Goal: Information Seeking & Learning: Learn about a topic

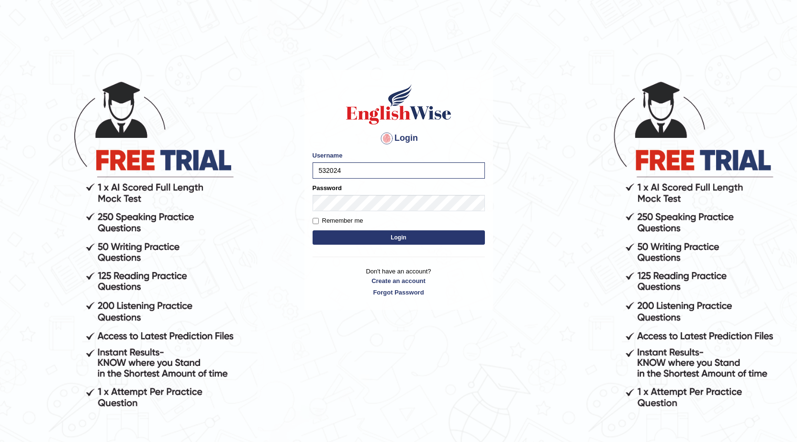
click at [350, 240] on button "Login" at bounding box center [399, 237] width 172 height 14
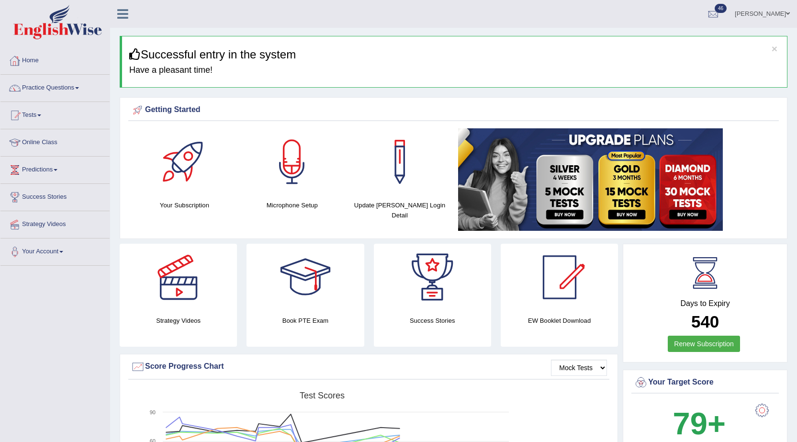
click at [31, 55] on link "Home" at bounding box center [54, 59] width 109 height 24
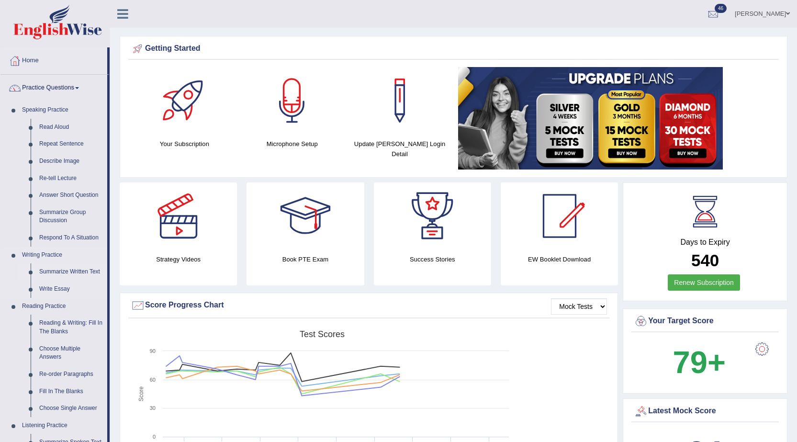
click at [84, 274] on link "Summarize Written Text" at bounding box center [71, 271] width 72 height 17
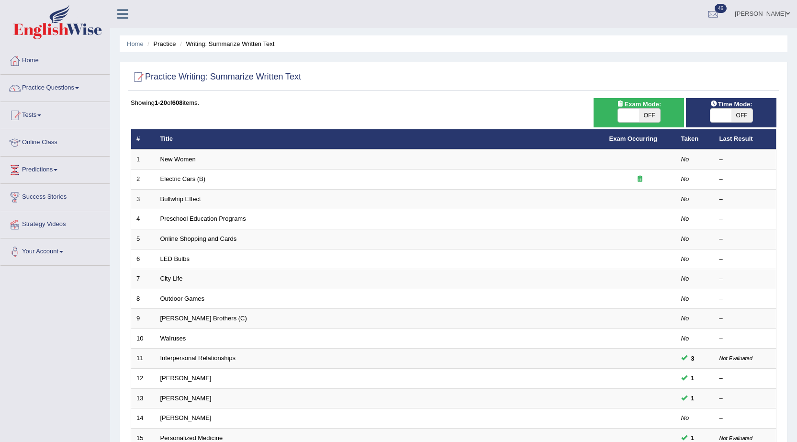
click at [716, 113] on span at bounding box center [721, 115] width 21 height 13
checkbox input "true"
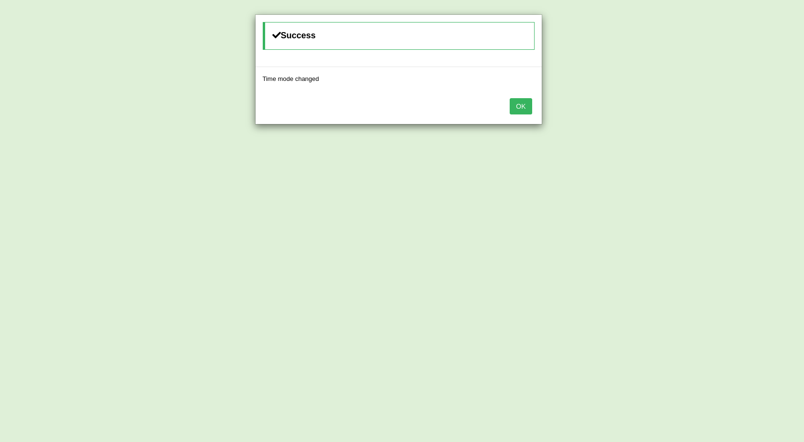
click at [524, 108] on button "OK" at bounding box center [521, 106] width 22 height 16
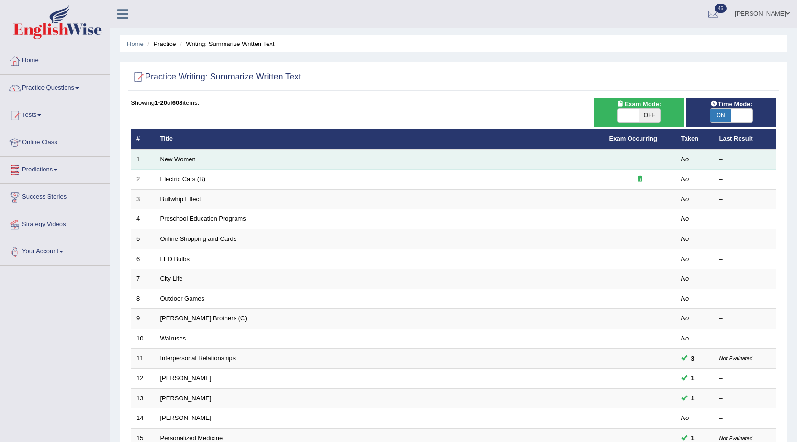
click at [170, 158] on link "New Women" at bounding box center [177, 159] width 35 height 7
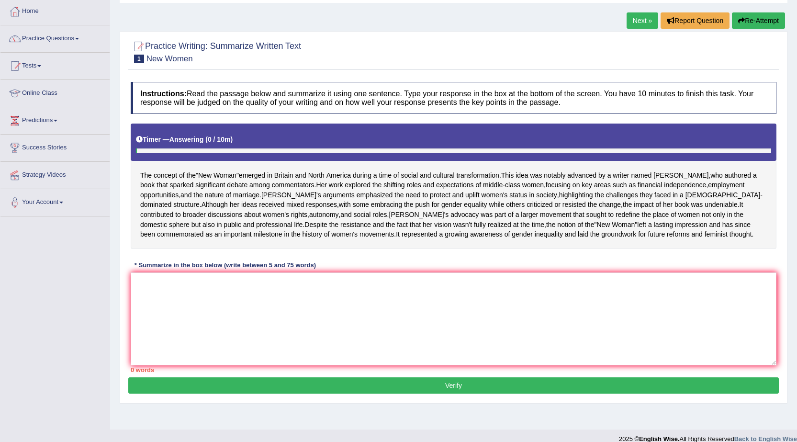
scroll to position [72, 0]
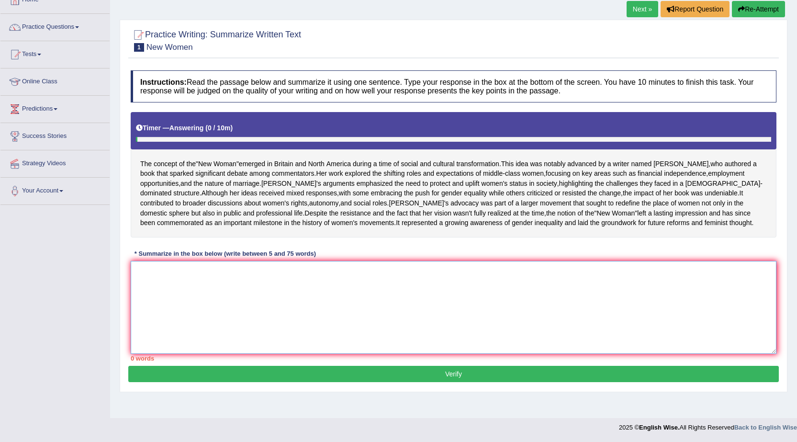
click at [714, 298] on textarea at bounding box center [454, 307] width 646 height 93
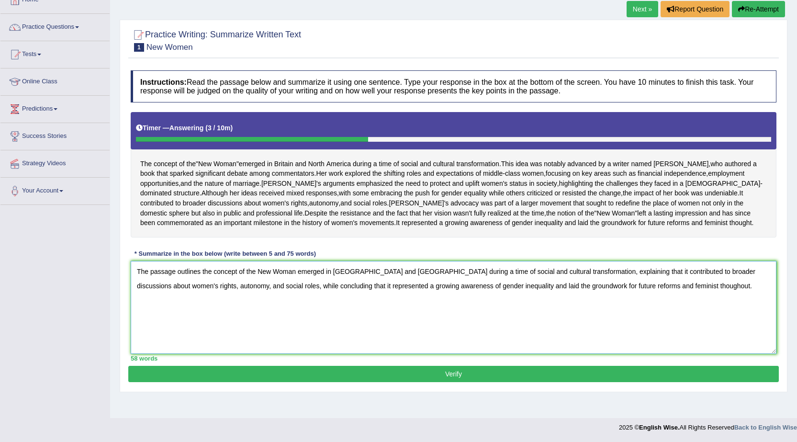
type textarea "The passage outlines the concept of the New Woman emerged in Britain and North …"
click at [406, 382] on button "Verify" at bounding box center [453, 374] width 651 height 16
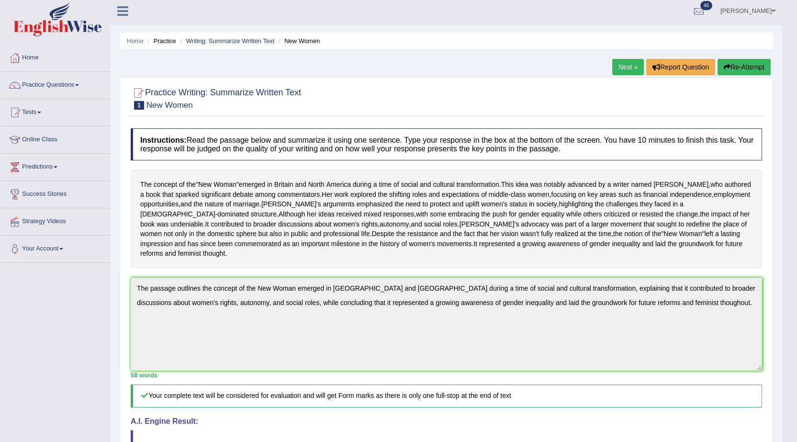
scroll to position [0, 0]
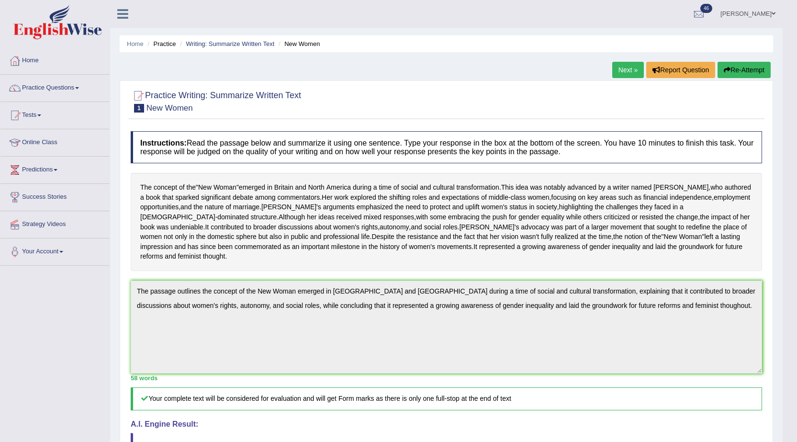
click at [626, 66] on link "Next »" at bounding box center [628, 70] width 32 height 16
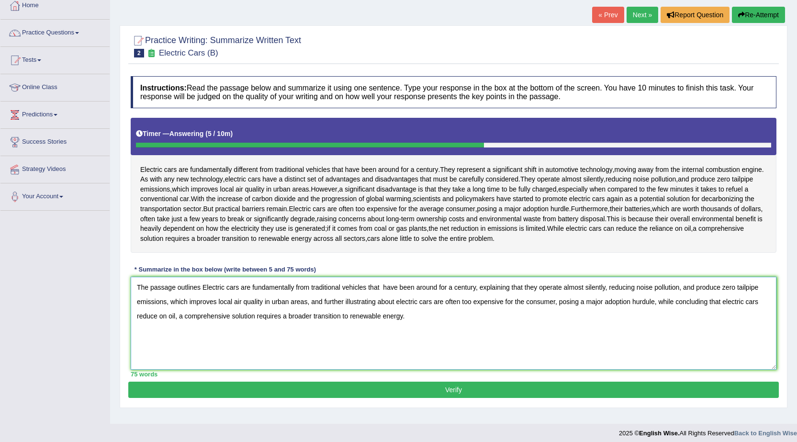
scroll to position [61, 0]
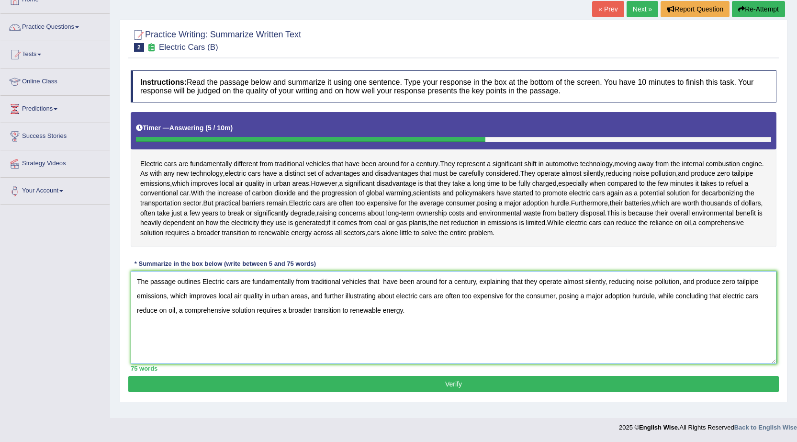
type textarea "The passage outlines Electric cars are fundamentally from traditional vehicles …"
drag, startPoint x: 495, startPoint y: 386, endPoint x: 488, endPoint y: 388, distance: 6.5
click at [490, 387] on button "Verify" at bounding box center [453, 384] width 651 height 16
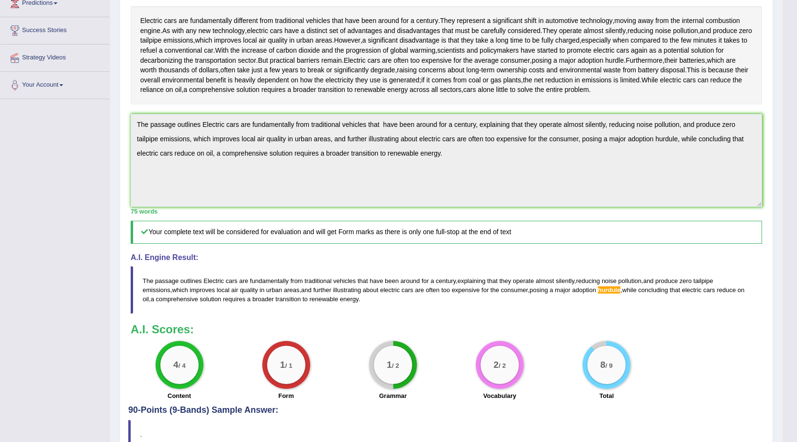
scroll to position [76, 0]
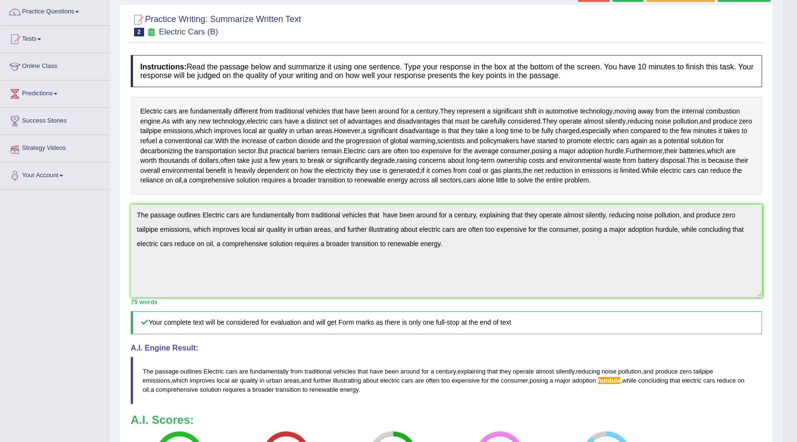
click at [0, 139] on div "Toggle navigation Home Practice Questions Speaking Practice Read Aloud Repeat S…" at bounding box center [391, 252] width 783 height 657
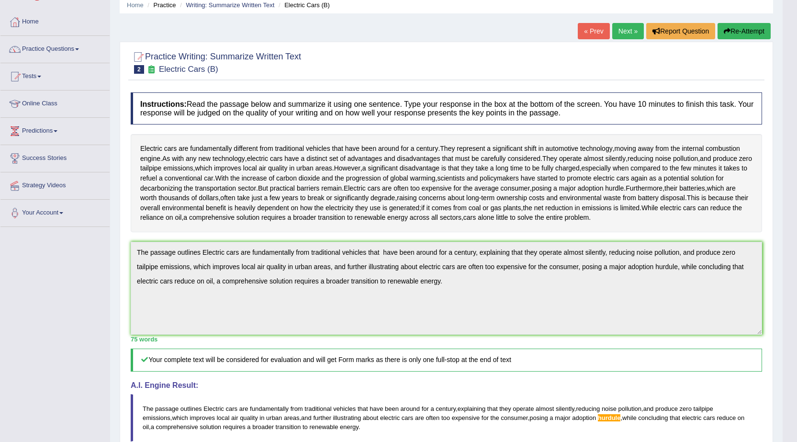
scroll to position [0, 0]
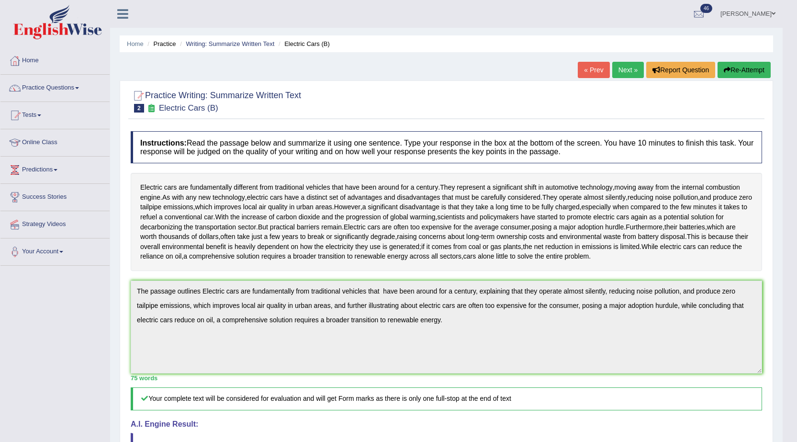
click at [738, 73] on button "Re-Attempt" at bounding box center [744, 70] width 53 height 16
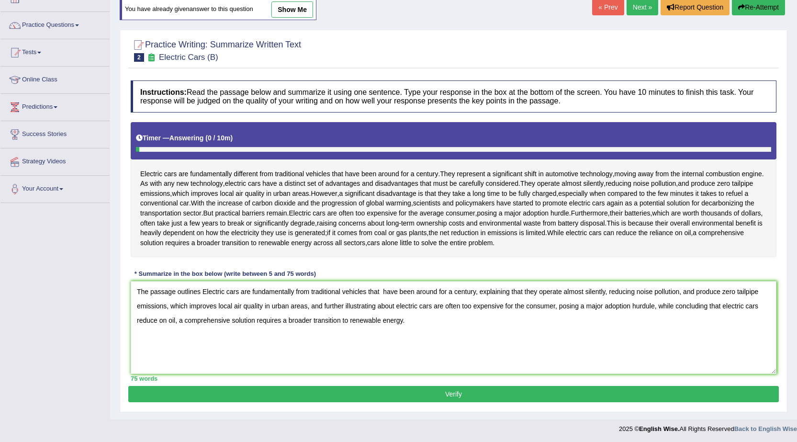
scroll to position [64, 0]
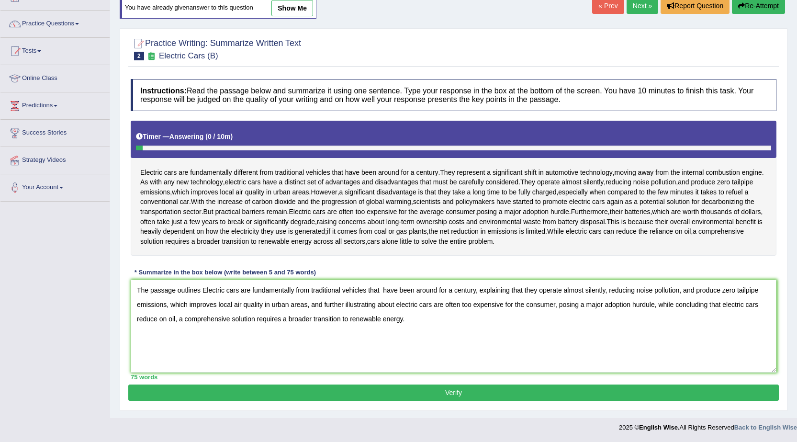
click at [650, 309] on textarea "The passage outlines Electric cars are fundamentally from traditional vehicles …" at bounding box center [454, 326] width 646 height 93
click at [559, 351] on textarea "The passage outlines Electric cars are fundamentally from traditional vehicles …" at bounding box center [454, 326] width 646 height 93
type textarea "The passage outlines Electric cars are fundamentally from traditional vehicles …"
click at [526, 392] on button "Verify" at bounding box center [453, 393] width 651 height 16
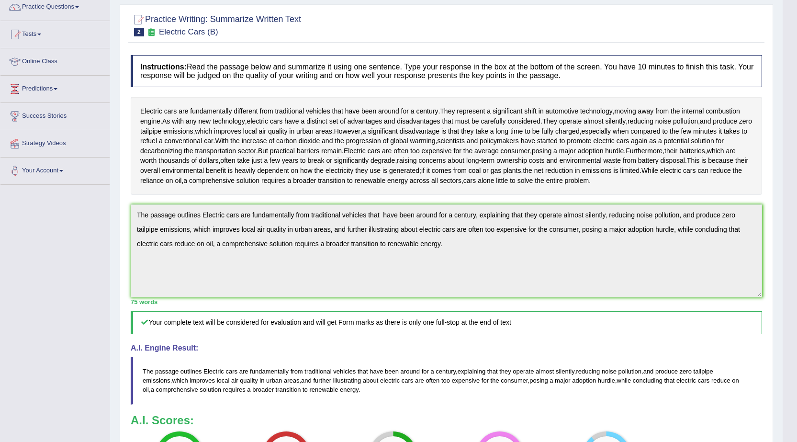
scroll to position [0, 0]
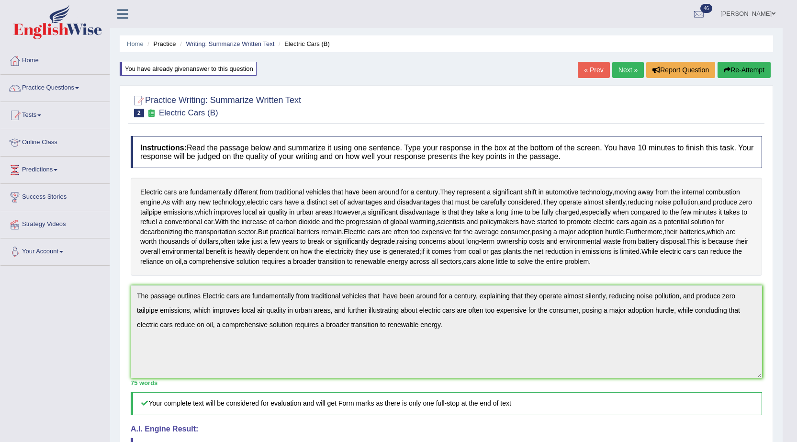
click at [24, 257] on div "Toggle navigation Home Practice Questions Speaking Practice Read Aloud Repeat S…" at bounding box center [391, 331] width 783 height 662
click at [733, 69] on button "Re-Attempt" at bounding box center [744, 70] width 53 height 16
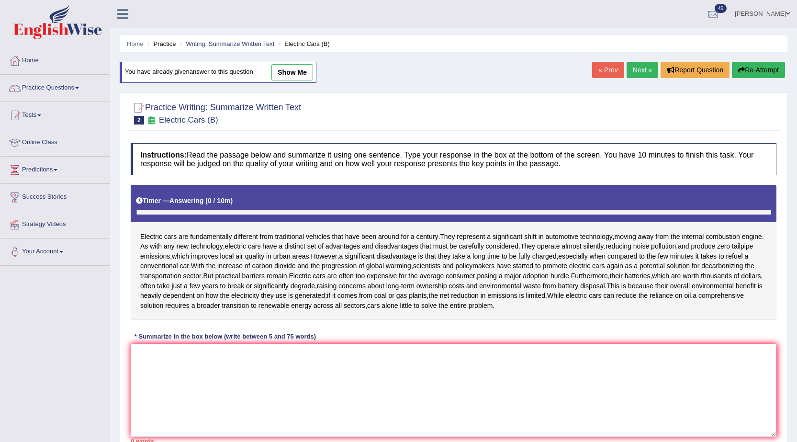
scroll to position [64, 0]
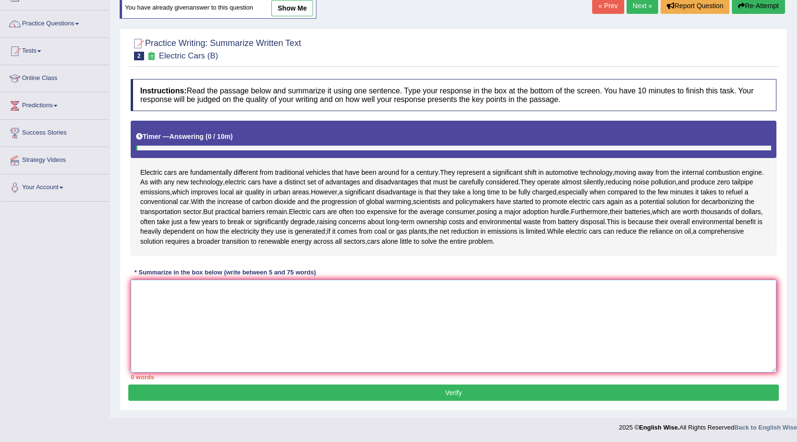
click at [359, 300] on textarea at bounding box center [454, 326] width 646 height 93
paste textarea "The passage outlines Electric cars are fundamentally from traditional vehicles …"
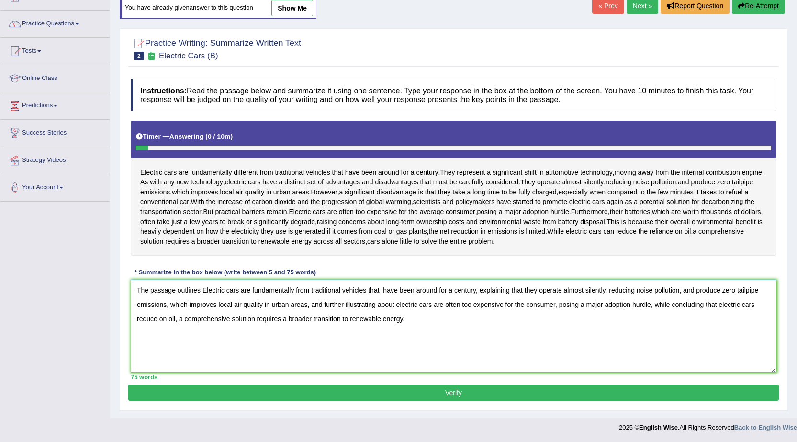
drag, startPoint x: 650, startPoint y: 307, endPoint x: 308, endPoint y: 308, distance: 341.9
click at [308, 308] on textarea "The passage outlines Electric cars are fundamentally from traditional vehicles …" at bounding box center [454, 326] width 646 height 93
click at [721, 315] on textarea "The passage outlines Electric cars are fundamentally from traditional vehicles …" at bounding box center [454, 326] width 646 height 93
type textarea "The passage outlines Electric cars are fundamentally from traditional vehicles …"
click at [403, 399] on button "Verify" at bounding box center [453, 393] width 651 height 16
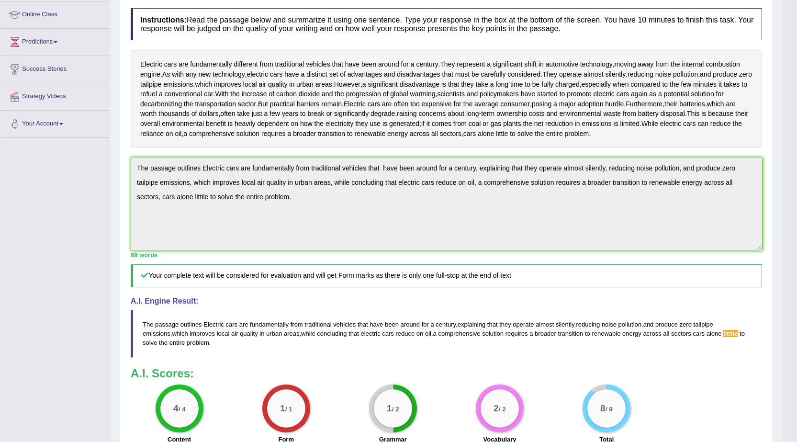
scroll to position [81, 0]
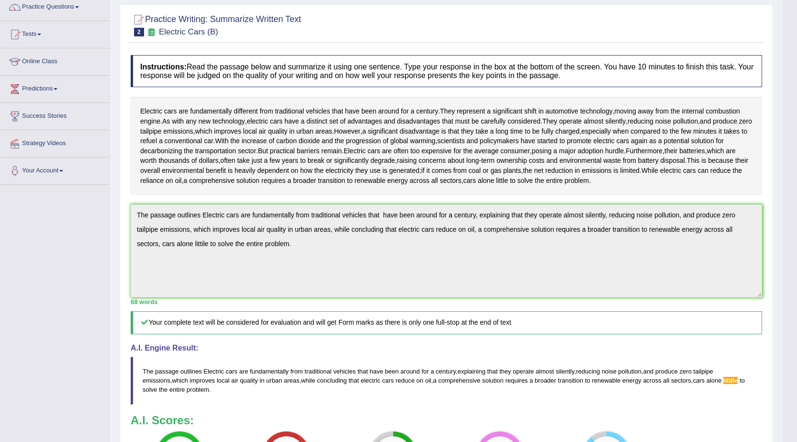
click at [0, 198] on div "Toggle navigation Home Practice Questions Speaking Practice Read Aloud Repeat S…" at bounding box center [391, 250] width 783 height 662
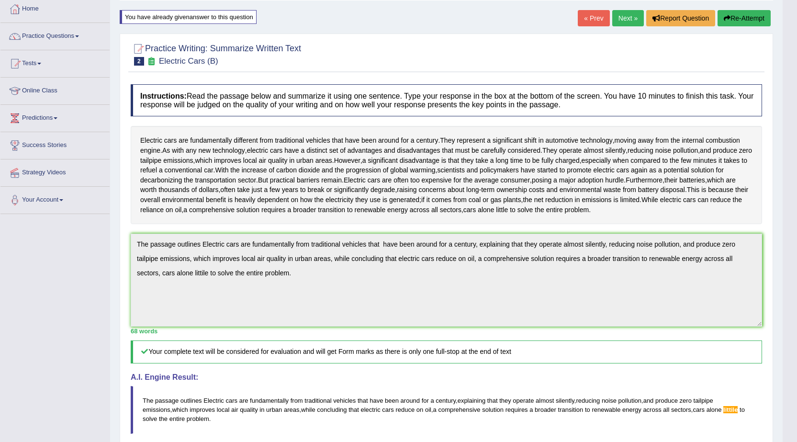
scroll to position [0, 0]
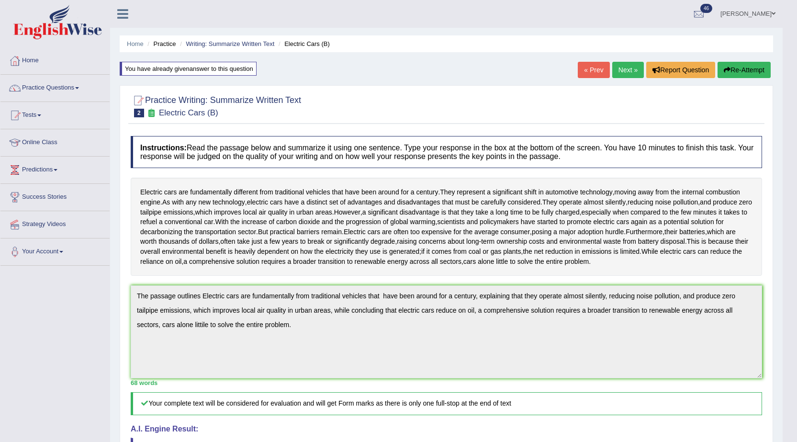
click at [732, 67] on button "Re-Attempt" at bounding box center [744, 70] width 53 height 16
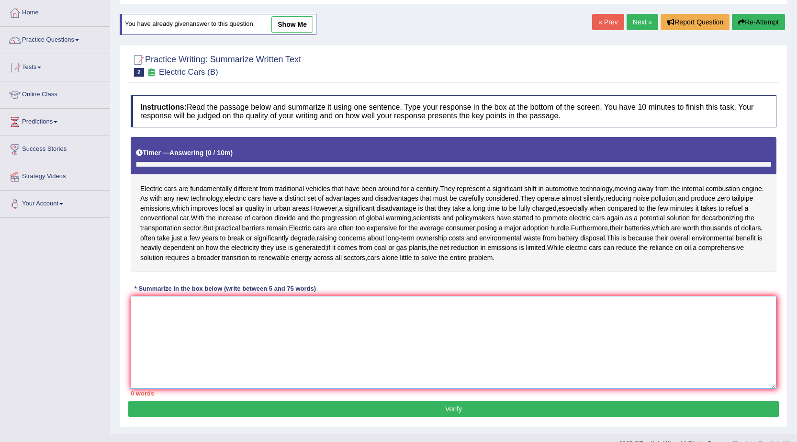
click at [384, 353] on textarea at bounding box center [454, 342] width 646 height 93
paste textarea "The passage outlines Electric cars are fundamentally from traditional vehicles …"
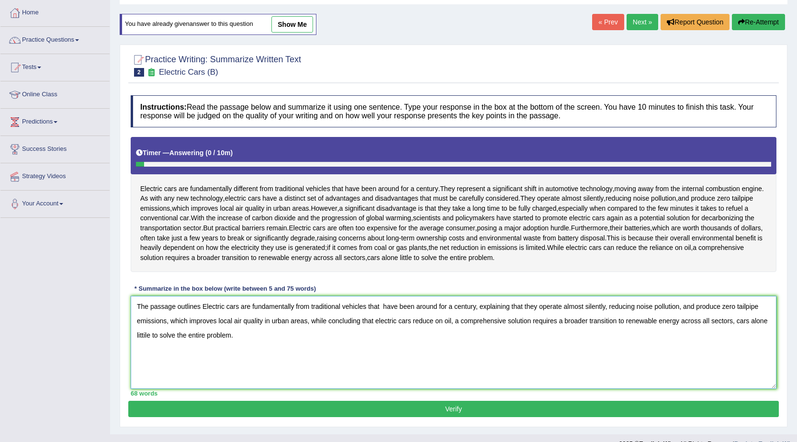
click at [146, 335] on textarea "The passage outlines Electric cars are fundamentally from traditional vehicles …" at bounding box center [454, 342] width 646 height 93
click at [147, 337] on textarea "The passage outlines Electric cars are fundamentally from traditional vehicles …" at bounding box center [454, 342] width 646 height 93
click at [273, 340] on textarea "The passage outlines Electric cars are fundamentally from traditional vehicles …" at bounding box center [454, 342] width 646 height 93
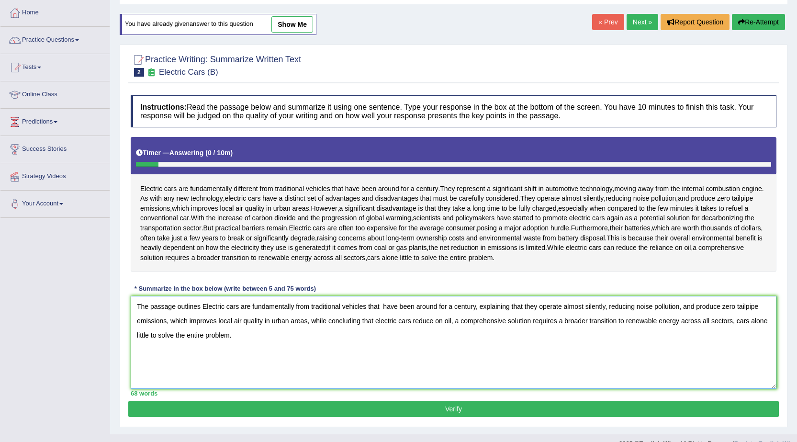
type textarea "The passage outlines Electric cars are fundamentally from traditional vehicles …"
click at [269, 416] on button "Verify" at bounding box center [453, 409] width 651 height 16
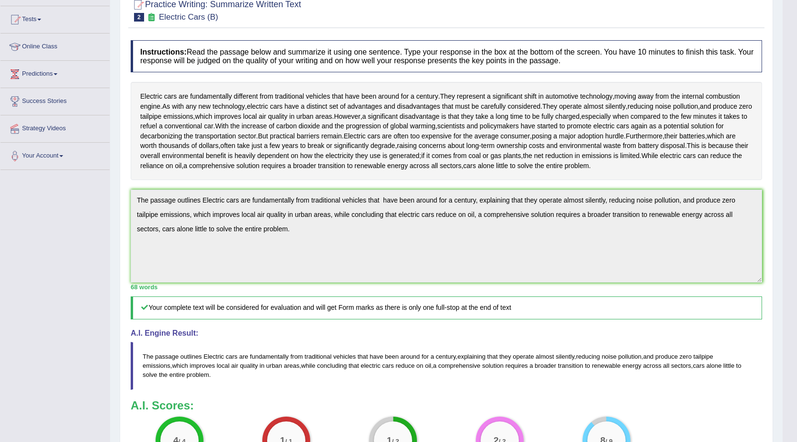
scroll to position [0, 0]
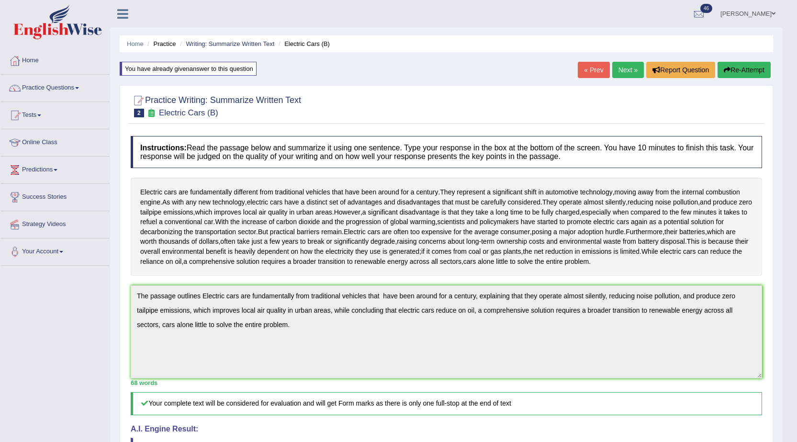
click at [616, 68] on link "Next »" at bounding box center [628, 70] width 32 height 16
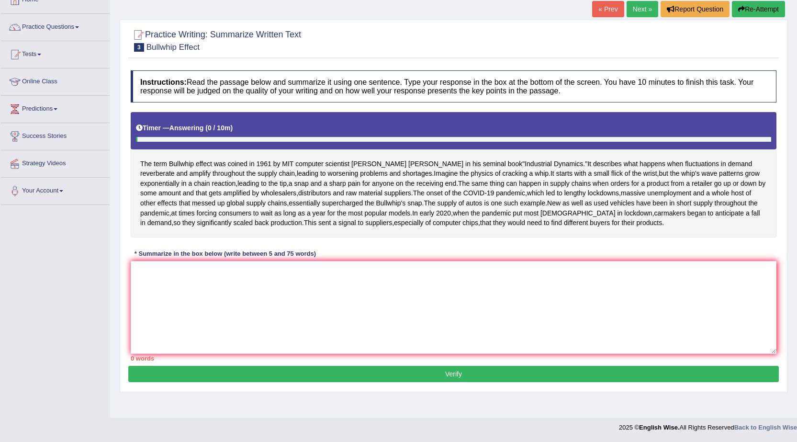
scroll to position [92, 0]
click at [346, 338] on textarea at bounding box center [454, 307] width 646 height 93
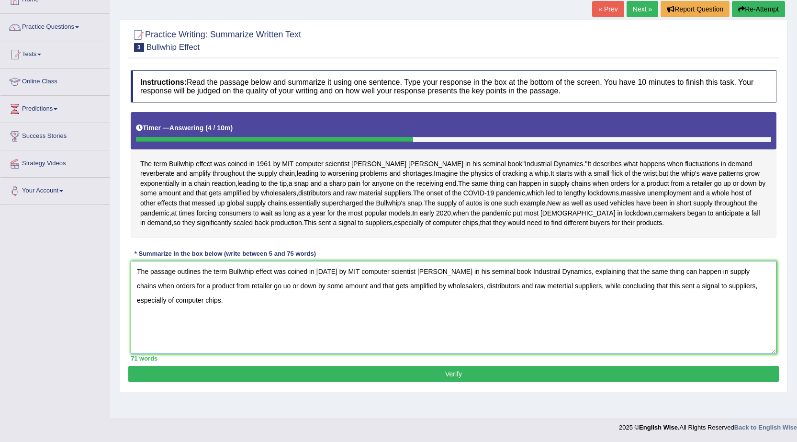
type textarea "The passage outlines the term Bullwhip effect was coined in [DATE] by MIT compu…"
click at [312, 382] on button "Verify" at bounding box center [453, 374] width 651 height 16
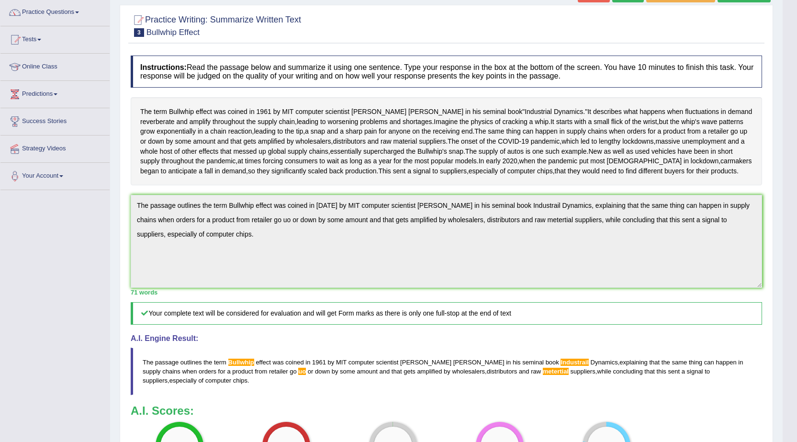
scroll to position [68, 0]
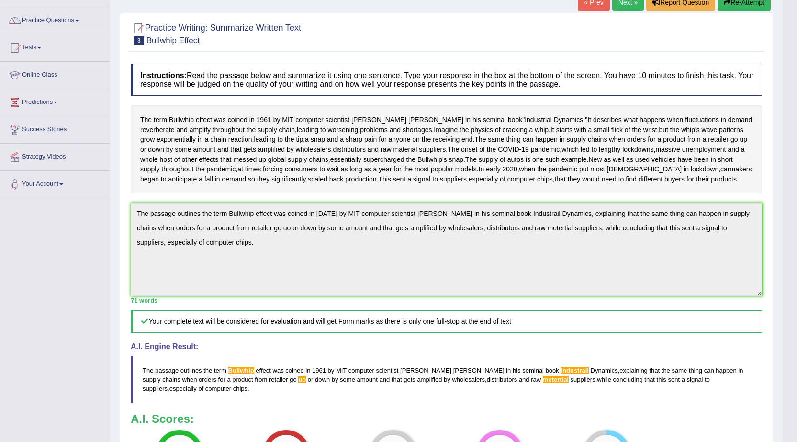
click at [102, 243] on div "Toggle navigation Home Practice Questions Speaking Practice Read Aloud Repeat S…" at bounding box center [391, 255] width 783 height 647
click at [749, 6] on button "Re-Attempt" at bounding box center [744, 2] width 53 height 16
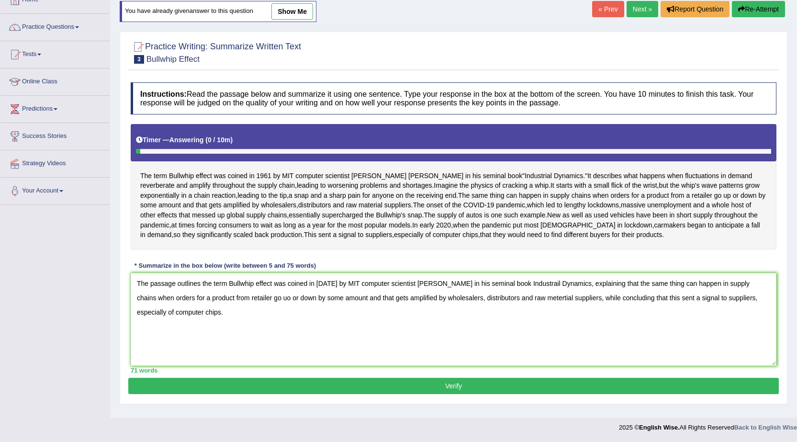
click at [232, 290] on textarea "The passage outlines the term Bullwhip effect was coined in [DATE] by MIT compu…" at bounding box center [454, 319] width 646 height 93
click at [512, 293] on textarea "The passage outlines the term bullwhip effect was coined in [DATE] by MIT compu…" at bounding box center [454, 319] width 646 height 93
click at [247, 308] on textarea "The passage outlines the term bullwhip effect was coined in [DATE] by MIT compu…" at bounding box center [454, 319] width 646 height 93
click at [527, 308] on textarea "The passage outlines the term bullwhip effect was coined in [DATE] by MIT compu…" at bounding box center [454, 319] width 646 height 93
type textarea "The passage outlines the term bullwhip effect was coined in [DATE] by MIT compu…"
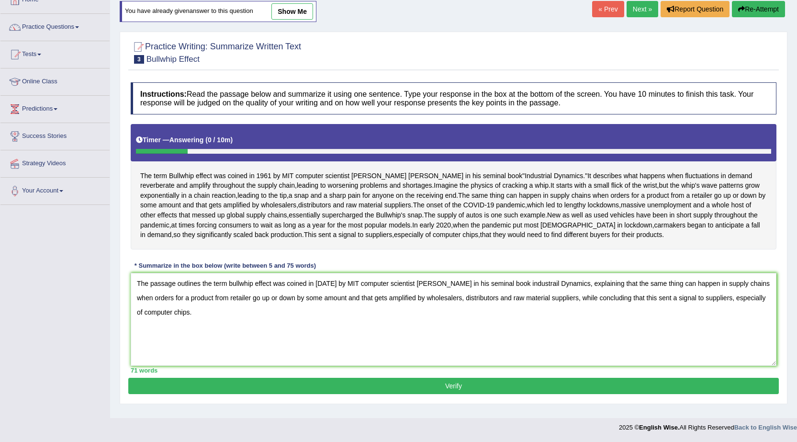
click at [453, 394] on button "Verify" at bounding box center [453, 386] width 651 height 16
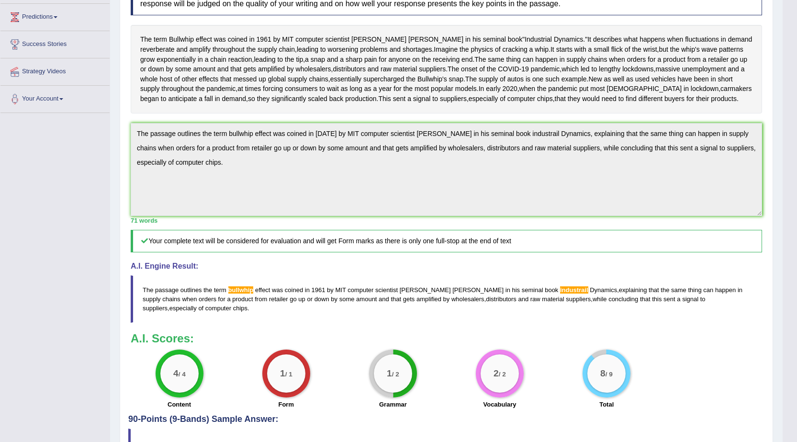
scroll to position [169, 0]
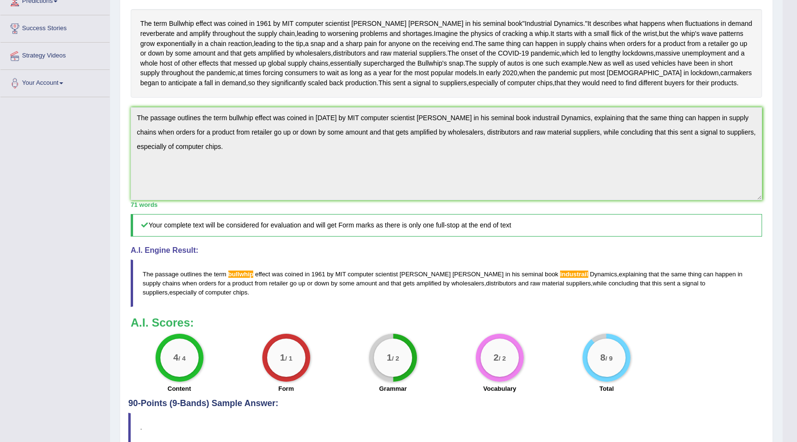
click at [23, 139] on div "Toggle navigation Home Practice Questions Speaking Practice Read Aloud Repeat S…" at bounding box center [391, 157] width 783 height 652
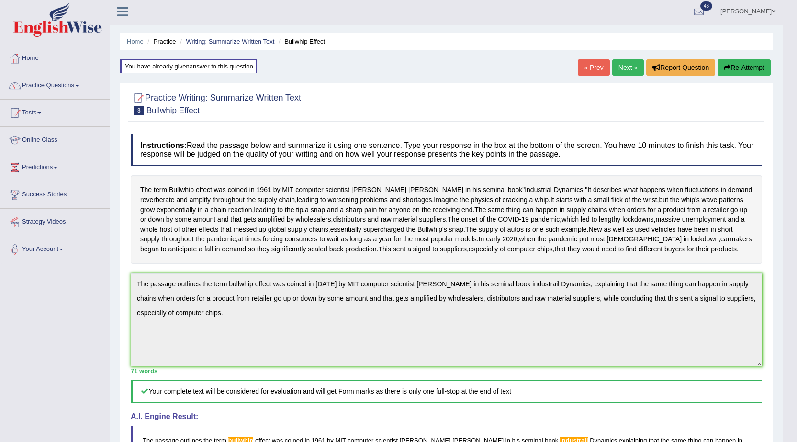
scroll to position [0, 0]
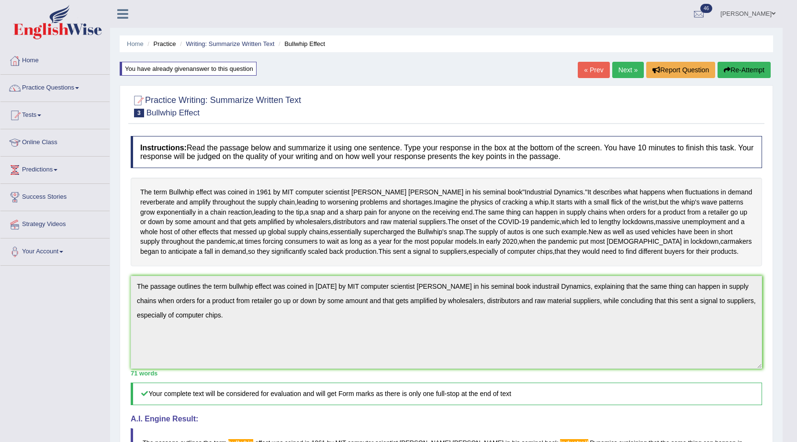
click at [766, 62] on button "Re-Attempt" at bounding box center [744, 70] width 53 height 16
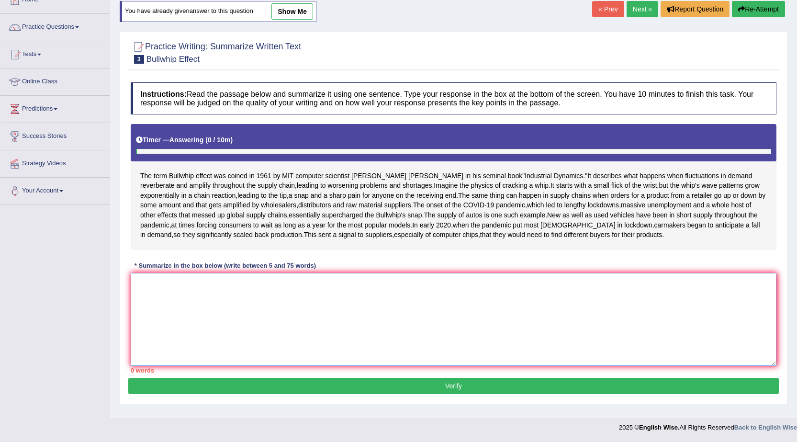
click at [402, 325] on textarea at bounding box center [454, 319] width 646 height 93
paste textarea "The passage outlines the term bullwhip effect was coined in 1961 by MIT compute…"
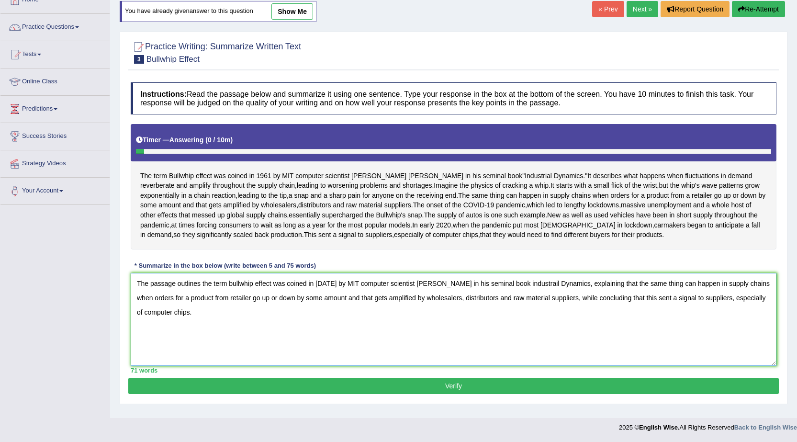
click at [513, 299] on textarea "The passage outlines the term bullwhip effect was coined in 1961 by MIT compute…" at bounding box center [454, 319] width 646 height 93
click at [536, 304] on textarea "The passage outlines the term bullwhip effect was coined in 1961 by MIT compute…" at bounding box center [454, 319] width 646 height 93
click at [233, 300] on textarea "The passage outlines the term bullwhip effect was coined in 1961 by MIT compute…" at bounding box center [454, 319] width 646 height 93
click at [233, 333] on textarea "The passage outlines the term Bullwhip effect was coined in 1961 by MIT compute…" at bounding box center [454, 319] width 646 height 93
type textarea "The passage outlines the term Bullwhip effect was coined in 1961 by MIT compute…"
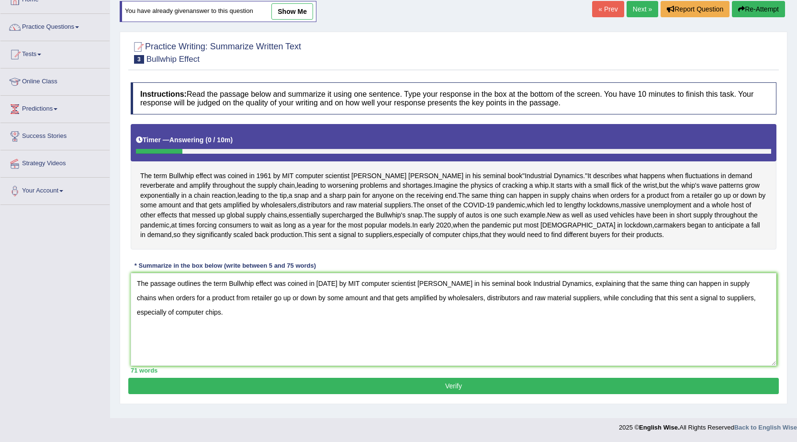
click at [238, 394] on button "Verify" at bounding box center [453, 386] width 651 height 16
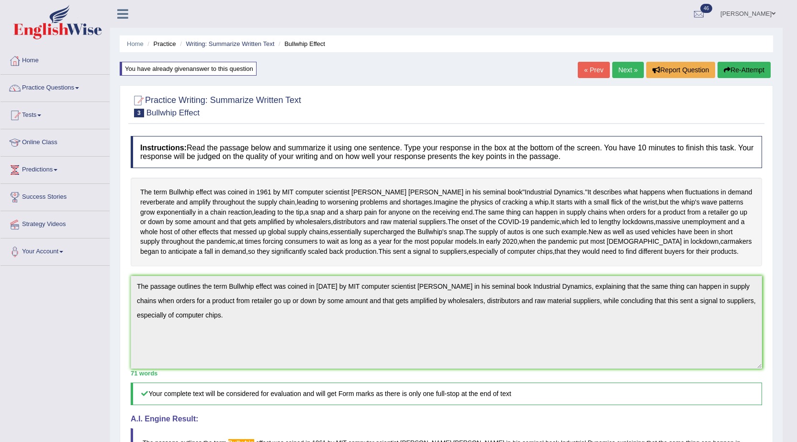
click at [626, 64] on link "Next »" at bounding box center [628, 70] width 32 height 16
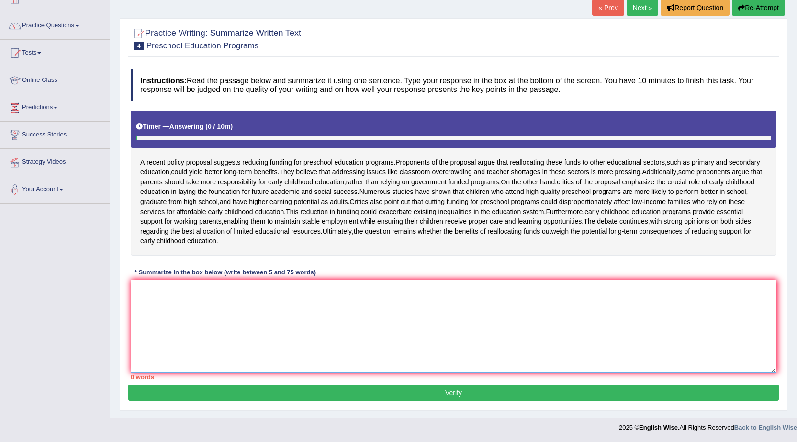
click at [464, 308] on textarea at bounding box center [454, 326] width 646 height 93
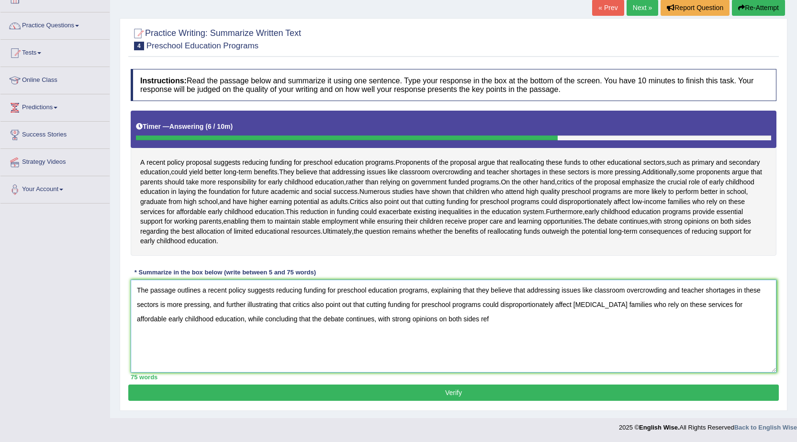
click at [212, 317] on textarea "The passage outlines a recent policy suggests reducing funding for preschool ed…" at bounding box center [454, 326] width 646 height 93
drag, startPoint x: 211, startPoint y: 318, endPoint x: 213, endPoint y: 311, distance: 7.0
click at [213, 311] on textarea "The passage outlines a recent policy suggests reducing funding for preschool ed…" at bounding box center [454, 326] width 646 height 93
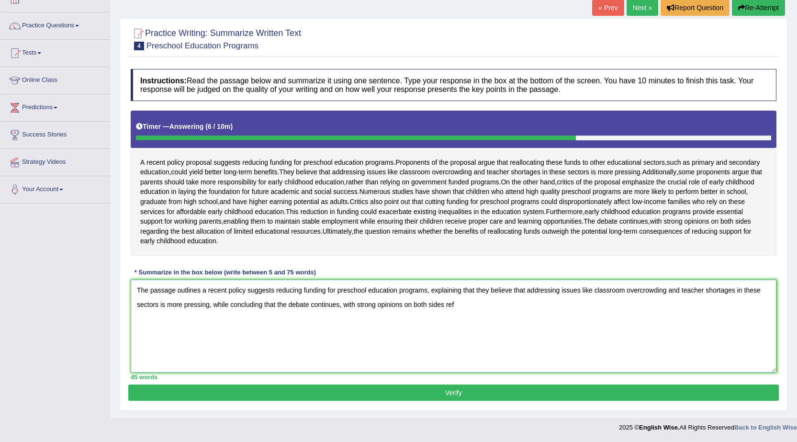
drag, startPoint x: 299, startPoint y: 339, endPoint x: 278, endPoint y: 364, distance: 33.0
click at [278, 364] on textarea "The passage outlines a recent policy suggests reducing funding for preschool ed…" at bounding box center [454, 326] width 646 height 93
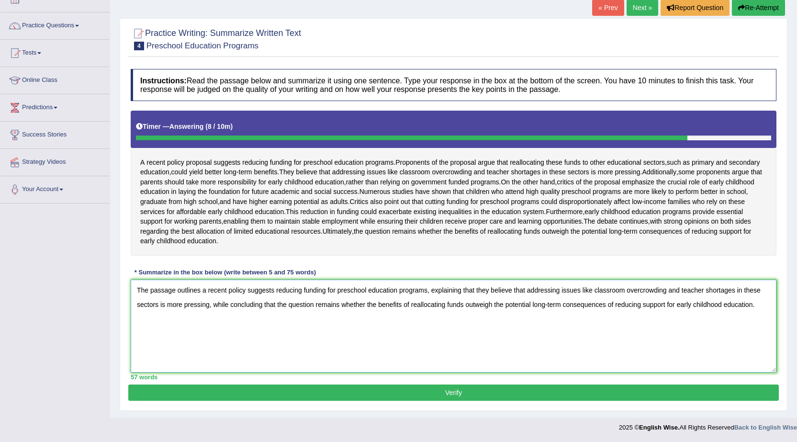
type textarea "The passage outlines a recent policy suggests reducing funding for preschool ed…"
click at [430, 396] on button "Verify" at bounding box center [453, 393] width 651 height 16
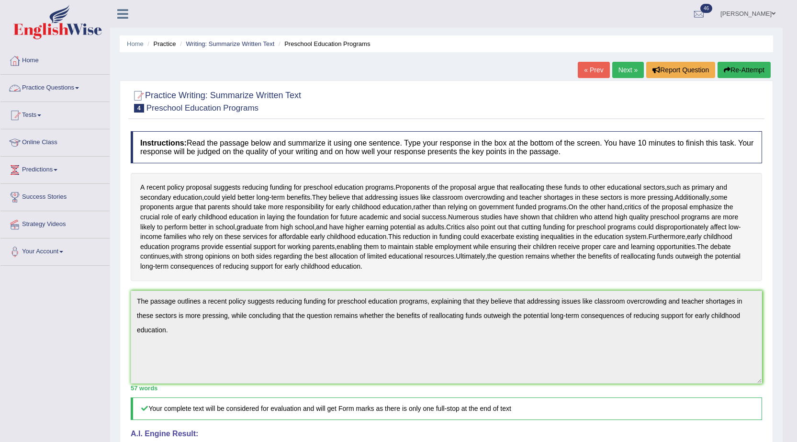
click at [71, 84] on link "Practice Questions" at bounding box center [54, 87] width 109 height 24
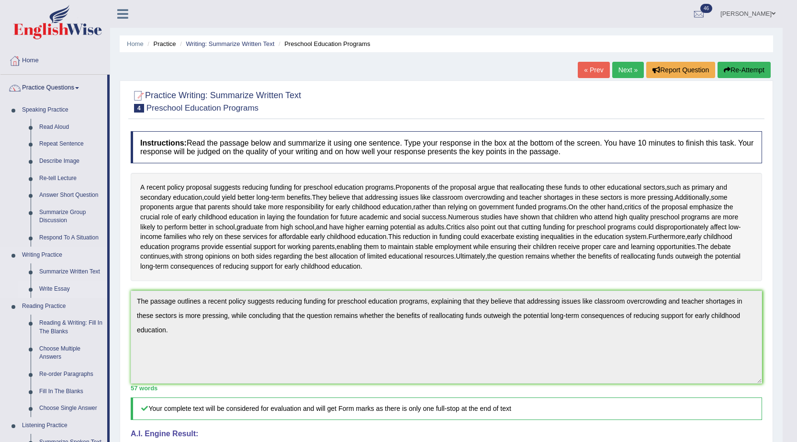
click at [66, 281] on link "Write Essay" at bounding box center [71, 289] width 72 height 17
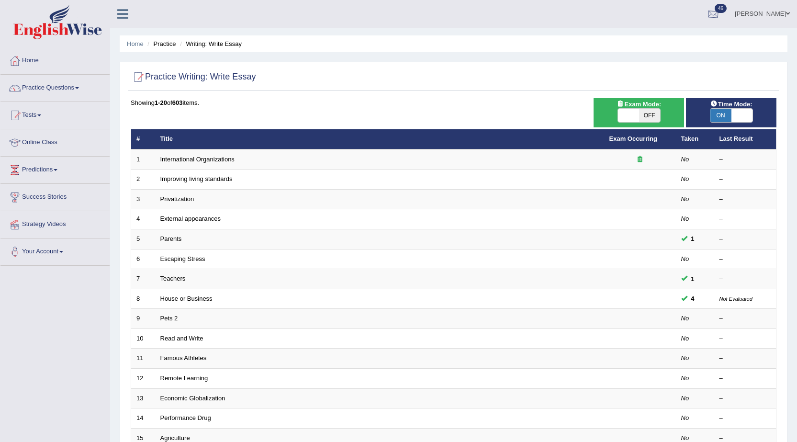
click at [712, 12] on div at bounding box center [713, 14] width 14 height 14
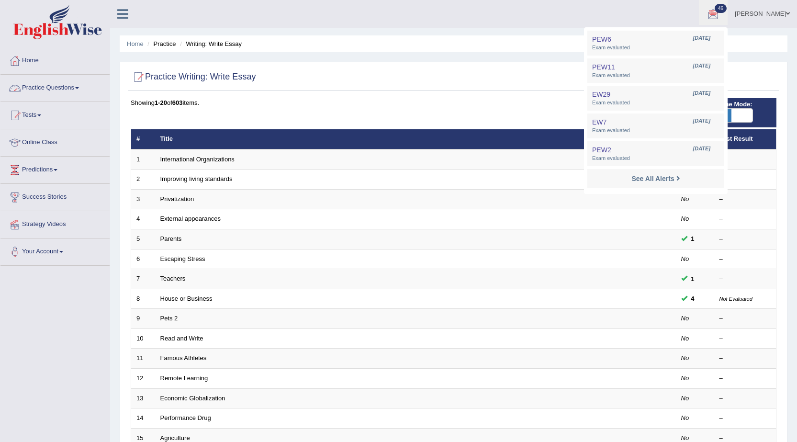
click at [40, 64] on link "Home" at bounding box center [54, 59] width 109 height 24
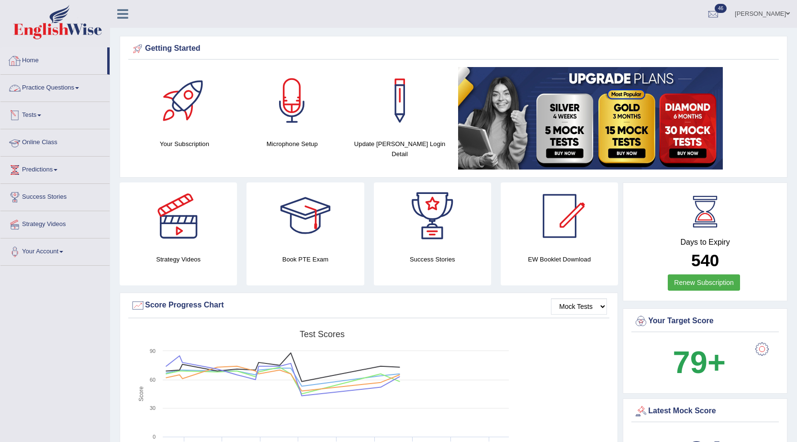
click at [23, 107] on link "Tests" at bounding box center [54, 114] width 109 height 24
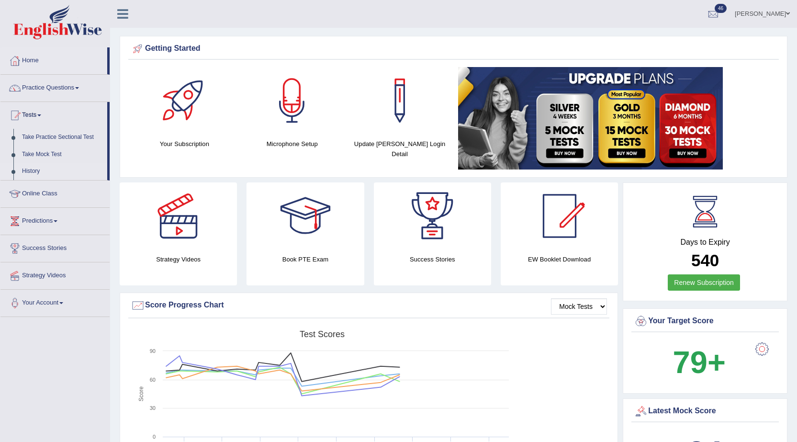
click at [32, 169] on link "History" at bounding box center [63, 171] width 90 height 17
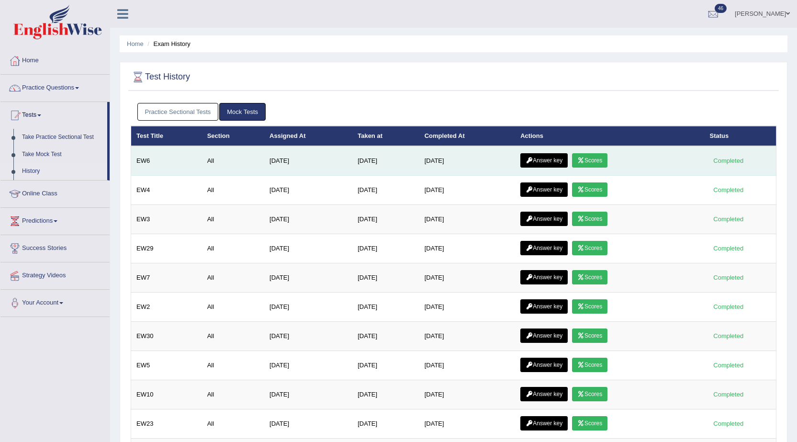
click at [606, 163] on link "Scores" at bounding box center [589, 160] width 35 height 14
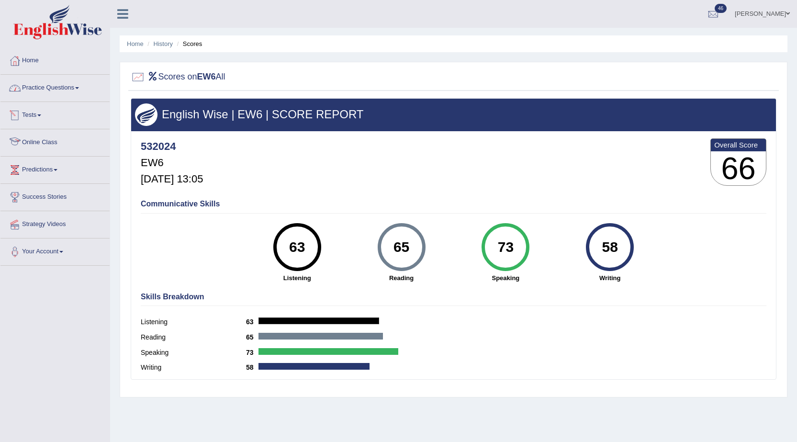
click at [66, 84] on link "Practice Questions" at bounding box center [54, 87] width 109 height 24
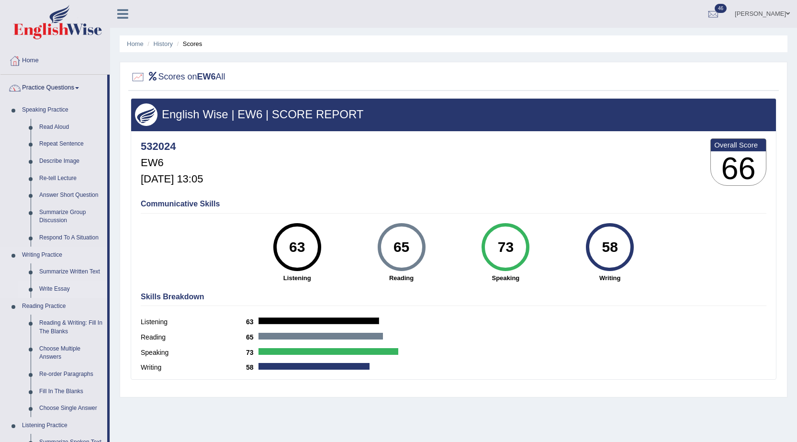
click at [61, 285] on link "Write Essay" at bounding box center [71, 289] width 72 height 17
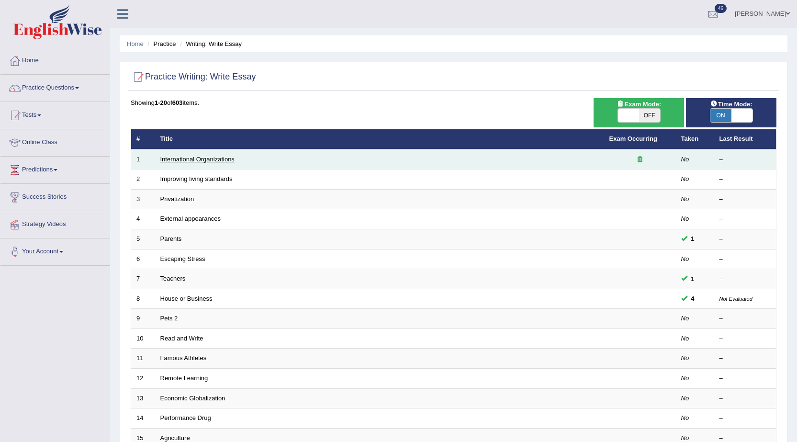
click at [177, 161] on link "International Organizations" at bounding box center [197, 159] width 74 height 7
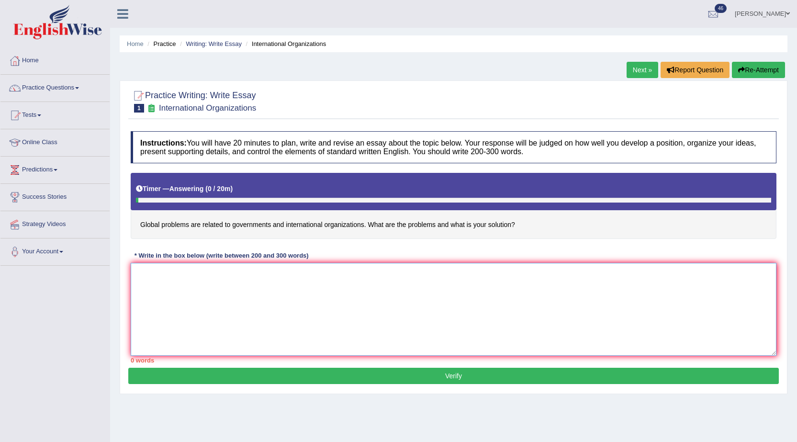
click at [470, 293] on textarea at bounding box center [454, 309] width 646 height 93
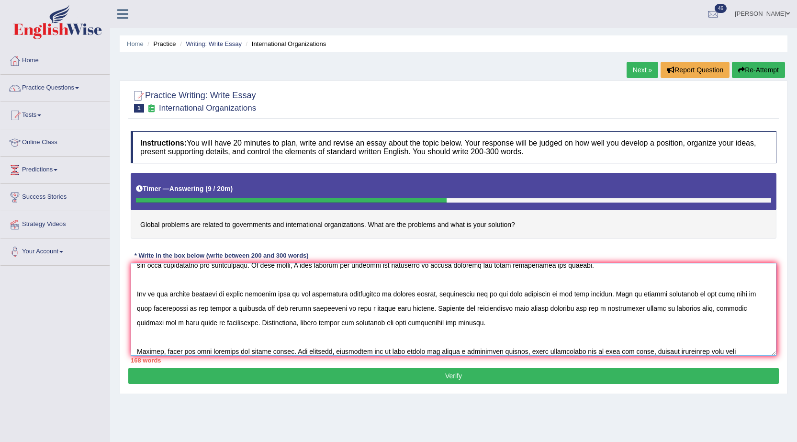
scroll to position [37, 0]
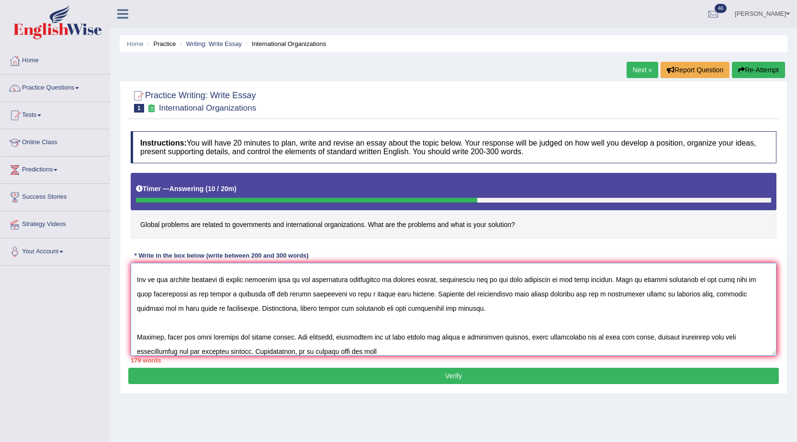
click at [240, 341] on textarea at bounding box center [454, 309] width 646 height 93
click at [236, 341] on textarea at bounding box center [454, 309] width 646 height 93
click at [386, 352] on textarea at bounding box center [454, 309] width 646 height 93
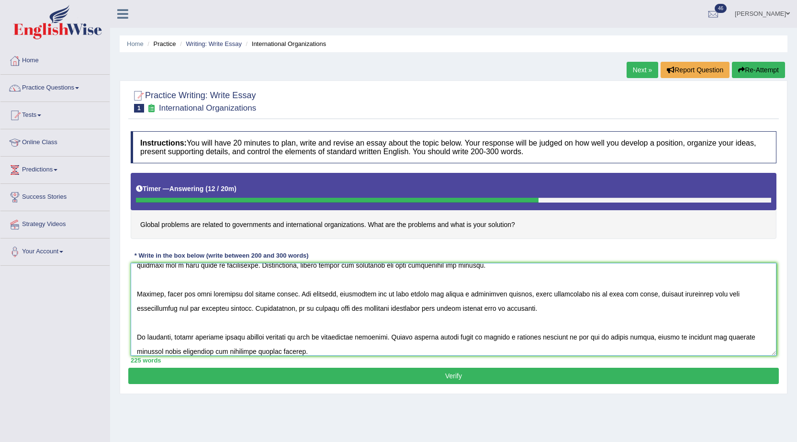
scroll to position [86, 0]
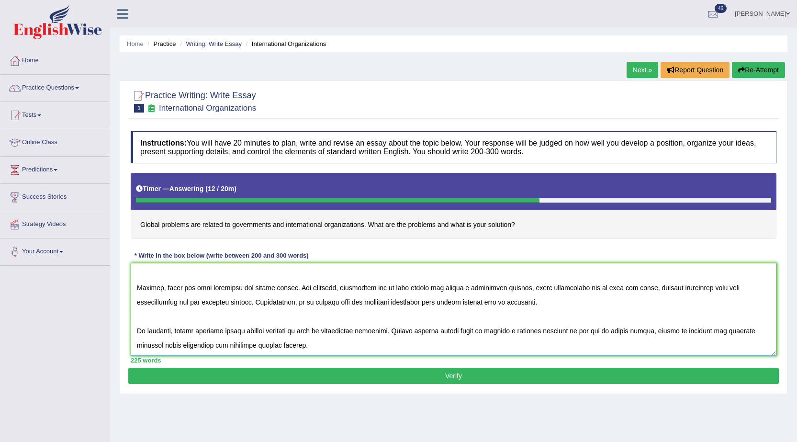
type textarea "The increasing influence of global problems are related to governments and inte…"
click at [347, 375] on button "Verify" at bounding box center [453, 376] width 651 height 16
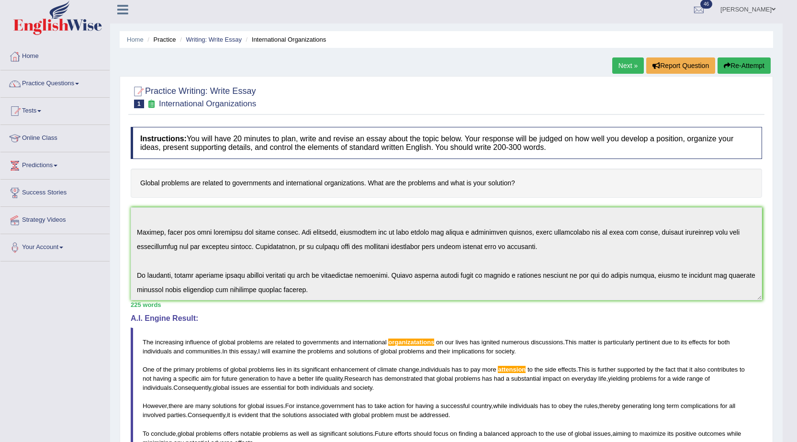
scroll to position [0, 0]
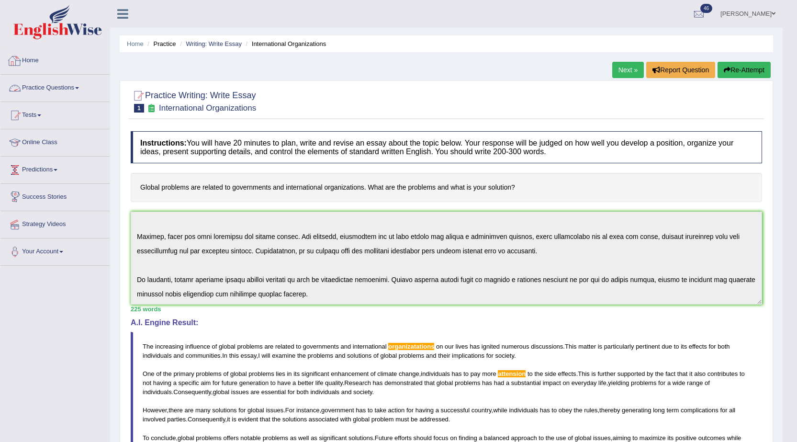
click at [35, 88] on link "Practice Questions" at bounding box center [54, 87] width 109 height 24
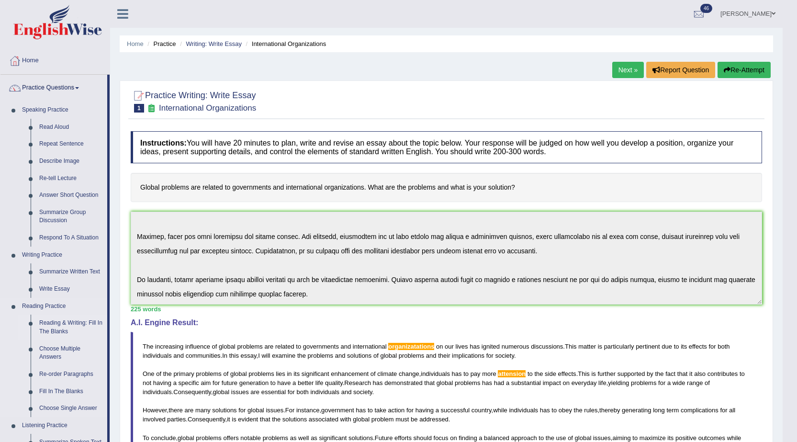
click at [62, 321] on link "Reading & Writing: Fill In The Blanks" at bounding box center [71, 327] width 72 height 25
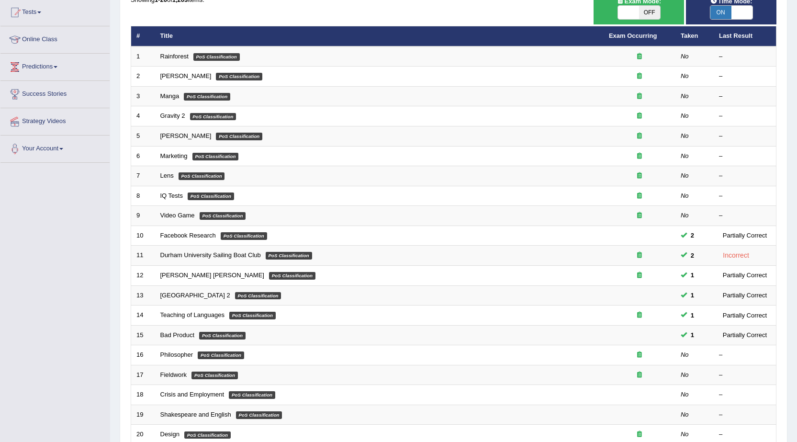
scroll to position [192, 0]
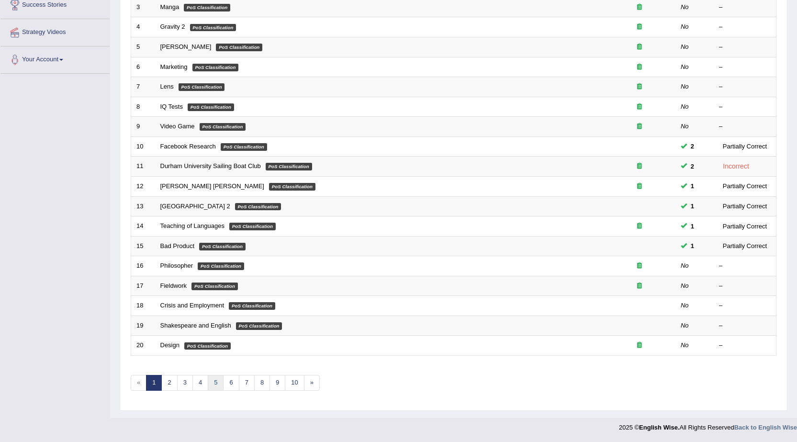
click at [218, 386] on link "5" at bounding box center [216, 383] width 16 height 16
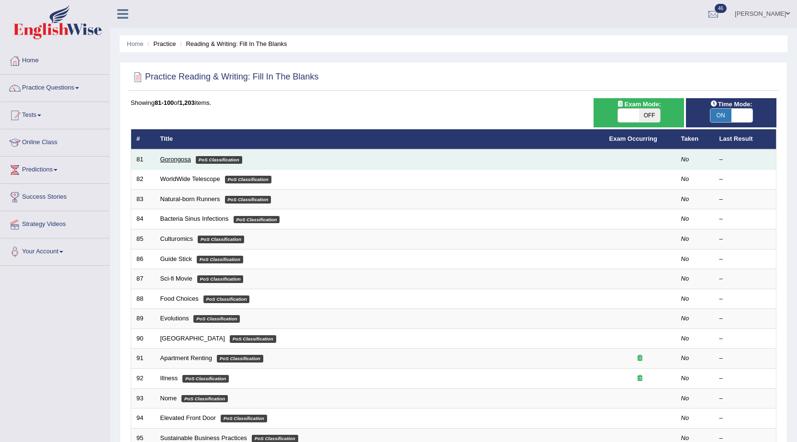
click at [168, 159] on link "Gorongosa" at bounding box center [175, 159] width 31 height 7
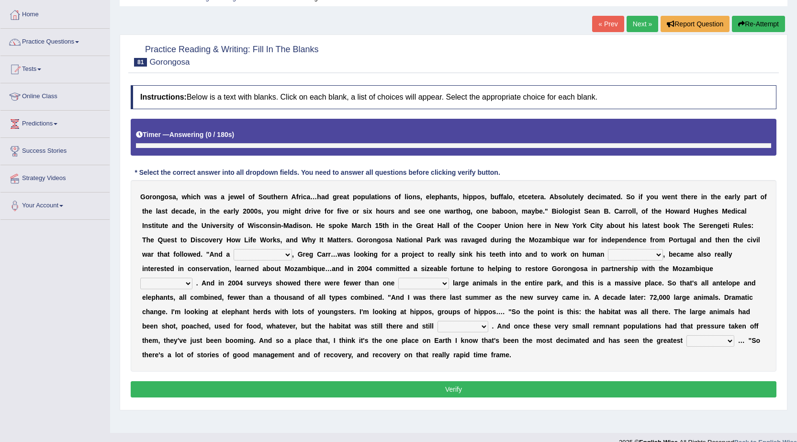
scroll to position [61, 0]
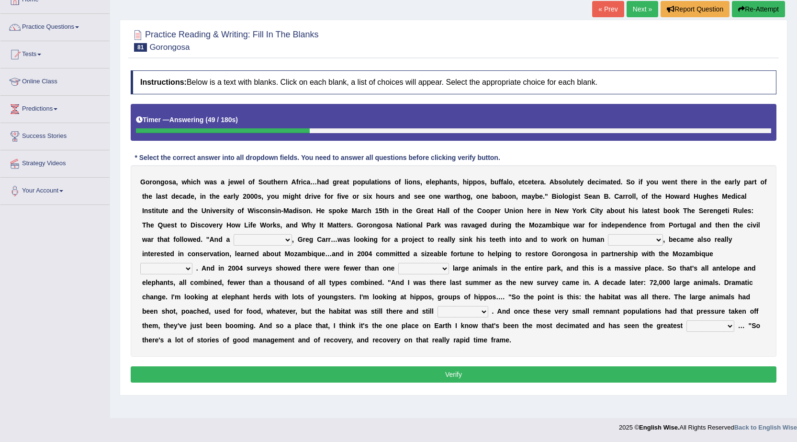
click at [272, 244] on select "passion solstice ballast philanthropist" at bounding box center [263, 239] width 58 height 11
select select "passion"
click at [234, 234] on select "passion solstice ballast philanthropist" at bounding box center [263, 239] width 58 height 11
click at [629, 236] on select "negligence prevalence development malevolence" at bounding box center [635, 239] width 55 height 11
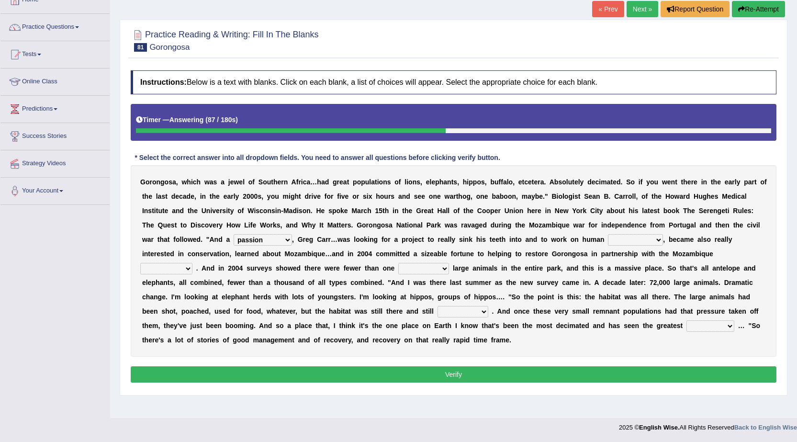
click at [629, 236] on select "negligence prevalence development malevolence" at bounding box center [635, 239] width 55 height 11
select select "prevalence"
click at [608, 234] on select "negligence prevalence development malevolence" at bounding box center [635, 239] width 55 height 11
click at [146, 276] on div "G o r o n g o s a , w h i c h w a s a j e w e l o f S o u t h e r n A f r i c a…" at bounding box center [454, 261] width 646 height 192
click at [148, 272] on select "parliament semanticist government journalist" at bounding box center [166, 268] width 52 height 11
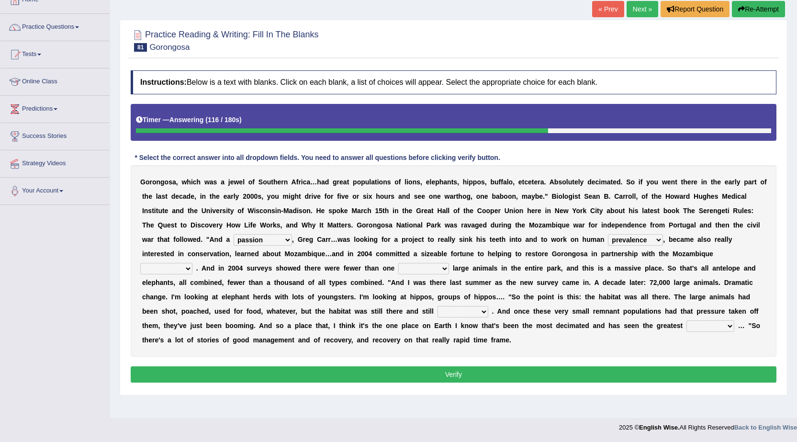
select select "government"
click at [140, 263] on select "parliament semanticist government journalist" at bounding box center [166, 268] width 52 height 11
click at [423, 271] on select "deflowered embowered roundest thousand" at bounding box center [423, 268] width 51 height 11
select select "thousand"
click at [398, 263] on select "deflowered embowered roundest thousand" at bounding box center [423, 268] width 51 height 11
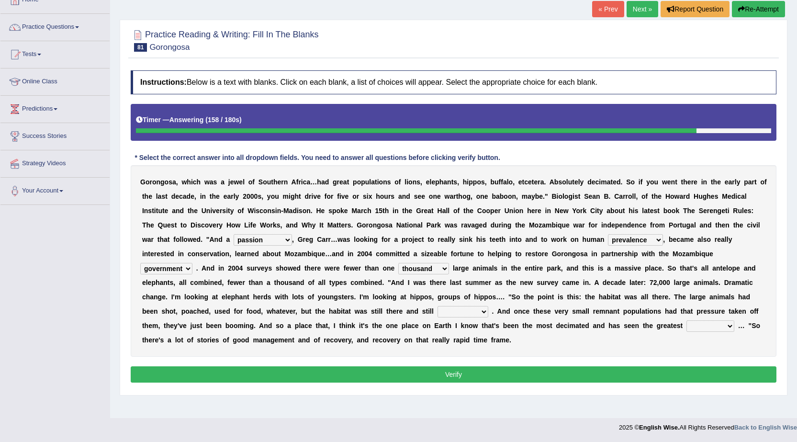
click at [464, 310] on select "assertive incidental compulsive productive" at bounding box center [463, 311] width 51 height 11
click at [438, 306] on select "assertive incidental compulsive productive" at bounding box center [463, 311] width 51 height 11
click at [453, 317] on select "assertive incidental compulsive productive" at bounding box center [463, 311] width 51 height 11
select select "incidental"
click at [438, 306] on select "assertive incidental compulsive productive" at bounding box center [463, 311] width 51 height 11
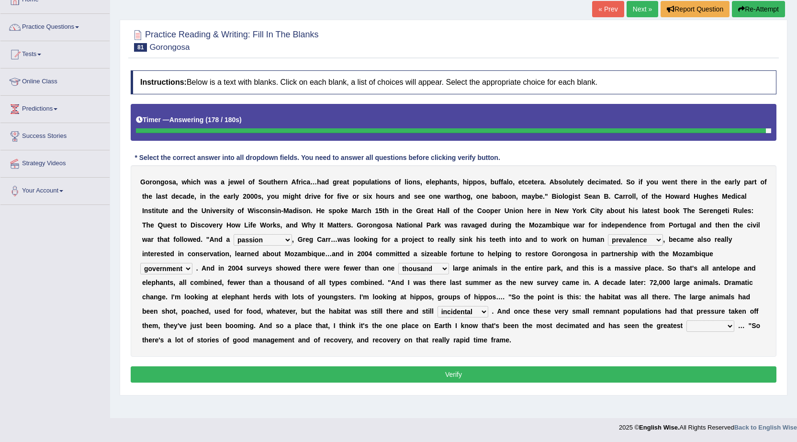
click at [708, 326] on select "recovery efficacy golly stumpy" at bounding box center [711, 325] width 48 height 11
select select "recovery"
click at [687, 320] on select "recovery efficacy golly stumpy" at bounding box center [711, 325] width 48 height 11
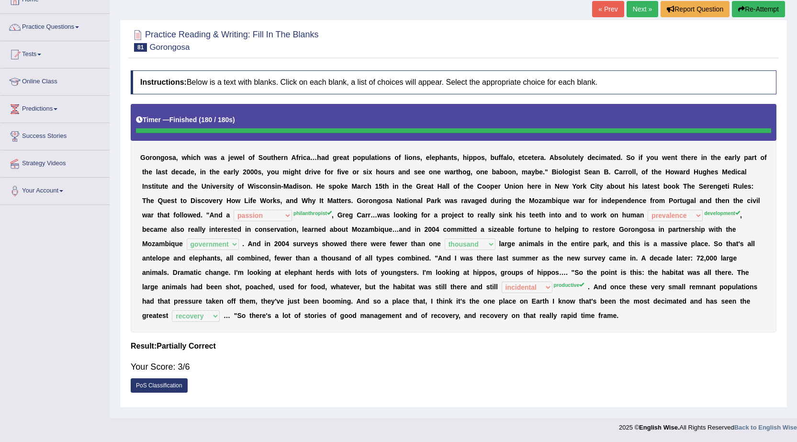
scroll to position [0, 0]
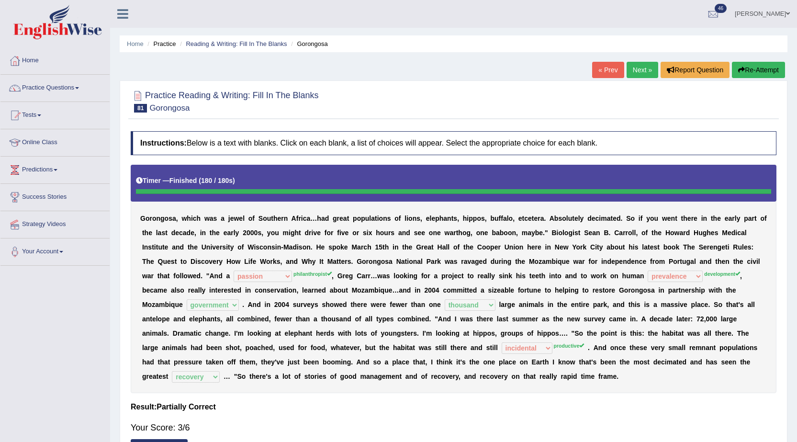
click at [637, 62] on link "Next »" at bounding box center [643, 70] width 32 height 16
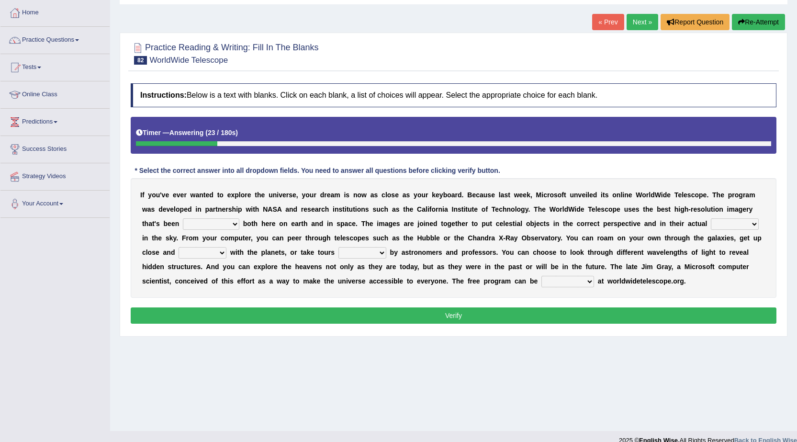
click at [225, 226] on select "degraded ascended remonstrated generated" at bounding box center [211, 223] width 57 height 11
select select "generated"
click at [183, 218] on select "degraded ascended remonstrated generated" at bounding box center [211, 223] width 57 height 11
click at [702, 241] on b "e" at bounding box center [702, 238] width 4 height 8
click at [725, 229] on select "aspects parts conditions positions" at bounding box center [735, 223] width 48 height 11
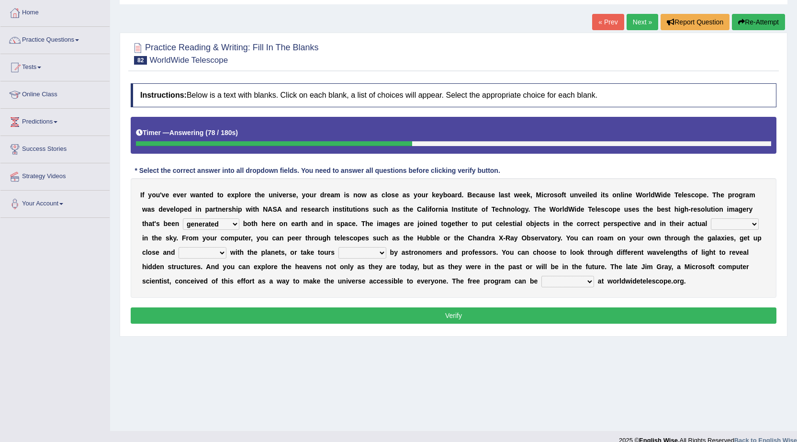
select select "aspects"
click at [711, 218] on select "aspects parts conditions positions" at bounding box center [735, 223] width 48 height 11
click at [211, 255] on select "personal individual apart polite" at bounding box center [203, 252] width 48 height 11
select select "polite"
click at [179, 247] on select "personal individual apart polite" at bounding box center [203, 252] width 48 height 11
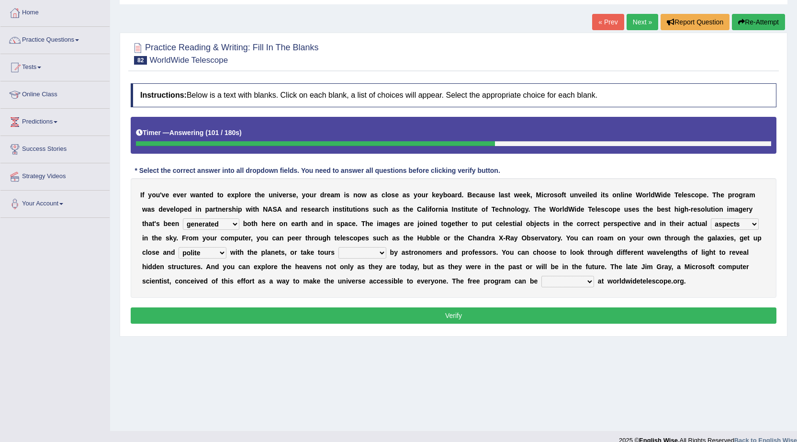
click at [361, 252] on select "guide guided guiding to guide" at bounding box center [363, 252] width 48 height 11
select select "guided"
click at [339, 247] on select "guide guided guiding to guide" at bounding box center [363, 252] width 48 height 11
click at [577, 268] on b "h" at bounding box center [576, 267] width 4 height 8
click at [577, 269] on b "h" at bounding box center [576, 267] width 4 height 8
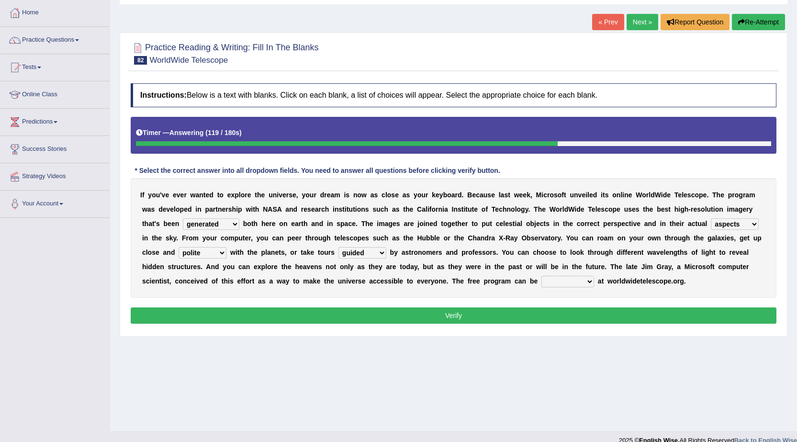
click at [569, 277] on select "upheld downloaded loaded posted" at bounding box center [568, 281] width 53 height 11
select select "downloaded"
click at [542, 276] on select "upheld downloaded loaded posted" at bounding box center [568, 281] width 53 height 11
click at [565, 313] on button "Verify" at bounding box center [454, 315] width 646 height 16
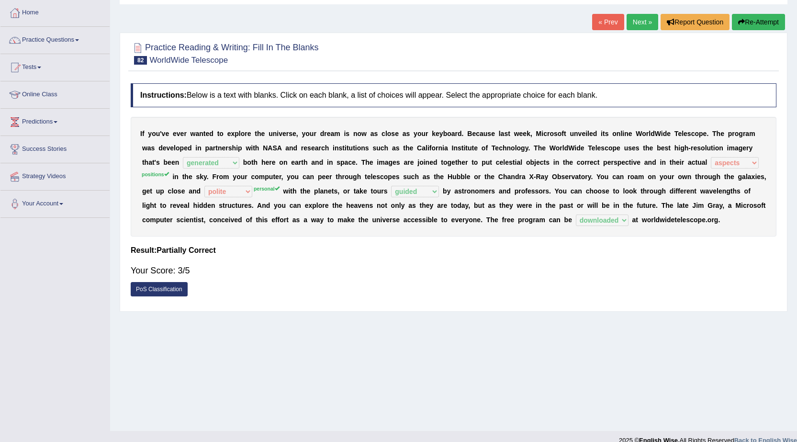
click at [301, 197] on div "I f y o u ' v e e v e r w a n t e d t o e x p l o r e t h e u n i v e r s e , y…" at bounding box center [454, 177] width 646 height 120
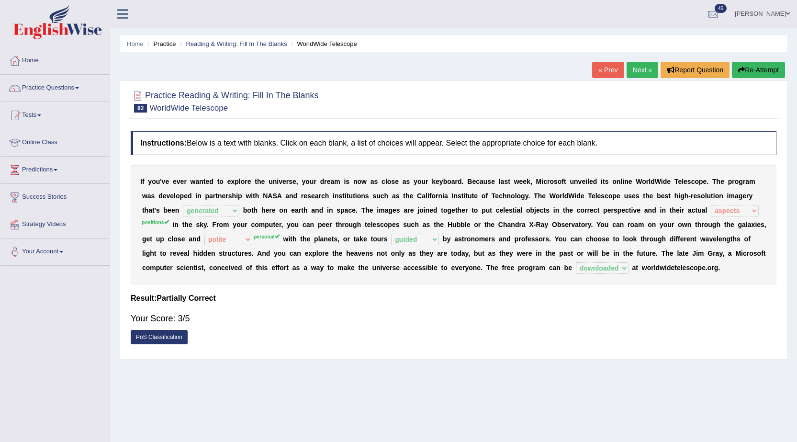
click at [635, 63] on link "Next »" at bounding box center [643, 70] width 32 height 16
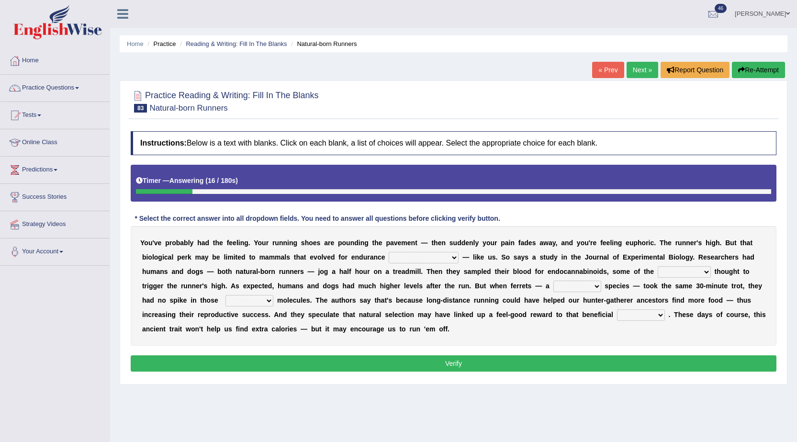
click at [415, 256] on select "[PERSON_NAME] personalize classifies exercise" at bounding box center [424, 257] width 70 height 11
select select "[PERSON_NAME]"
click at [389, 252] on select "[PERSON_NAME] personalize classifies exercise" at bounding box center [424, 257] width 70 height 11
click at [664, 272] on select "almshouse turnarounds compounds foxhounds" at bounding box center [684, 271] width 53 height 11
select select "turnarounds"
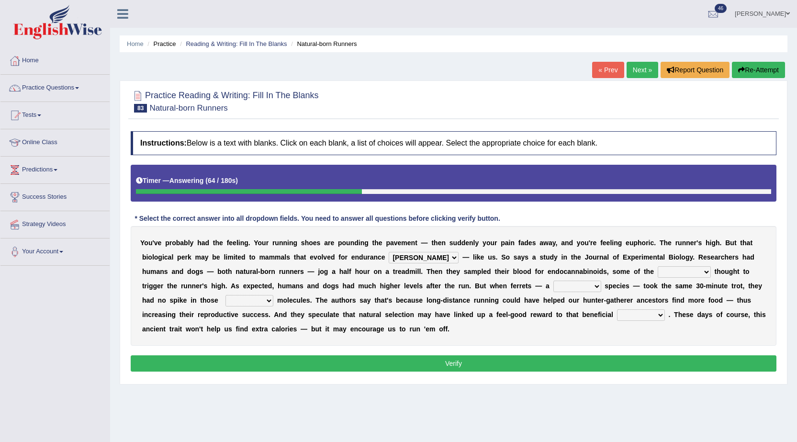
click at [658, 266] on select "almshouse turnarounds compounds foxhounds" at bounding box center [684, 271] width 53 height 11
click at [558, 286] on select "excellency merely faerie sedentary" at bounding box center [578, 286] width 48 height 11
select select "sedentary"
click at [554, 281] on select "excellency merely faerie sedentary" at bounding box center [578, 286] width 48 height 11
click at [617, 313] on select "wager exchanger behavior regulator" at bounding box center [641, 314] width 48 height 11
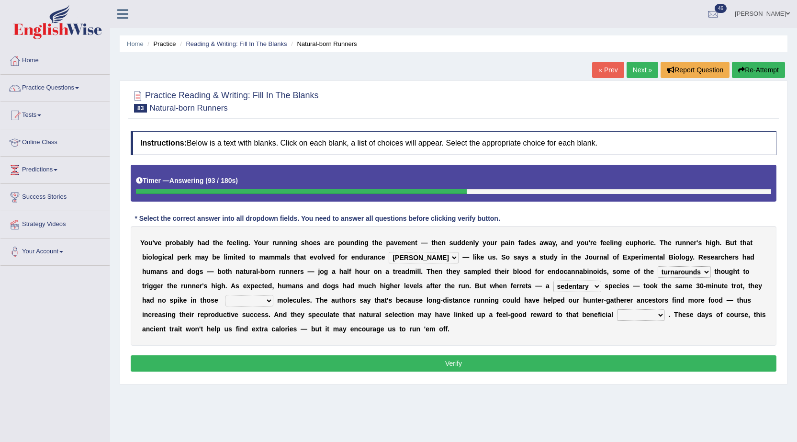
scroll to position [48, 0]
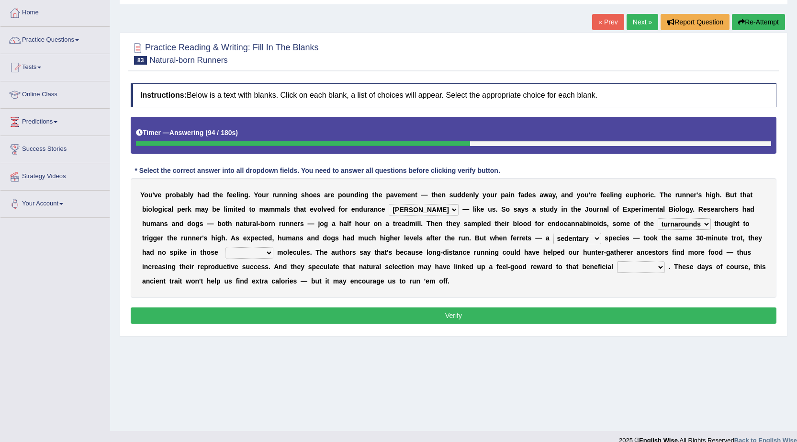
click at [617, 271] on select "wager exchanger behavior regulator" at bounding box center [641, 266] width 48 height 11
select select "regulator"
click at [617, 261] on select "wager exchanger behavior regulator" at bounding box center [641, 266] width 48 height 11
click at [589, 304] on div "Instructions: Below is a text with blanks. Click on each blank, a list of choic…" at bounding box center [453, 205] width 651 height 253
click at [591, 315] on button "Verify" at bounding box center [454, 315] width 646 height 16
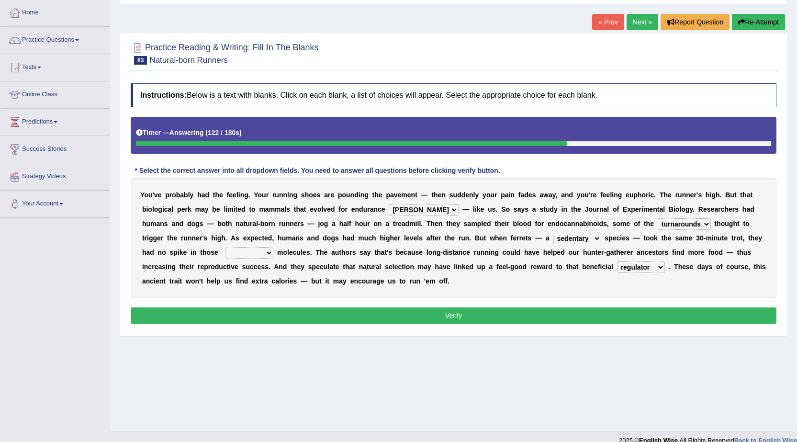
click at [226, 251] on select "groaned feel-good inchoate loaned" at bounding box center [250, 252] width 48 height 11
select select "groaned"
click at [226, 247] on select "groaned feel-good inchoate loaned" at bounding box center [250, 252] width 48 height 11
click at [249, 313] on button "Verify" at bounding box center [454, 315] width 646 height 16
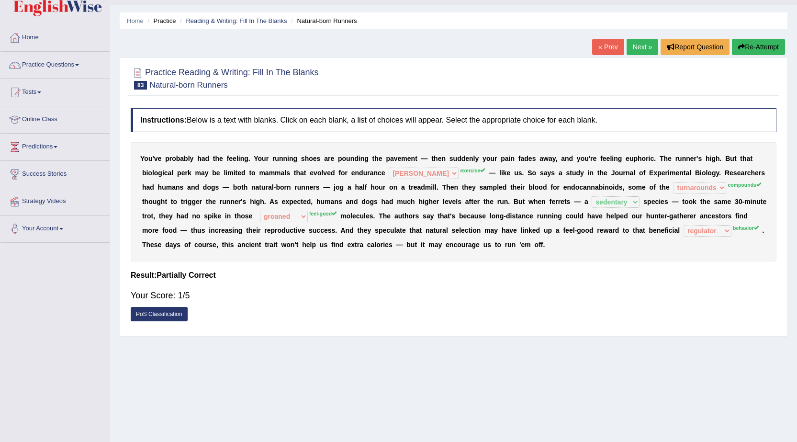
scroll to position [0, 0]
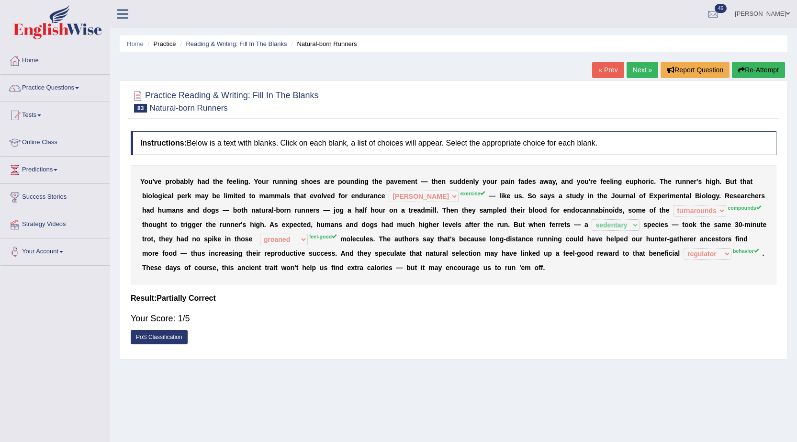
click at [634, 73] on link "Next »" at bounding box center [643, 70] width 32 height 16
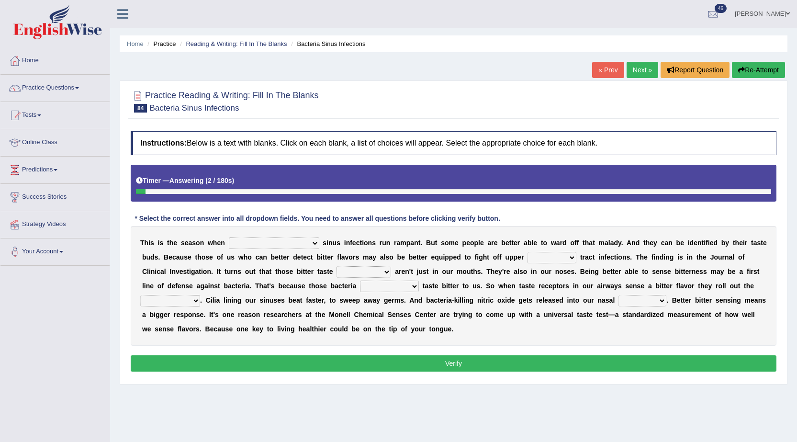
click at [272, 243] on select "conventicle [DEMOGRAPHIC_DATA] bacterial prissier" at bounding box center [274, 243] width 91 height 11
select select "bacterial"
click at [229, 238] on select "conventicle [DEMOGRAPHIC_DATA] bacterial prissier" at bounding box center [274, 243] width 91 height 11
click at [528, 261] on select "faulty respiratory togae gawky" at bounding box center [552, 257] width 49 height 11
select select "respiratory"
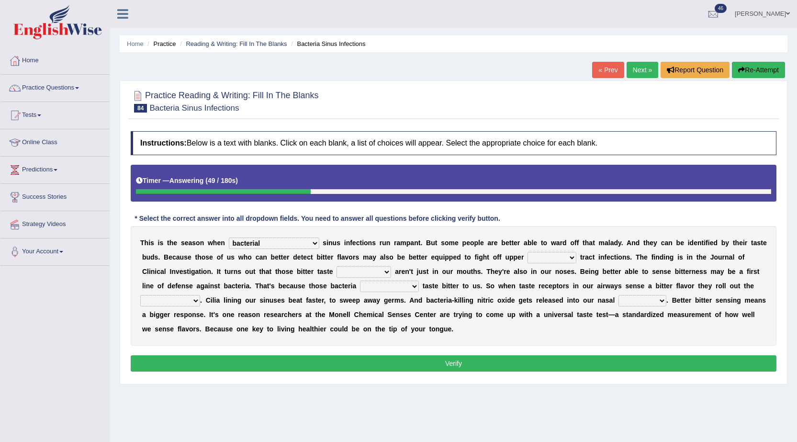
click at [528, 252] on select "faulty respiratory togae gawky" at bounding box center [552, 257] width 49 height 11
click at [353, 278] on div "T h i s i s t h e s e a s o n w h e n conventicle [DEMOGRAPHIC_DATA] bacterial …" at bounding box center [454, 286] width 646 height 120
click at [353, 275] on select "depressions dinners submissions receptors" at bounding box center [364, 271] width 55 height 11
select select "receptors"
click at [337, 266] on select "depressions dinners submissions receptors" at bounding box center [364, 271] width 55 height 11
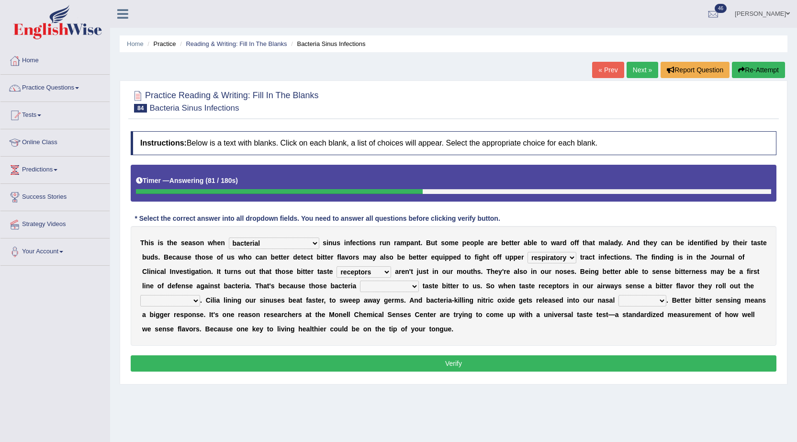
click at [366, 283] on select "purposelessly actually diagonally providently" at bounding box center [389, 286] width 59 height 11
select select "actually"
click at [360, 281] on select "purposelessly actually diagonally providently" at bounding box center [389, 286] width 59 height 11
click at [161, 304] on select "defenses contradictions chestnuts pelvis" at bounding box center [170, 300] width 60 height 11
select select "defenses"
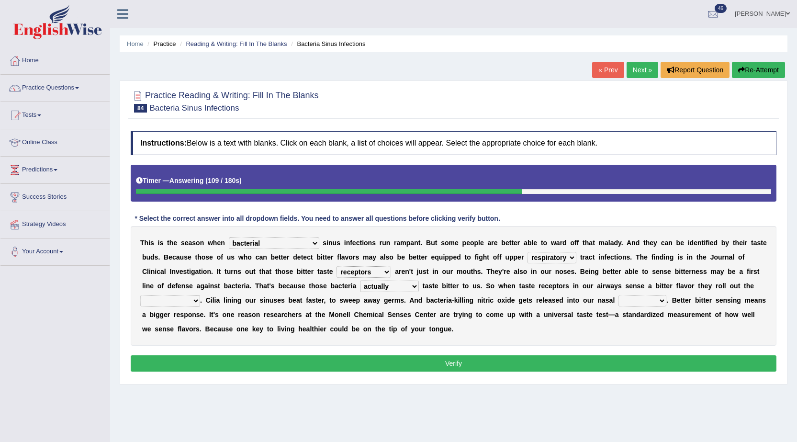
click at [140, 295] on select "defenses contradictions chestnuts pelvis" at bounding box center [170, 300] width 60 height 11
click at [658, 304] on select "causalities localities infirmities cavities" at bounding box center [643, 300] width 48 height 11
select select "cavities"
click at [619, 295] on select "causalities localities infirmities cavities" at bounding box center [643, 300] width 48 height 11
click at [637, 358] on button "Verify" at bounding box center [454, 363] width 646 height 16
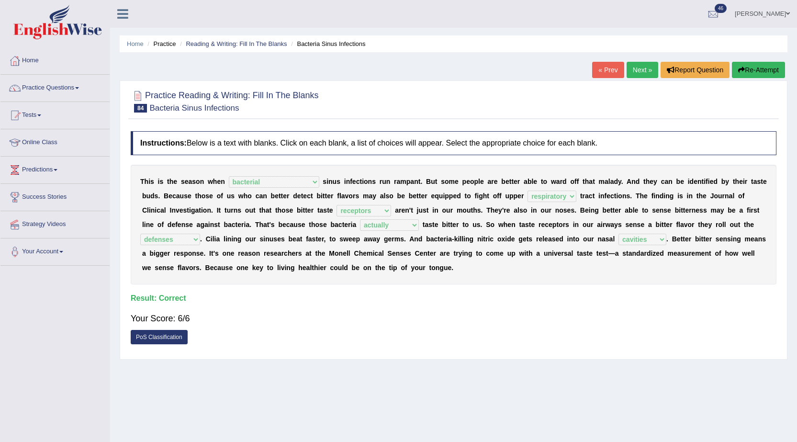
click at [637, 66] on link "Next »" at bounding box center [643, 70] width 32 height 16
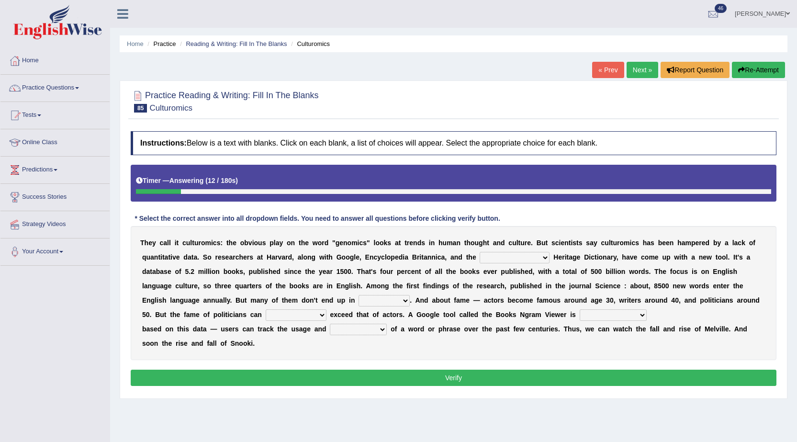
click at [501, 258] on select "Mettlesome Silicon [MEDICAL_DATA] American" at bounding box center [515, 257] width 70 height 11
select select "American"
click at [480, 252] on select "Mettlesome Silicon [MEDICAL_DATA] American" at bounding box center [515, 257] width 70 height 11
click at [378, 300] on select "veterinaries fairies dictionaries smithies" at bounding box center [384, 300] width 51 height 11
select select "dictionaries"
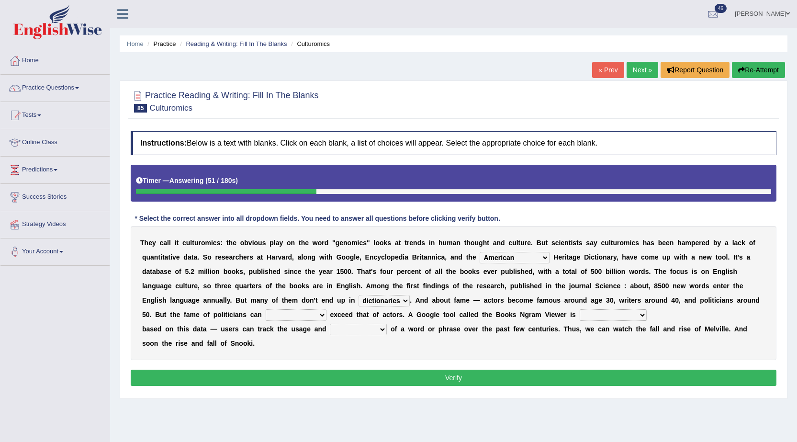
click at [359, 295] on select "veterinaries fairies dictionaries smithies" at bounding box center [384, 300] width 51 height 11
click at [286, 319] on select "intelligibly eventually venturesomely preferably" at bounding box center [296, 314] width 61 height 11
select select "eventually"
click at [266, 309] on select "intelligibly eventually venturesomely preferably" at bounding box center [296, 314] width 61 height 11
click at [603, 318] on select "nonoccupational nonbreakable trainable available" at bounding box center [613, 314] width 67 height 11
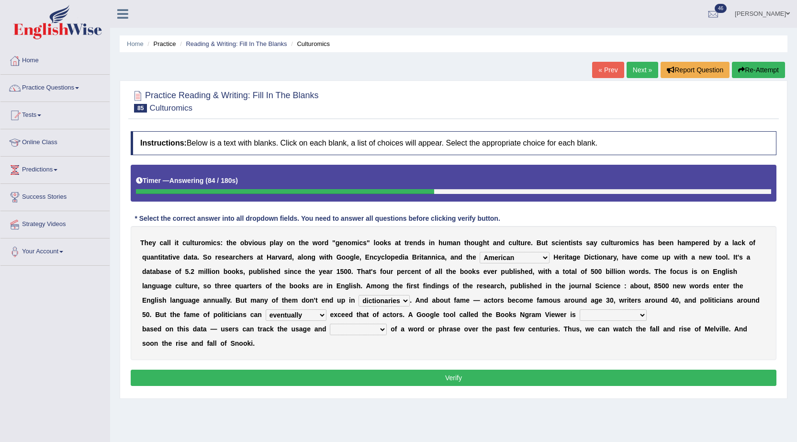
select select "available"
click at [580, 309] on select "nonoccupational nonbreakable trainable available" at bounding box center [613, 314] width 67 height 11
click at [360, 326] on select "frequency derisory drearily inappreciably" at bounding box center [358, 329] width 57 height 11
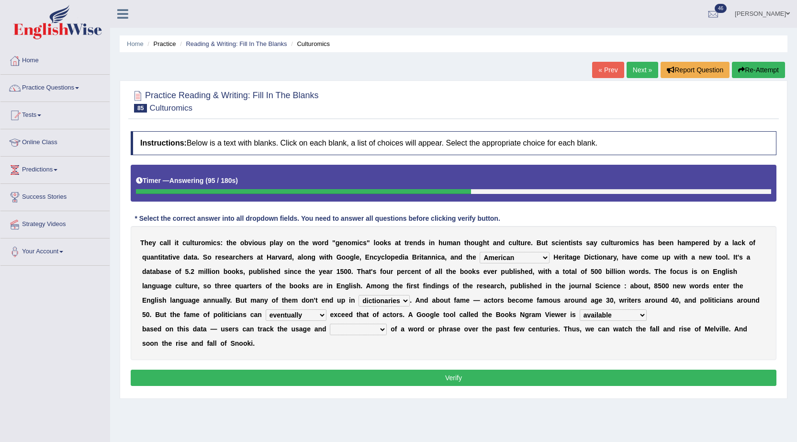
select select "frequency"
click at [330, 324] on select "frequency derisory drearily inappreciably" at bounding box center [358, 329] width 57 height 11
click at [349, 377] on button "Verify" at bounding box center [454, 378] width 646 height 16
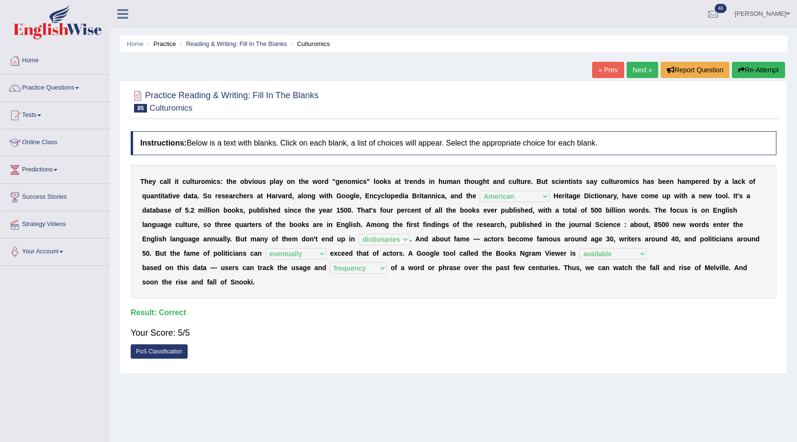
click at [634, 69] on link "Next »" at bounding box center [643, 70] width 32 height 16
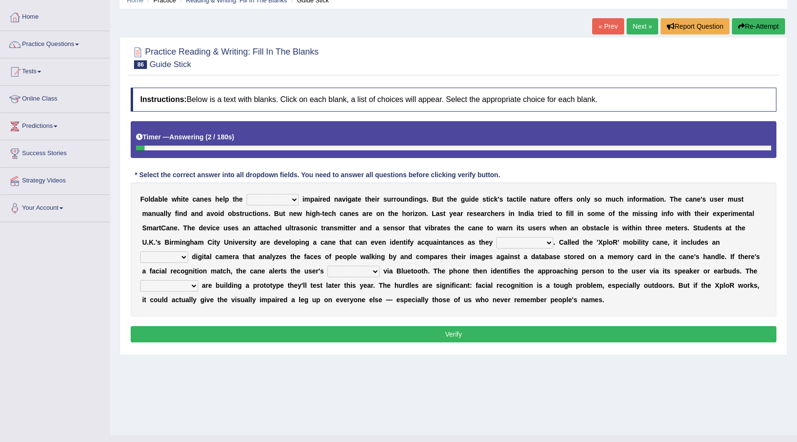
scroll to position [48, 0]
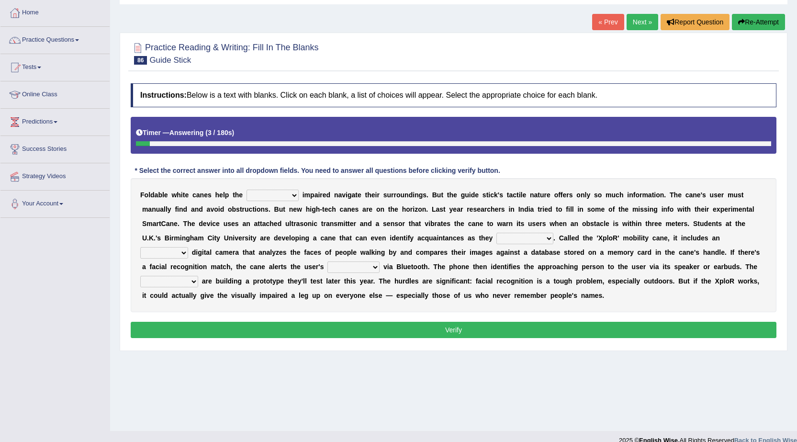
click at [262, 195] on select "felicity insensitivity visually malleability" at bounding box center [273, 195] width 52 height 11
select select "visually"
click at [247, 190] on select "felicity insensitivity visually malleability" at bounding box center [273, 195] width 52 height 11
click at [519, 237] on select "likelihood throat northernmost approach" at bounding box center [525, 238] width 57 height 11
select select "approach"
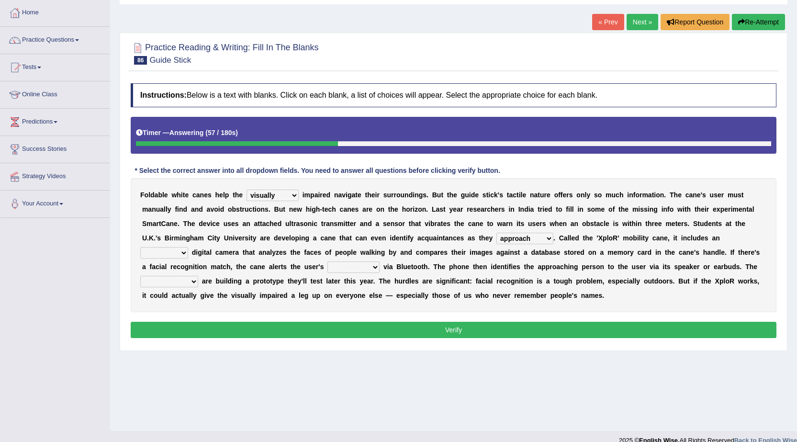
click at [497, 233] on select "likelihood throat northernmost approach" at bounding box center [525, 238] width 57 height 11
click at [181, 253] on select "untested embedded deadest skinhead" at bounding box center [164, 252] width 48 height 11
select select "skinhead"
click at [140, 247] on select "untested embedded deadest skinhead" at bounding box center [164, 252] width 48 height 11
click at [370, 268] on select "waterborne alone smartphone postpone" at bounding box center [354, 266] width 52 height 11
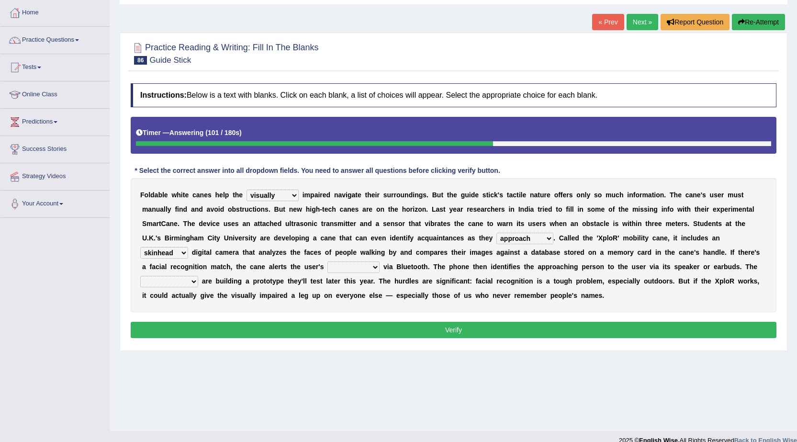
select select "smartphone"
click at [328, 261] on select "waterborne alone smartphone postpone" at bounding box center [354, 266] width 52 height 11
click at [181, 283] on select "jurisprudence bootless students jukebox" at bounding box center [169, 281] width 58 height 11
select select "students"
click at [140, 276] on select "jurisprudence bootless students jukebox" at bounding box center [169, 281] width 58 height 11
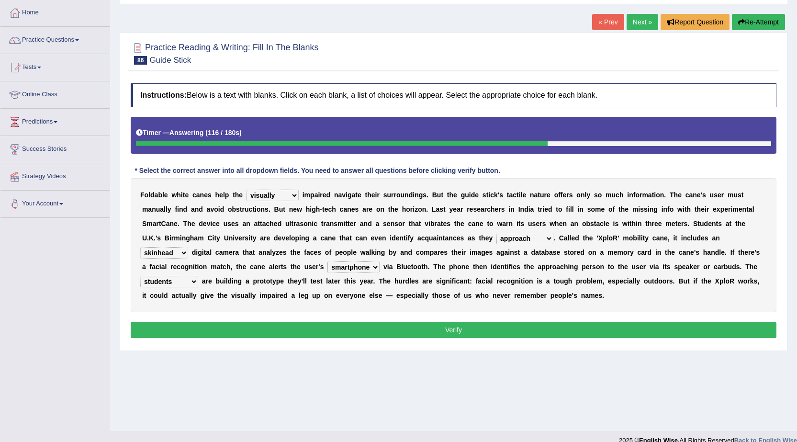
click at [174, 321] on div "Instructions: Below is a text with blanks. Click on each blank, a list of choic…" at bounding box center [453, 212] width 651 height 267
click at [174, 323] on button "Verify" at bounding box center [454, 330] width 646 height 16
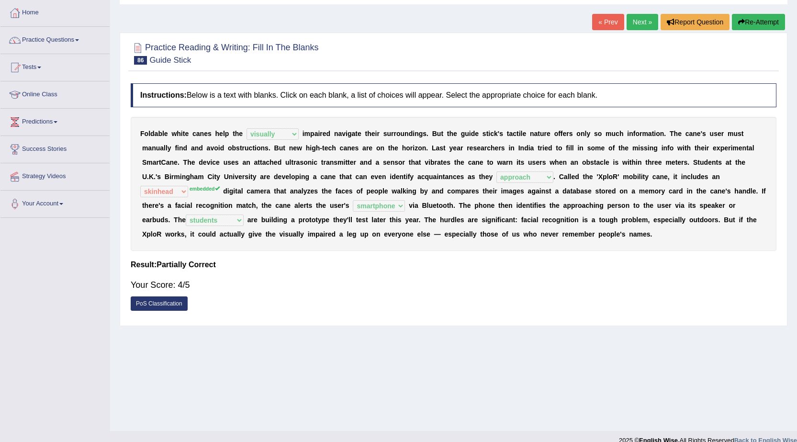
scroll to position [0, 0]
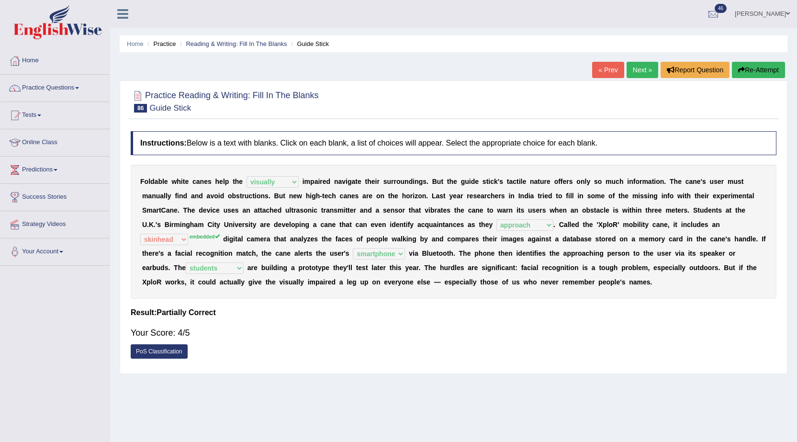
click at [242, 255] on b "a" at bounding box center [244, 253] width 4 height 8
click at [636, 72] on link "Next »" at bounding box center [643, 70] width 32 height 16
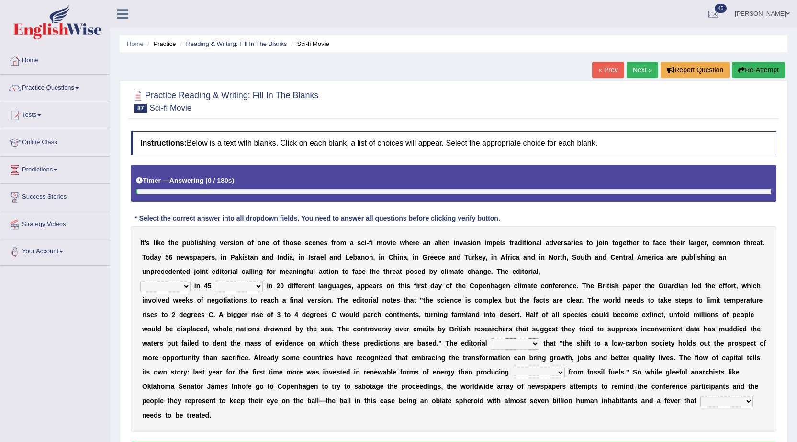
scroll to position [48, 0]
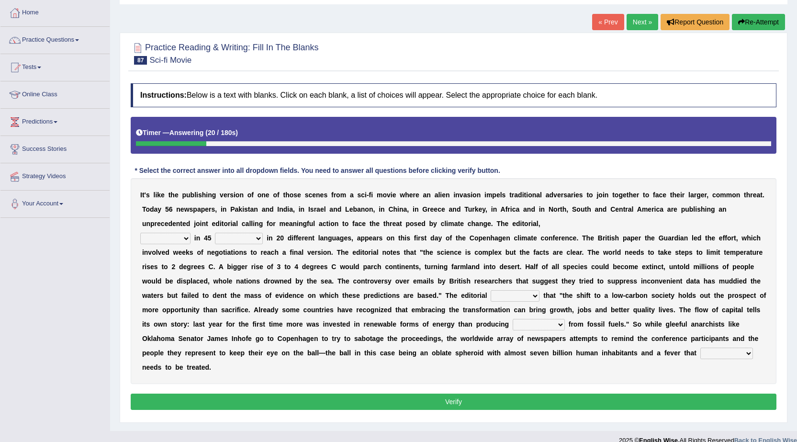
click at [183, 238] on select "published publicized burnished transmitted" at bounding box center [165, 238] width 50 height 11
click at [232, 241] on select "clans countries continents terraces" at bounding box center [239, 238] width 48 height 11
select select "continents"
click at [215, 233] on select "clans countries continents terraces" at bounding box center [239, 238] width 48 height 11
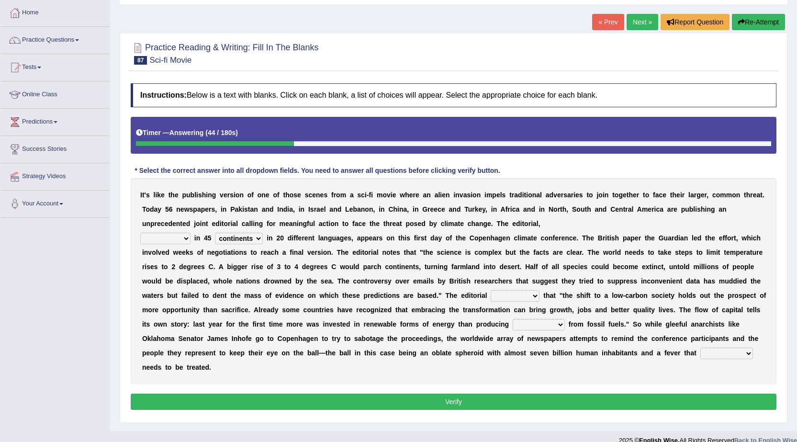
click at [172, 239] on select "published publicized burnished transmitted" at bounding box center [165, 238] width 50 height 11
select select "published"
click at [140, 233] on select "published publicized burnished transmitted" at bounding box center [165, 238] width 50 height 11
click at [524, 298] on select "modified protested recognized declined" at bounding box center [515, 295] width 49 height 11
select select "recognized"
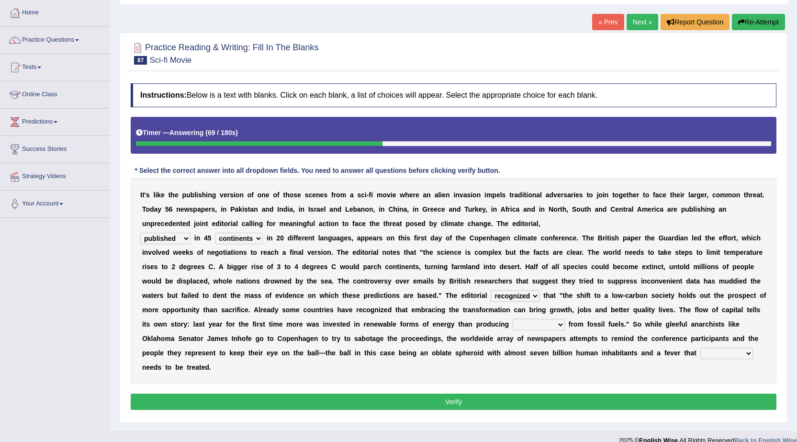
click at [491, 290] on select "modified protested recognized declined" at bounding box center [515, 295] width 49 height 11
click at [543, 322] on select "electricity indivisibility negativity significance" at bounding box center [539, 324] width 52 height 11
select select "electricity"
click at [513, 319] on select "electricity indivisibility negativity significance" at bounding box center [539, 324] width 52 height 11
click at [730, 349] on select "solicitously desperately ephemerally peripherally" at bounding box center [727, 353] width 53 height 11
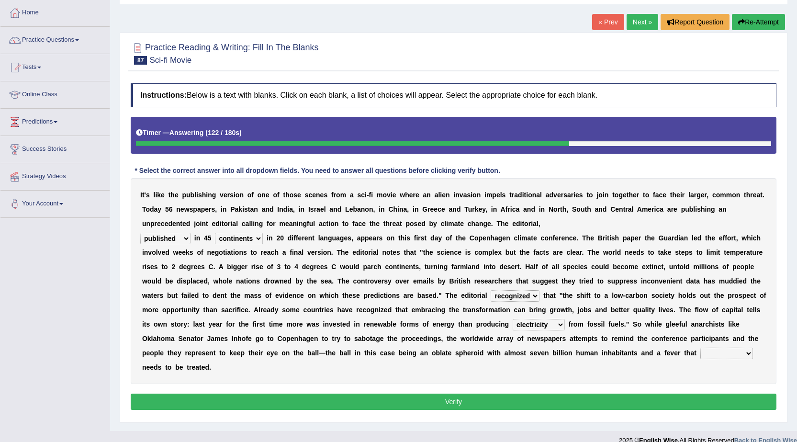
select select "solicitously"
click at [701, 348] on select "solicitously desperately ephemerally peripherally" at bounding box center [727, 353] width 53 height 11
click at [613, 400] on button "Verify" at bounding box center [454, 402] width 646 height 16
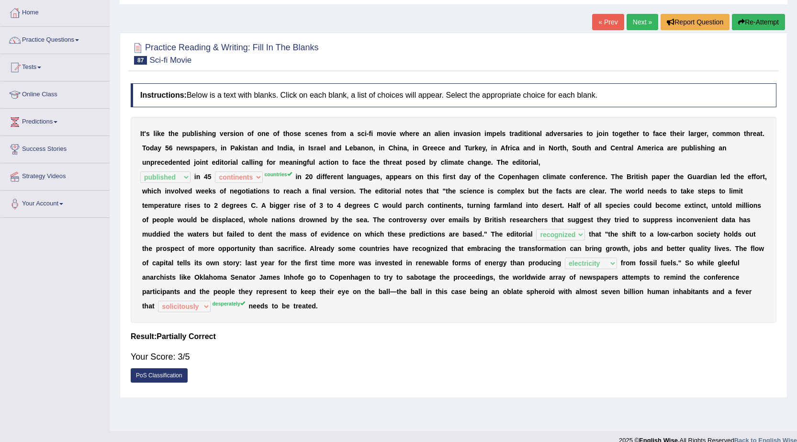
click at [172, 294] on b "n" at bounding box center [172, 292] width 4 height 8
click at [236, 191] on b "e" at bounding box center [236, 191] width 4 height 8
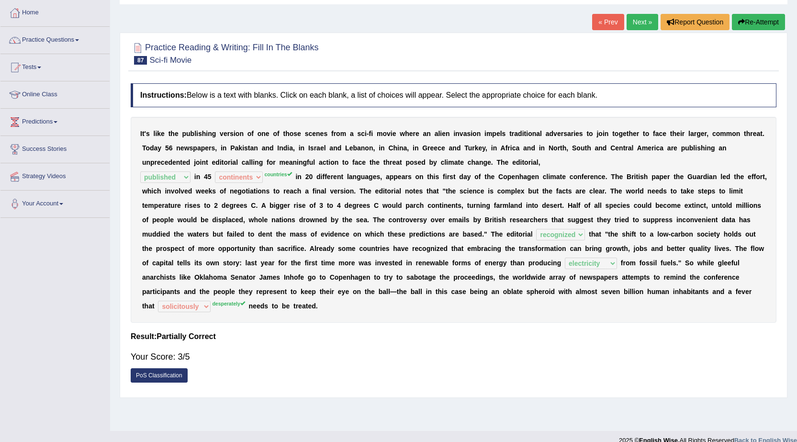
click at [236, 191] on b "e" at bounding box center [236, 191] width 4 height 8
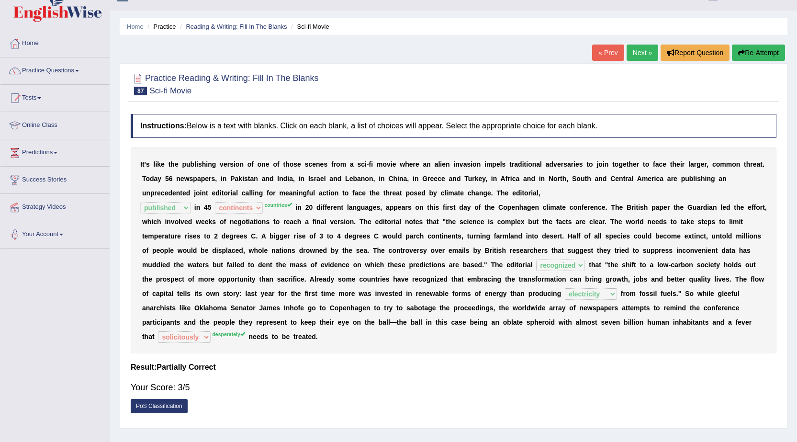
scroll to position [0, 0]
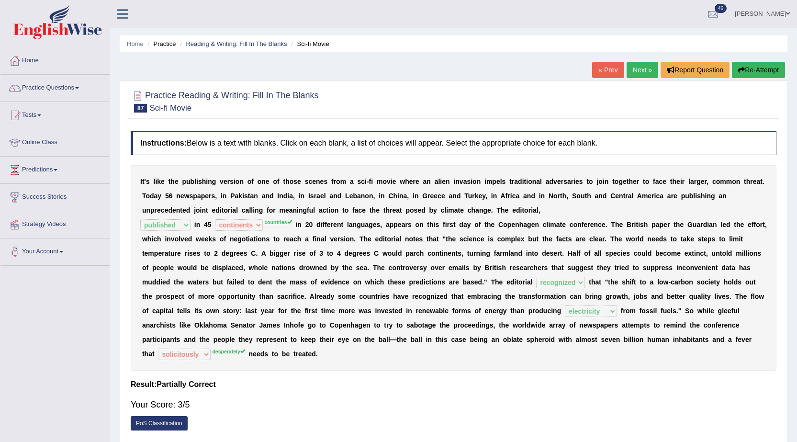
click at [627, 74] on link "Next »" at bounding box center [643, 70] width 32 height 16
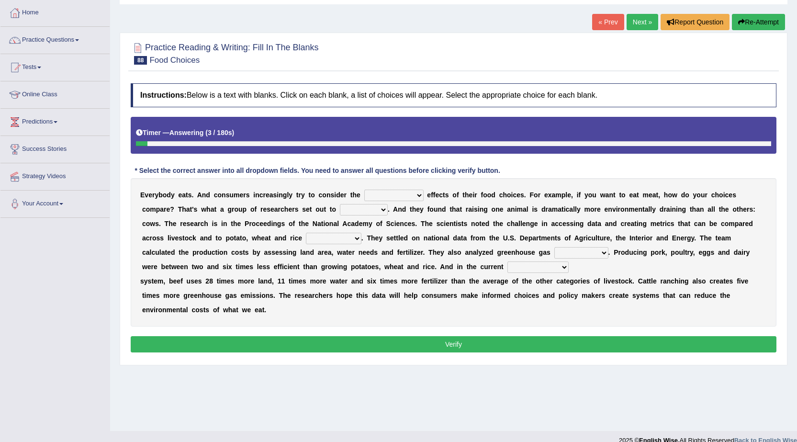
click at [385, 196] on select "spiritual economic environmental material" at bounding box center [393, 195] width 59 height 11
select select "spiritual"
click at [364, 190] on select "spiritual economic environmental material" at bounding box center [393, 195] width 59 height 11
click at [370, 214] on select "exemplify squander discover purchase" at bounding box center [364, 209] width 48 height 11
select select "discover"
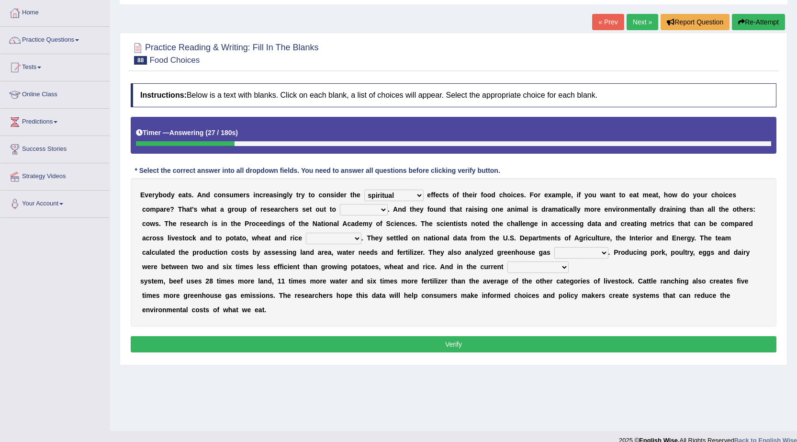
click at [340, 204] on select "exemplify squander discover purchase" at bounding box center [364, 209] width 48 height 11
click at [339, 239] on select "production corruption consumption inventory" at bounding box center [334, 238] width 56 height 11
select select "consumption"
click at [306, 233] on select "production corruption consumption inventory" at bounding box center [334, 238] width 56 height 11
click at [604, 253] on select "conjectures manufacture emissions purification" at bounding box center [582, 252] width 54 height 11
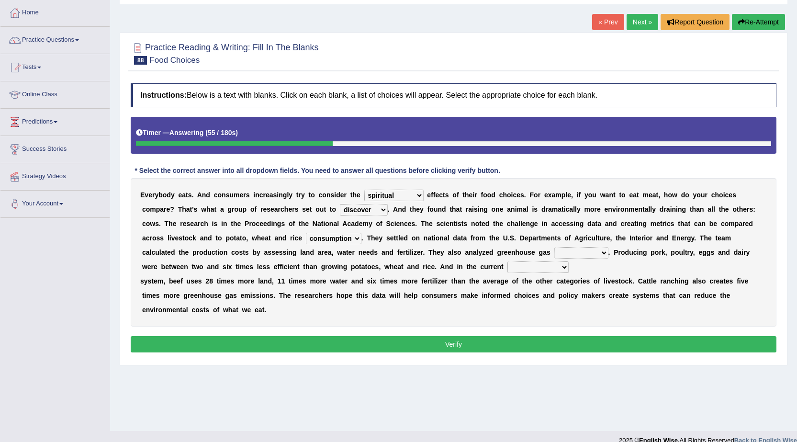
select select "emissions"
click at [555, 247] on select "conjectures manufacture emissions purification" at bounding box center [582, 252] width 54 height 11
click at [544, 268] on select "agricultural impalpable ungrammatical terminal" at bounding box center [538, 266] width 61 height 11
select select "agricultural"
click at [508, 261] on select "agricultural impalpable ungrammatical terminal" at bounding box center [538, 266] width 61 height 11
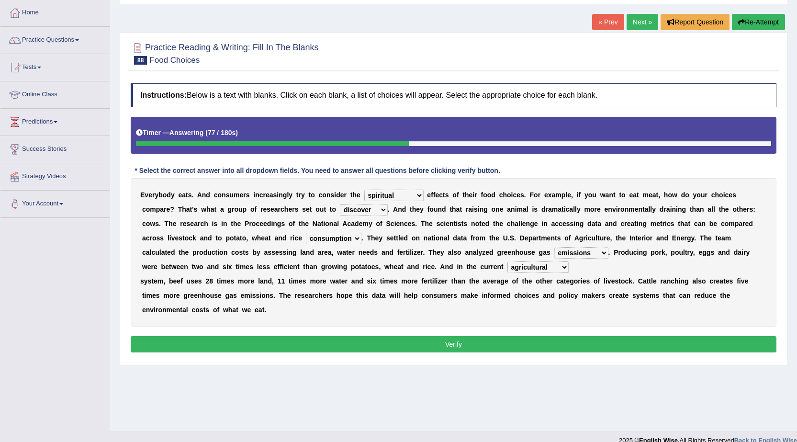
click at [408, 192] on select "spiritual economic environmental material" at bounding box center [393, 195] width 59 height 11
select select "environmental"
click at [364, 190] on select "spiritual economic environmental material" at bounding box center [393, 195] width 59 height 11
click at [388, 342] on button "Verify" at bounding box center [454, 344] width 646 height 16
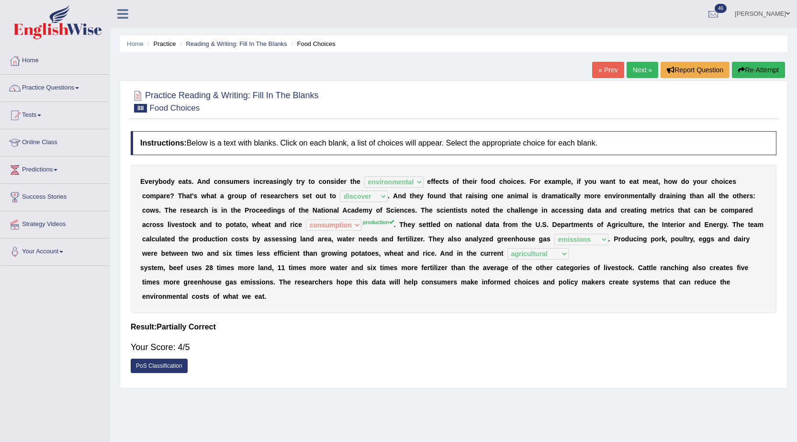
click at [642, 69] on link "Next »" at bounding box center [643, 70] width 32 height 16
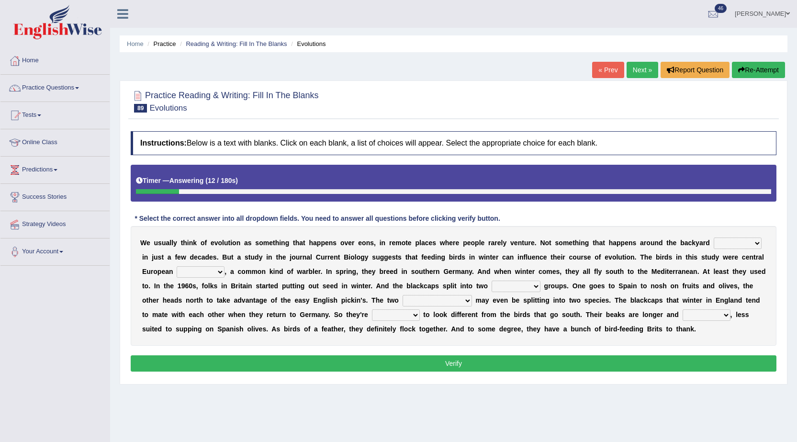
click at [724, 244] on select "beaver believer birdfeeder phonier" at bounding box center [738, 243] width 48 height 11
select select "birdfeeder"
click at [714, 238] on select "beaver believer birdfeeder phonier" at bounding box center [738, 243] width 48 height 11
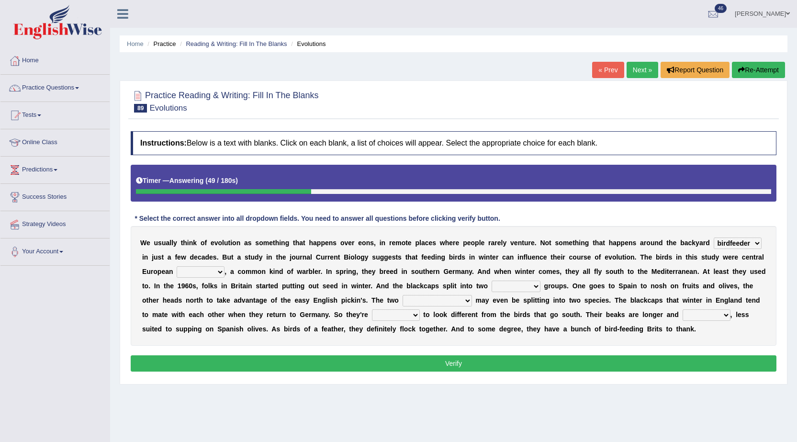
click at [204, 273] on select "blackcaps pox flaps chats" at bounding box center [201, 271] width 48 height 11
select select "blackcaps"
click at [177, 266] on select "blackcaps pox flaps chats" at bounding box center [201, 271] width 48 height 11
click at [510, 288] on select "distinct bit disconnect split" at bounding box center [516, 286] width 49 height 11
select select "distinct"
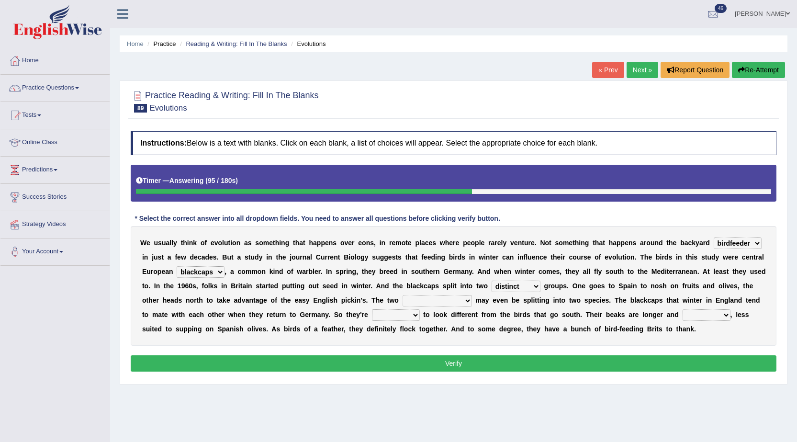
click at [492, 281] on select "distinct bit disconnect split" at bounding box center [516, 286] width 49 height 11
click at [414, 302] on select "elevators populations breakers contraindications" at bounding box center [437, 300] width 69 height 11
select select "breakers"
click at [403, 295] on select "elevators populations breakers contraindications" at bounding box center [437, 300] width 69 height 11
click at [390, 320] on select "starting blotting wanting padding" at bounding box center [396, 314] width 48 height 11
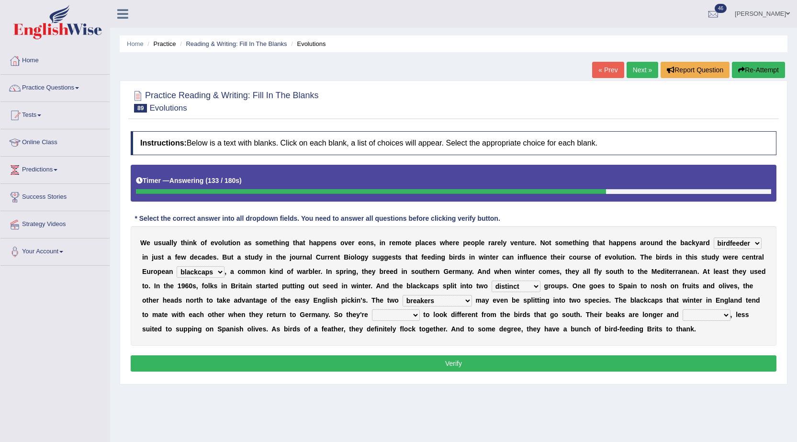
select select "blotting"
click at [372, 309] on select "starting blotting wanting padding" at bounding box center [396, 314] width 48 height 11
click at [694, 318] on select "freshwater spillover scheduler narrower" at bounding box center [707, 314] width 48 height 11
select select "narrower"
click at [683, 309] on select "freshwater spillover scheduler narrower" at bounding box center [707, 314] width 48 height 11
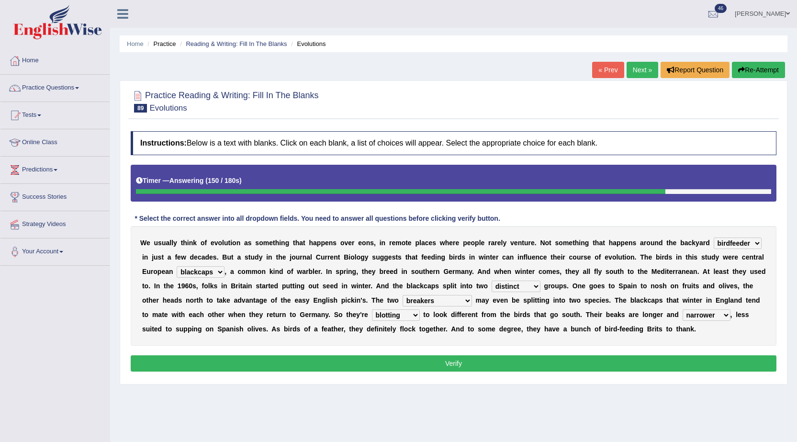
click at [689, 362] on button "Verify" at bounding box center [454, 363] width 646 height 16
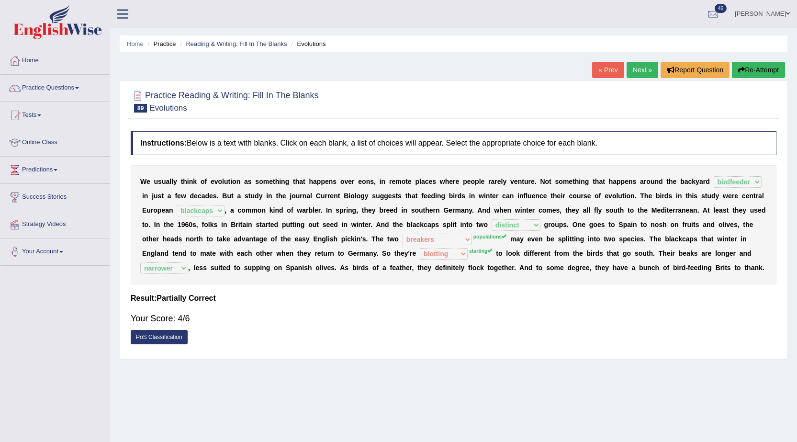
click at [641, 75] on link "Next »" at bounding box center [643, 70] width 32 height 16
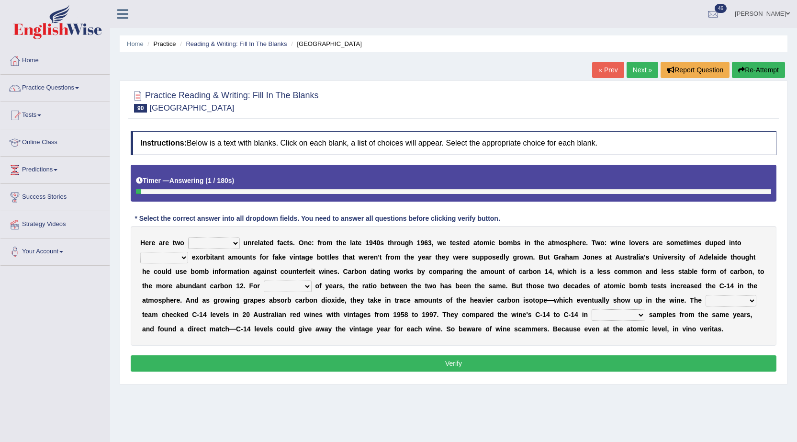
click at [209, 242] on select "seemingly feelingly endearingly entreatingly" at bounding box center [214, 243] width 52 height 11
select select "entreatingly"
click at [188, 238] on select "seemingly feelingly endearingly entreatingly" at bounding box center [214, 243] width 52 height 11
click at [176, 254] on select "dipping trekking spending swinging" at bounding box center [164, 257] width 48 height 11
select select "dipping"
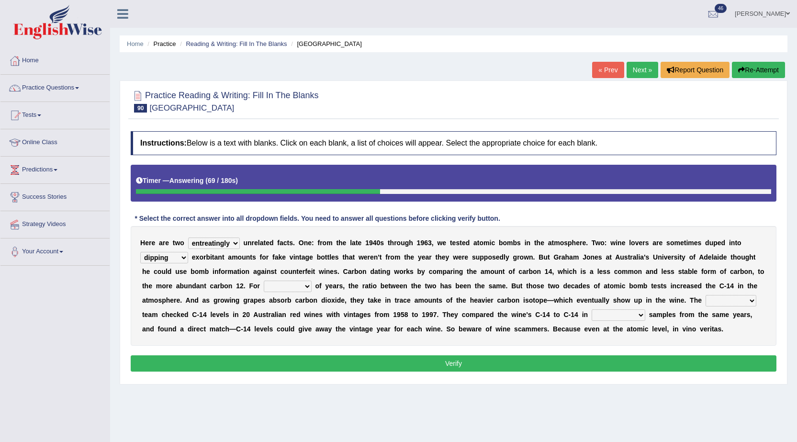
click at [140, 252] on select "dipping trekking spending swinging" at bounding box center [164, 257] width 48 height 11
click at [305, 290] on select "couples much thousands numerous" at bounding box center [288, 286] width 48 height 11
select select "thousands"
click at [264, 281] on select "couples much thousands numerous" at bounding box center [288, 286] width 48 height 11
click at [717, 298] on select "research individual preparation strange" at bounding box center [731, 300] width 51 height 11
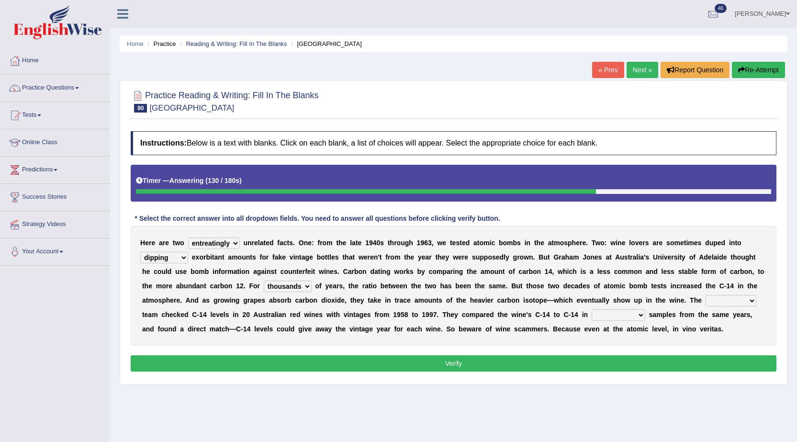
select select "research"
click at [706, 295] on select "research individual preparation strange" at bounding box center [731, 300] width 51 height 11
click at [635, 312] on select "physical atmospheric fluid solid" at bounding box center [619, 314] width 54 height 11
select select "fluid"
click at [592, 309] on select "physical atmospheric fluid solid" at bounding box center [619, 314] width 54 height 11
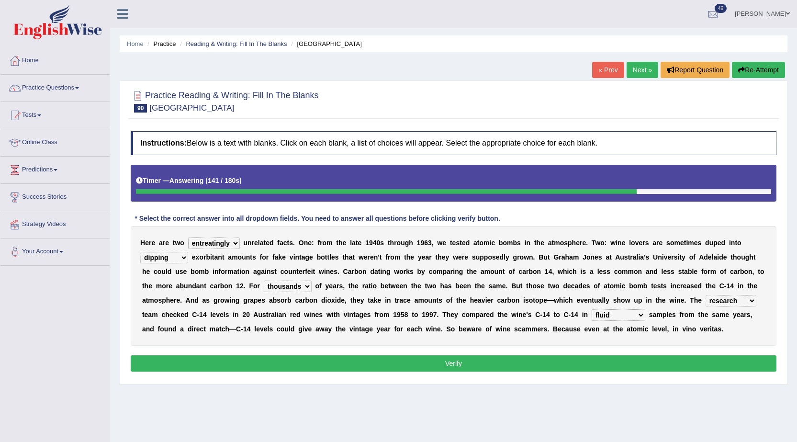
click at [597, 363] on button "Verify" at bounding box center [454, 363] width 646 height 16
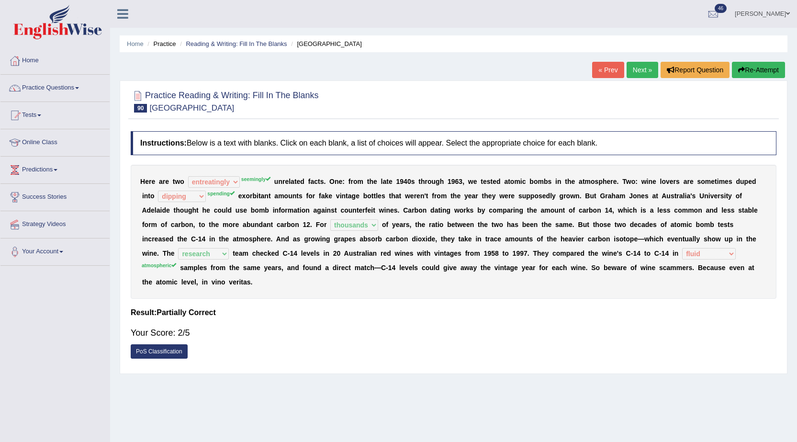
drag, startPoint x: 243, startPoint y: 181, endPoint x: 244, endPoint y: 193, distance: 11.5
click at [244, 193] on div "H e r e a r e t w o seemingly feelingly endearingly entreatingly seemingly u n …" at bounding box center [454, 232] width 646 height 134
drag, startPoint x: 155, startPoint y: 199, endPoint x: 157, endPoint y: 220, distance: 20.7
click at [157, 220] on div "H e r e a r e t w o seemingly feelingly endearingly entreatingly seemingly u n …" at bounding box center [454, 232] width 646 height 134
drag, startPoint x: 444, startPoint y: 260, endPoint x: 276, endPoint y: 232, distance: 170.4
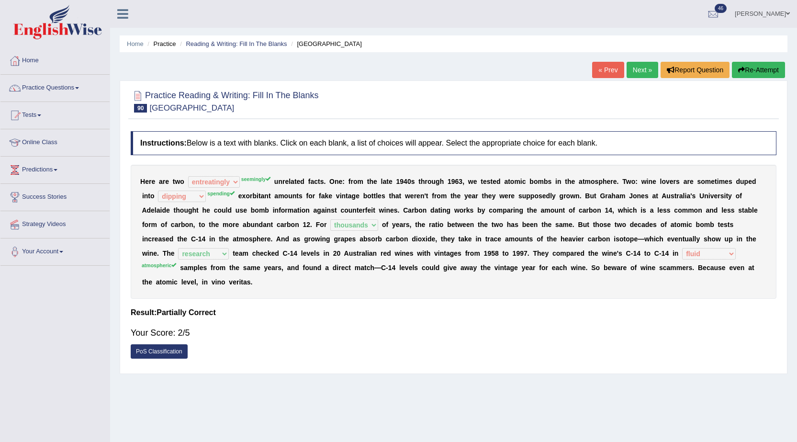
click at [324, 246] on div "H e r e a r e t w o seemingly feelingly endearingly entreatingly seemingly u n …" at bounding box center [454, 232] width 646 height 134
click at [640, 71] on link "Next »" at bounding box center [643, 70] width 32 height 16
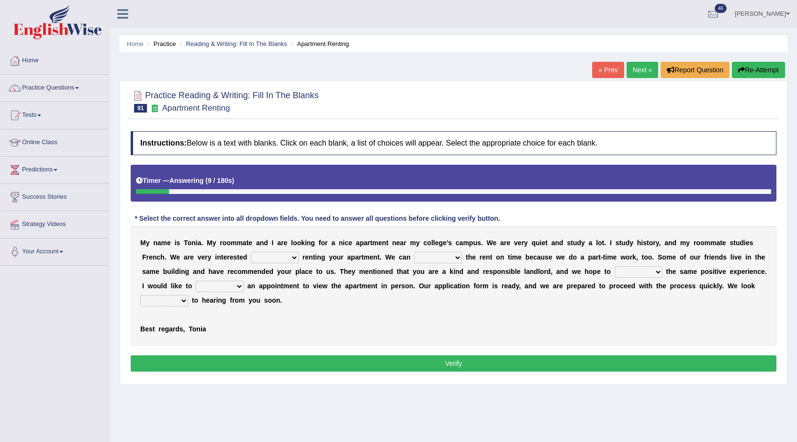
click at [261, 255] on select "for about at in" at bounding box center [275, 257] width 48 height 11
select select "in"
click at [251, 252] on select "for about at in" at bounding box center [275, 257] width 48 height 11
click at [435, 252] on select "afford get pay bring" at bounding box center [438, 257] width 48 height 11
select select "pay"
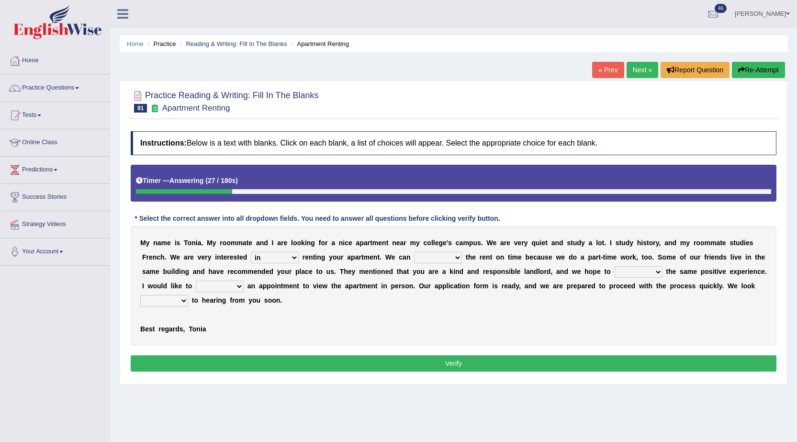
click at [414, 252] on select "afford get pay bring" at bounding box center [438, 257] width 48 height 11
click at [645, 271] on select "form meet have decide" at bounding box center [639, 271] width 48 height 11
select select "meet"
click at [615, 266] on select "form meet have decide" at bounding box center [639, 271] width 48 height 11
click at [222, 282] on select "own recall revise make" at bounding box center [220, 286] width 48 height 11
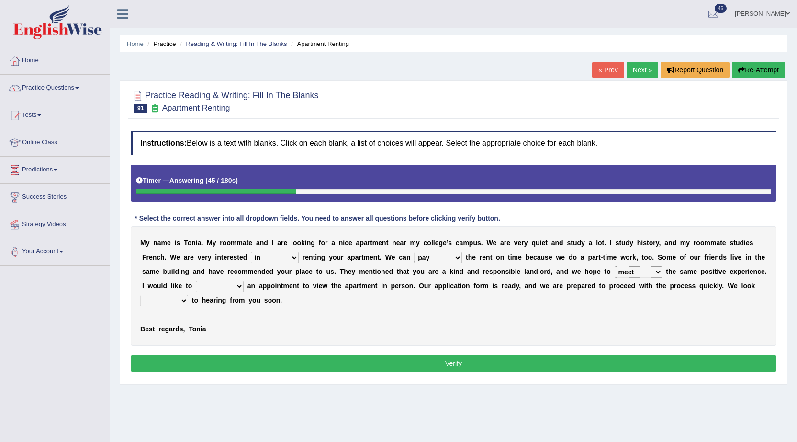
select select "make"
click at [196, 281] on select "own recall revise make" at bounding box center [220, 286] width 48 height 11
click at [183, 294] on div "M y n a m e i s T o n i a . M y r o o m m a t e a n d I a r e l o o k i n g f o…" at bounding box center [454, 286] width 646 height 120
click at [182, 297] on select "around out in forward" at bounding box center [164, 300] width 48 height 11
select select "forward"
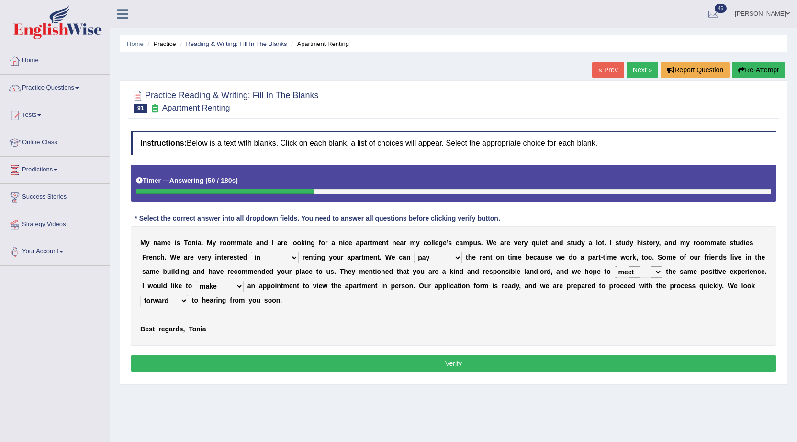
click at [140, 295] on select "around out in forward" at bounding box center [164, 300] width 48 height 11
click at [180, 355] on div "Instructions: Below is a text with blanks. Click on each blank, a list of choic…" at bounding box center [453, 252] width 651 height 253
click at [191, 364] on button "Verify" at bounding box center [454, 363] width 646 height 16
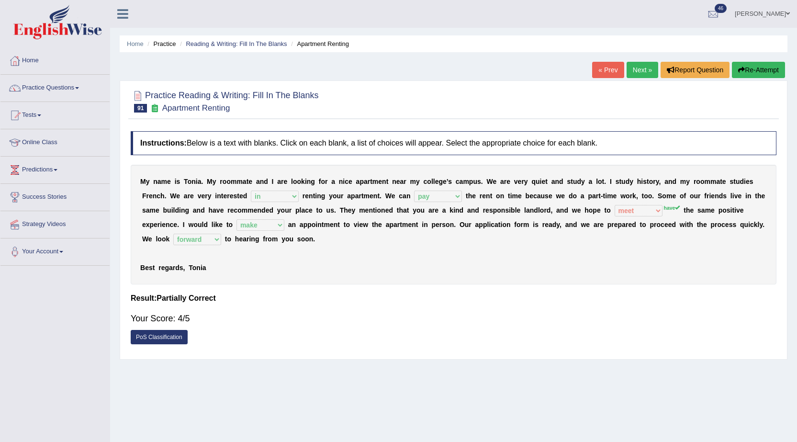
click at [646, 66] on link "Next »" at bounding box center [643, 70] width 32 height 16
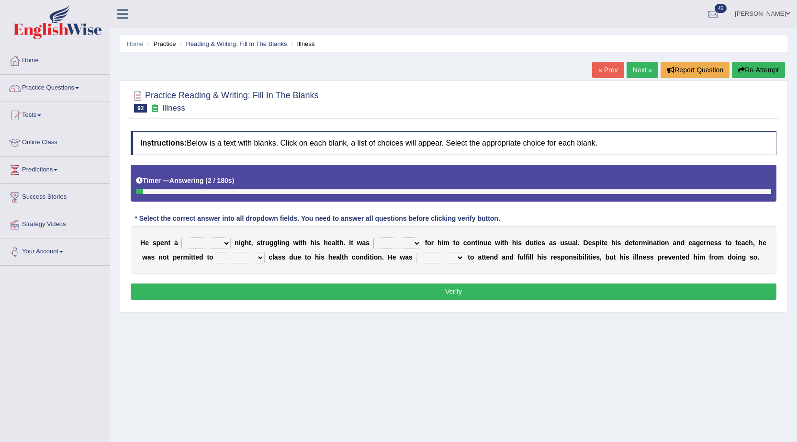
click at [219, 233] on div "H e s p e n t a cheerful restful meaningful painful n i g h t , s t r u g g l i…" at bounding box center [454, 250] width 646 height 48
click at [228, 240] on select "cheerful restful meaningful painful" at bounding box center [205, 243] width 49 height 11
select select "painful"
click at [181, 238] on select "cheerful restful meaningful painful" at bounding box center [205, 243] width 49 height 11
click at [386, 244] on select "enjoyable simple difficult natural" at bounding box center [397, 243] width 48 height 11
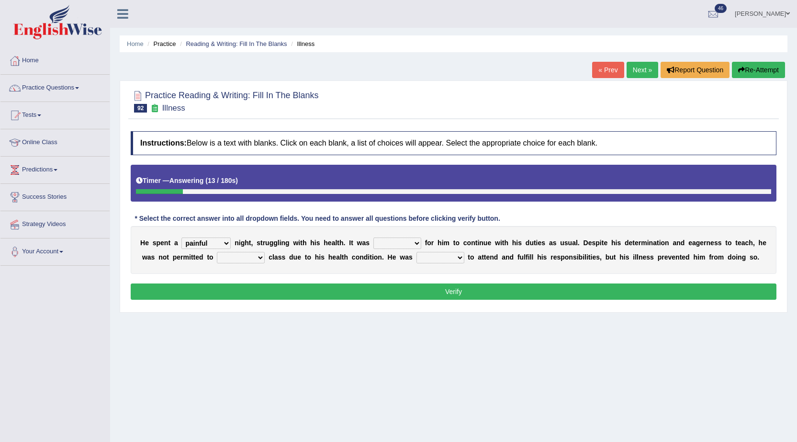
select select "difficult"
click at [373, 238] on select "enjoyable simple difficult natural" at bounding box center [397, 243] width 48 height 11
click at [250, 254] on select "teach leave cancel attend" at bounding box center [241, 257] width 48 height 11
select select "attend"
click at [217, 252] on select "teach leave cancel attend" at bounding box center [241, 257] width 48 height 11
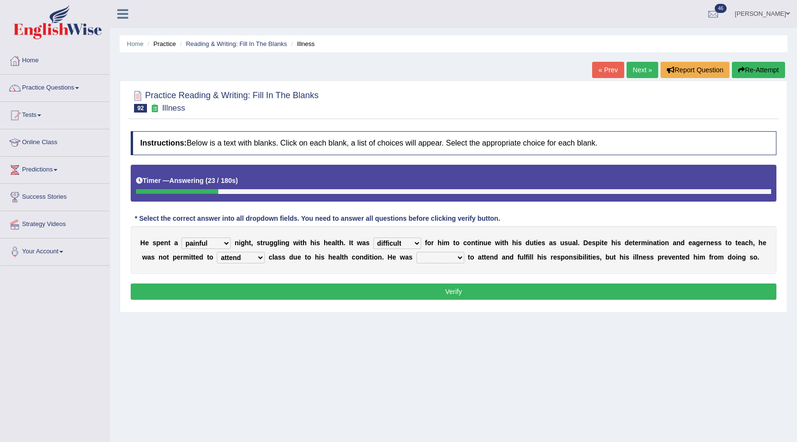
click at [454, 256] on select "anxious forced lazy happy" at bounding box center [441, 257] width 48 height 11
select select "happy"
click at [417, 252] on select "anxious forced lazy happy" at bounding box center [441, 257] width 48 height 11
click at [452, 293] on button "Verify" at bounding box center [454, 291] width 646 height 16
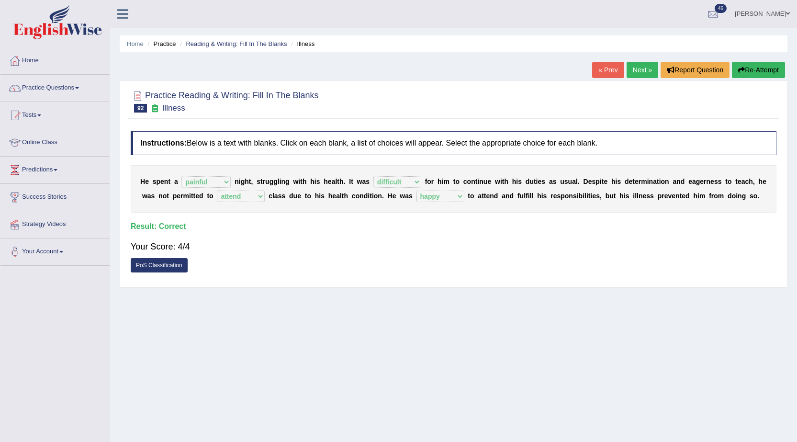
click at [644, 71] on link "Next »" at bounding box center [643, 70] width 32 height 16
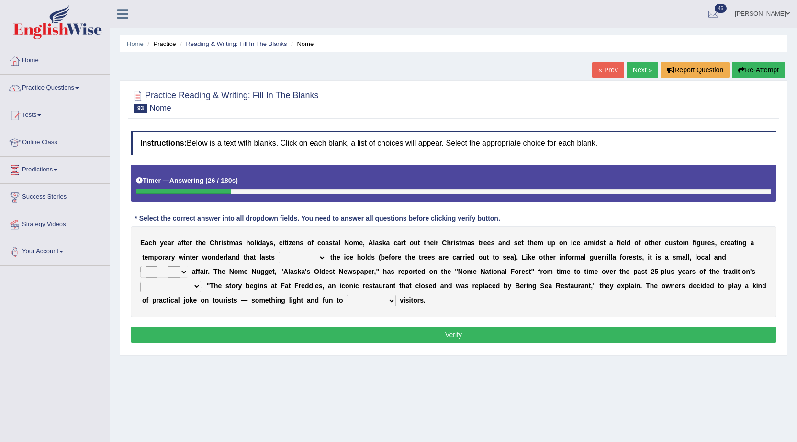
click at [285, 260] on select "as long as before after although" at bounding box center [303, 257] width 48 height 11
select select "as long as"
click at [279, 252] on select "as long as before after although" at bounding box center [303, 257] width 48 height 11
click at [182, 272] on select "nasty fuzzy cozy greasy" at bounding box center [164, 271] width 48 height 11
select select "greasy"
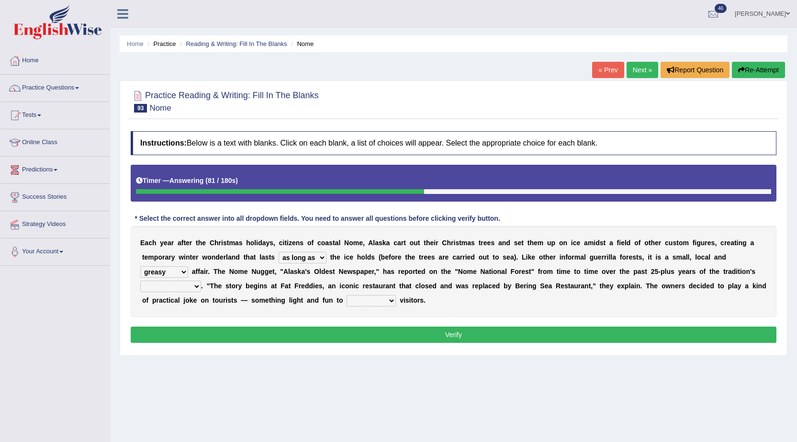
click at [140, 266] on select "nasty fuzzy cozy greasy" at bounding box center [164, 271] width 48 height 11
click at [187, 286] on select "life existence disappearance emotions" at bounding box center [170, 286] width 61 height 11
select select "disappearance"
click at [140, 281] on select "life existence disappearance emotions" at bounding box center [170, 286] width 61 height 11
click at [378, 303] on select "purchase confound distinguish repel" at bounding box center [371, 300] width 49 height 11
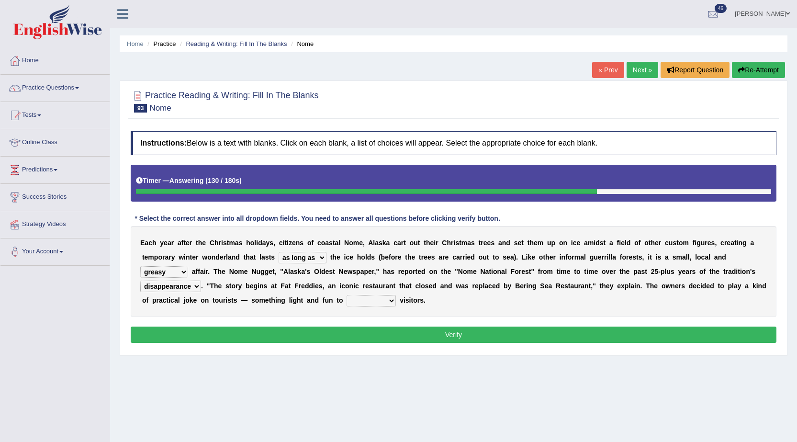
select select "distinguish"
click at [347, 295] on select "purchase confound distinguish repel" at bounding box center [371, 300] width 49 height 11
click at [373, 340] on button "Verify" at bounding box center [454, 335] width 646 height 16
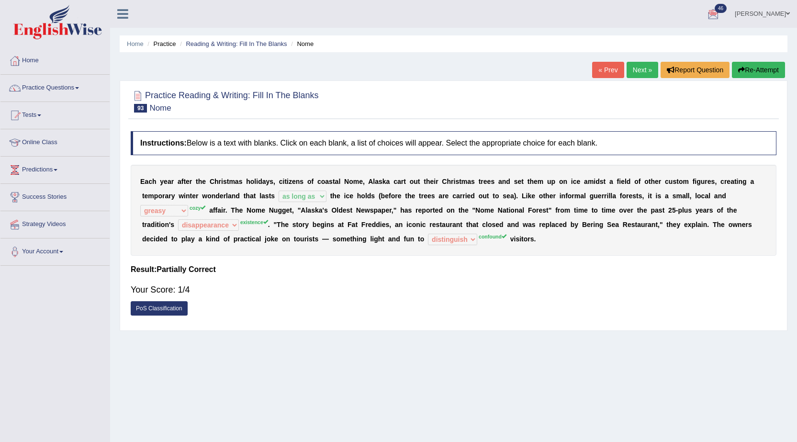
click at [652, 68] on link "Next »" at bounding box center [643, 70] width 32 height 16
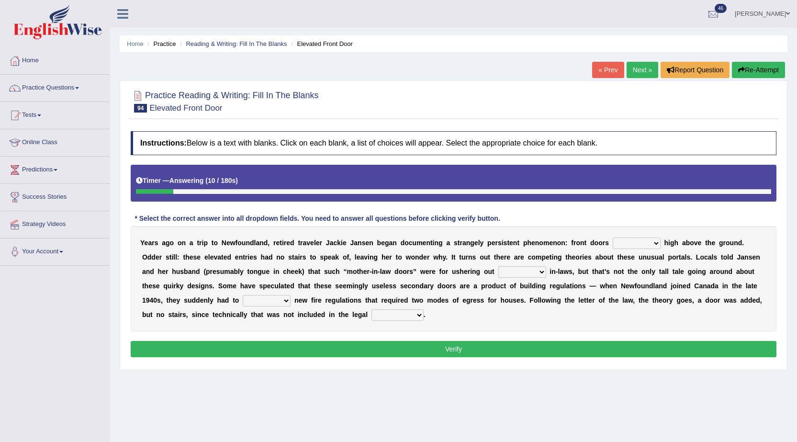
click at [648, 244] on select "raised visited painted lowered" at bounding box center [637, 243] width 48 height 11
click at [613, 238] on select "raised visited painted lowered" at bounding box center [637, 243] width 48 height 11
click at [635, 244] on select "raised visited painted lowered" at bounding box center [637, 243] width 48 height 11
select select "raised"
click at [613, 238] on select "raised visited painted lowered" at bounding box center [637, 243] width 48 height 11
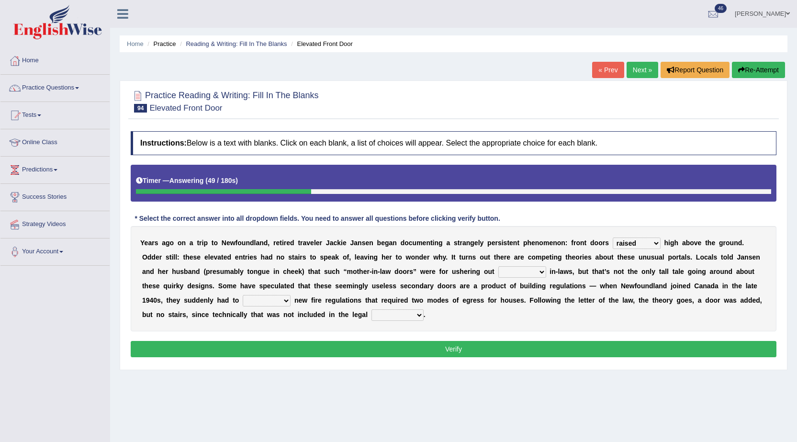
click at [509, 272] on select "unbiased underlined unwanted united" at bounding box center [522, 271] width 48 height 11
select select "united"
click at [498, 266] on select "unbiased underlined unwanted united" at bounding box center [522, 271] width 48 height 11
click at [272, 306] on select "illuminate appreciate match disobey" at bounding box center [267, 300] width 48 height 11
click at [243, 295] on select "illuminate appreciate match disobey" at bounding box center [267, 300] width 48 height 11
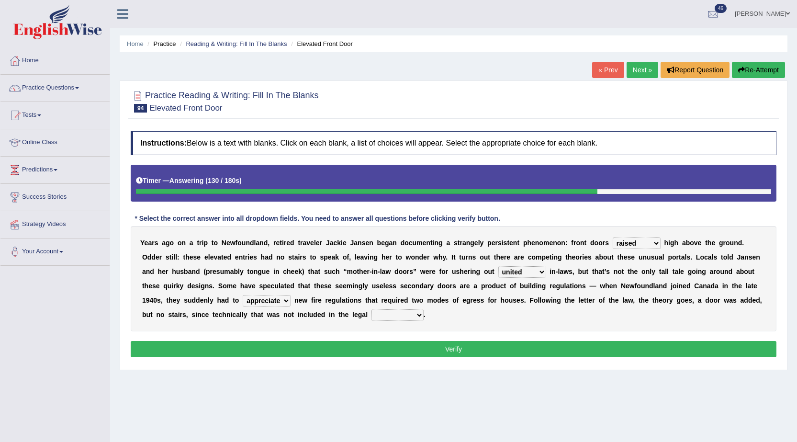
click at [275, 304] on select "illuminate appreciate match disobey" at bounding box center [267, 300] width 48 height 11
select select "illuminate"
click at [243, 295] on select "illuminate appreciate match disobey" at bounding box center [267, 300] width 48 height 11
click at [398, 317] on select "religion paces manager requirement" at bounding box center [398, 314] width 52 height 11
select select "requirement"
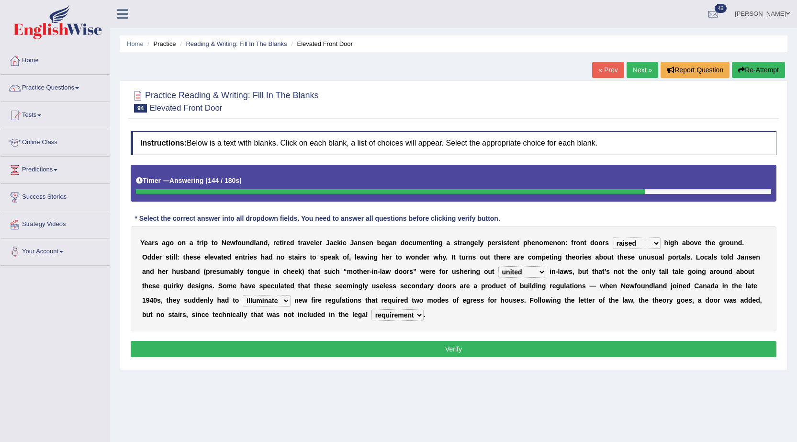
click at [372, 309] on select "religion paces manager requirement" at bounding box center [398, 314] width 52 height 11
click at [406, 346] on button "Verify" at bounding box center [454, 349] width 646 height 16
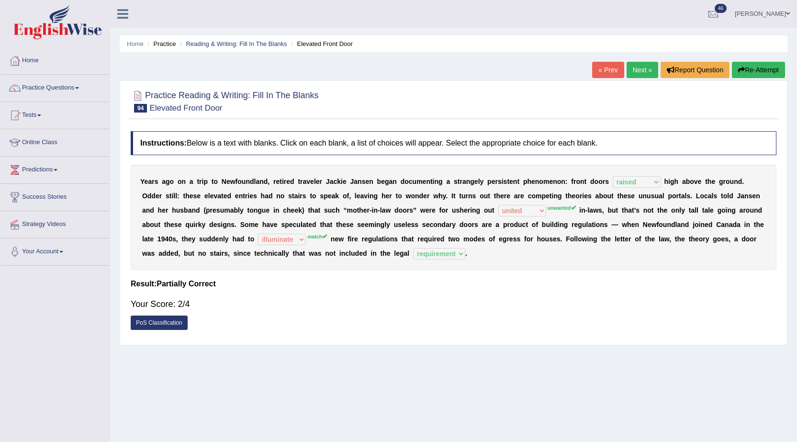
click at [631, 64] on link "Next »" at bounding box center [643, 70] width 32 height 16
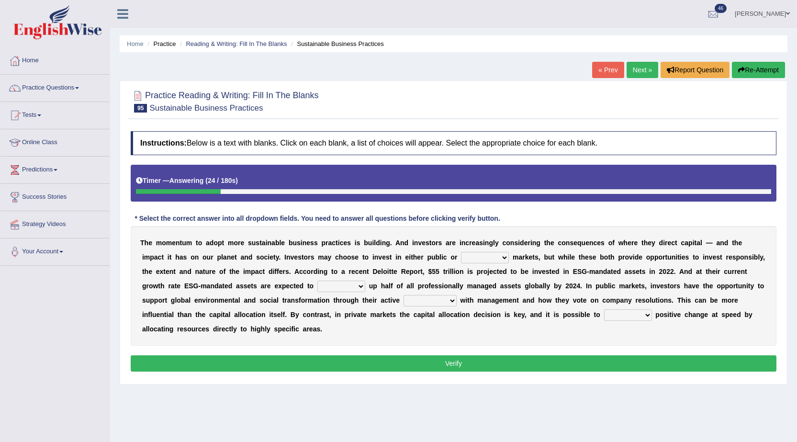
click at [493, 261] on select "financial material written private" at bounding box center [485, 257] width 48 height 11
select select "private"
click at [461, 252] on select "financial material written private" at bounding box center [485, 257] width 48 height 11
click at [340, 290] on select "build use make add" at bounding box center [341, 286] width 48 height 11
select select "build"
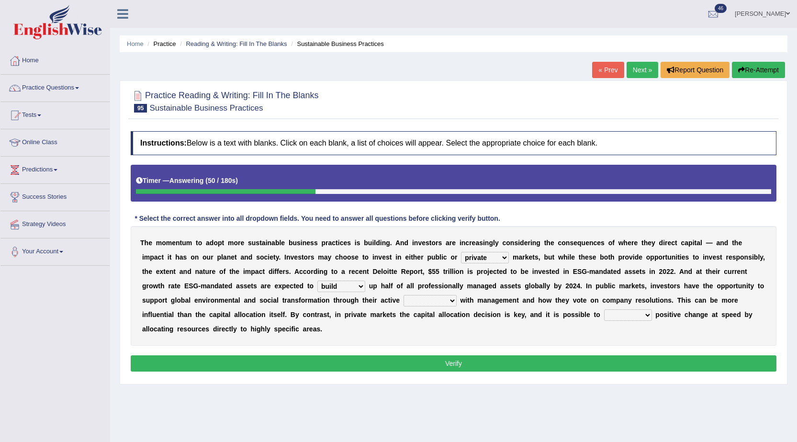
click at [317, 281] on select "build use make add" at bounding box center [341, 286] width 48 height 11
click at [426, 299] on select "engagement service squabble investment" at bounding box center [430, 300] width 53 height 11
select select "service"
click at [404, 295] on select "engagement service squabble investment" at bounding box center [430, 300] width 53 height 11
click at [621, 314] on select "prove collapse drive restore" at bounding box center [628, 314] width 48 height 11
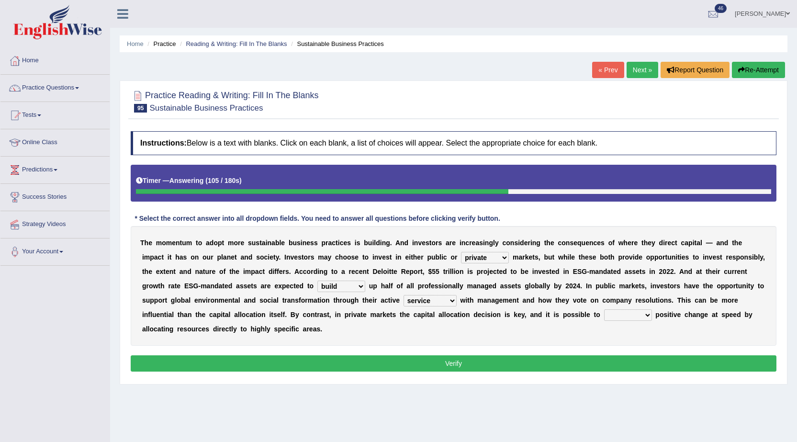
select select "drive"
click at [604, 309] on select "prove collapse drive restore" at bounding box center [628, 314] width 48 height 11
click at [622, 362] on button "Verify" at bounding box center [454, 363] width 646 height 16
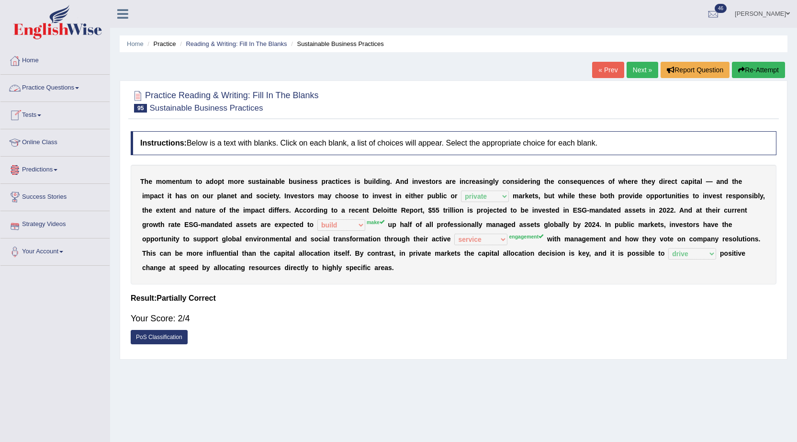
click at [70, 85] on link "Practice Questions" at bounding box center [54, 87] width 109 height 24
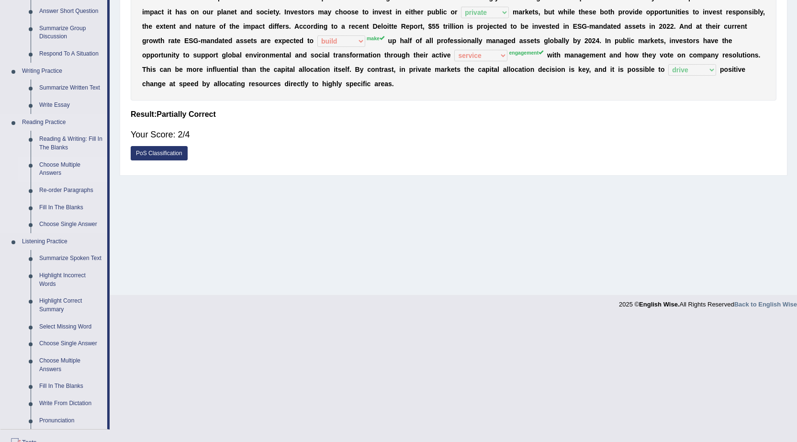
scroll to position [192, 0]
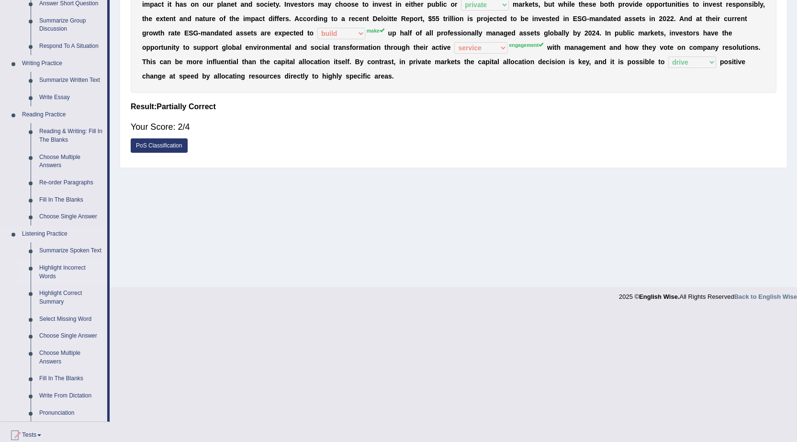
click at [73, 265] on link "Highlight Incorrect Words" at bounding box center [71, 272] width 72 height 25
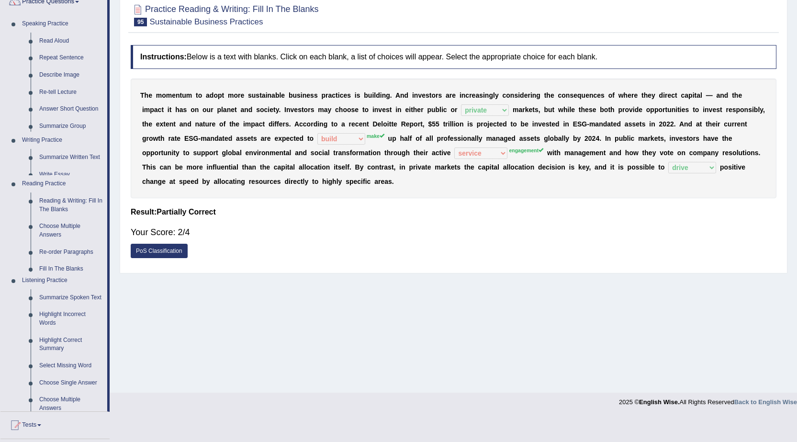
scroll to position [61, 0]
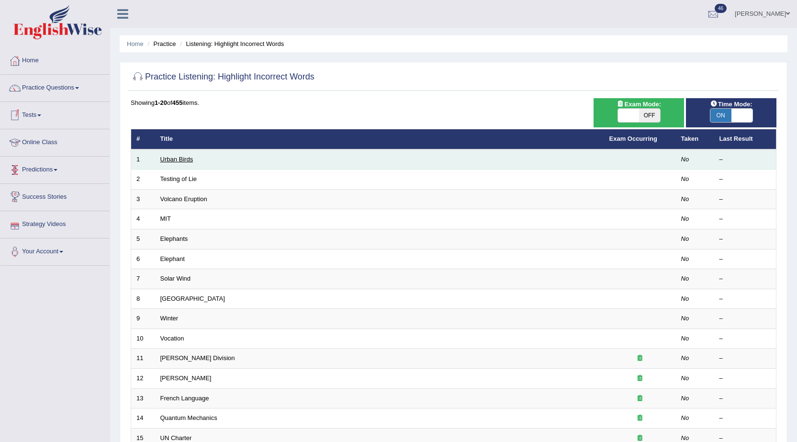
click at [186, 156] on link "Urban Birds" at bounding box center [176, 159] width 33 height 7
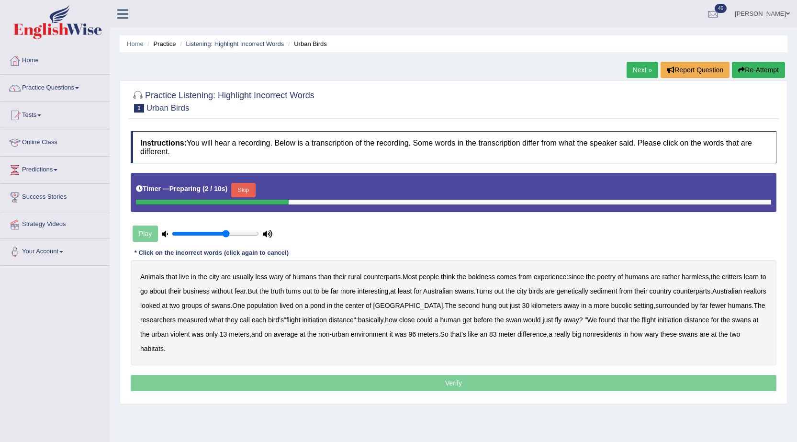
type input "0.65"
click at [226, 236] on input "range" at bounding box center [215, 234] width 87 height 8
click at [249, 190] on button "Skip" at bounding box center [243, 190] width 24 height 14
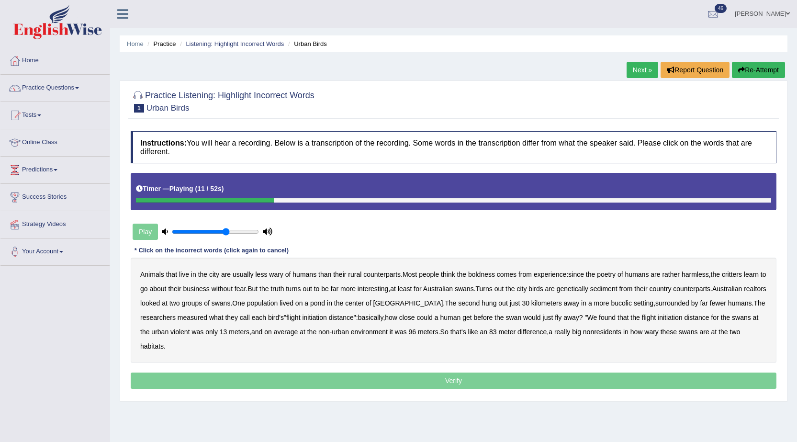
click at [612, 272] on b "poetry" at bounding box center [606, 275] width 19 height 8
click at [613, 286] on b "sediment" at bounding box center [603, 289] width 27 height 8
click at [744, 293] on b "realtors" at bounding box center [755, 289] width 23 height 8
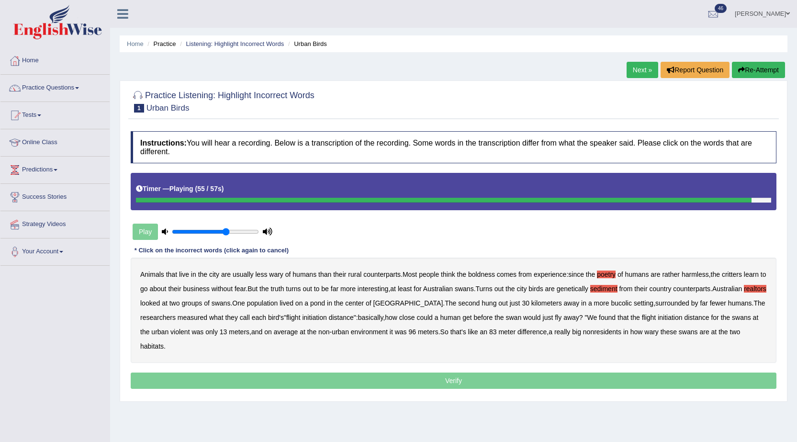
click at [608, 328] on b "nonresidents" at bounding box center [602, 332] width 38 height 8
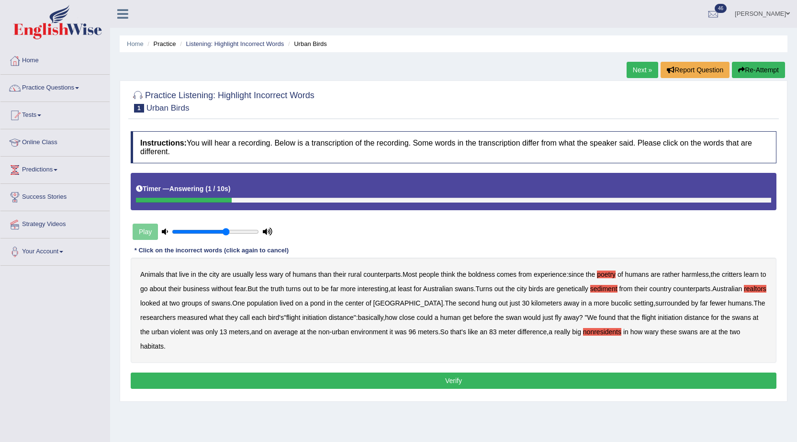
click at [584, 379] on button "Verify" at bounding box center [454, 381] width 646 height 16
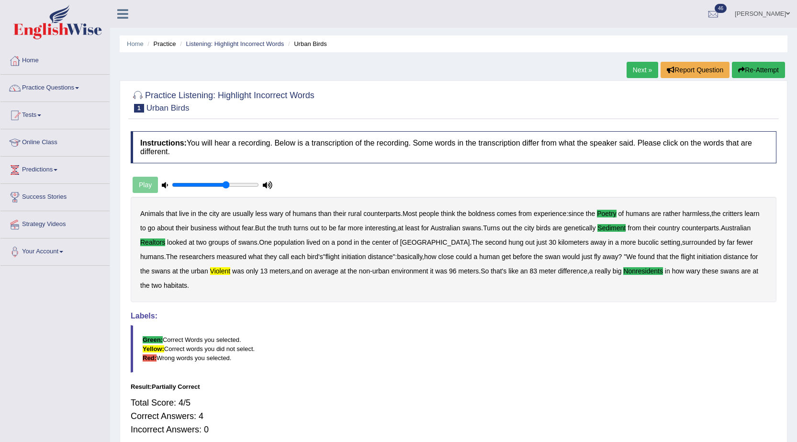
click at [636, 72] on link "Next »" at bounding box center [643, 70] width 32 height 16
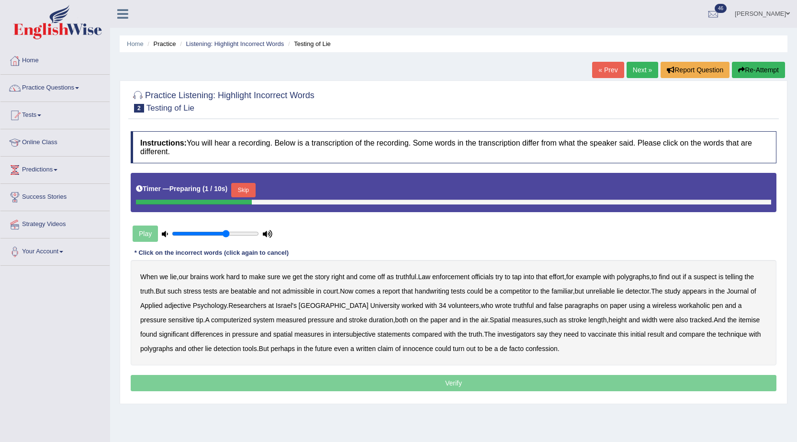
click at [241, 187] on button "Skip" at bounding box center [243, 190] width 24 height 14
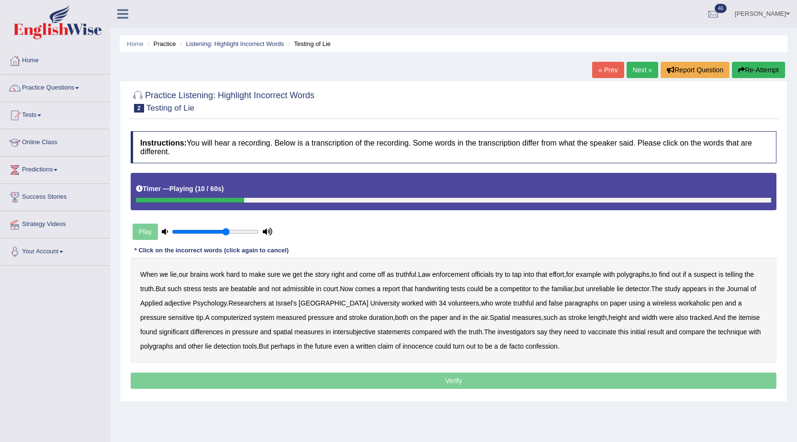
click at [637, 271] on b "polygraphs" at bounding box center [633, 275] width 33 height 8
click at [181, 302] on b "adjective" at bounding box center [178, 303] width 26 height 8
click at [648, 299] on div "When we lie , our brains work hard to make sure we get the story right and come…" at bounding box center [454, 310] width 646 height 105
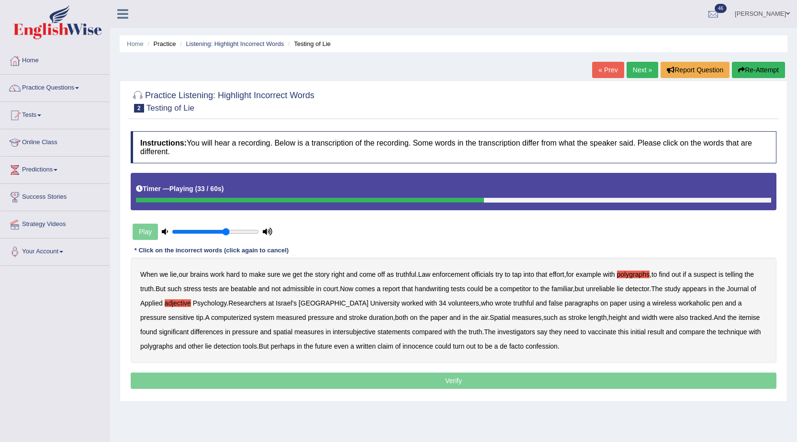
click at [648, 299] on div "When we lie , our brains work hard to make sure we get the story right and come…" at bounding box center [454, 310] width 646 height 105
click at [679, 305] on b "workaholic" at bounding box center [695, 303] width 32 height 8
click at [739, 317] on b "itemise" at bounding box center [749, 318] width 21 height 8
click at [588, 330] on b "vaccinate" at bounding box center [602, 332] width 28 height 8
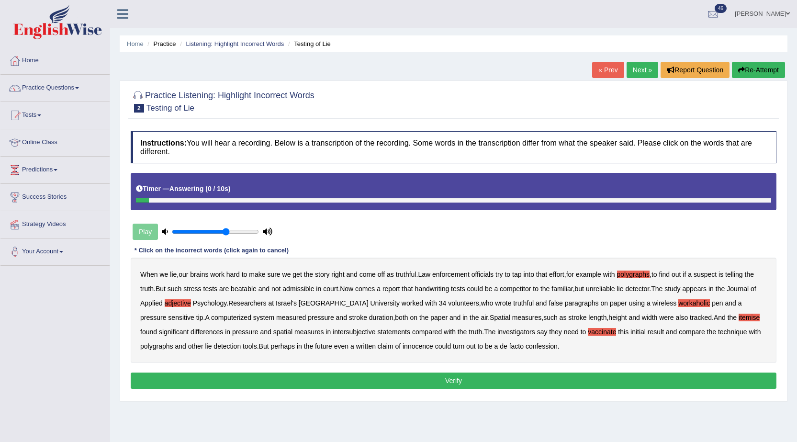
click at [546, 368] on div "Instructions: You will hear a recording. Below is a transcription of the record…" at bounding box center [453, 261] width 651 height 270
click at [545, 373] on button "Verify" at bounding box center [454, 381] width 646 height 16
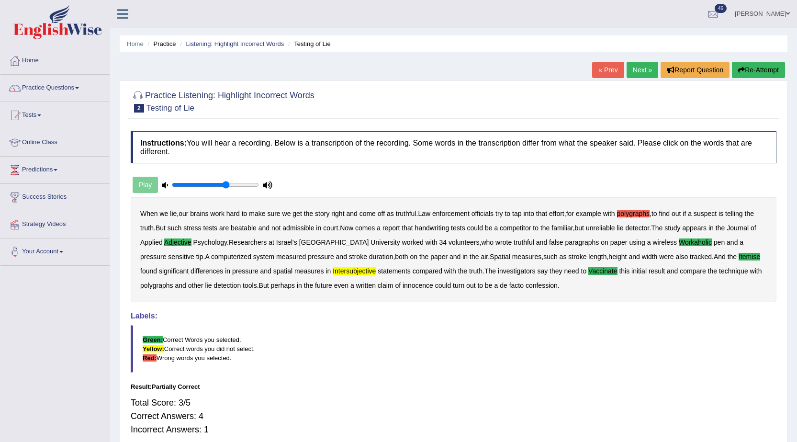
click at [640, 77] on link "Next »" at bounding box center [643, 70] width 32 height 16
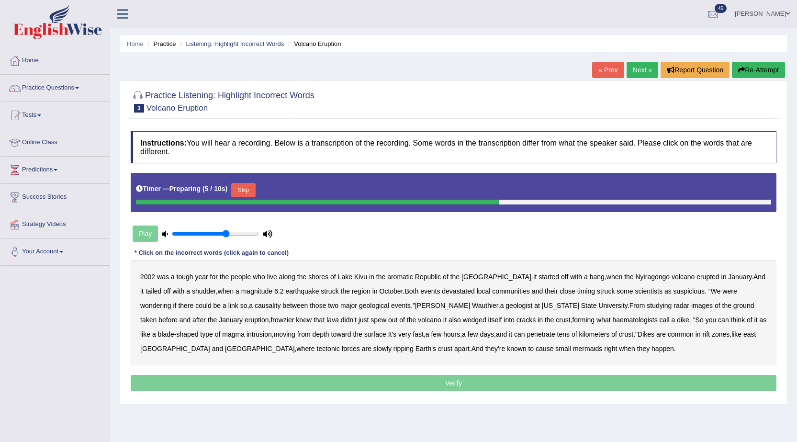
drag, startPoint x: 251, startPoint y: 186, endPoint x: 254, endPoint y: 195, distance: 9.5
click at [251, 186] on button "Skip" at bounding box center [243, 190] width 24 height 14
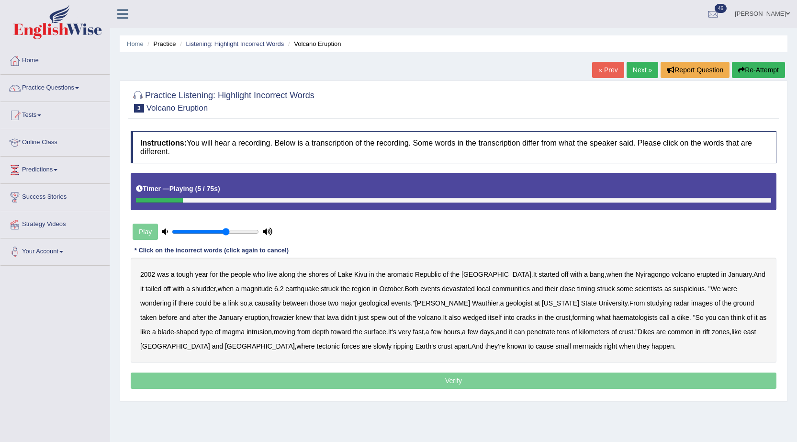
drag, startPoint x: 402, startPoint y: 268, endPoint x: 417, endPoint y: 269, distance: 14.4
click at [405, 268] on div "2002 was a tough year for the people who live along the shores of [GEOGRAPHIC_D…" at bounding box center [454, 310] width 646 height 105
click at [397, 274] on b "aromatic" at bounding box center [400, 275] width 26 height 8
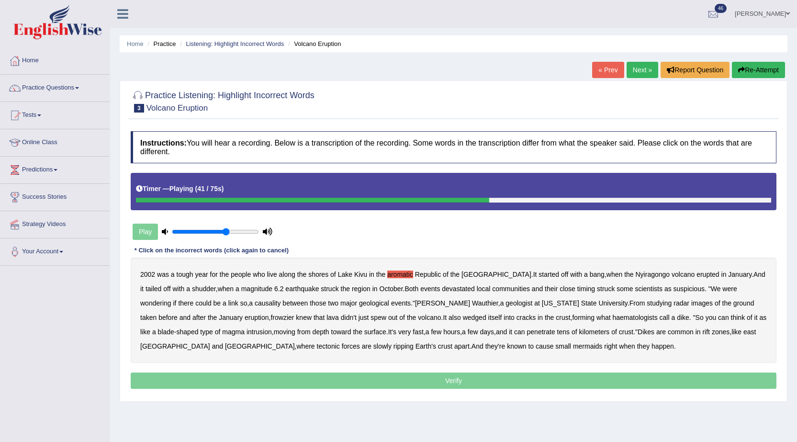
click at [271, 315] on b "frowzier" at bounding box center [282, 318] width 23 height 8
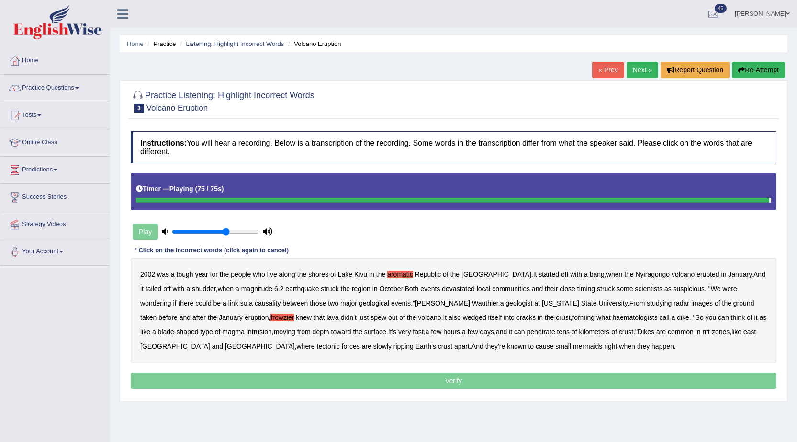
click at [573, 344] on b "mermaids" at bounding box center [587, 346] width 29 height 8
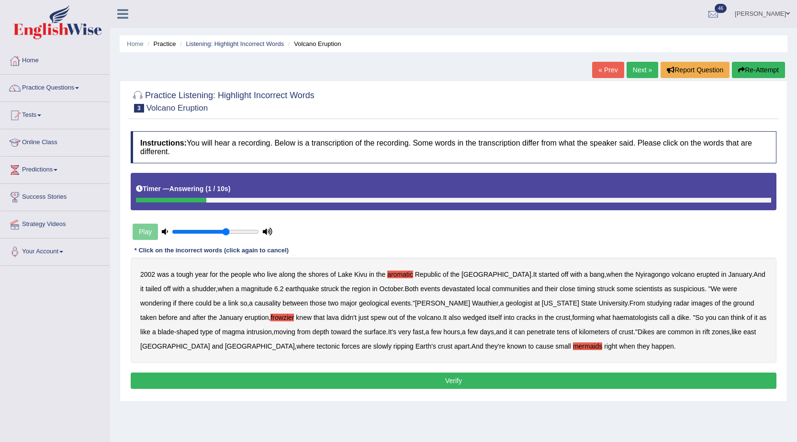
click at [446, 381] on button "Verify" at bounding box center [454, 381] width 646 height 16
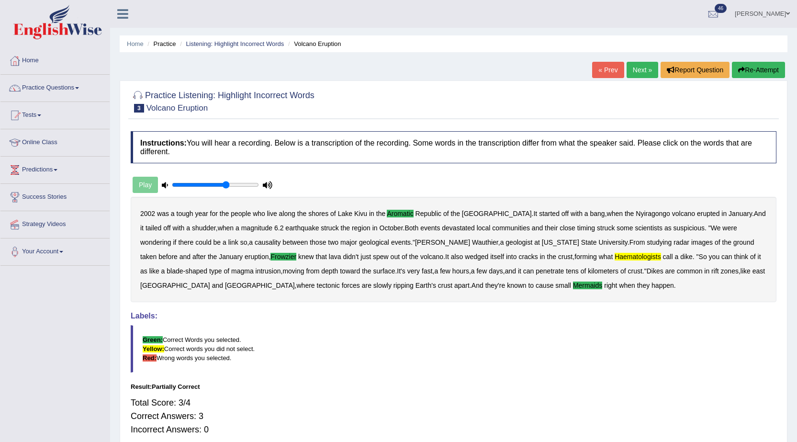
click at [633, 69] on link "Next »" at bounding box center [643, 70] width 32 height 16
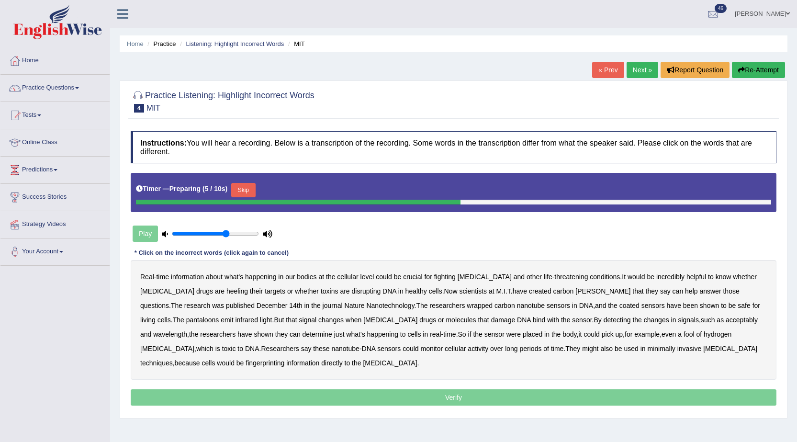
click at [248, 186] on button "Skip" at bounding box center [243, 190] width 24 height 14
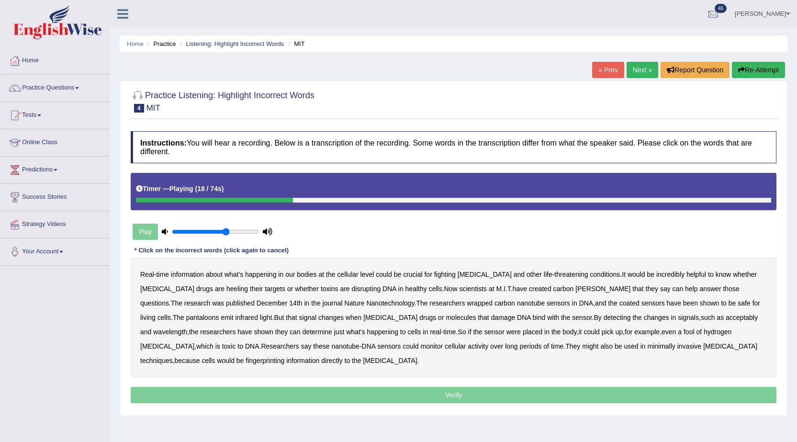
click at [226, 286] on b "heeling" at bounding box center [237, 289] width 22 height 8
click at [576, 288] on b "[PERSON_NAME]" at bounding box center [603, 289] width 55 height 8
click at [219, 314] on b "pantaloons" at bounding box center [202, 318] width 33 height 8
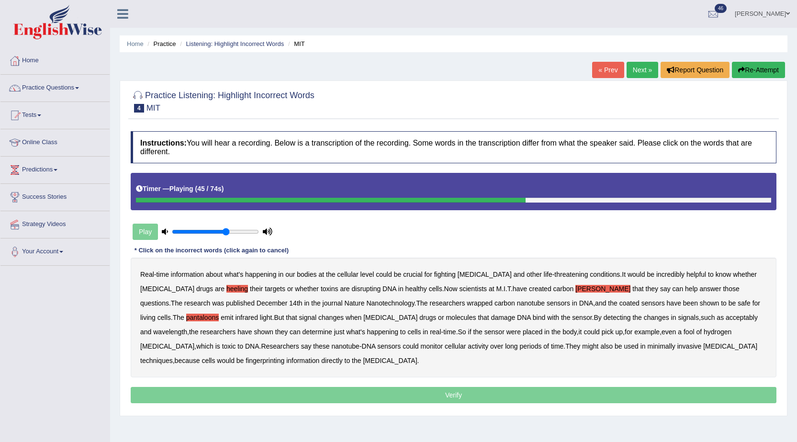
click at [726, 320] on b "acceptably" at bounding box center [742, 318] width 32 height 8
click at [684, 331] on b "fool" at bounding box center [689, 332] width 11 height 8
click at [284, 357] on b "fingerprinting" at bounding box center [265, 361] width 39 height 8
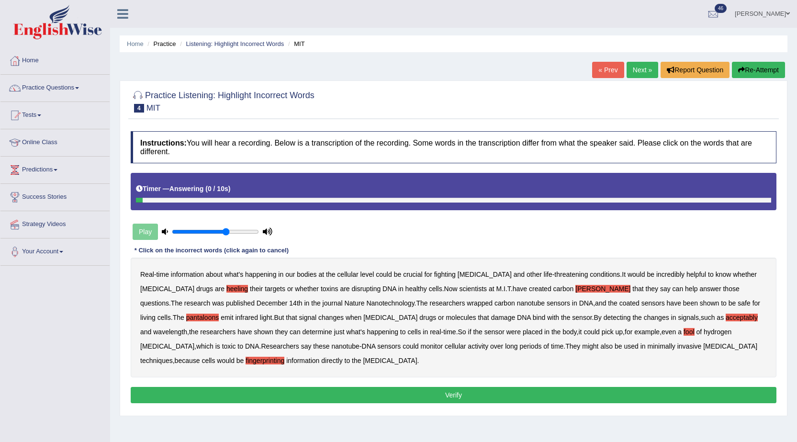
click at [684, 331] on b "fool" at bounding box center [689, 332] width 11 height 8
click at [549, 389] on button "Verify" at bounding box center [454, 395] width 646 height 16
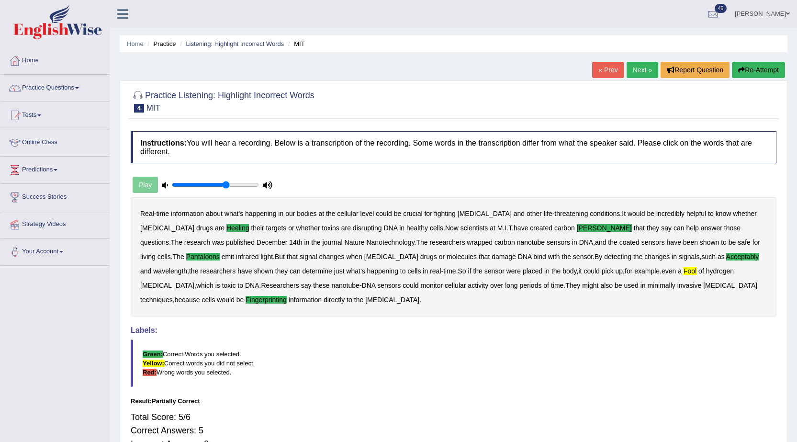
click at [632, 68] on link "Next »" at bounding box center [643, 70] width 32 height 16
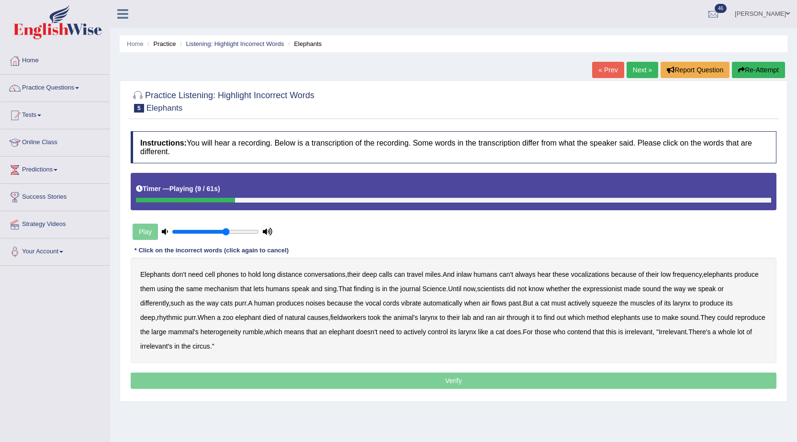
click at [465, 271] on b "inlaw" at bounding box center [463, 275] width 15 height 8
click at [612, 290] on b "expressionist" at bounding box center [602, 289] width 39 height 8
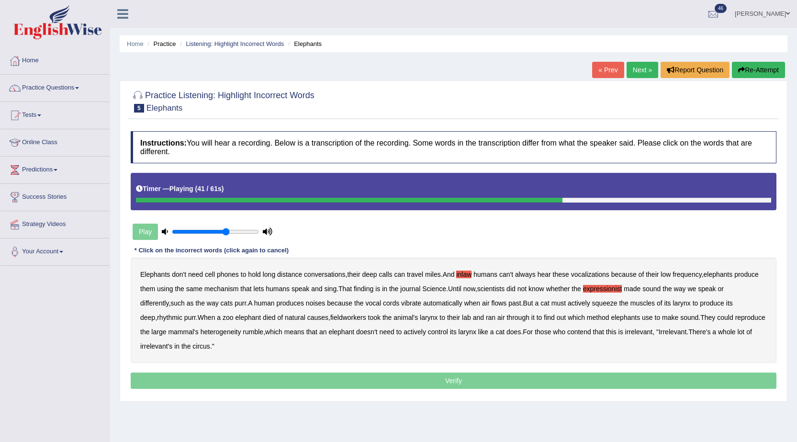
click at [315, 312] on div "Elephants don't need cell phones to hold long distance conversations , their de…" at bounding box center [454, 310] width 646 height 105
click at [330, 315] on b "fieldworkers" at bounding box center [348, 318] width 36 height 8
click at [201, 329] on b "heterogeneity" at bounding box center [221, 332] width 41 height 8
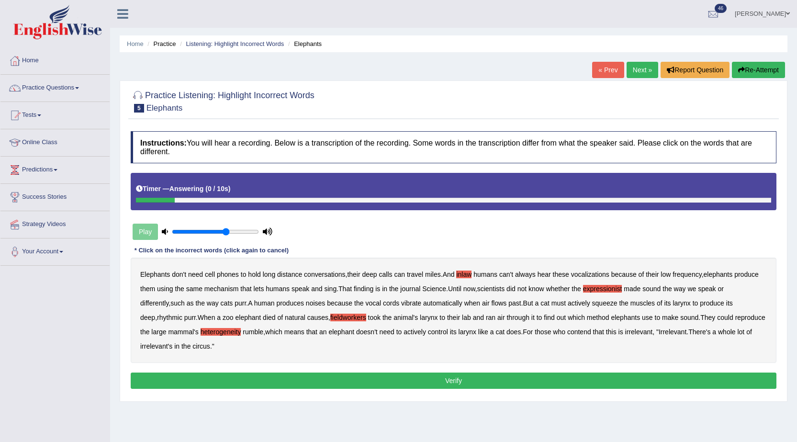
click at [448, 382] on button "Verify" at bounding box center [454, 381] width 646 height 16
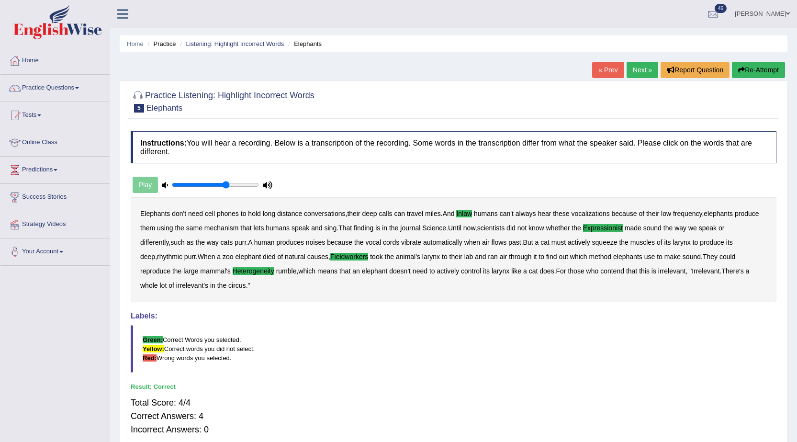
click at [644, 69] on link "Next »" at bounding box center [643, 70] width 32 height 16
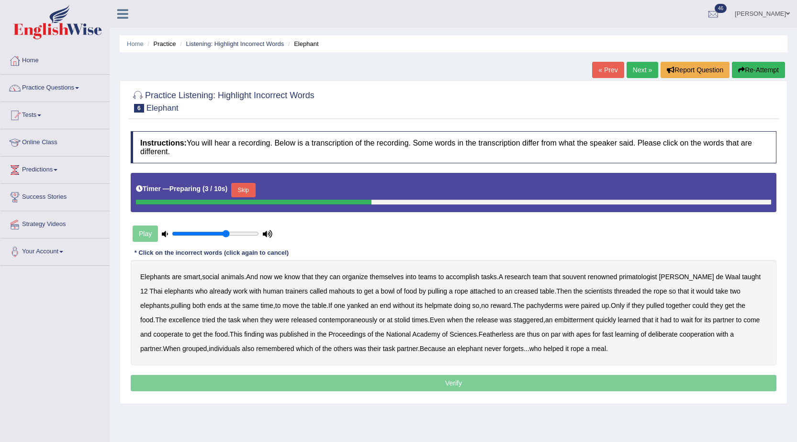
click at [245, 193] on button "Skip" at bounding box center [243, 190] width 24 height 14
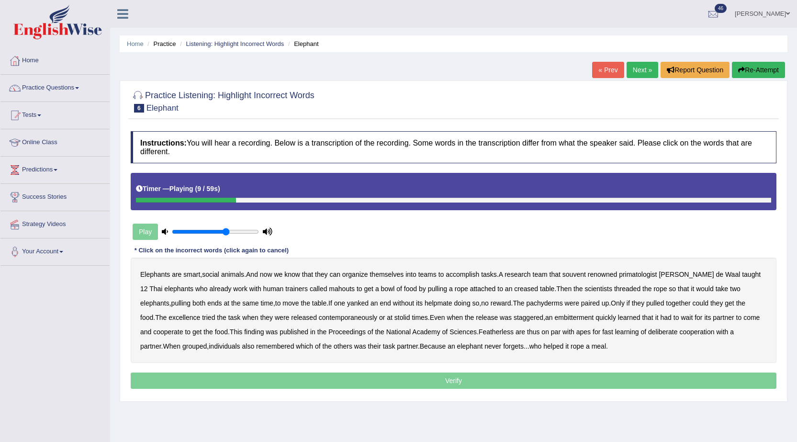
click at [577, 274] on b "souvent" at bounding box center [574, 275] width 23 height 8
click at [514, 289] on b "creased" at bounding box center [526, 289] width 24 height 8
click at [425, 305] on b "helpmate" at bounding box center [439, 303] width 28 height 8
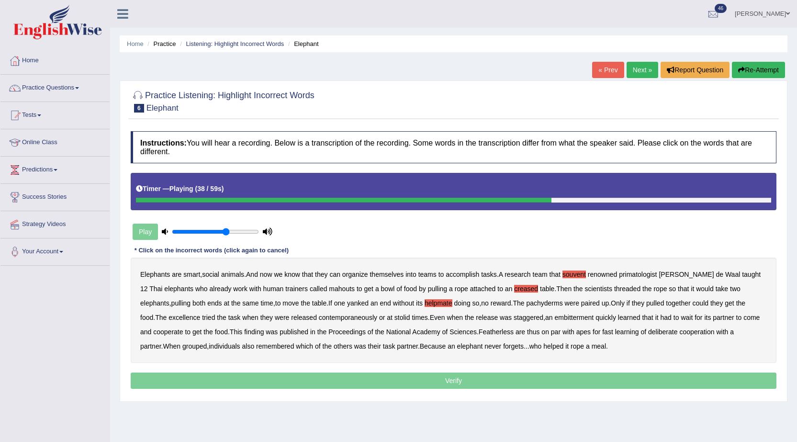
click at [555, 319] on b "embitterment" at bounding box center [574, 318] width 39 height 8
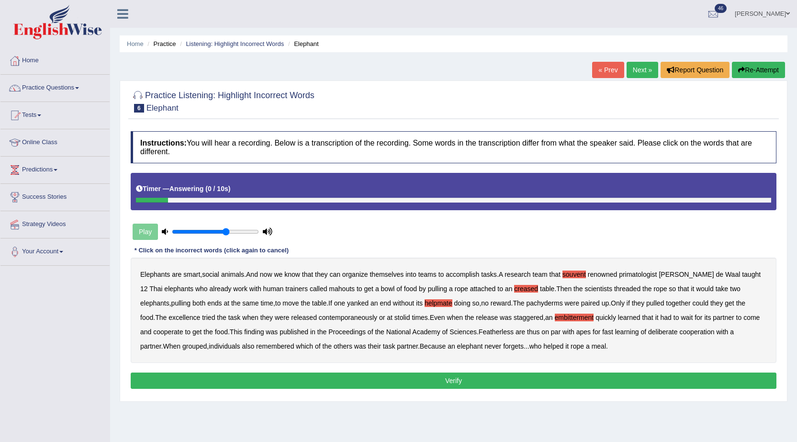
click at [451, 379] on button "Verify" at bounding box center [454, 381] width 646 height 16
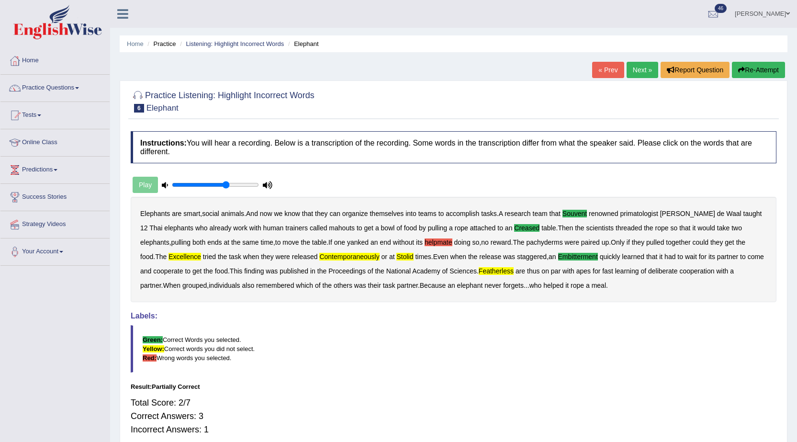
click at [645, 61] on div "Home Practice Listening: Highlight Incorrect Words Elephant « Prev Next » Repor…" at bounding box center [453, 239] width 687 height 479
click at [633, 70] on link "Next »" at bounding box center [643, 70] width 32 height 16
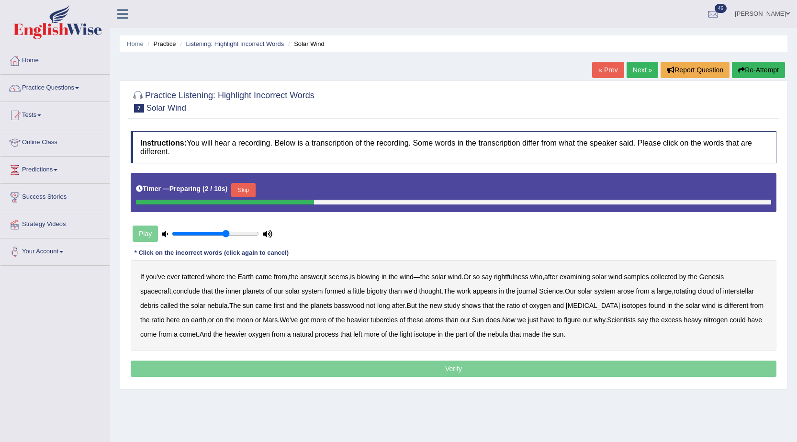
click at [249, 182] on div "Timer — Preparing ( 2 / 10s ) Skip" at bounding box center [453, 190] width 635 height 19
click at [250, 186] on button "Skip" at bounding box center [243, 190] width 24 height 14
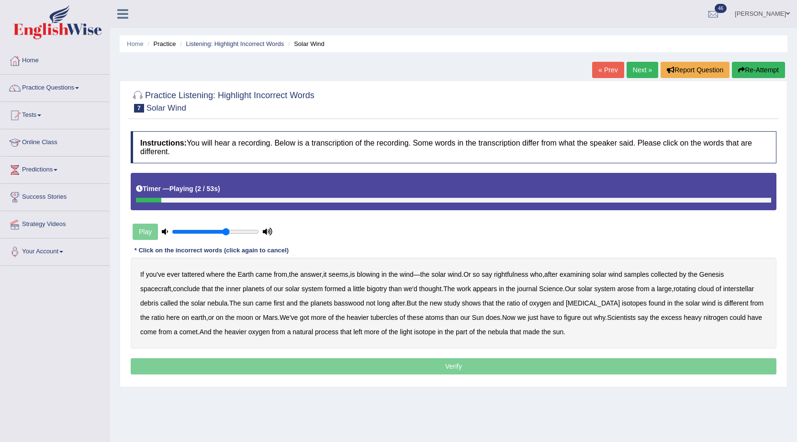
click at [198, 272] on b "tattered" at bounding box center [193, 275] width 23 height 8
click at [517, 273] on b "rightfulness" at bounding box center [511, 275] width 34 height 8
click at [380, 288] on b "bigotry" at bounding box center [377, 289] width 20 height 8
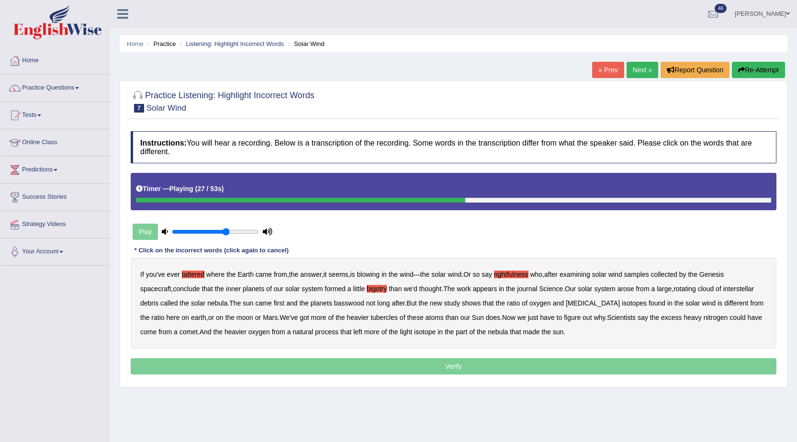
click at [353, 300] on b "basswood" at bounding box center [349, 303] width 30 height 8
click at [576, 304] on b "biotin" at bounding box center [593, 303] width 54 height 8
click at [371, 314] on b "tubercles" at bounding box center [384, 318] width 27 height 8
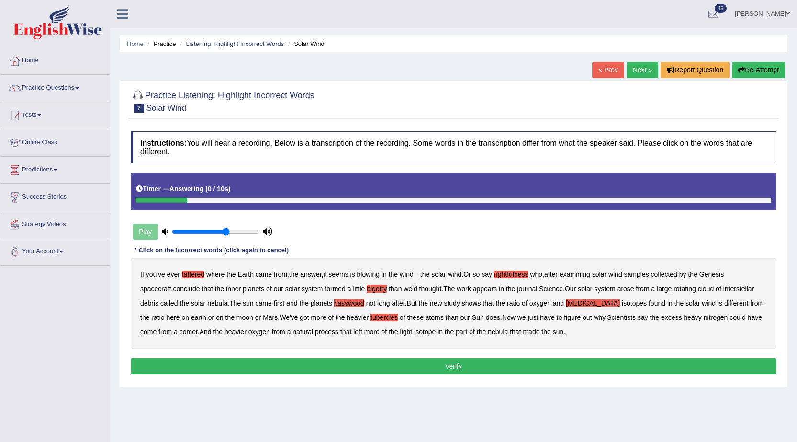
click at [427, 370] on button "Verify" at bounding box center [454, 366] width 646 height 16
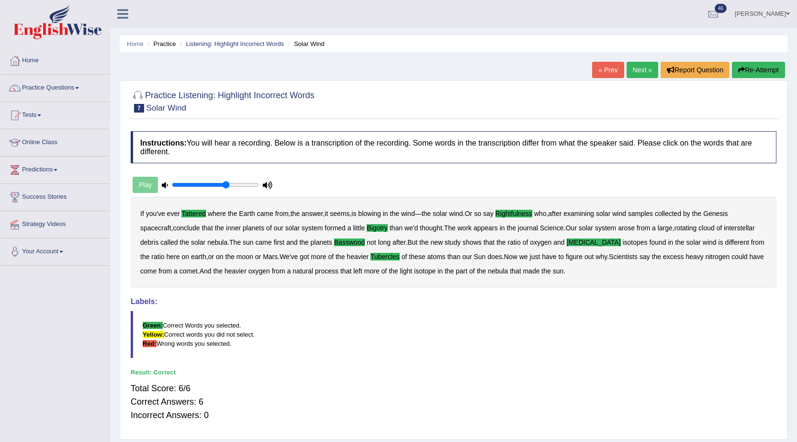
click at [634, 75] on link "Next »" at bounding box center [643, 70] width 32 height 16
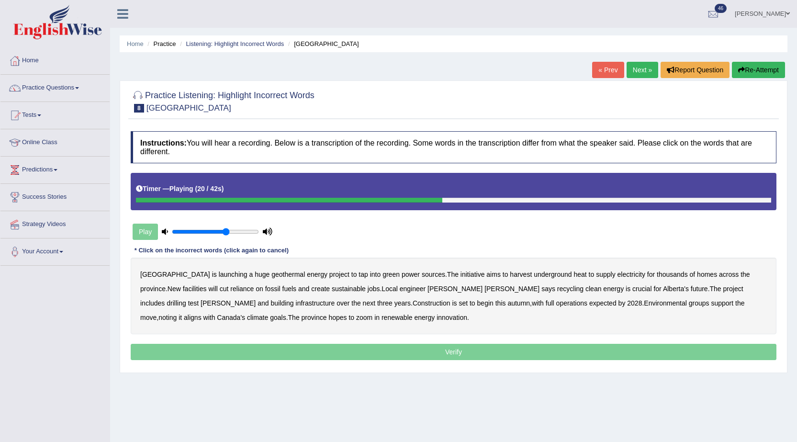
click at [557, 289] on b "recycling" at bounding box center [570, 289] width 26 height 8
click at [711, 300] on b "support" at bounding box center [722, 303] width 23 height 8
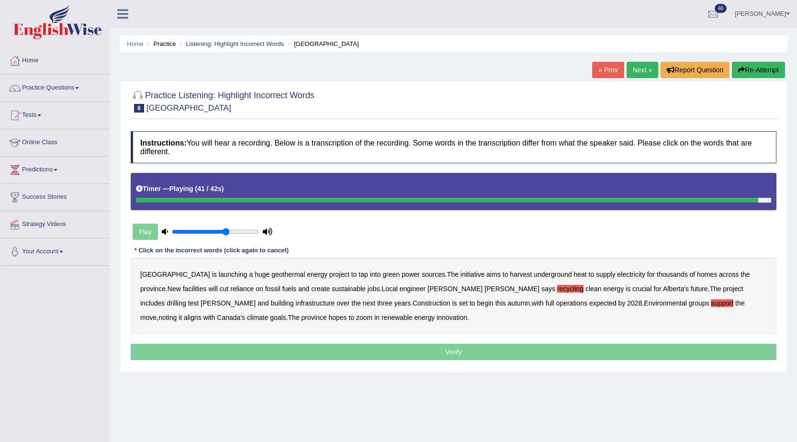
click at [356, 321] on b "zoom" at bounding box center [364, 318] width 16 height 8
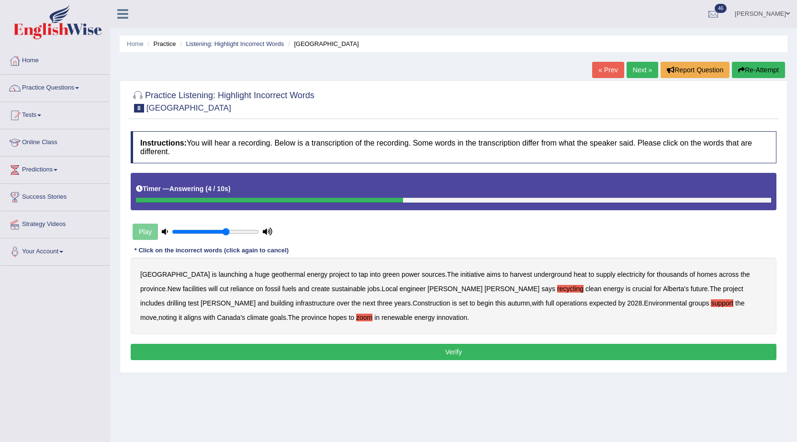
click at [426, 356] on button "Verify" at bounding box center [454, 352] width 646 height 16
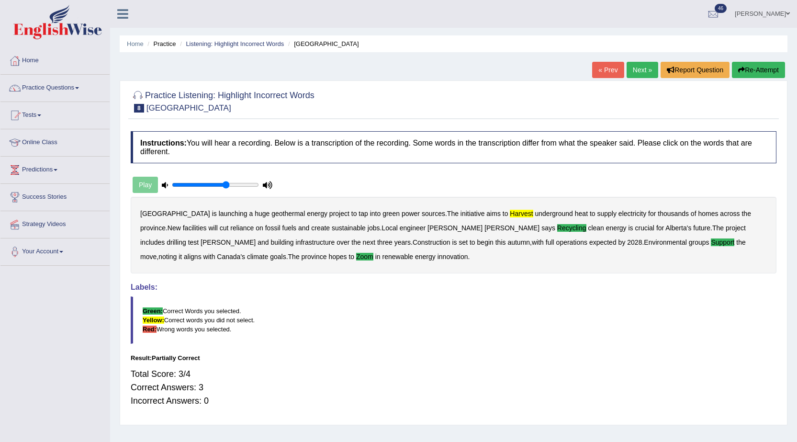
click at [644, 70] on link "Next »" at bounding box center [643, 70] width 32 height 16
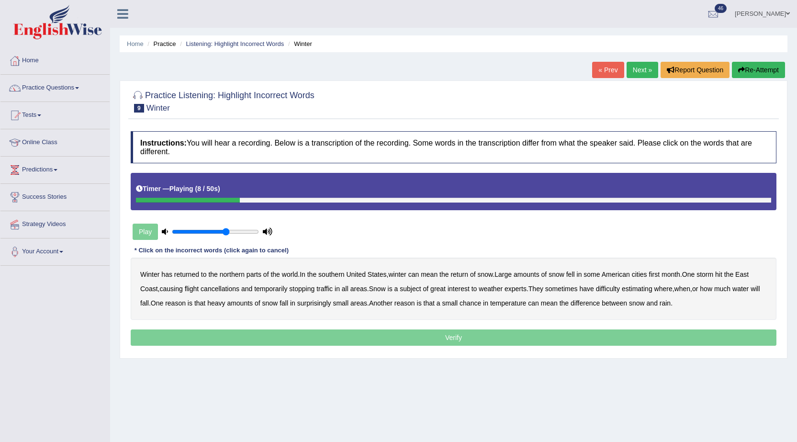
click at [332, 273] on b "southern" at bounding box center [331, 275] width 26 height 8
click at [657, 272] on b "first" at bounding box center [654, 275] width 11 height 8
click at [346, 291] on b "all" at bounding box center [345, 289] width 7 height 8
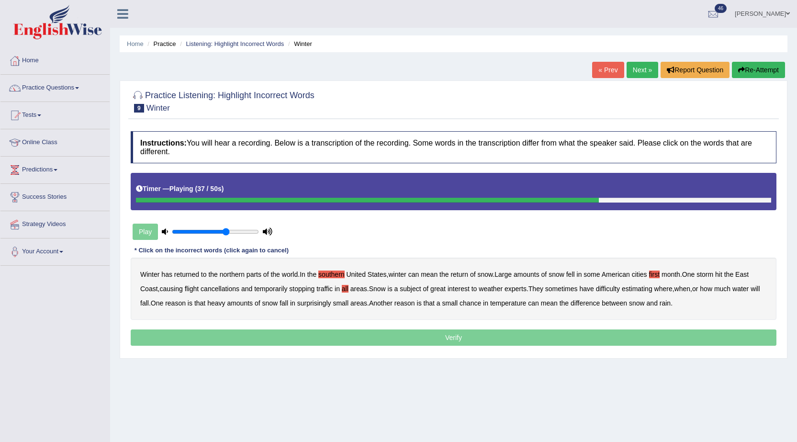
click at [755, 283] on div "Winter has returned to the northern parts of the world . In the southern [GEOGR…" at bounding box center [454, 289] width 646 height 62
click at [713, 288] on b "how" at bounding box center [706, 289] width 12 height 8
click at [481, 302] on b "chance" at bounding box center [471, 303] width 22 height 8
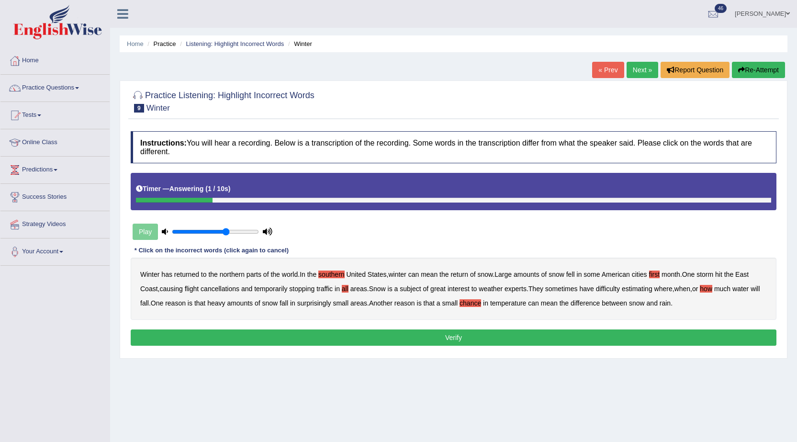
click at [713, 286] on b "how" at bounding box center [706, 289] width 12 height 8
click at [746, 287] on b "water" at bounding box center [741, 289] width 16 height 8
click at [649, 338] on button "Verify" at bounding box center [454, 337] width 646 height 16
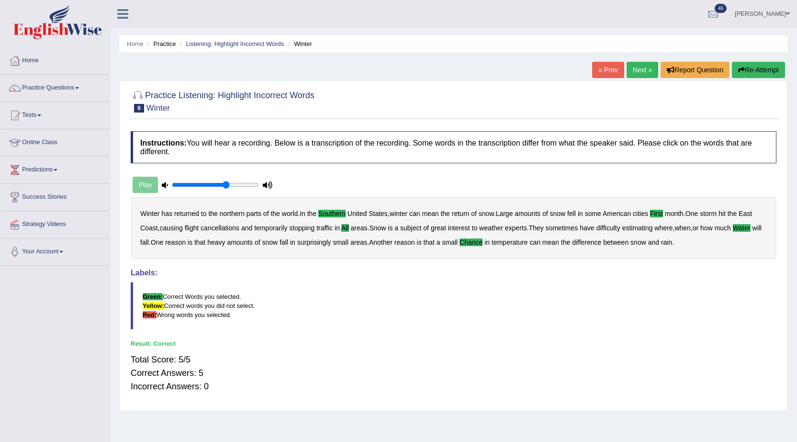
click at [635, 67] on link "Next »" at bounding box center [643, 70] width 32 height 16
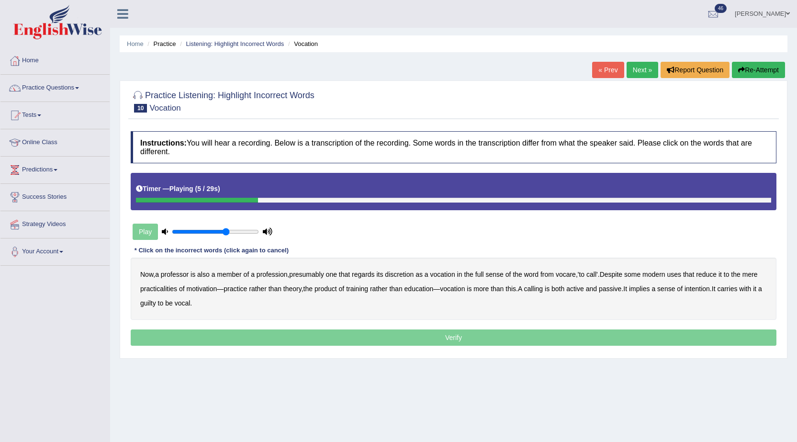
click at [410, 270] on div "Now , a professor is also a member of a profession , presumably one that regard…" at bounding box center [454, 289] width 646 height 62
click at [410, 278] on b "discretion" at bounding box center [399, 275] width 29 height 8
click at [203, 283] on div "Now , a professor is also a member of a profession , presumably one that regard…" at bounding box center [454, 289] width 646 height 62
click at [203, 286] on b "motivation" at bounding box center [202, 289] width 31 height 8
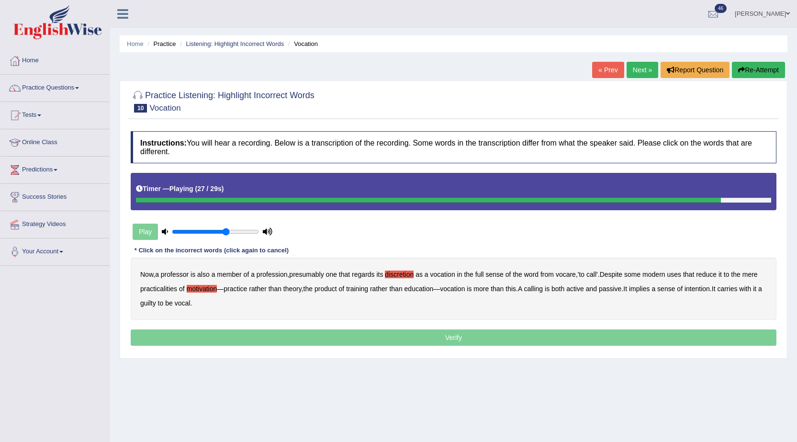
click at [710, 294] on div "Now , a professor is also a member of a profession , presumably one that regard…" at bounding box center [454, 289] width 646 height 62
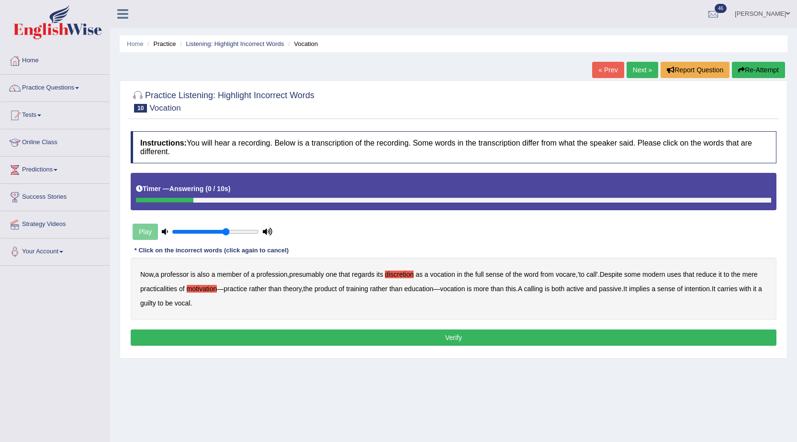
click at [710, 289] on b "intention" at bounding box center [697, 289] width 25 height 8
click at [156, 305] on b "guilty" at bounding box center [148, 303] width 16 height 8
click at [402, 343] on button "Verify" at bounding box center [454, 337] width 646 height 16
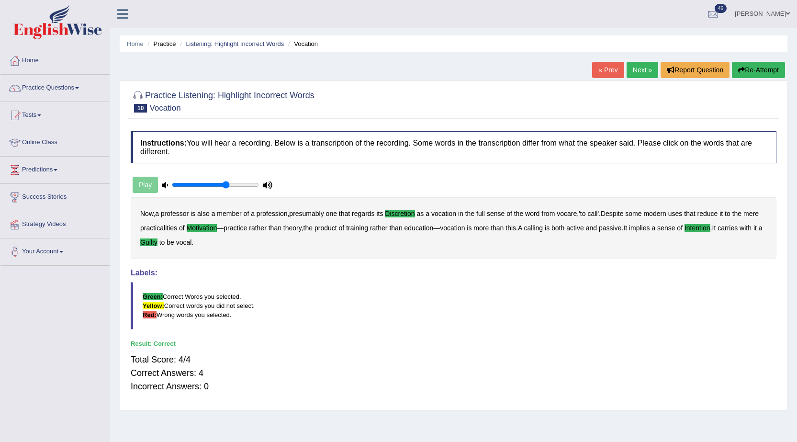
click at [642, 68] on link "Next »" at bounding box center [643, 70] width 32 height 16
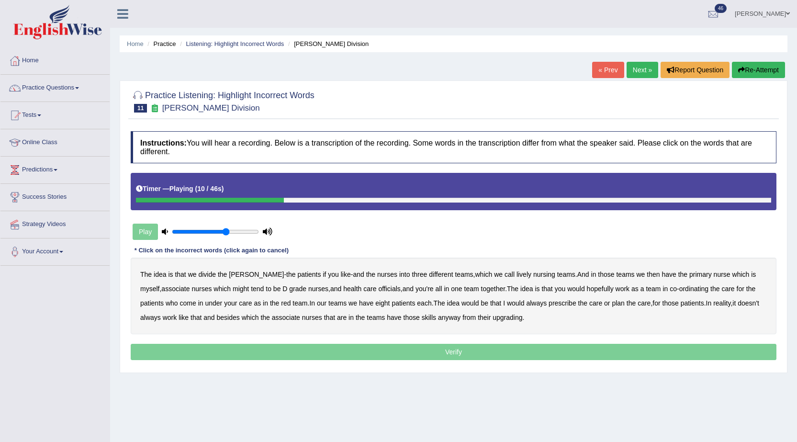
click at [517, 272] on b "lively" at bounding box center [524, 275] width 15 height 8
click at [233, 291] on b "might" at bounding box center [241, 289] width 16 height 8
click at [378, 286] on b "officials" at bounding box center [389, 289] width 22 height 8
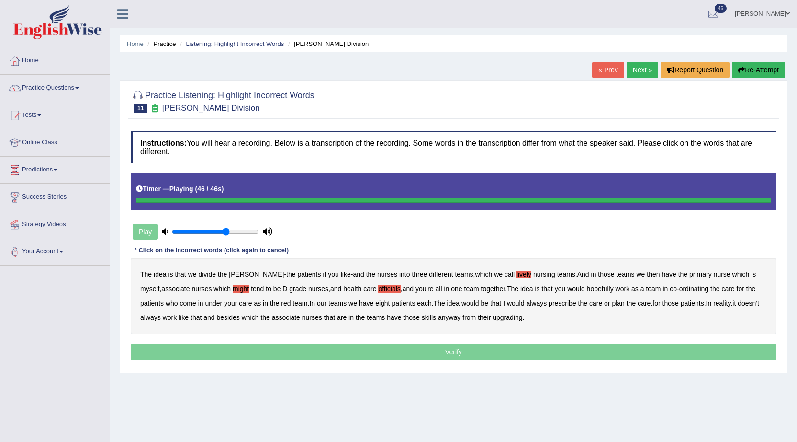
click at [537, 313] on div "The idea is that we divide the ward - the patients if you like - and the nurses…" at bounding box center [454, 296] width 646 height 77
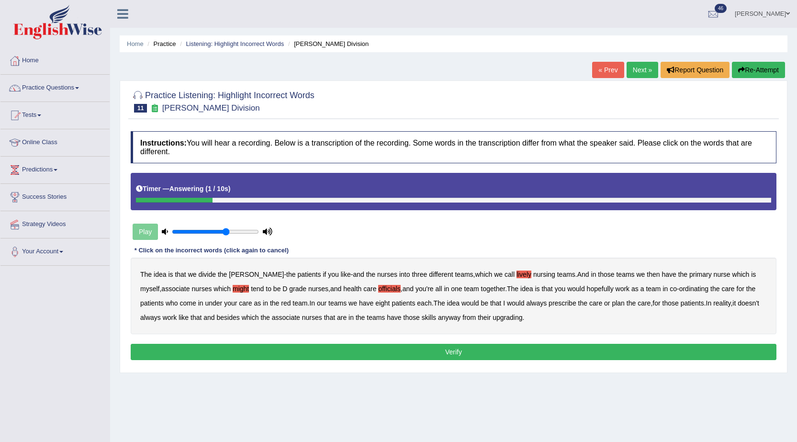
click at [522, 316] on b "upgrading" at bounding box center [508, 318] width 30 height 8
click at [477, 353] on button "Verify" at bounding box center [454, 352] width 646 height 16
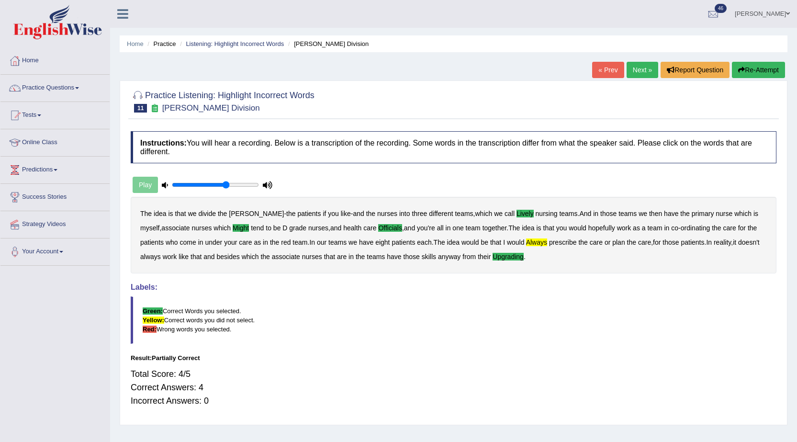
click at [633, 71] on link "Next »" at bounding box center [643, 70] width 32 height 16
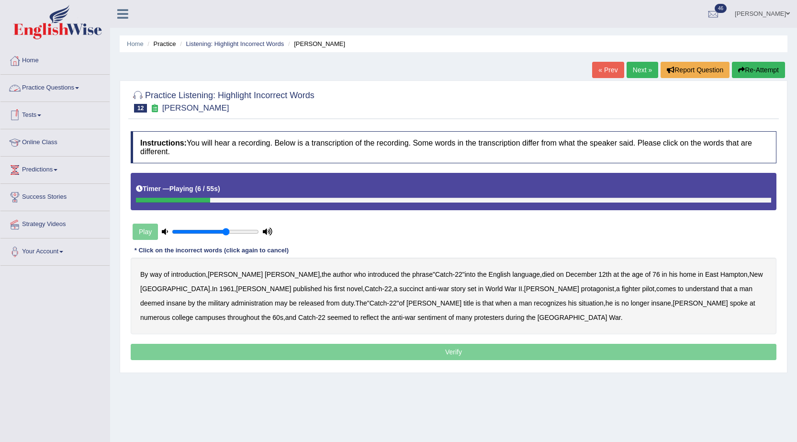
click at [39, 85] on link "Practice Questions" at bounding box center [54, 87] width 109 height 24
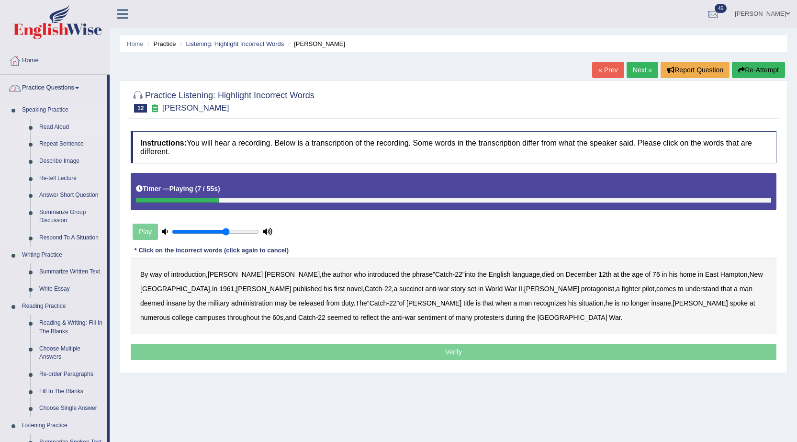
click at [44, 125] on link "Read Aloud" at bounding box center [71, 127] width 72 height 17
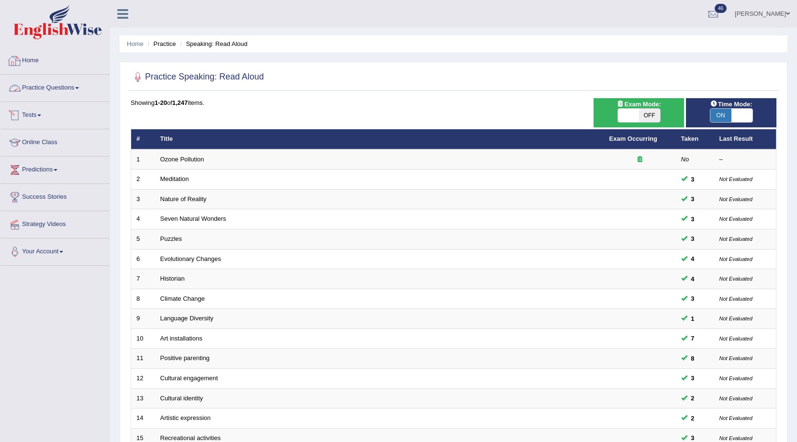
click at [73, 79] on link "Practice Questions" at bounding box center [54, 87] width 109 height 24
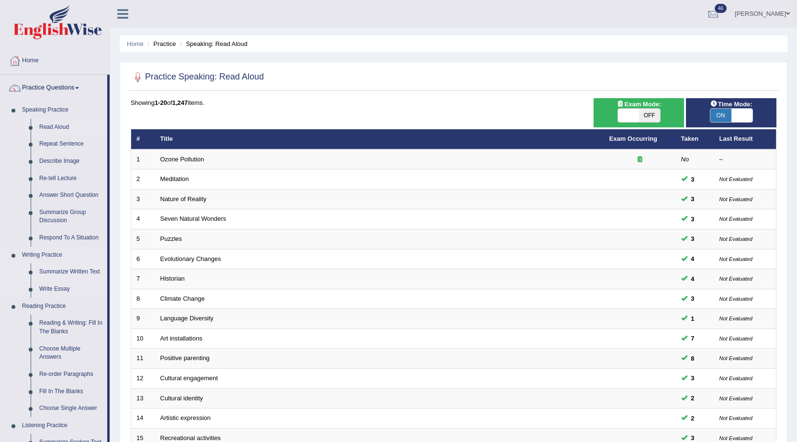
click at [61, 272] on link "Summarize Written Text" at bounding box center [71, 271] width 72 height 17
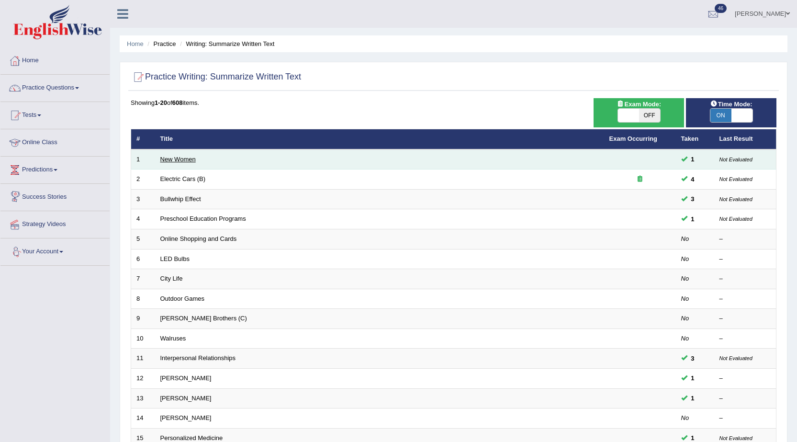
click at [182, 157] on link "New Women" at bounding box center [177, 159] width 35 height 7
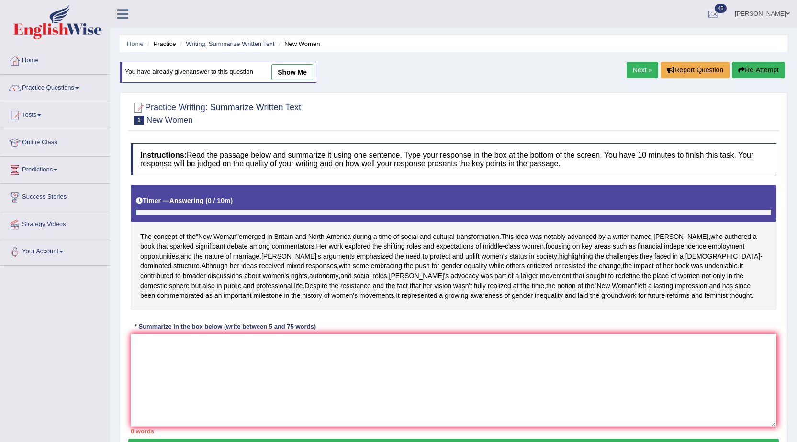
click at [309, 69] on link "show me" at bounding box center [293, 72] width 42 height 16
type textarea "The passage outlines the concept of the New Woman emerged in Britain and North …"
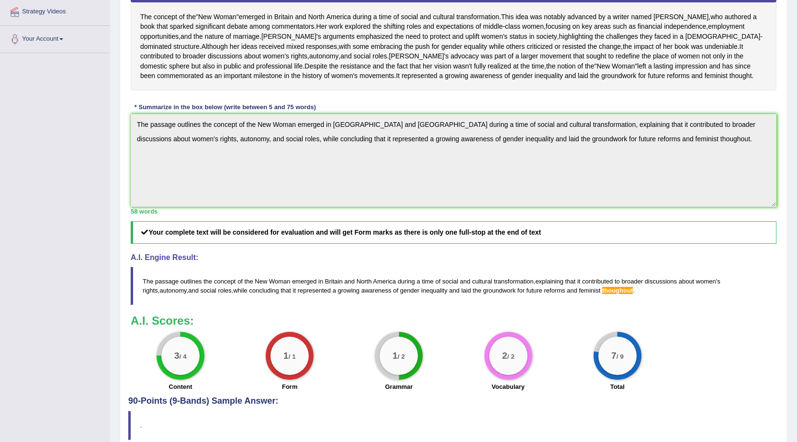
scroll to position [191, 0]
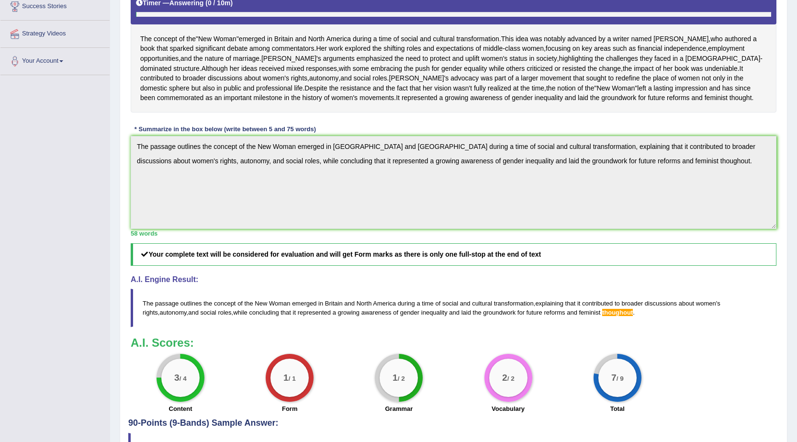
click at [595, 113] on div "The concept of the " New Woman " emerged in Britain and North America during a …" at bounding box center [454, 49] width 646 height 125
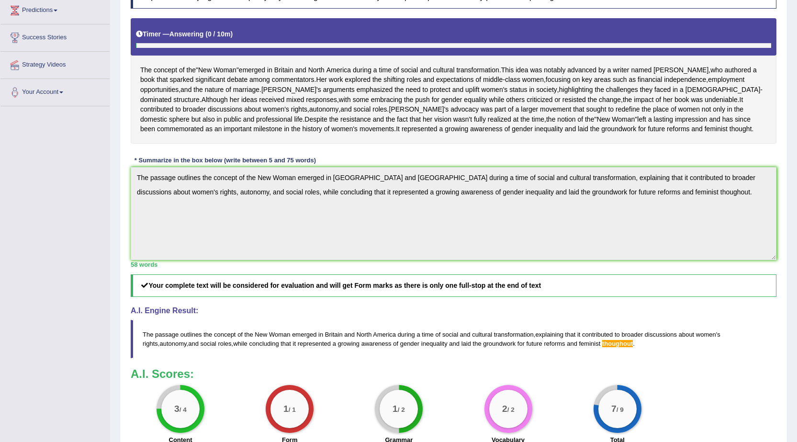
scroll to position [143, 0]
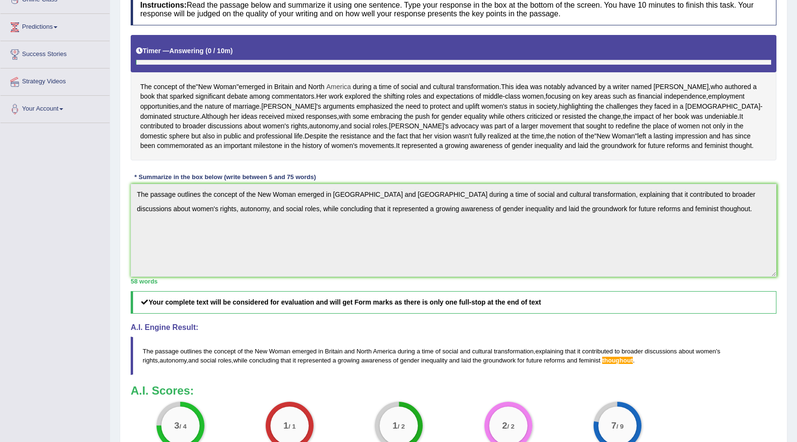
drag, startPoint x: 226, startPoint y: 85, endPoint x: 350, endPoint y: 85, distance: 123.5
click at [229, 85] on span "Woman" at bounding box center [225, 87] width 23 height 10
drag, startPoint x: 350, startPoint y: 85, endPoint x: 467, endPoint y: 84, distance: 117.8
click at [463, 84] on div "The concept of the " New Woman " emerged in Britain and North America during a …" at bounding box center [454, 97] width 646 height 125
drag, startPoint x: 697, startPoint y: 120, endPoint x: 306, endPoint y: 140, distance: 391.2
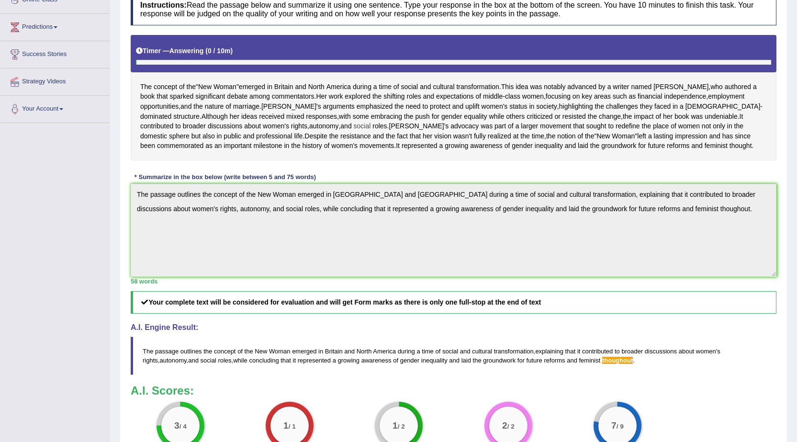
click at [504, 139] on div "The concept of the " New Woman " emerged in Britain and North America during a …" at bounding box center [454, 97] width 646 height 125
drag, startPoint x: 176, startPoint y: 136, endPoint x: 318, endPoint y: 134, distance: 142.7
click at [318, 134] on div "The concept of the " New Woman " emerged in Britain and North America during a …" at bounding box center [454, 97] width 646 height 125
drag, startPoint x: 259, startPoint y: 174, endPoint x: 590, endPoint y: 177, distance: 330.9
click at [590, 160] on div "The concept of the " New Woman " emerged in Britain and North America during a …" at bounding box center [454, 97] width 646 height 125
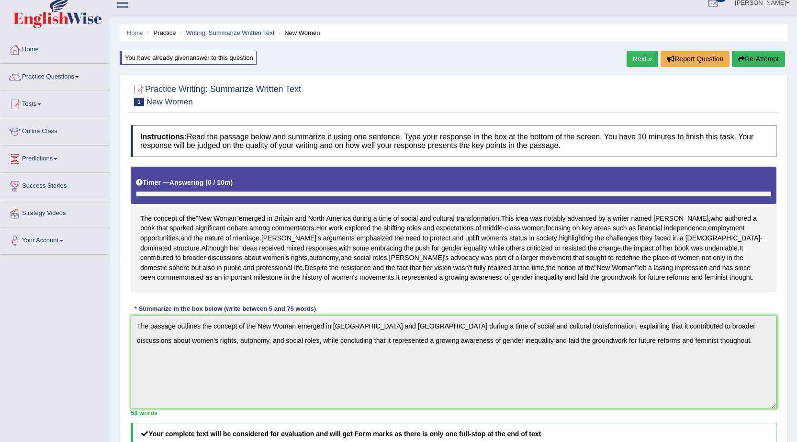
scroll to position [0, 0]
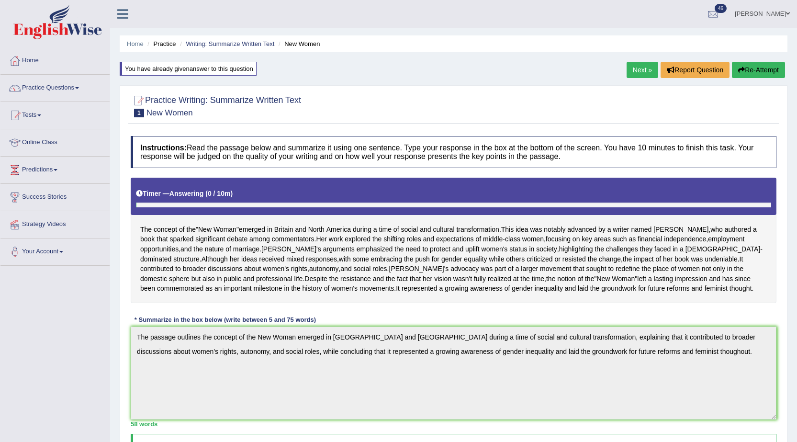
click at [644, 68] on link "Next »" at bounding box center [643, 70] width 32 height 16
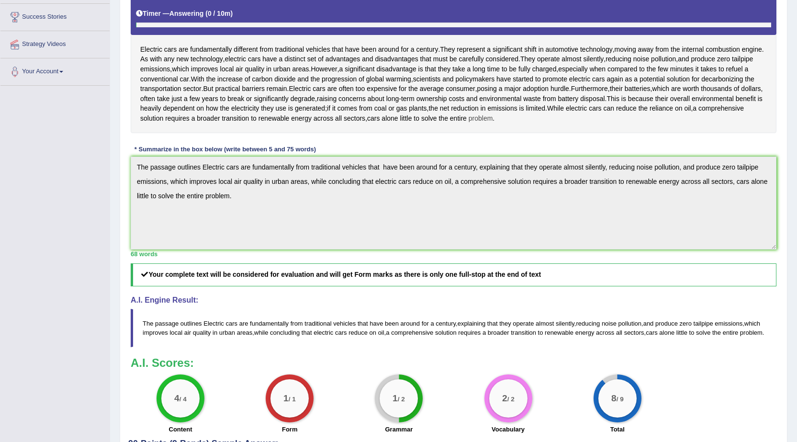
scroll to position [239, 0]
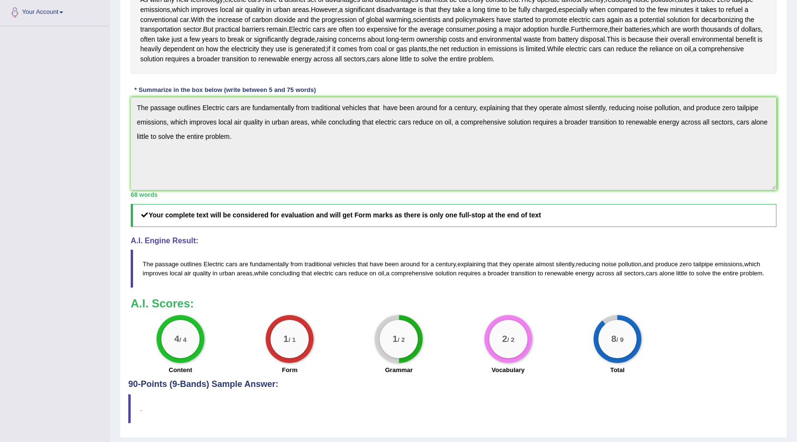
click at [216, 258] on blockquote "The passage outlines Electric cars are fundamentally from traditional vehicles …" at bounding box center [454, 268] width 646 height 38
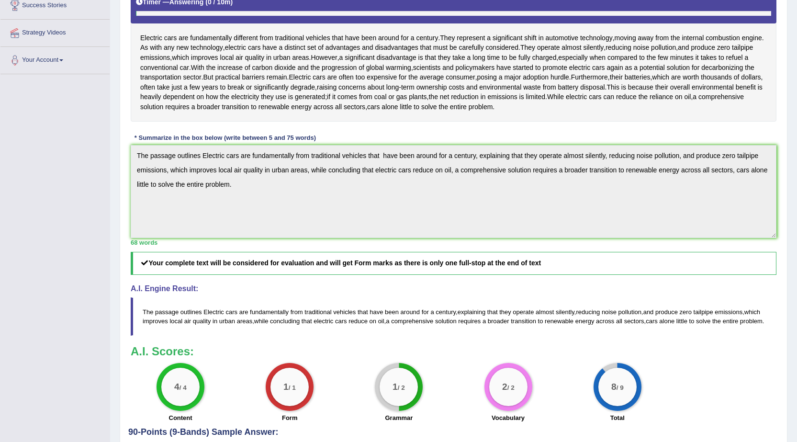
scroll to position [276, 0]
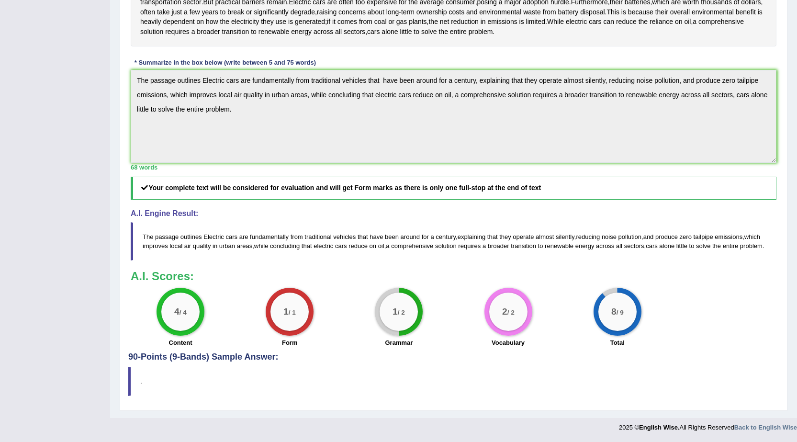
click at [204, 233] on span "Electric" at bounding box center [214, 236] width 21 height 7
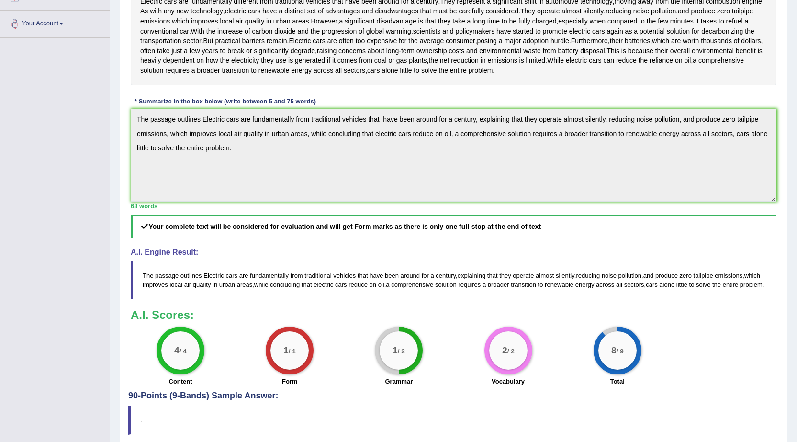
click at [125, 105] on div "Practice Writing: Summarize Written Text 2 Electric Cars (B) Instructions: Read…" at bounding box center [454, 153] width 668 height 592
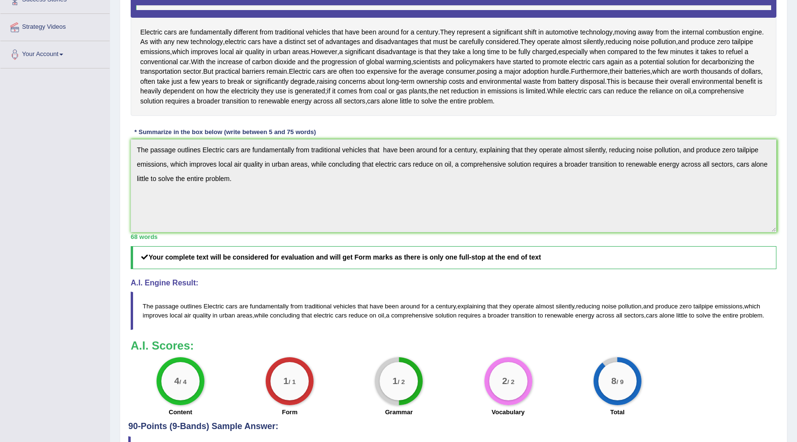
scroll to position [180, 0]
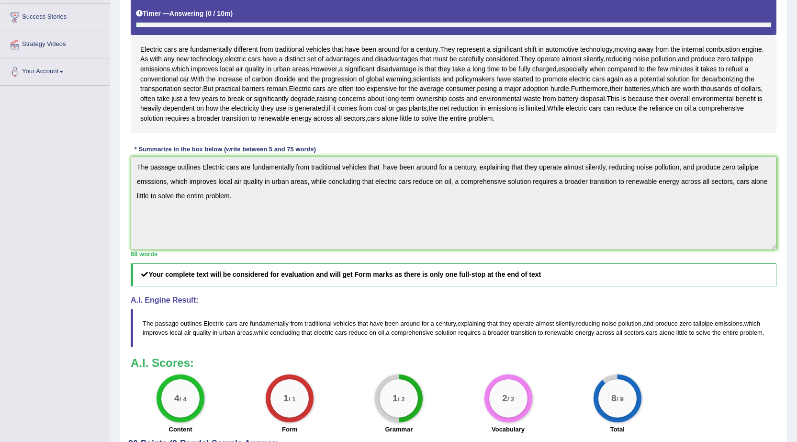
click at [659, 294] on div "Instructions: Read the passage below and summarize it using one sentence. Type …" at bounding box center [453, 195] width 651 height 488
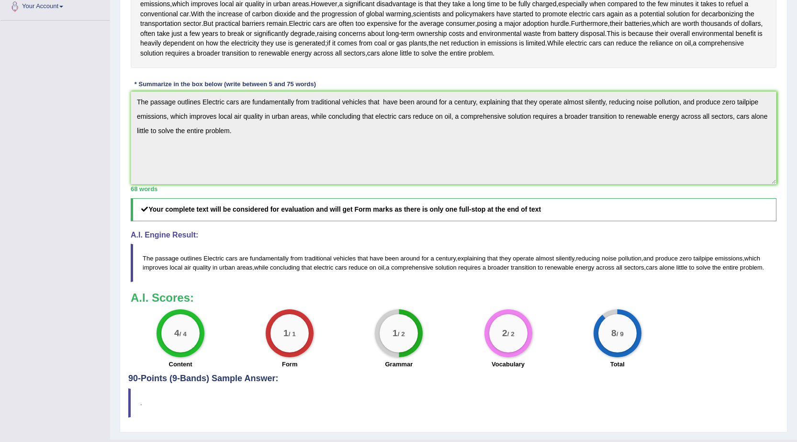
scroll to position [228, 0]
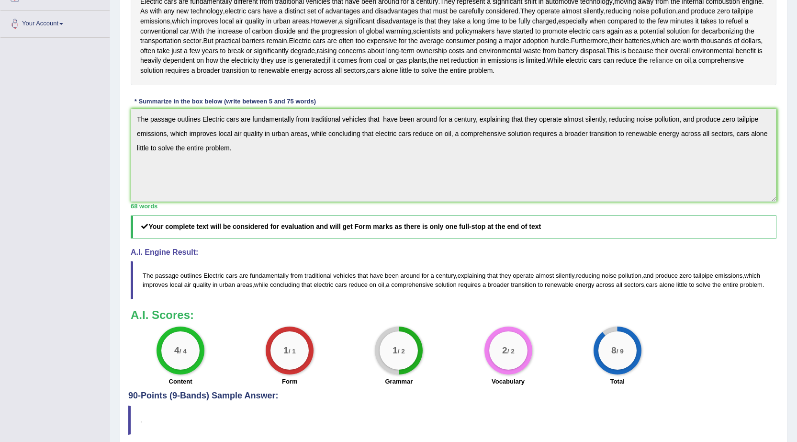
click at [673, 64] on span "reliance" at bounding box center [661, 61] width 23 height 10
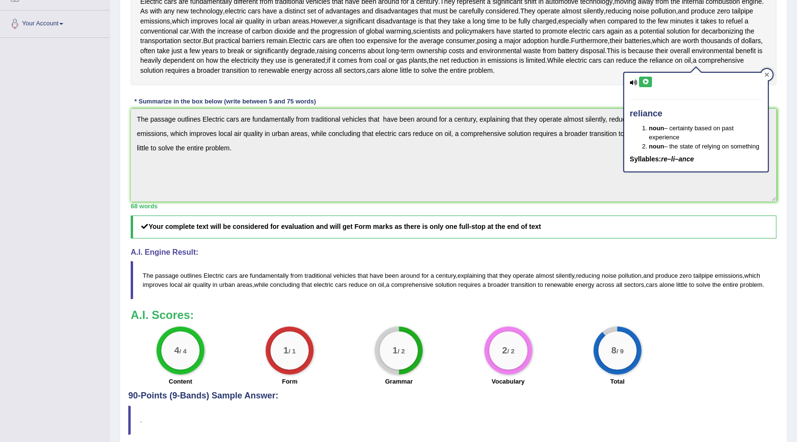
click at [770, 74] on div at bounding box center [766, 74] width 11 height 11
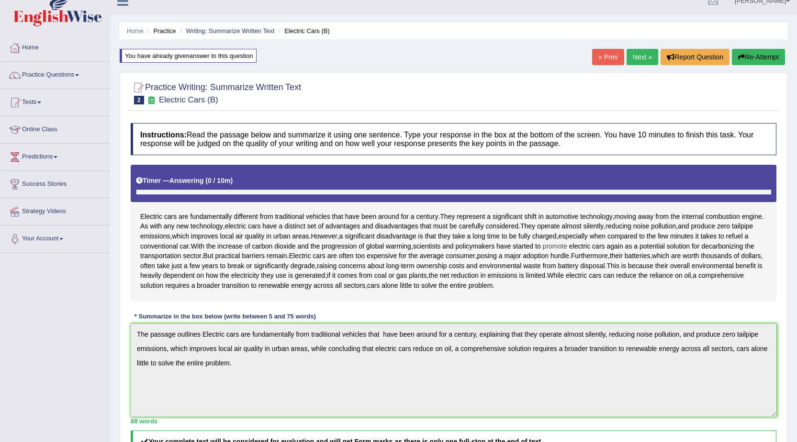
scroll to position [0, 0]
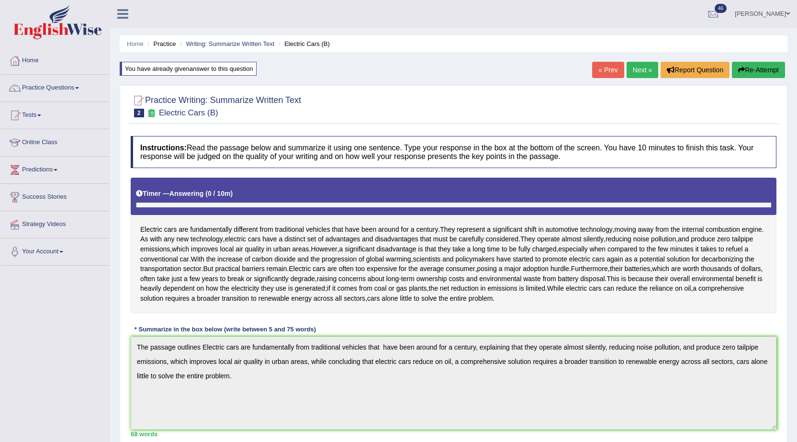
click at [633, 73] on link "Next »" at bounding box center [643, 70] width 32 height 16
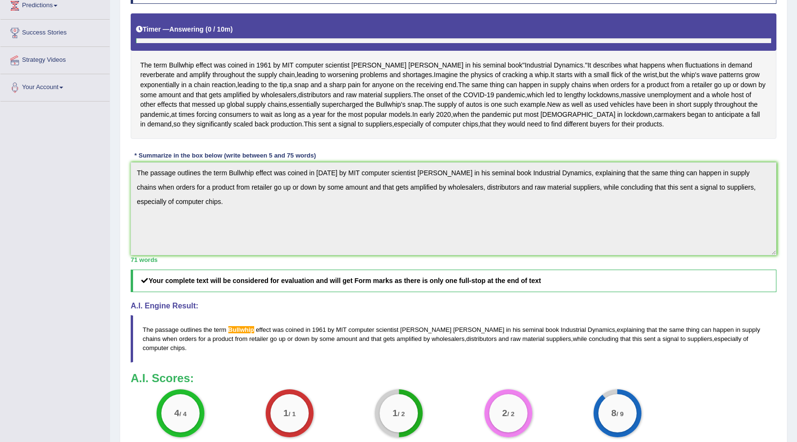
scroll to position [144, 0]
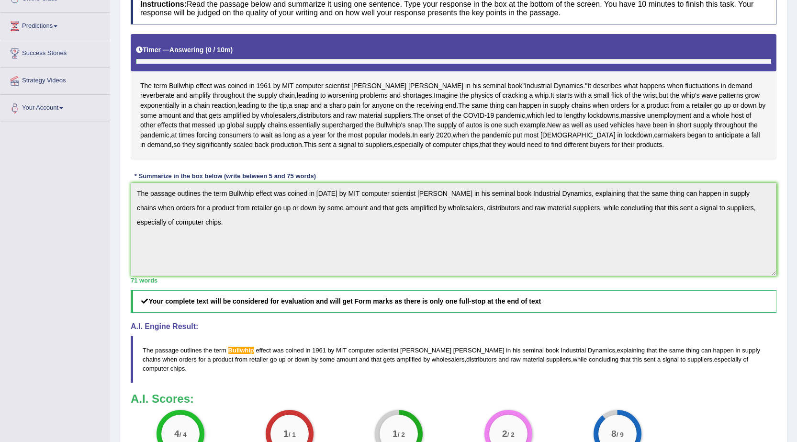
click at [243, 354] on span "Bullwhip" at bounding box center [241, 350] width 26 height 7
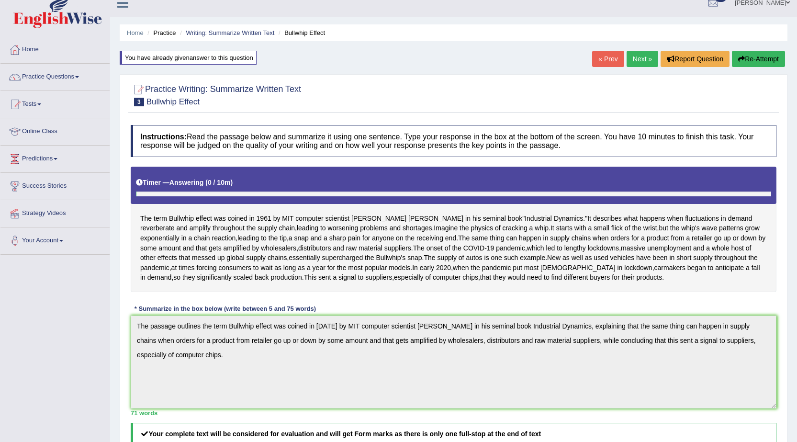
scroll to position [0, 0]
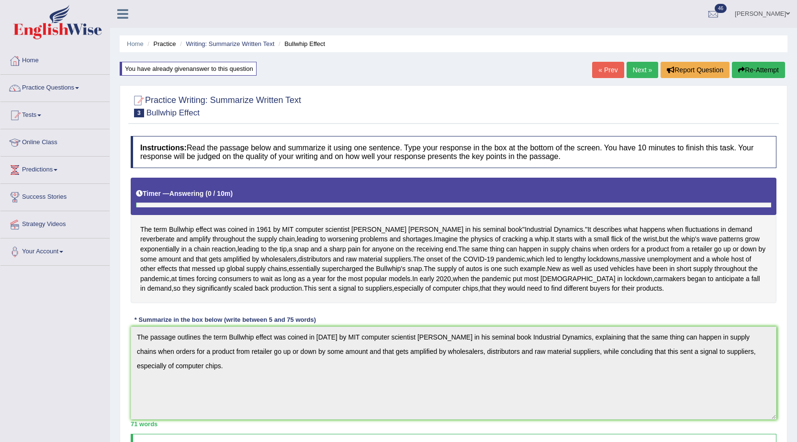
click at [636, 66] on link "Next »" at bounding box center [643, 70] width 32 height 16
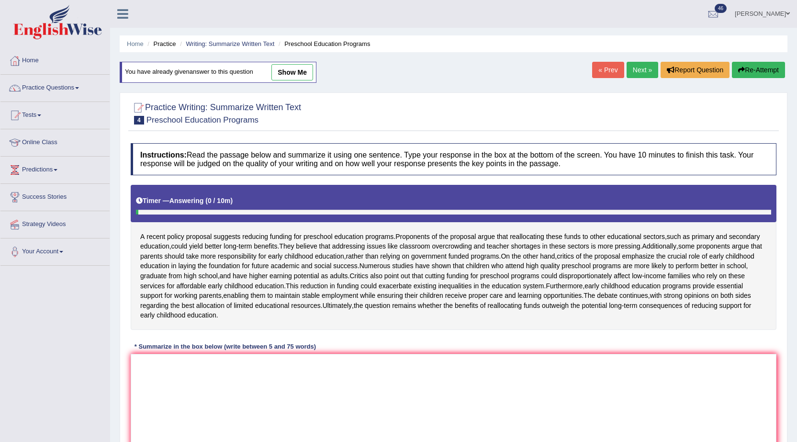
click at [301, 70] on link "show me" at bounding box center [293, 72] width 42 height 16
type textarea "The passage outlines a recent policy suggests reducing funding for preschool ed…"
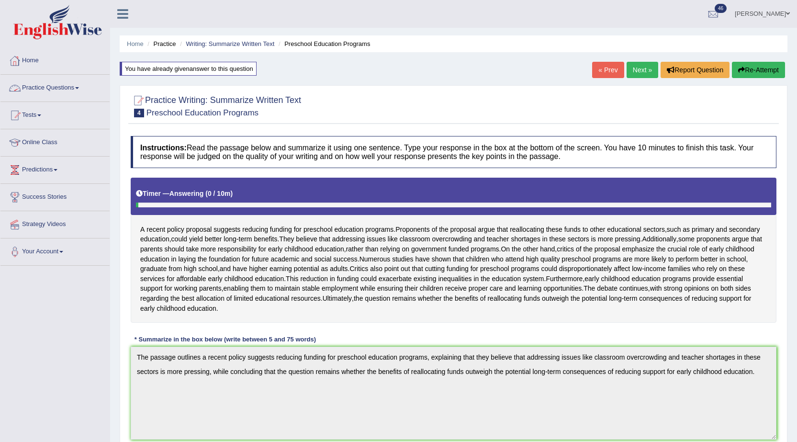
click at [39, 87] on link "Practice Questions" at bounding box center [54, 87] width 109 height 24
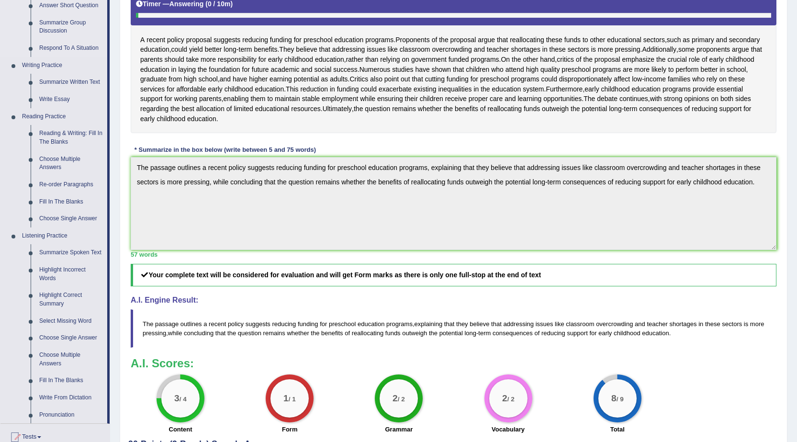
scroll to position [192, 0]
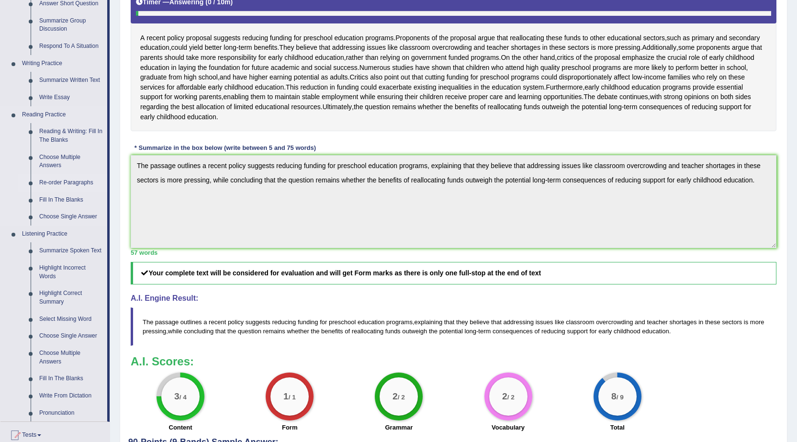
click at [61, 175] on link "Re-order Paragraphs" at bounding box center [71, 182] width 72 height 17
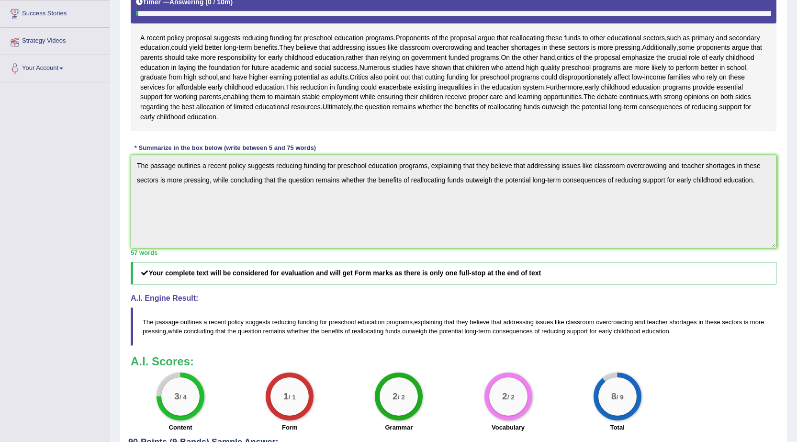
scroll to position [194, 0]
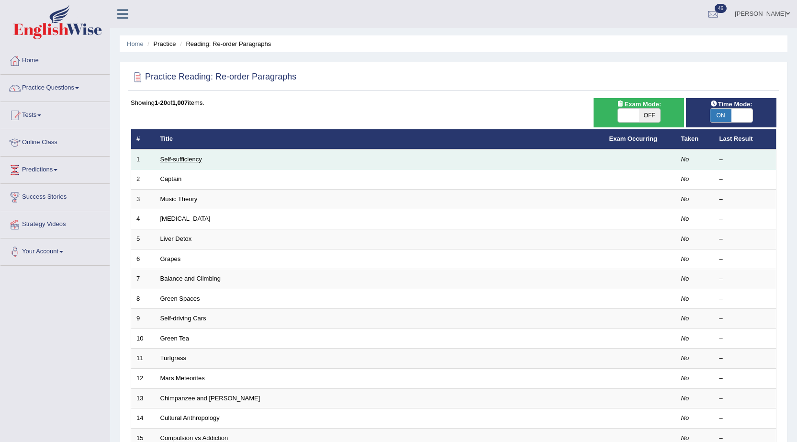
click at [189, 159] on link "Self-sufficiency" at bounding box center [181, 159] width 42 height 7
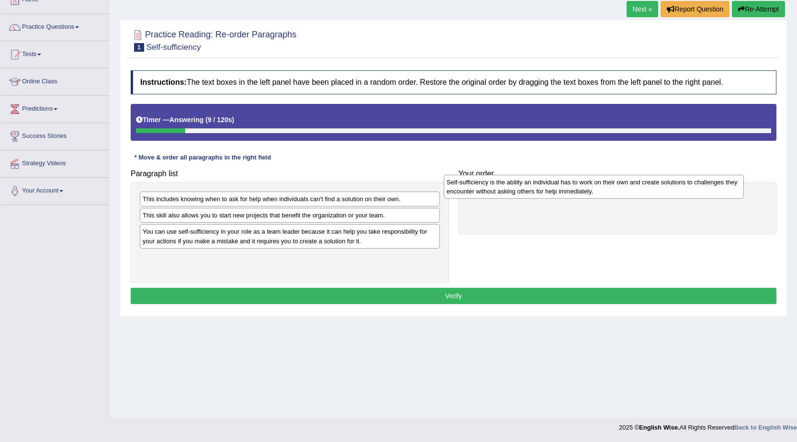
drag, startPoint x: 381, startPoint y: 267, endPoint x: 686, endPoint y: 192, distance: 314.7
click at [686, 192] on div "Self-sufficiency is the ability an individual has to work on their own and crea…" at bounding box center [594, 187] width 300 height 24
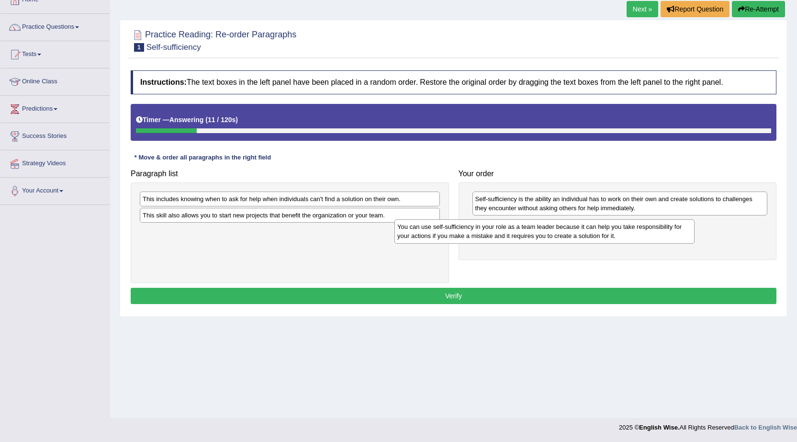
drag, startPoint x: 322, startPoint y: 242, endPoint x: 624, endPoint y: 239, distance: 302.2
click at [624, 239] on div "You can use self-sufficiency in your role as a team leader because it can help …" at bounding box center [545, 231] width 300 height 24
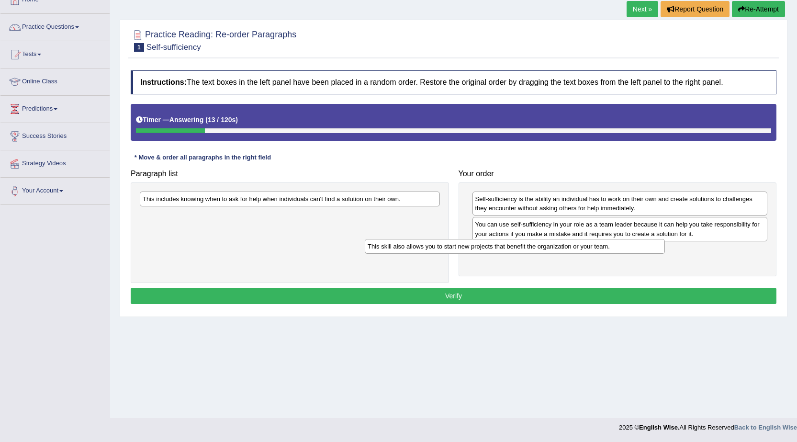
drag, startPoint x: 381, startPoint y: 216, endPoint x: 624, endPoint y: 251, distance: 246.2
click at [624, 251] on div "This skill also allows you to start new projects that benefit the organization …" at bounding box center [515, 246] width 300 height 15
drag, startPoint x: 359, startPoint y: 191, endPoint x: 484, endPoint y: 244, distance: 136.0
click at [484, 244] on div "Paragraph list This includes knowing when to ask for help when individuals can'…" at bounding box center [454, 224] width 656 height 118
drag, startPoint x: 407, startPoint y: 191, endPoint x: 645, endPoint y: 284, distance: 255.8
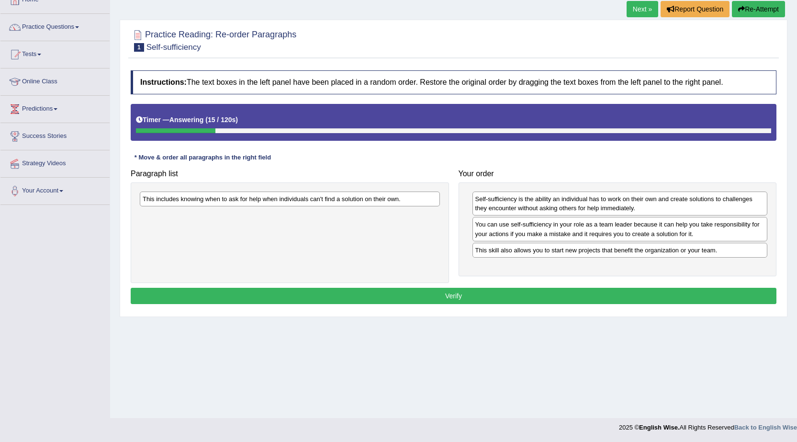
click at [650, 286] on div "Instructions: The text boxes in the left panel have been placed in a random ord…" at bounding box center [453, 189] width 651 height 246
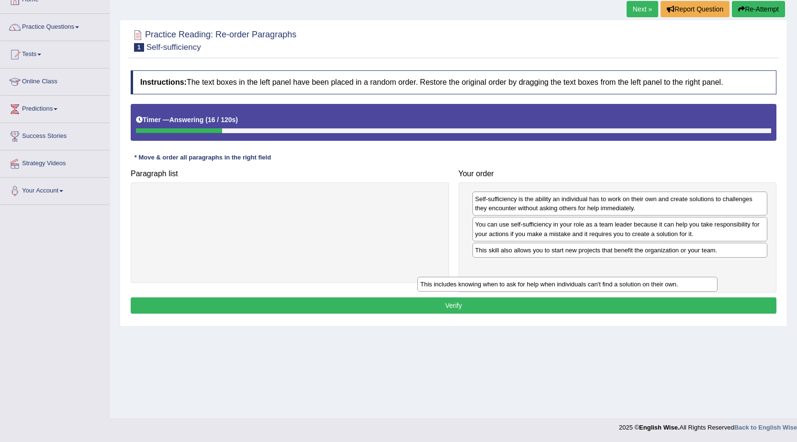
drag, startPoint x: 391, startPoint y: 196, endPoint x: 668, endPoint y: 281, distance: 290.5
click at [668, 281] on div "This includes knowing when to ask for help when individuals can't find a soluti…" at bounding box center [568, 284] width 300 height 15
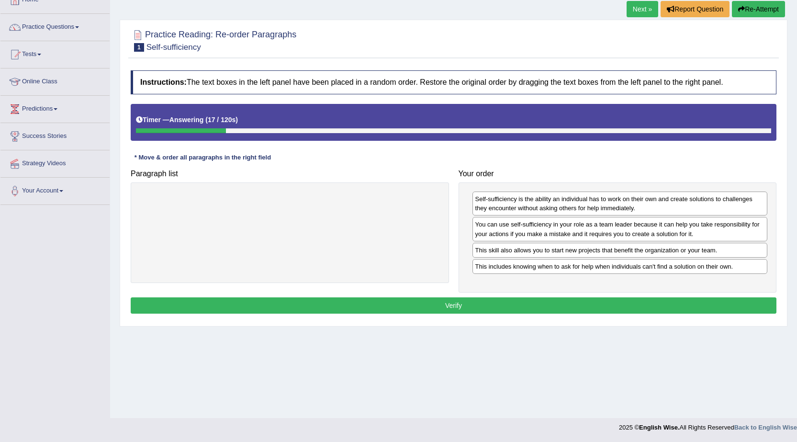
click at [607, 308] on button "Verify" at bounding box center [454, 305] width 646 height 16
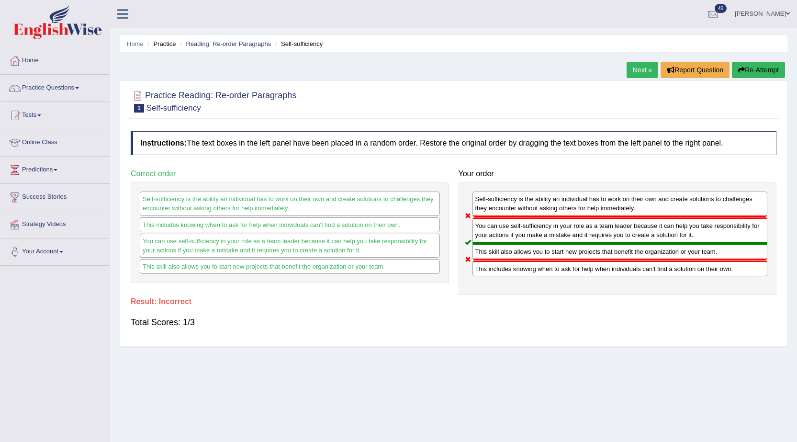
click at [646, 74] on link "Next »" at bounding box center [643, 70] width 32 height 16
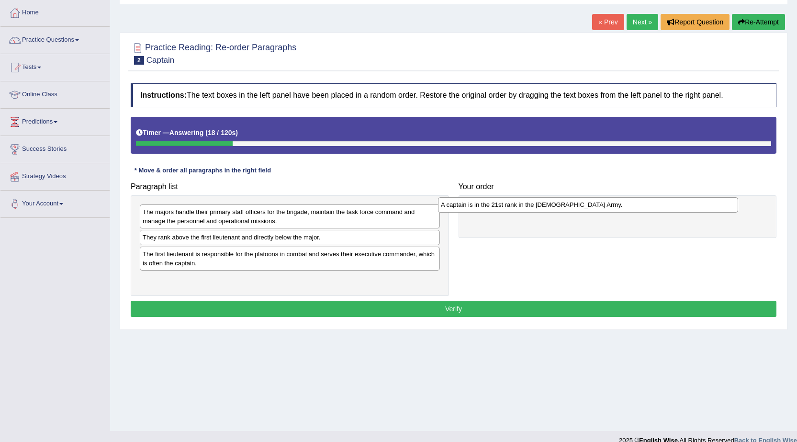
drag, startPoint x: 279, startPoint y: 236, endPoint x: 577, endPoint y: 203, distance: 300.1
click at [577, 203] on div "A captain is in the 21st rank in the [DEMOGRAPHIC_DATA] Army." at bounding box center [588, 204] width 300 height 15
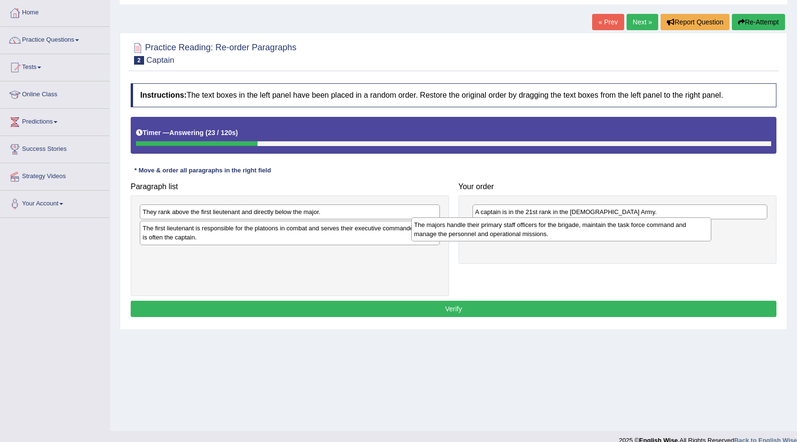
drag, startPoint x: 402, startPoint y: 214, endPoint x: 673, endPoint y: 226, distance: 271.8
click at [673, 226] on div "The majors handle their primary staff officers for the brigade, maintain the ta…" at bounding box center [561, 229] width 300 height 24
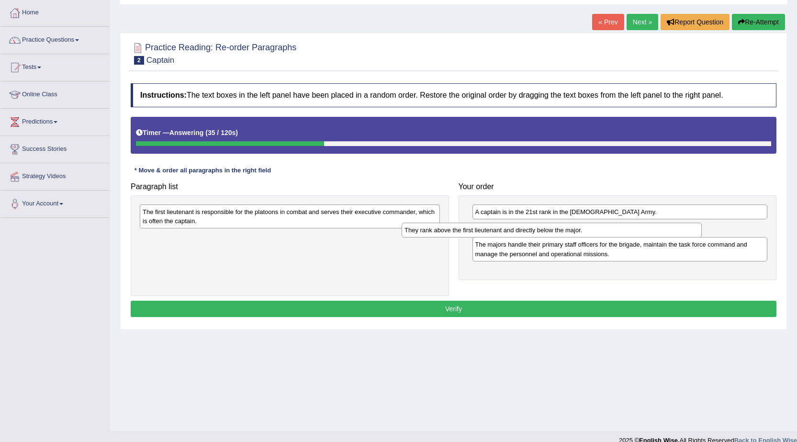
drag, startPoint x: 331, startPoint y: 212, endPoint x: 593, endPoint y: 230, distance: 262.6
click at [593, 230] on div "They rank above the first lieutenant and directly below the major." at bounding box center [552, 230] width 300 height 15
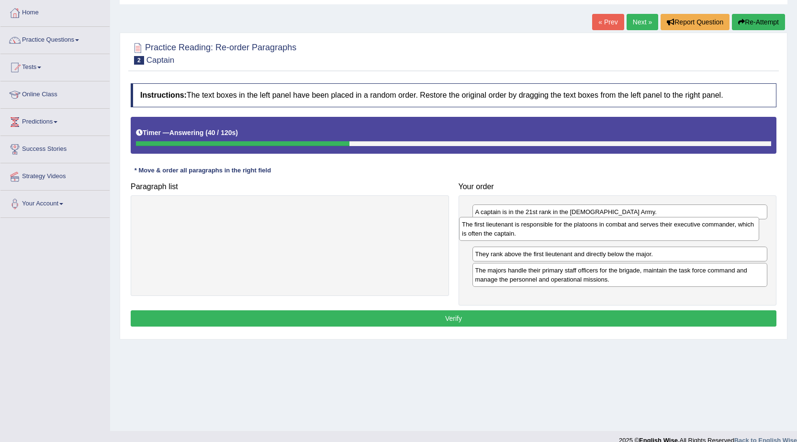
drag, startPoint x: 316, startPoint y: 220, endPoint x: 640, endPoint y: 228, distance: 324.3
click at [636, 232] on div "The first lieutenant is responsible for the platoons in combat and serves their…" at bounding box center [609, 229] width 300 height 24
click at [507, 324] on button "Verify" at bounding box center [454, 318] width 646 height 16
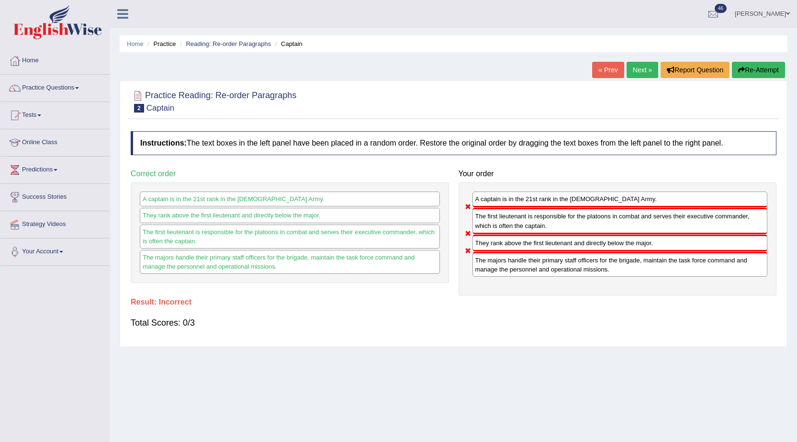
click at [639, 60] on div "Home Practice Reading: Re-order Paragraphs Captain « Prev Next » Report Questio…" at bounding box center [453, 239] width 687 height 479
click at [645, 69] on link "Next »" at bounding box center [643, 70] width 32 height 16
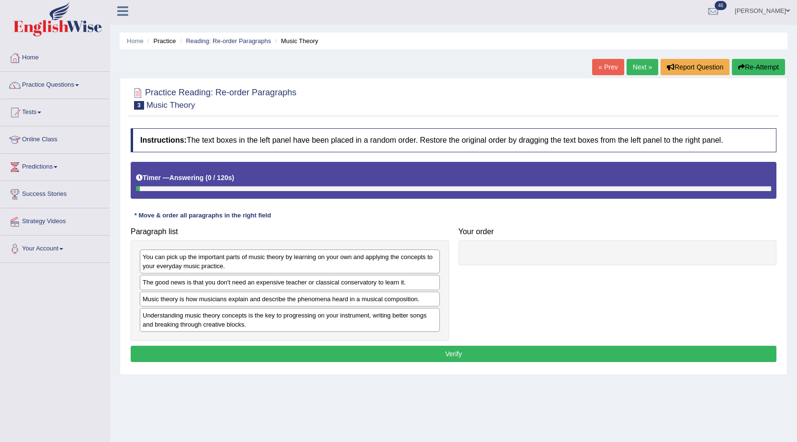
scroll to position [48, 0]
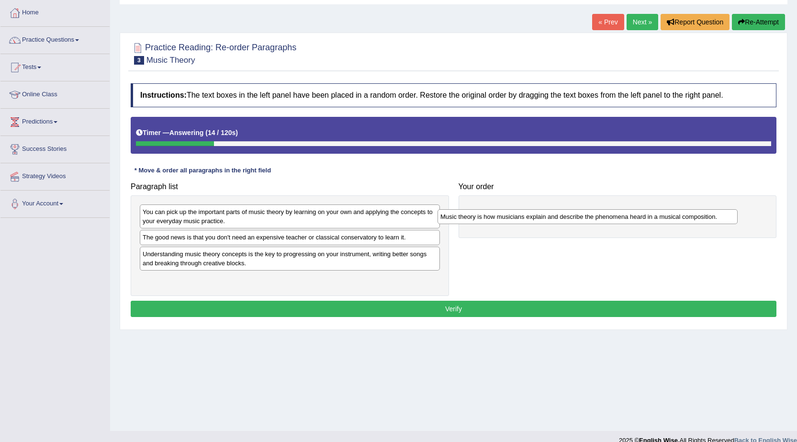
drag, startPoint x: 340, startPoint y: 256, endPoint x: 652, endPoint y: 216, distance: 314.8
click at [652, 216] on div "Music theory is how musicians explain and describe the phenomena heard in a mus…" at bounding box center [588, 216] width 300 height 15
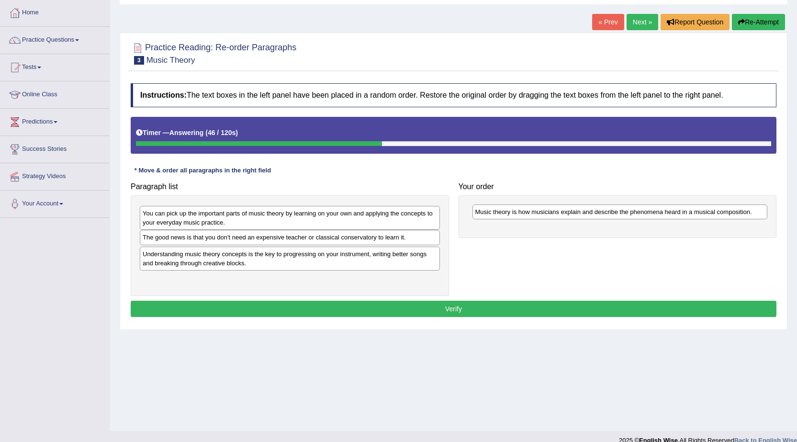
click at [428, 219] on div "You can pick up the important parts of music theory by learning on your own and…" at bounding box center [290, 218] width 300 height 24
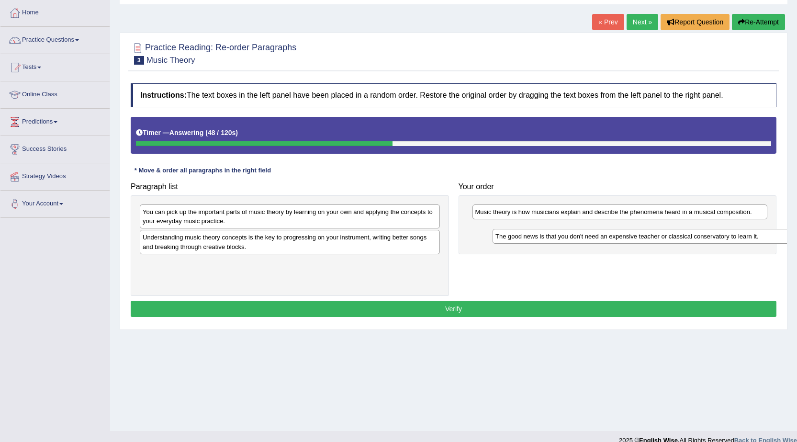
drag, startPoint x: 392, startPoint y: 242, endPoint x: 745, endPoint y: 241, distance: 352.9
click at [745, 241] on div "The good news is that you don't need an expensive teacher or classical conserva…" at bounding box center [643, 236] width 300 height 15
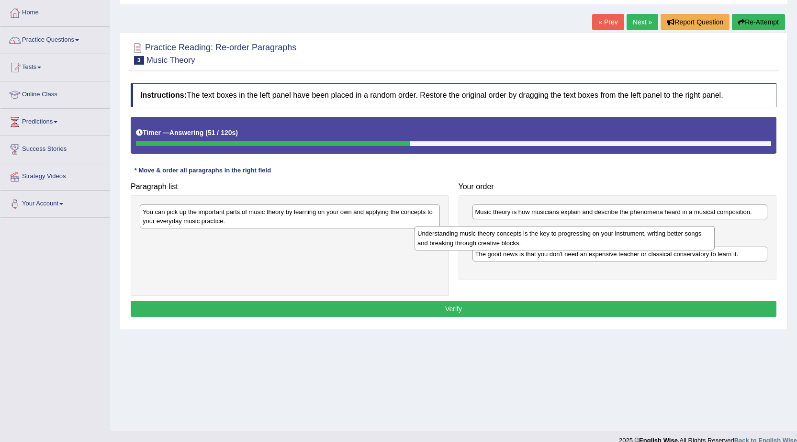
drag, startPoint x: 408, startPoint y: 249, endPoint x: 688, endPoint y: 245, distance: 280.2
click at [688, 245] on div "Understanding music theory concepts is the key to progressing on your instrumen…" at bounding box center [565, 238] width 300 height 24
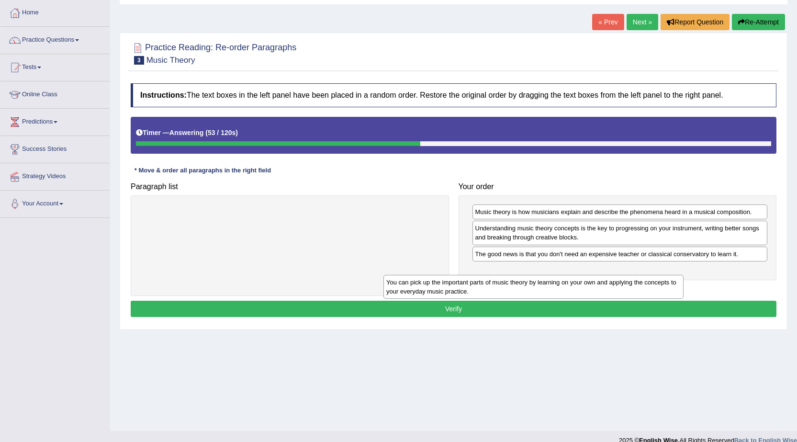
drag, startPoint x: 422, startPoint y: 217, endPoint x: 666, endPoint y: 287, distance: 253.7
click at [666, 287] on div "You can pick up the important parts of music theory by learning on your own and…" at bounding box center [534, 287] width 300 height 24
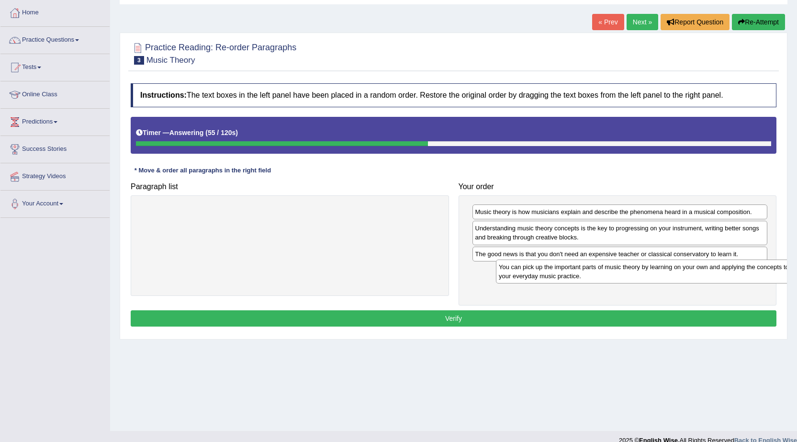
drag, startPoint x: 405, startPoint y: 215, endPoint x: 764, endPoint y: 267, distance: 363.2
click at [764, 267] on div "You can pick up the important parts of music theory by learning on your own and…" at bounding box center [646, 272] width 300 height 24
click at [559, 322] on button "Verify" at bounding box center [454, 318] width 646 height 16
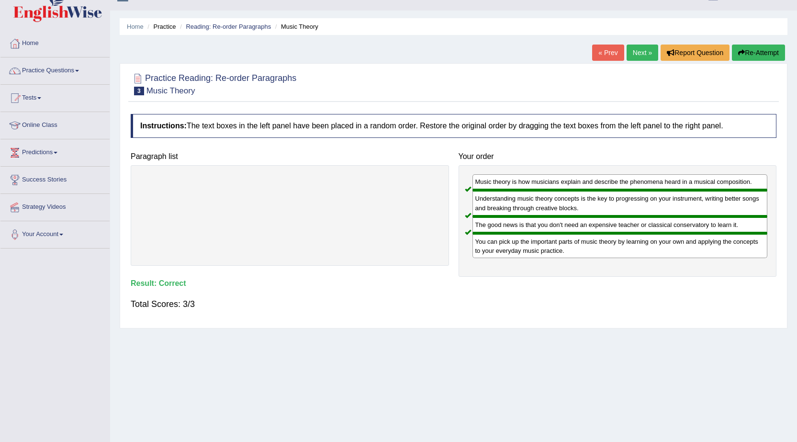
scroll to position [0, 0]
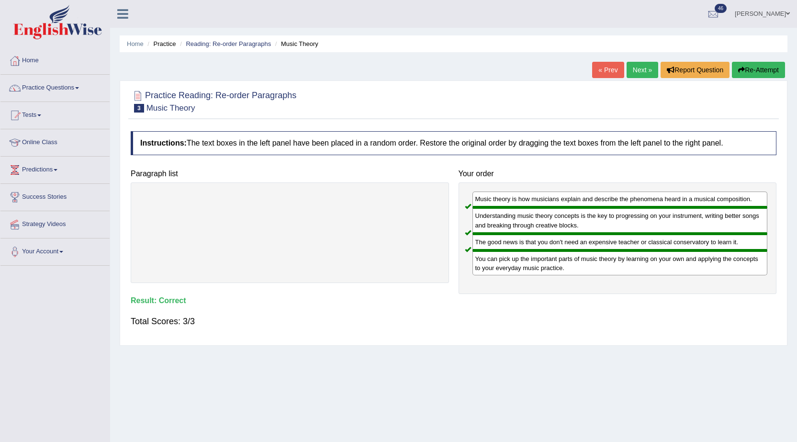
click at [639, 69] on link "Next »" at bounding box center [643, 70] width 32 height 16
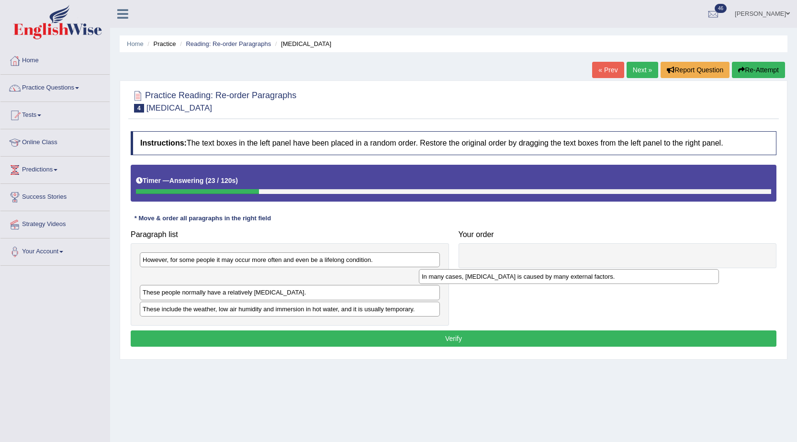
drag, startPoint x: 306, startPoint y: 278, endPoint x: 656, endPoint y: 273, distance: 351.0
click at [656, 273] on div "In many cases, [MEDICAL_DATA] is caused by many external factors." at bounding box center [569, 276] width 300 height 15
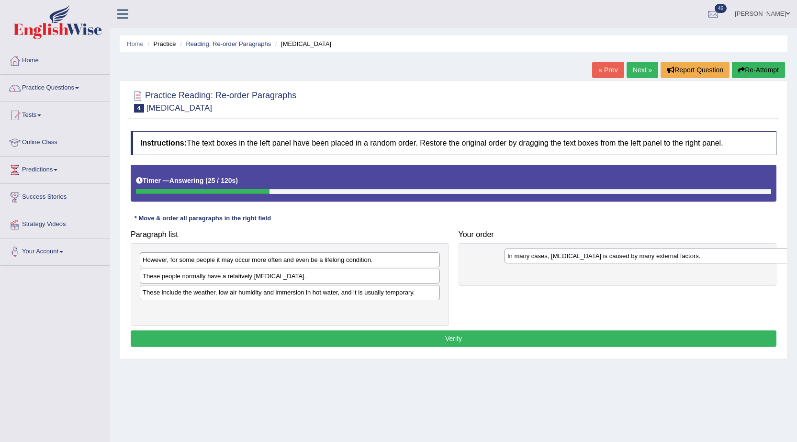
drag, startPoint x: 327, startPoint y: 274, endPoint x: 692, endPoint y: 254, distance: 365.4
click at [692, 254] on div "In many cases, [MEDICAL_DATA] is caused by many external factors." at bounding box center [655, 256] width 300 height 15
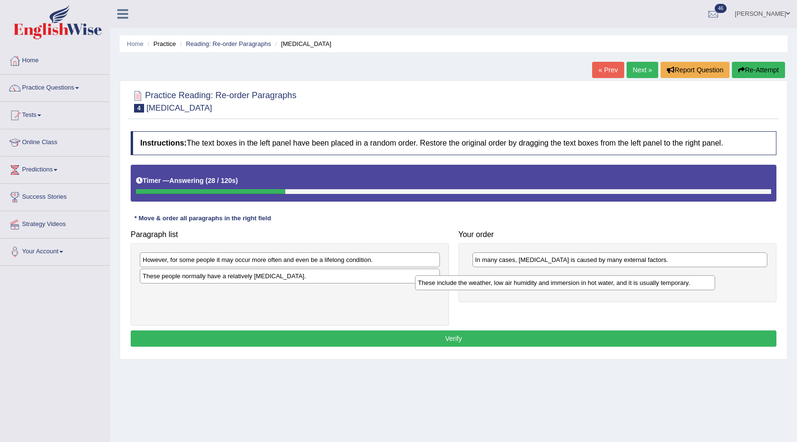
drag, startPoint x: 311, startPoint y: 294, endPoint x: 589, endPoint y: 283, distance: 277.9
click at [589, 283] on div "These include the weather, low air humidity and immersion in hot water, and it …" at bounding box center [565, 282] width 300 height 15
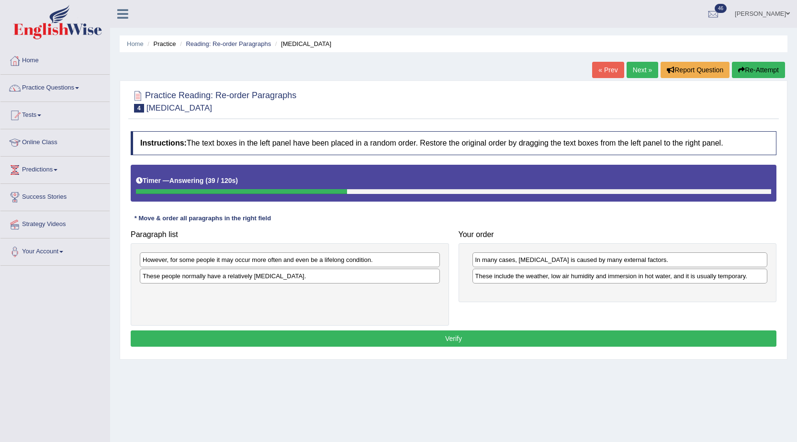
click at [299, 281] on div "These people normally have a relatively [MEDICAL_DATA]." at bounding box center [290, 276] width 300 height 15
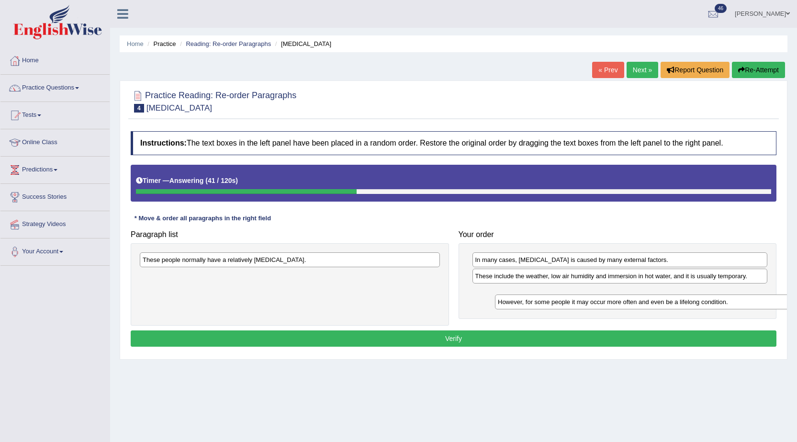
drag, startPoint x: 303, startPoint y: 262, endPoint x: 658, endPoint y: 304, distance: 357.8
click at [658, 304] on div "However, for some people it may occur more often and even be a lifelong conditi…" at bounding box center [645, 301] width 300 height 15
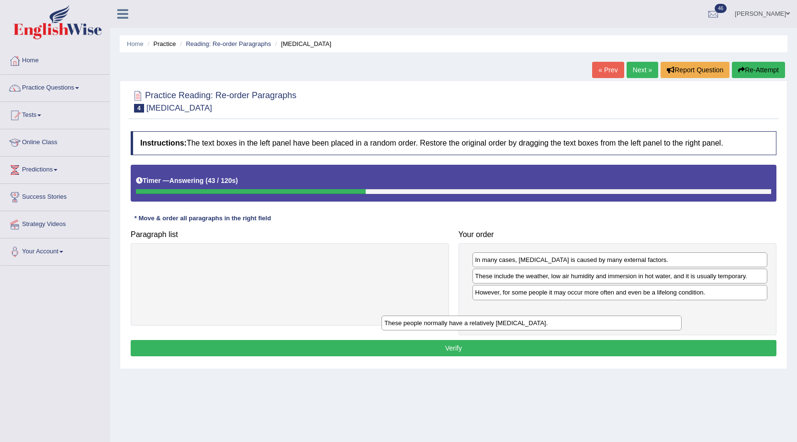
drag, startPoint x: 416, startPoint y: 264, endPoint x: 657, endPoint y: 328, distance: 249.9
click at [657, 328] on div "These people normally have a relatively sensitive skin." at bounding box center [532, 323] width 300 height 15
click at [521, 345] on button "Verify" at bounding box center [454, 348] width 646 height 16
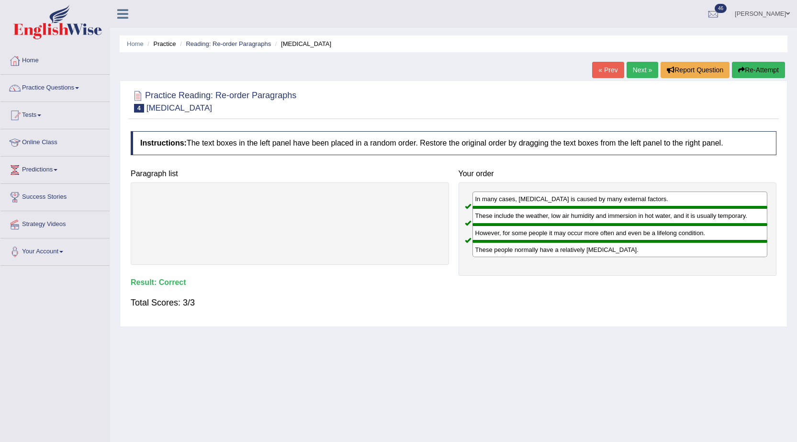
click at [629, 75] on link "Next »" at bounding box center [643, 70] width 32 height 16
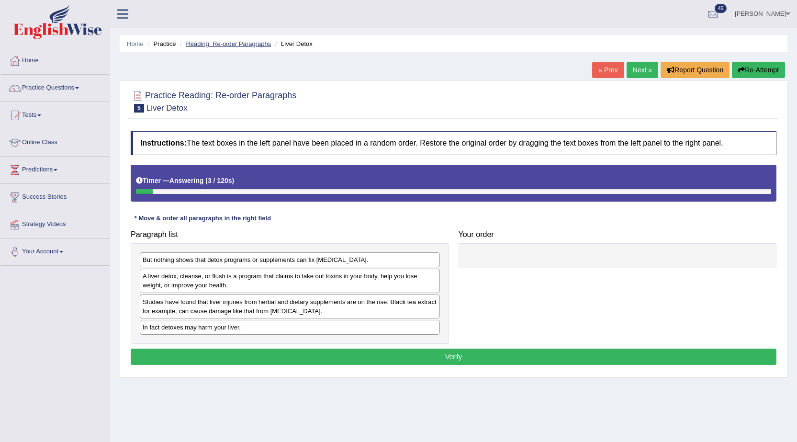
click at [215, 44] on link "Reading: Re-order Paragraphs" at bounding box center [228, 43] width 85 height 7
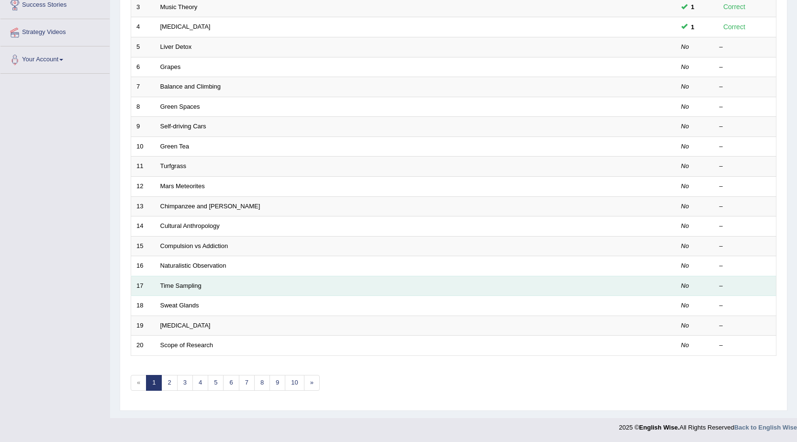
scroll to position [144, 0]
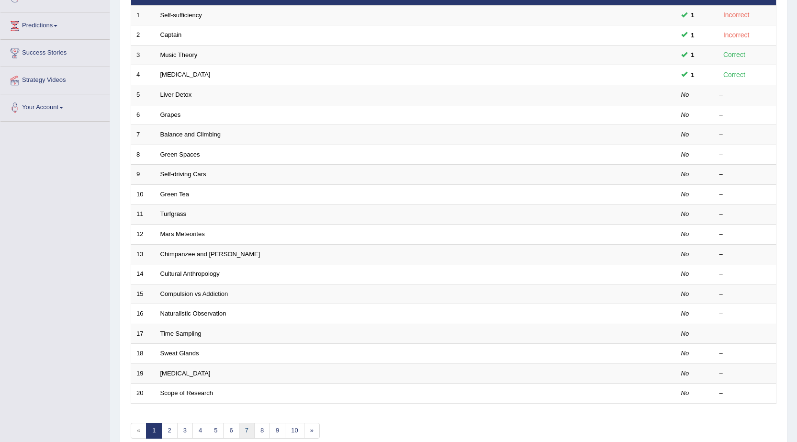
click at [245, 431] on link "7" at bounding box center [247, 431] width 16 height 16
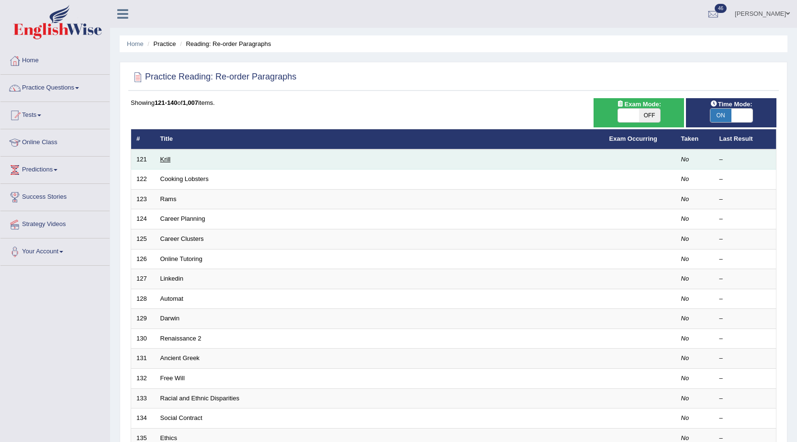
click at [166, 157] on link "Krill" at bounding box center [165, 159] width 11 height 7
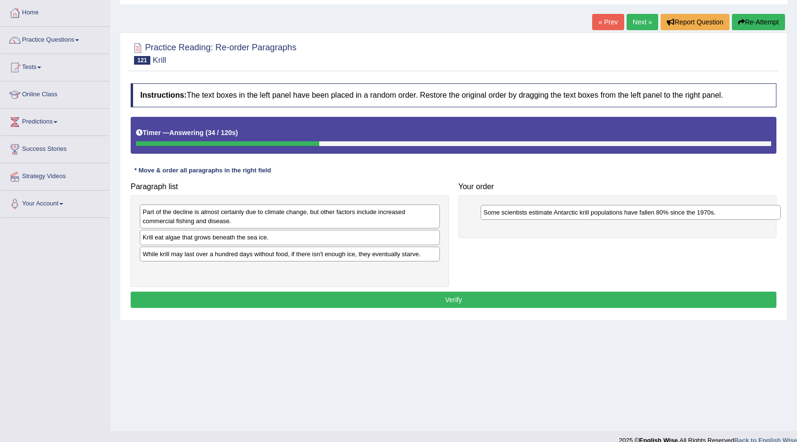
drag, startPoint x: 213, startPoint y: 256, endPoint x: 554, endPoint y: 215, distance: 343.5
click at [554, 215] on div "Some scientists estimate Antarctic krill populations have fallen 80% since the …" at bounding box center [631, 212] width 300 height 15
drag, startPoint x: 306, startPoint y: 198, endPoint x: 394, endPoint y: 209, distance: 88.8
click at [394, 209] on div "Part of the decline is almost certainly due to climate change, but other factor…" at bounding box center [290, 240] width 318 height 91
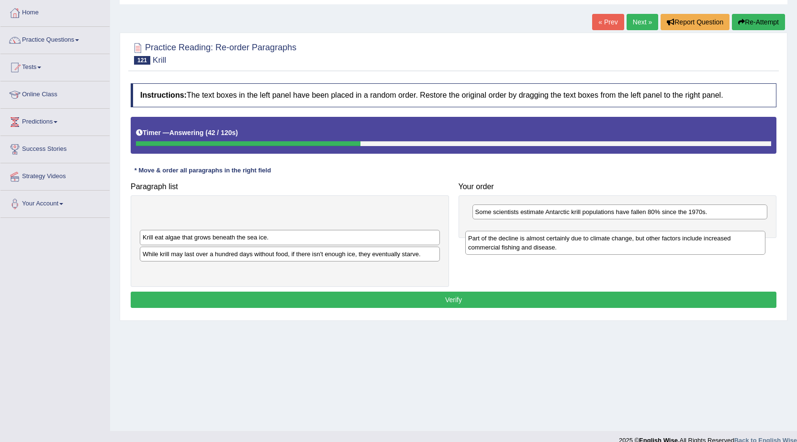
drag, startPoint x: 364, startPoint y: 215, endPoint x: 690, endPoint y: 241, distance: 326.7
click at [690, 241] on div "Part of the decline is almost certainly due to climate change, but other factor…" at bounding box center [615, 243] width 300 height 24
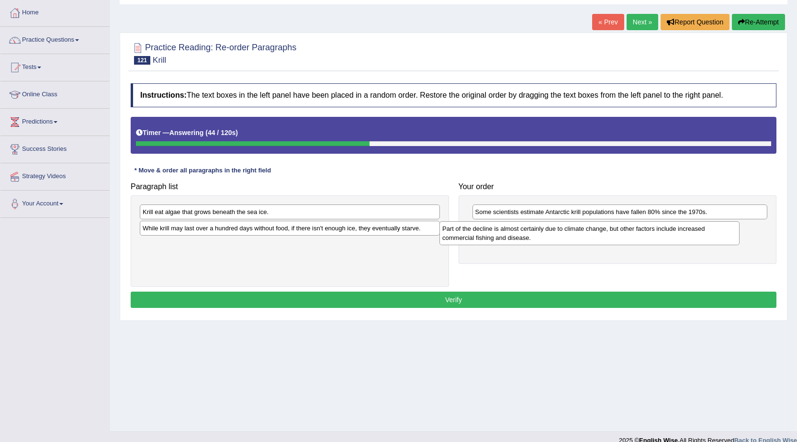
drag, startPoint x: 402, startPoint y: 220, endPoint x: 702, endPoint y: 237, distance: 300.2
click at [702, 237] on div "Part of the decline is almost certainly due to climate change, but other factor…" at bounding box center [590, 233] width 300 height 24
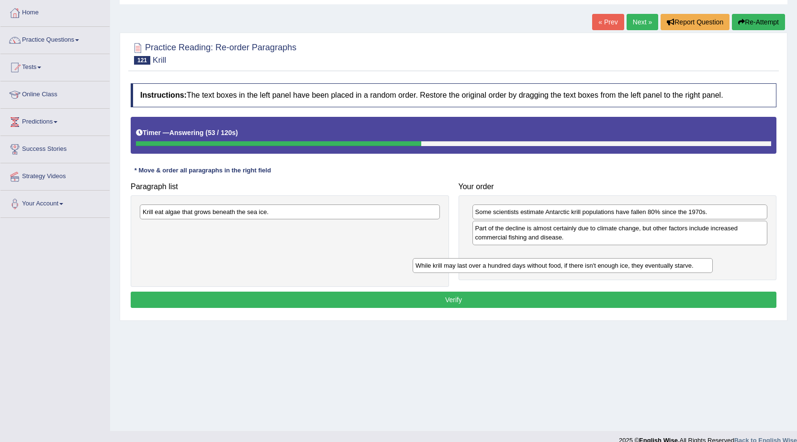
drag, startPoint x: 328, startPoint y: 227, endPoint x: 600, endPoint y: 264, distance: 275.5
click at [600, 264] on div "While krill may last over a hundred days without food, if there isn't enough ic…" at bounding box center [563, 265] width 300 height 15
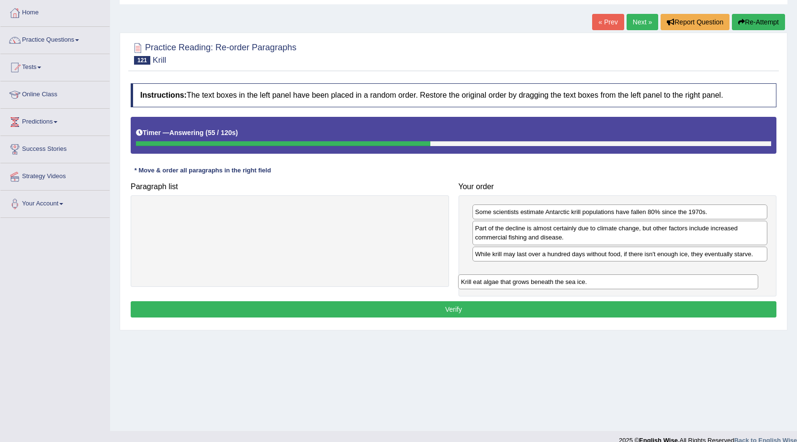
drag, startPoint x: 367, startPoint y: 210, endPoint x: 685, endPoint y: 280, distance: 326.0
click at [685, 280] on div "Krill eat algae that grows beneath the sea ice." at bounding box center [608, 281] width 300 height 15
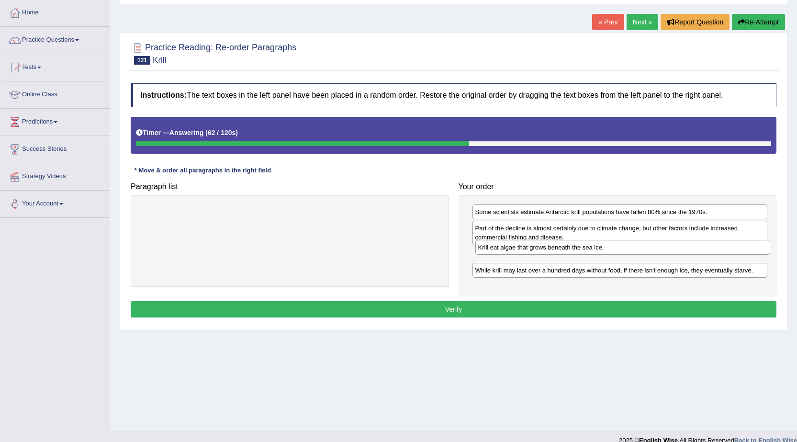
drag, startPoint x: 497, startPoint y: 271, endPoint x: 499, endPoint y: 248, distance: 23.2
click at [499, 248] on div "Krill eat algae that grows beneath the sea ice." at bounding box center [622, 247] width 295 height 15
click at [442, 307] on button "Verify" at bounding box center [454, 309] width 646 height 16
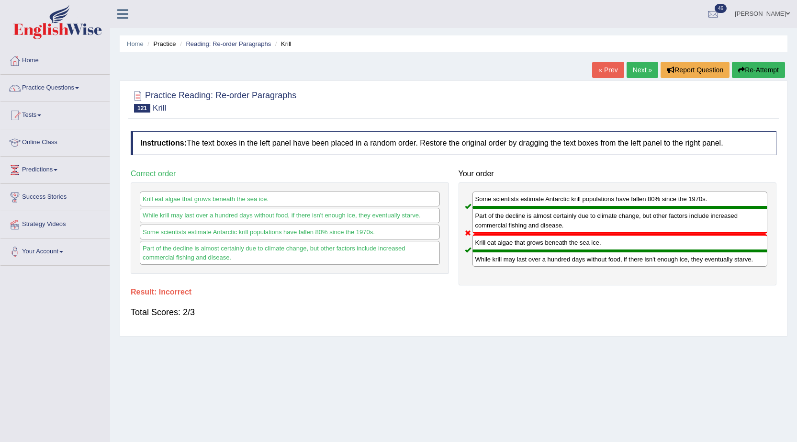
drag, startPoint x: 317, startPoint y: 213, endPoint x: 318, endPoint y: 243, distance: 30.2
click at [318, 243] on div "Krill eat algae that grows beneath the sea ice. While krill may last over a hun…" at bounding box center [290, 227] width 318 height 91
click at [637, 67] on link "Next »" at bounding box center [643, 70] width 32 height 16
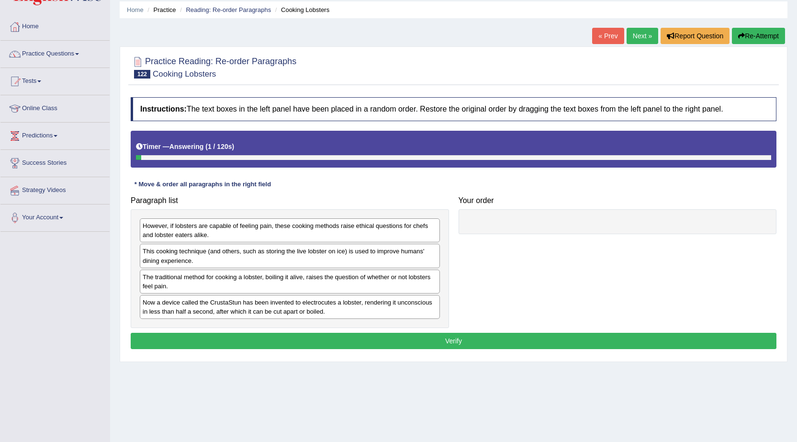
scroll to position [48, 0]
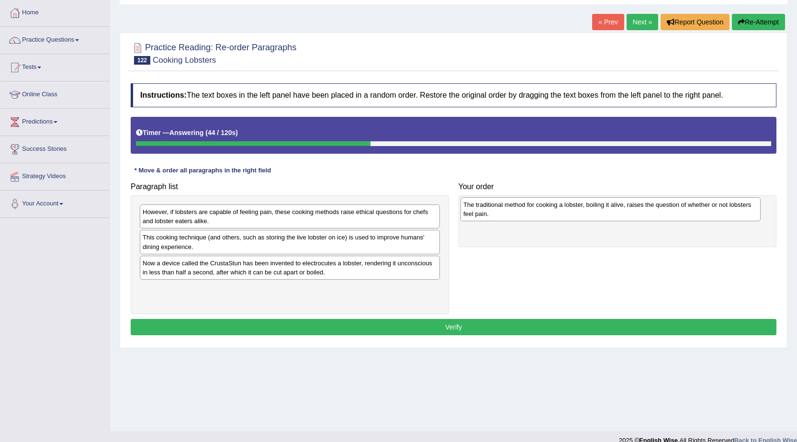
drag, startPoint x: 226, startPoint y: 270, endPoint x: 548, endPoint y: 209, distance: 328.3
click at [548, 209] on div "The traditional method for cooking a lobster, boiling it alive, raises the ques…" at bounding box center [611, 209] width 300 height 24
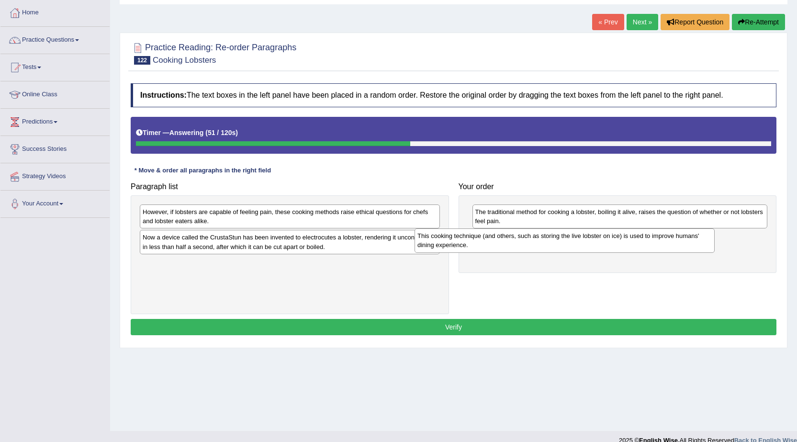
drag, startPoint x: 407, startPoint y: 246, endPoint x: 682, endPoint y: 244, distance: 274.9
click at [682, 244] on div "This cooking technique (and others, such as storing the live lobster on ice) is…" at bounding box center [565, 240] width 300 height 24
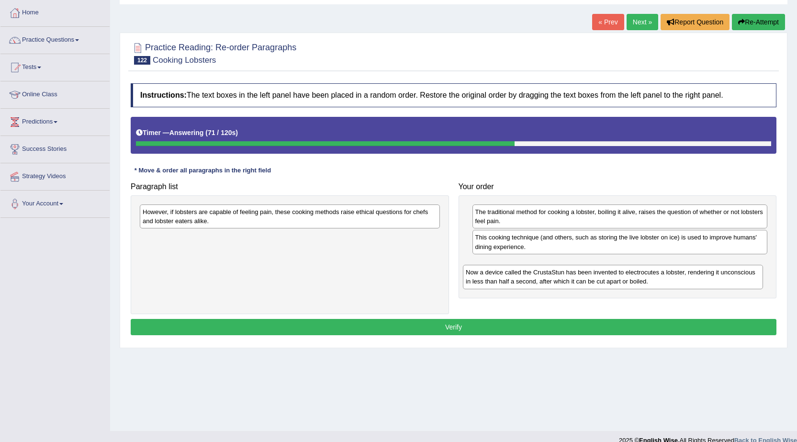
drag, startPoint x: 347, startPoint y: 242, endPoint x: 670, endPoint y: 277, distance: 325.1
click at [670, 277] on div "Now a device called the CrustaStun has been invented to electrocutes a lobster,…" at bounding box center [613, 277] width 300 height 24
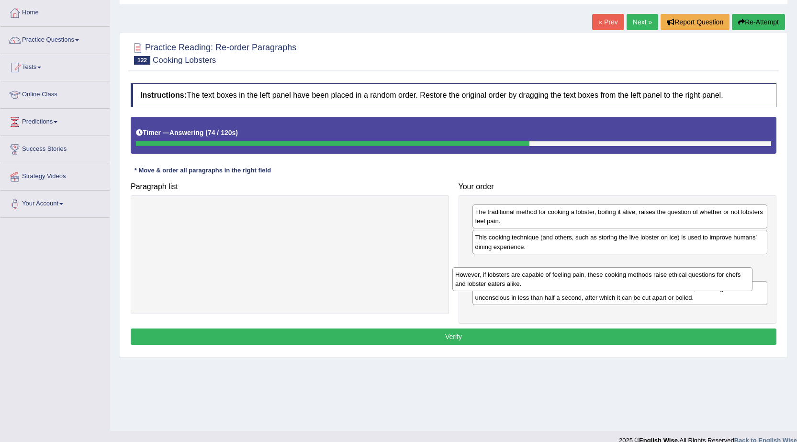
drag, startPoint x: 334, startPoint y: 220, endPoint x: 646, endPoint y: 283, distance: 318.9
click at [646, 283] on div "However, if lobsters are capable of feeling pain, these cooking methods raise e…" at bounding box center [603, 279] width 300 height 24
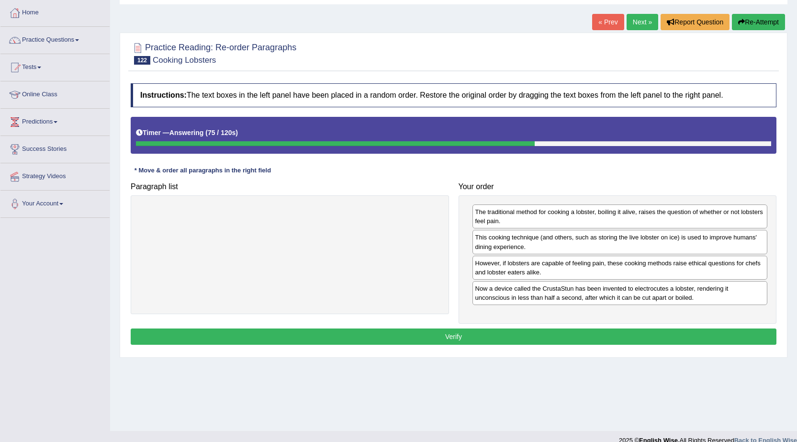
click at [615, 340] on button "Verify" at bounding box center [454, 336] width 646 height 16
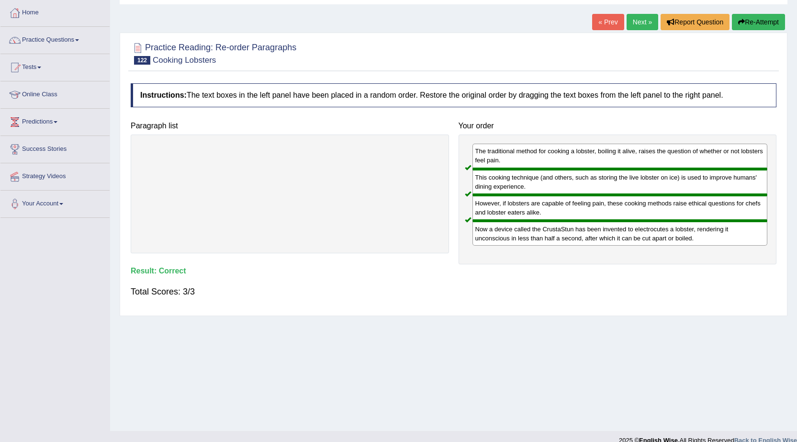
scroll to position [0, 0]
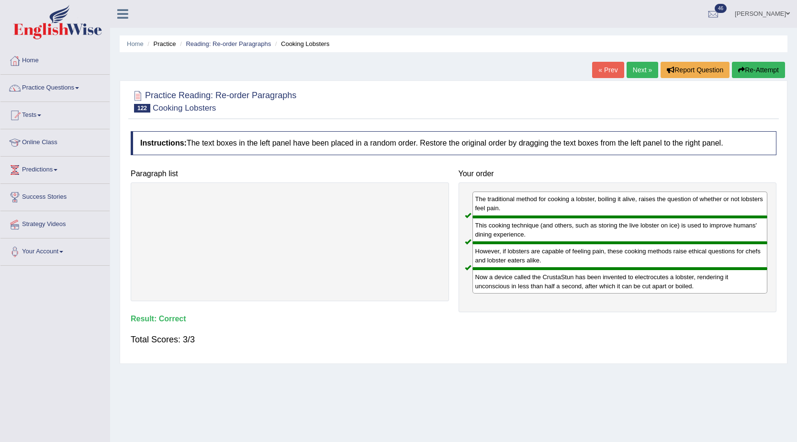
click at [634, 70] on link "Next »" at bounding box center [643, 70] width 32 height 16
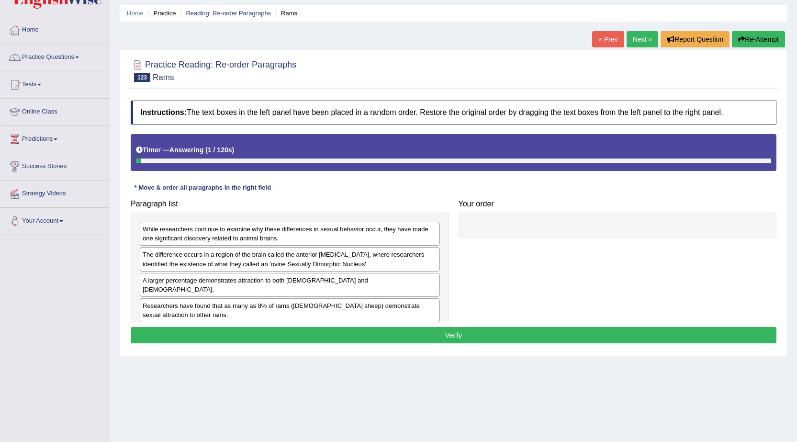
scroll to position [48, 0]
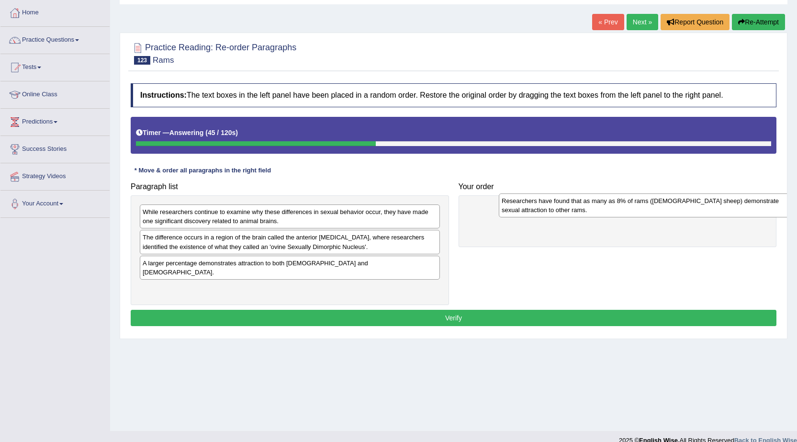
drag, startPoint x: 327, startPoint y: 293, endPoint x: 686, endPoint y: 215, distance: 367.6
click at [686, 215] on div "Researchers have found that as many as 8% of rams ([DEMOGRAPHIC_DATA] sheep) de…" at bounding box center [649, 205] width 300 height 24
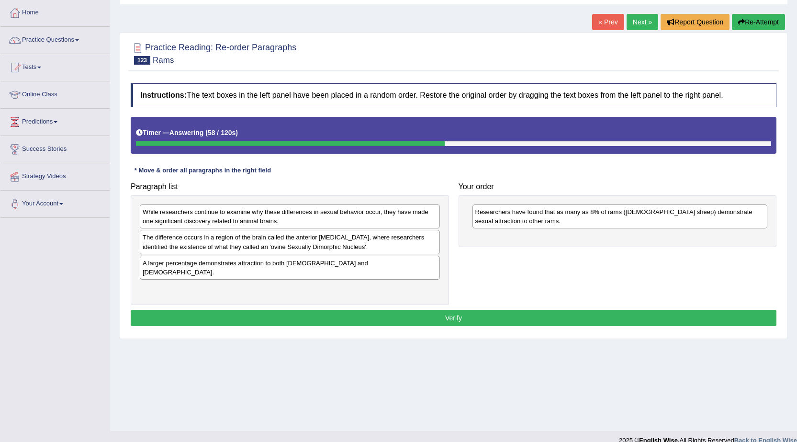
click at [407, 243] on div "The difference occurs in a region of the brain called the anterior [MEDICAL_DAT…" at bounding box center [290, 242] width 300 height 24
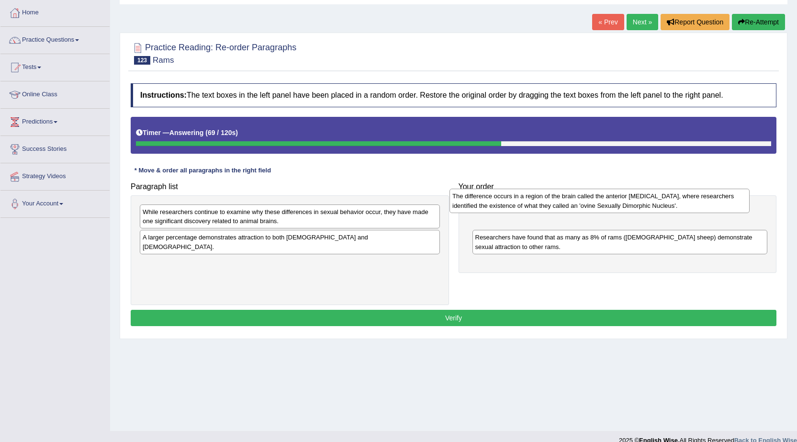
drag, startPoint x: 401, startPoint y: 245, endPoint x: 711, endPoint y: 204, distance: 312.5
click at [711, 204] on div "The difference occurs in a region of the brain called the anterior hypothalamus…" at bounding box center [600, 201] width 300 height 24
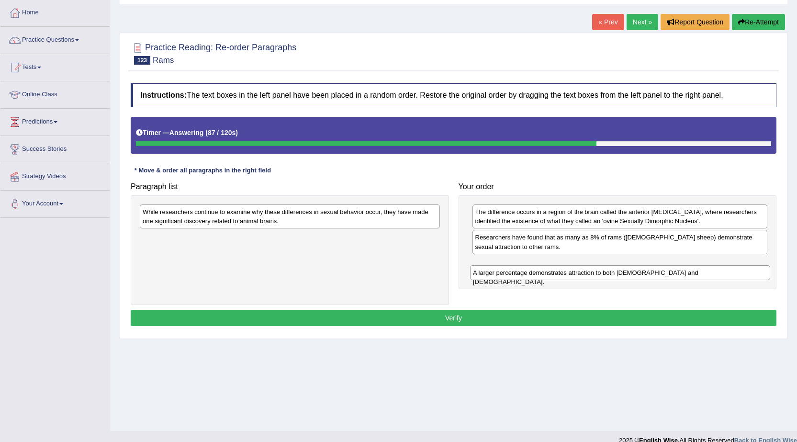
drag, startPoint x: 337, startPoint y: 238, endPoint x: 665, endPoint y: 273, distance: 329.4
click at [665, 273] on div "A larger percentage demonstrates attraction to both males and females." at bounding box center [620, 272] width 300 height 15
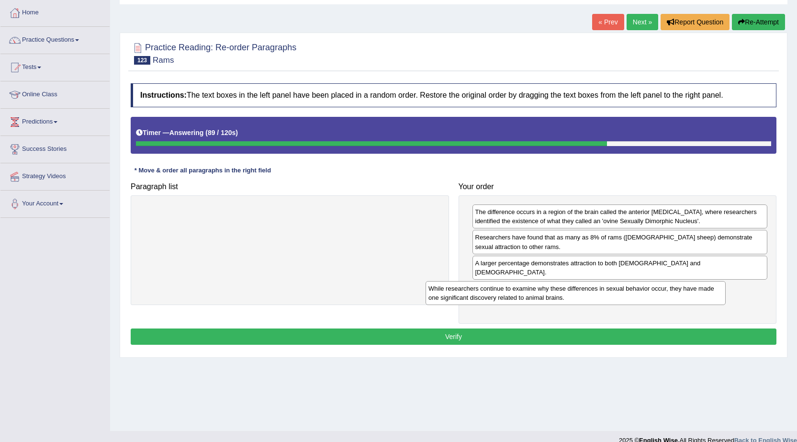
drag, startPoint x: 419, startPoint y: 216, endPoint x: 704, endPoint y: 293, distance: 296.0
click at [704, 293] on div "While researchers continue to examine why these differences in sexual behavior …" at bounding box center [576, 293] width 300 height 24
click at [620, 335] on button "Verify" at bounding box center [454, 336] width 646 height 16
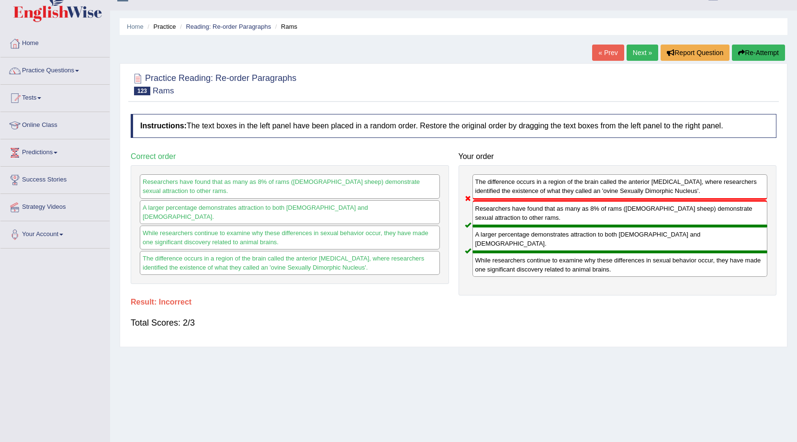
scroll to position [0, 0]
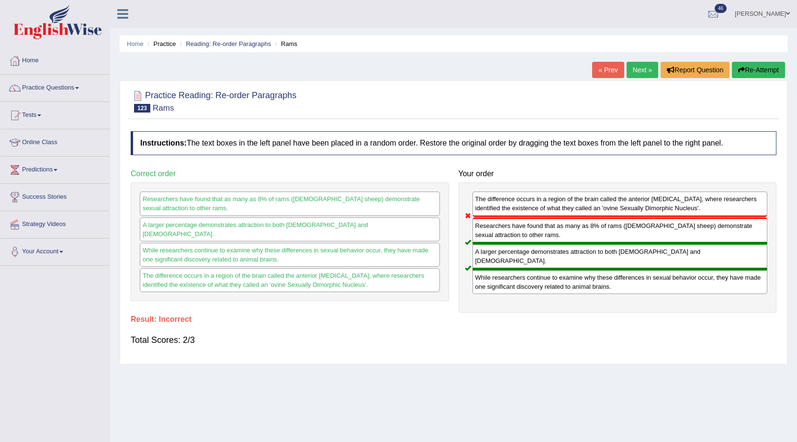
click at [646, 65] on link "Next »" at bounding box center [643, 70] width 32 height 16
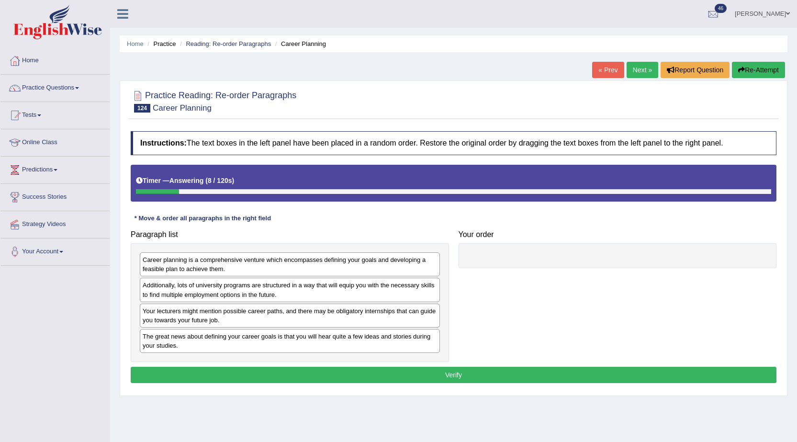
scroll to position [48, 0]
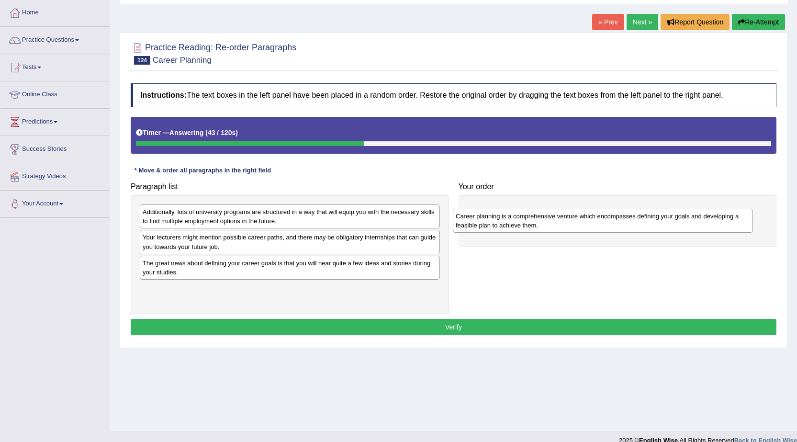
drag, startPoint x: 373, startPoint y: 219, endPoint x: 689, endPoint y: 226, distance: 316.1
click at [689, 226] on div "Career planning is a comprehensive venture which encompasses defining your goal…" at bounding box center [603, 221] width 300 height 24
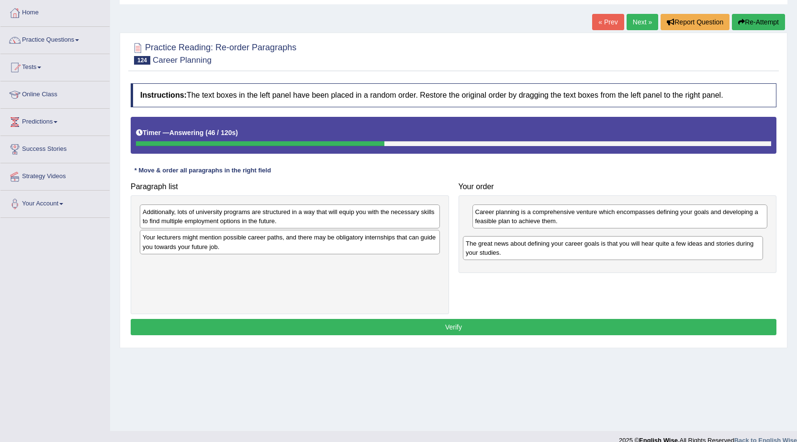
drag, startPoint x: 269, startPoint y: 266, endPoint x: 592, endPoint y: 246, distance: 323.8
click at [592, 246] on div "The great news about defining your career goals is that you will hear quite a f…" at bounding box center [613, 248] width 300 height 24
click at [334, 241] on div "Your lecturers might mention possible career paths, and there may be obligatory…" at bounding box center [290, 242] width 300 height 24
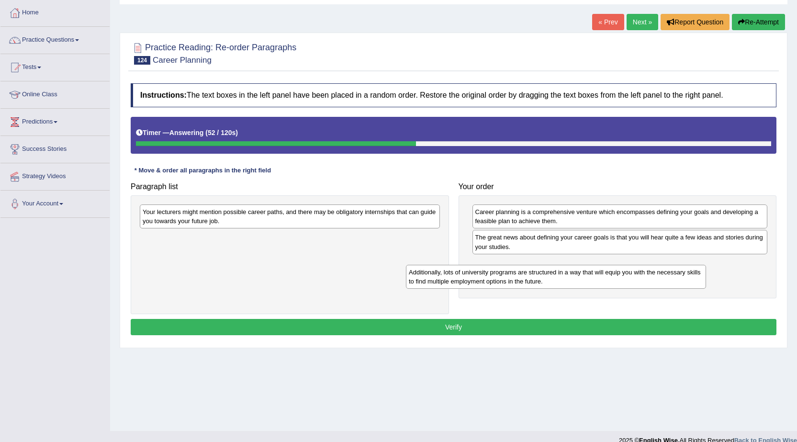
drag, startPoint x: 344, startPoint y: 223, endPoint x: 611, endPoint y: 283, distance: 273.0
click at [611, 283] on div "Additionally, lots of university programs are structured in a way that will equ…" at bounding box center [556, 277] width 300 height 24
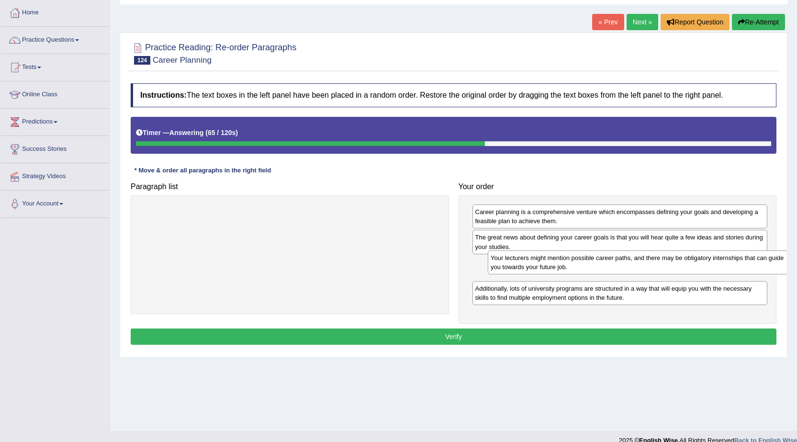
drag, startPoint x: 407, startPoint y: 219, endPoint x: 755, endPoint y: 265, distance: 351.1
click at [755, 265] on div "Your lecturers might mention possible career paths, and there may be obligatory…" at bounding box center [638, 262] width 300 height 24
click at [665, 339] on button "Verify" at bounding box center [454, 336] width 646 height 16
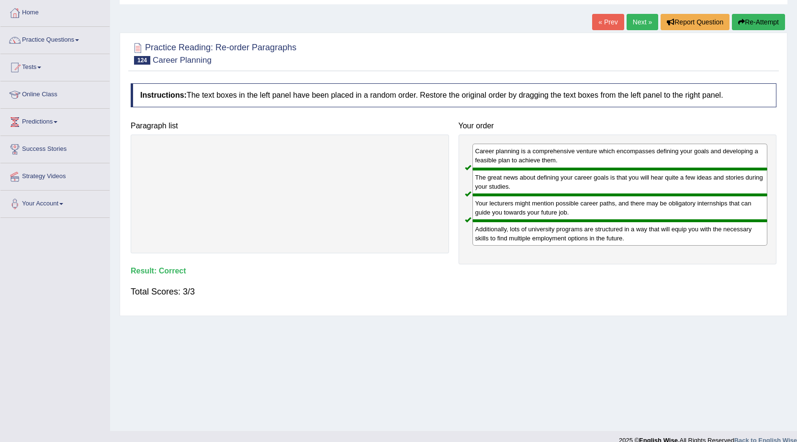
scroll to position [0, 0]
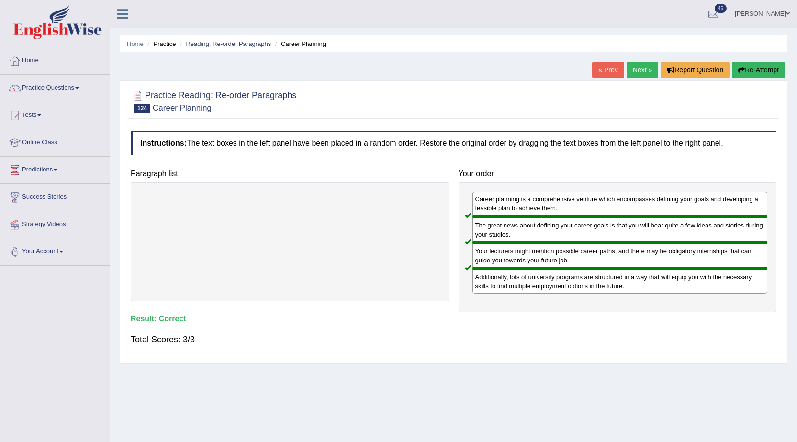
click at [640, 63] on link "Next »" at bounding box center [643, 70] width 32 height 16
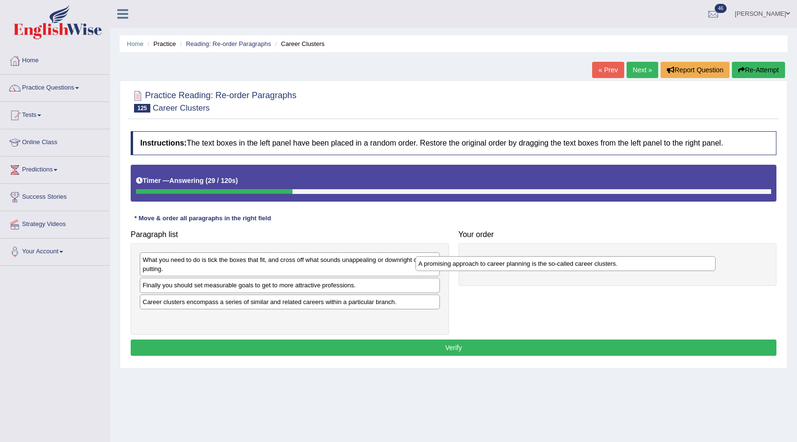
drag, startPoint x: 377, startPoint y: 306, endPoint x: 653, endPoint y: 268, distance: 278.9
click at [653, 268] on div "A promising approach to career planning is the so-called career clusters." at bounding box center [566, 263] width 300 height 15
drag, startPoint x: 420, startPoint y: 312, endPoint x: 526, endPoint y: 299, distance: 106.6
click at [526, 299] on div "Paragraph list What you need to do is tick the boxes that fit, and cross off wh…" at bounding box center [454, 280] width 656 height 109
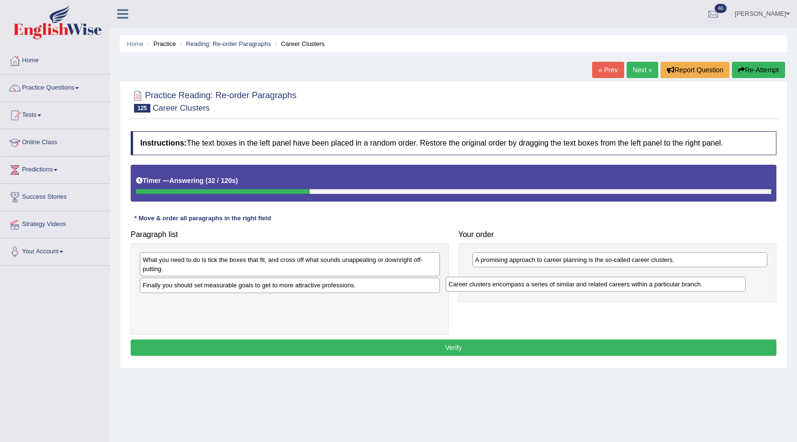
drag, startPoint x: 329, startPoint y: 302, endPoint x: 635, endPoint y: 284, distance: 306.5
click at [635, 284] on div "Career clusters encompass a series of similar and related careers within a part…" at bounding box center [596, 284] width 300 height 15
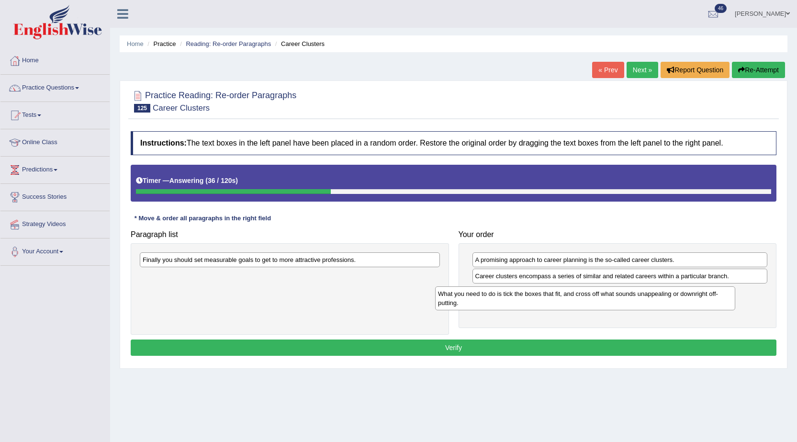
drag, startPoint x: 387, startPoint y: 259, endPoint x: 682, endPoint y: 293, distance: 297.4
click at [682, 293] on div "What you need to do is tick the boxes that fit, and cross off what sounds unapp…" at bounding box center [585, 298] width 300 height 24
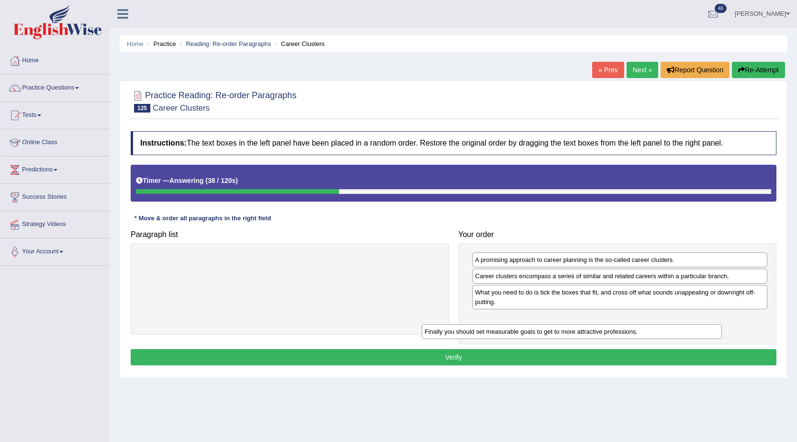
drag, startPoint x: 363, startPoint y: 262, endPoint x: 645, endPoint y: 334, distance: 291.0
click at [645, 334] on div "Finally you should set measurable goals to get to more attractive professions." at bounding box center [572, 331] width 300 height 15
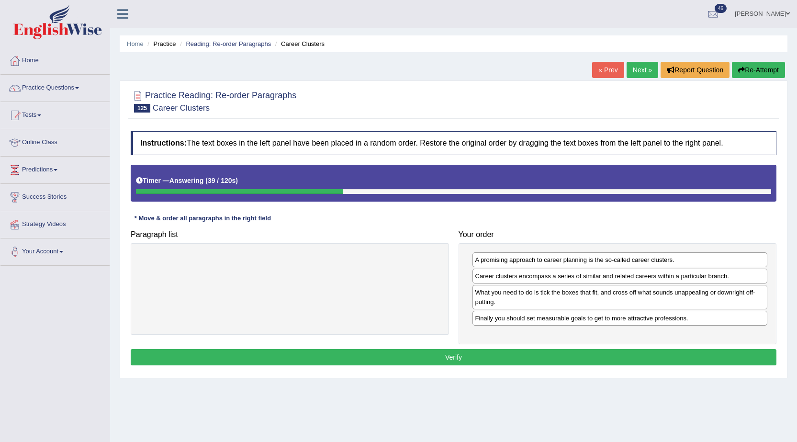
click at [551, 354] on button "Verify" at bounding box center [454, 357] width 646 height 16
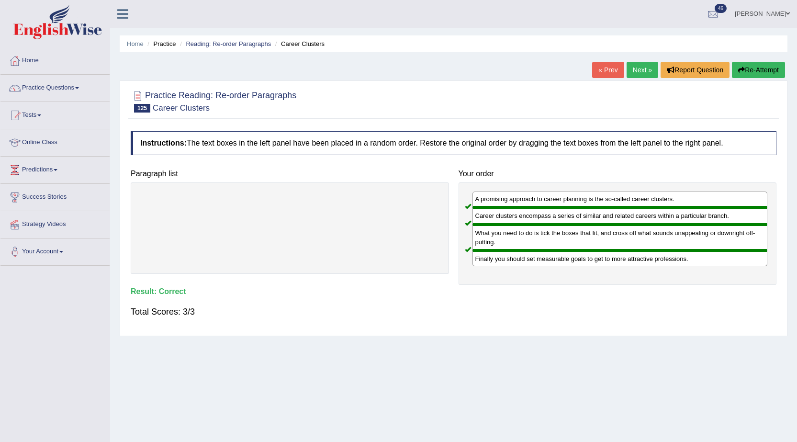
click at [647, 70] on link "Next »" at bounding box center [643, 70] width 32 height 16
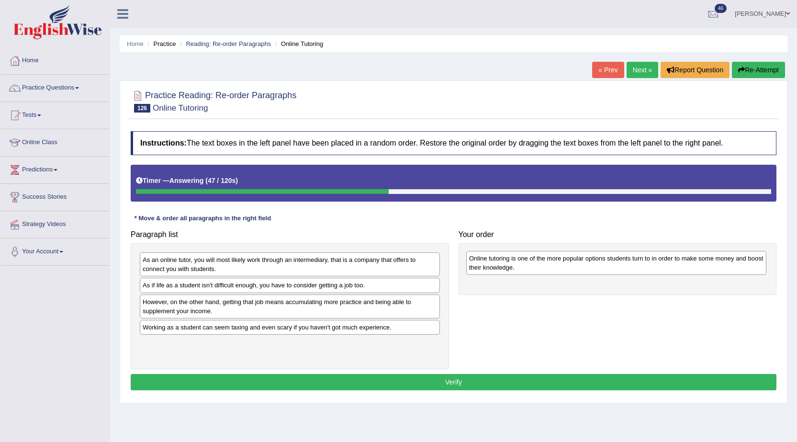
drag, startPoint x: 312, startPoint y: 337, endPoint x: 639, endPoint y: 268, distance: 333.8
click at [639, 268] on div "Online tutoring is one of the more popular options students turn to in order to…" at bounding box center [616, 263] width 300 height 24
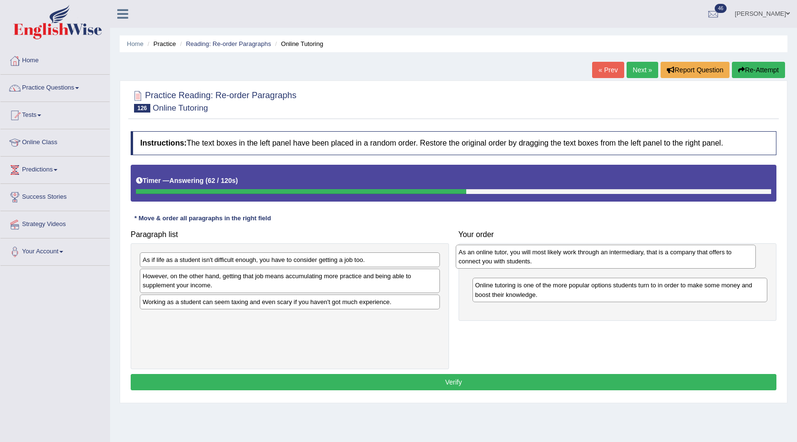
drag, startPoint x: 355, startPoint y: 270, endPoint x: 671, endPoint y: 262, distance: 316.1
click at [671, 262] on div "As an online tutor, you will most likely work through an intermediary, that is …" at bounding box center [606, 257] width 300 height 24
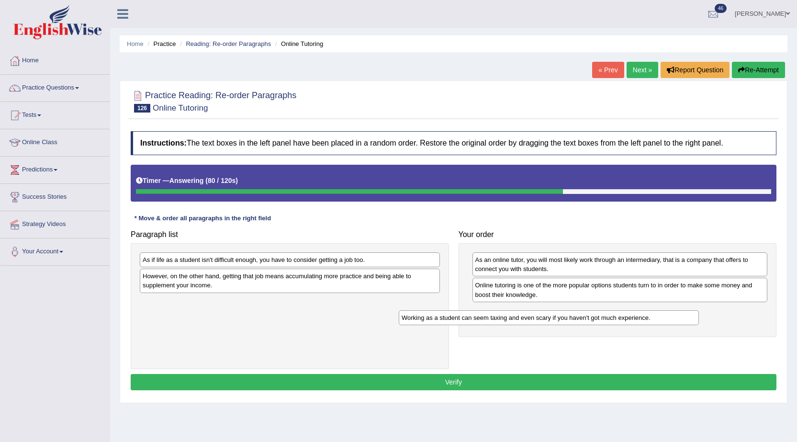
drag, startPoint x: 382, startPoint y: 306, endPoint x: 641, endPoint y: 322, distance: 259.5
click at [641, 322] on div "Working as a student can seem taxing and even scary if you haven't got much exp…" at bounding box center [549, 317] width 300 height 15
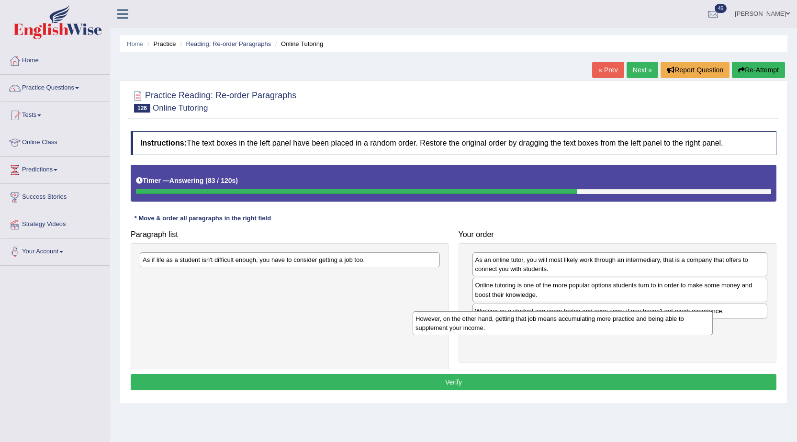
drag, startPoint x: 400, startPoint y: 284, endPoint x: 689, endPoint y: 327, distance: 291.4
click at [689, 327] on div "However, on the other hand, getting that job means accumulating more practice a…" at bounding box center [563, 323] width 300 height 24
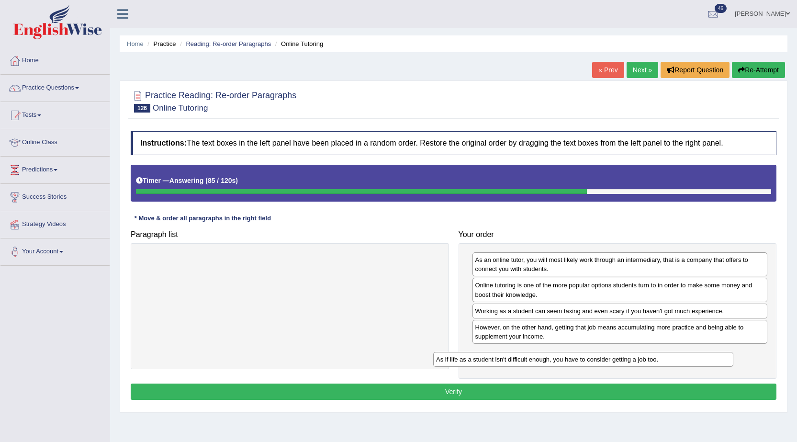
drag, startPoint x: 370, startPoint y: 257, endPoint x: 664, endPoint y: 357, distance: 310.0
click at [664, 357] on div "As if life as a student isn't difficult enough, you have to consider getting a …" at bounding box center [583, 359] width 300 height 15
click at [521, 392] on button "Verify" at bounding box center [454, 392] width 646 height 16
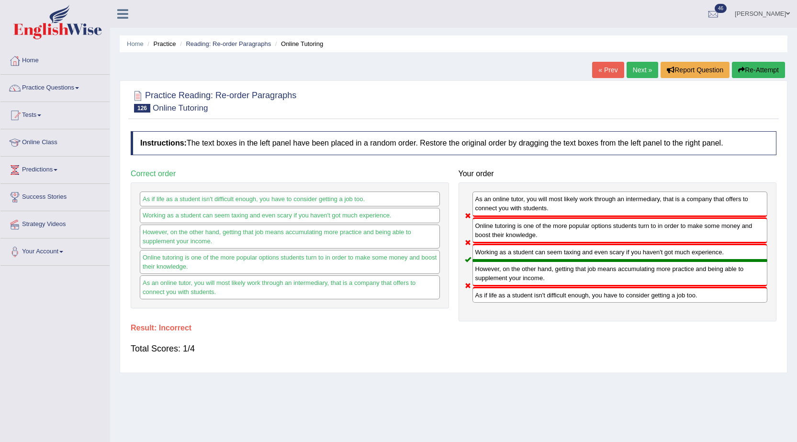
click at [522, 303] on div "As an online tutor, you will most likely work through an intermediary, that is …" at bounding box center [618, 251] width 318 height 139
drag, startPoint x: 522, startPoint y: 295, endPoint x: 537, endPoint y: 192, distance: 104.5
click at [537, 192] on div "As an online tutor, you will most likely work through an intermediary, that is …" at bounding box center [618, 251] width 318 height 139
drag, startPoint x: 537, startPoint y: 244, endPoint x: 494, endPoint y: 233, distance: 44.9
click at [494, 233] on div "As an online tutor, you will most likely work through an intermediary, that is …" at bounding box center [618, 251] width 318 height 139
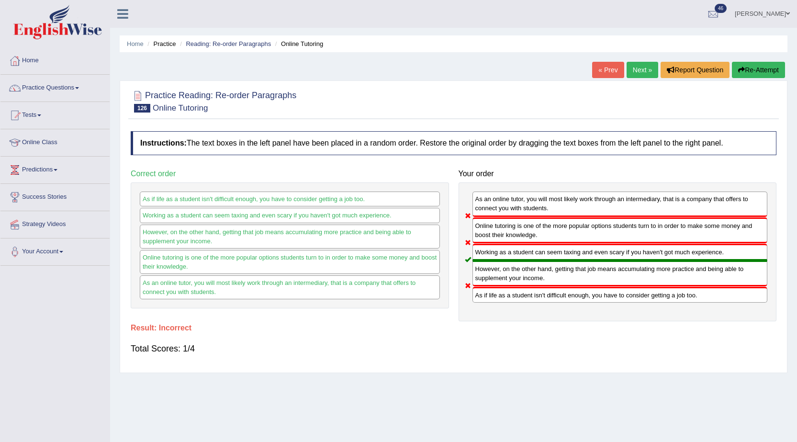
click at [488, 219] on div "Online tutoring is one of the more popular options students turn to in order to…" at bounding box center [620, 230] width 295 height 26
drag, startPoint x: 503, startPoint y: 270, endPoint x: 502, endPoint y: 259, distance: 11.1
click at [502, 259] on div "As an online tutor, you will most likely work through an intermediary, that is …" at bounding box center [618, 251] width 318 height 139
drag, startPoint x: 524, startPoint y: 228, endPoint x: 528, endPoint y: 274, distance: 46.6
click at [528, 274] on div "As an online tutor, you will most likely work through an intermediary, that is …" at bounding box center [618, 251] width 318 height 139
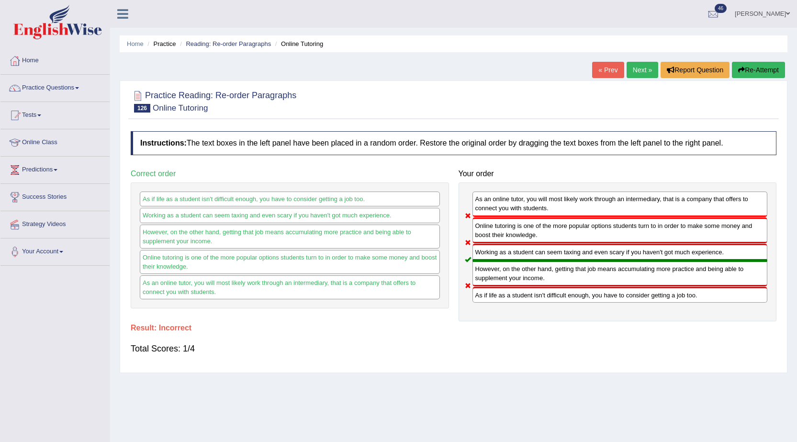
drag, startPoint x: 547, startPoint y: 241, endPoint x: 541, endPoint y: 302, distance: 61.6
click at [541, 302] on div "As an online tutor, you will most likely work through an intermediary, that is …" at bounding box center [618, 251] width 318 height 139
click at [628, 70] on link "Next »" at bounding box center [643, 70] width 32 height 16
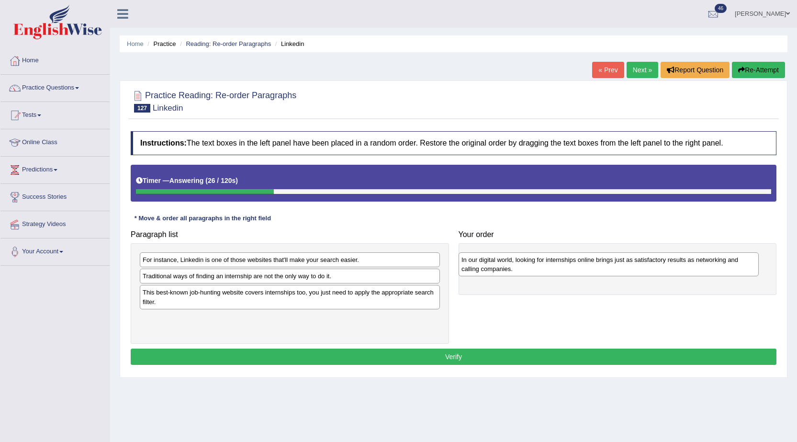
drag, startPoint x: 258, startPoint y: 332, endPoint x: 577, endPoint y: 273, distance: 323.8
click at [577, 273] on div "In our digital world, looking for internships online brings just as satisfactor…" at bounding box center [609, 264] width 300 height 24
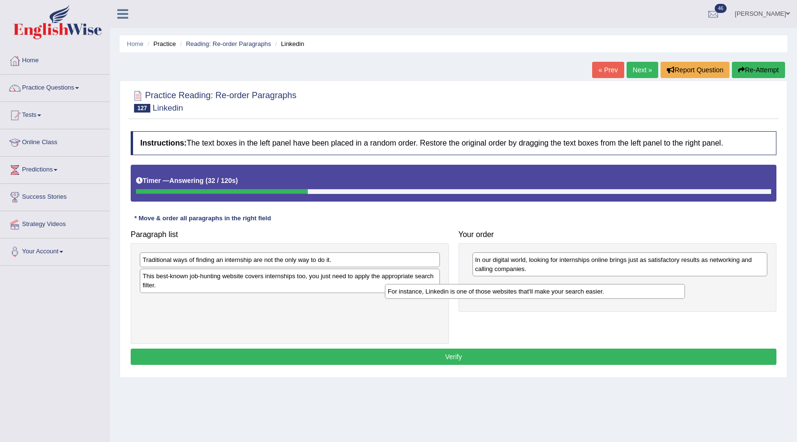
drag, startPoint x: 394, startPoint y: 255, endPoint x: 639, endPoint y: 286, distance: 247.2
click at [639, 286] on div "For instance, Linkedin is one of those websites that'll make your search easier." at bounding box center [535, 291] width 300 height 15
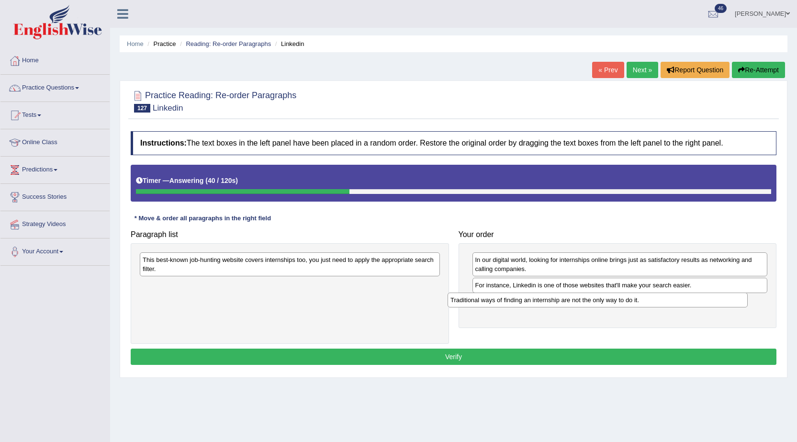
drag, startPoint x: 343, startPoint y: 262, endPoint x: 651, endPoint y: 303, distance: 310.5
click at [651, 303] on div "Traditional ways of finding an internship are not the only way to do it." at bounding box center [598, 300] width 300 height 15
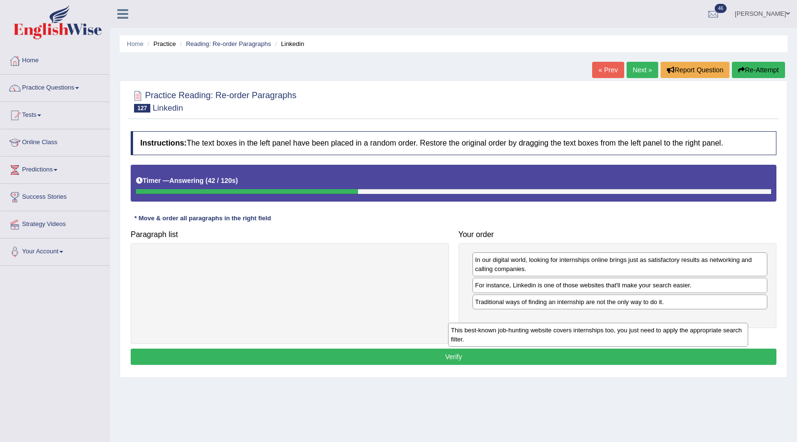
drag, startPoint x: 343, startPoint y: 262, endPoint x: 652, endPoint y: 332, distance: 316.2
click at [652, 332] on div "This best-known job-hunting website covers internships too, you just need to ap…" at bounding box center [598, 335] width 300 height 24
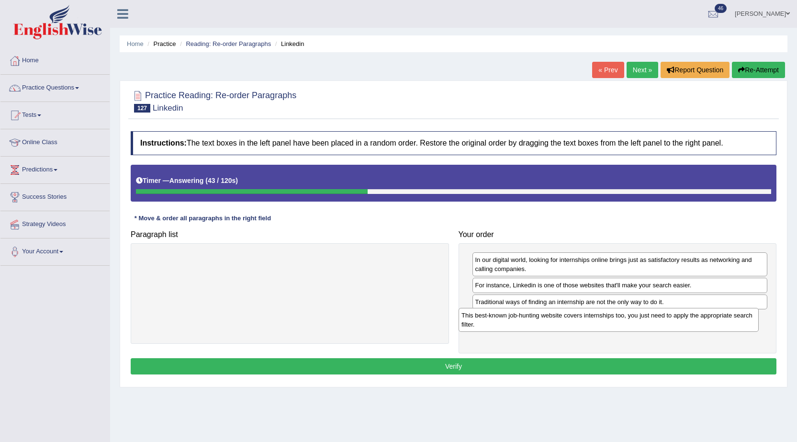
drag, startPoint x: 215, startPoint y: 258, endPoint x: 534, endPoint y: 313, distance: 323.7
click at [534, 313] on div "This best-known job-hunting website covers internships too, you just need to ap…" at bounding box center [609, 320] width 300 height 24
click at [483, 360] on button "Verify" at bounding box center [454, 366] width 646 height 16
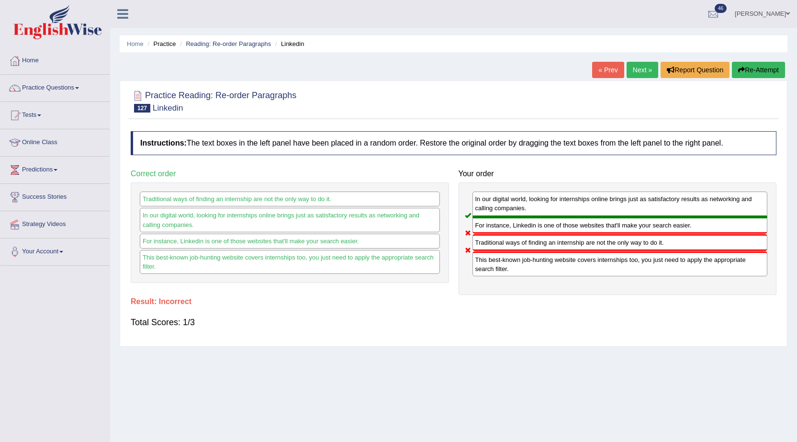
click at [635, 67] on link "Next »" at bounding box center [643, 70] width 32 height 16
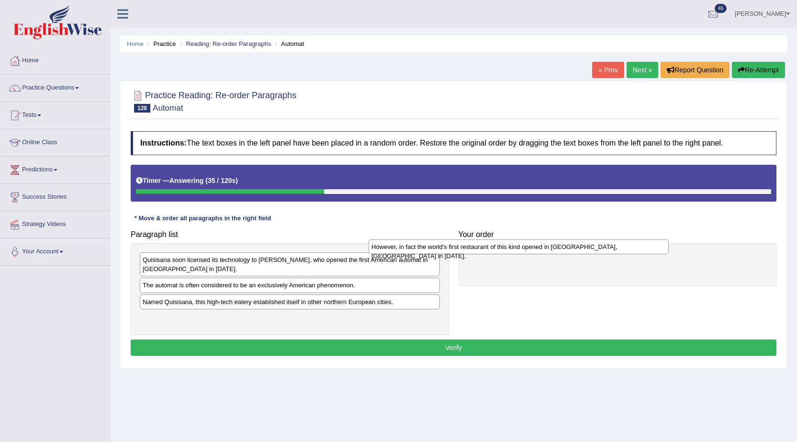
drag, startPoint x: 276, startPoint y: 305, endPoint x: 492, endPoint y: 255, distance: 221.1
click at [506, 252] on div "However, in fact the world's first restaurant of this kind opened in [GEOGRAPHI…" at bounding box center [519, 246] width 300 height 15
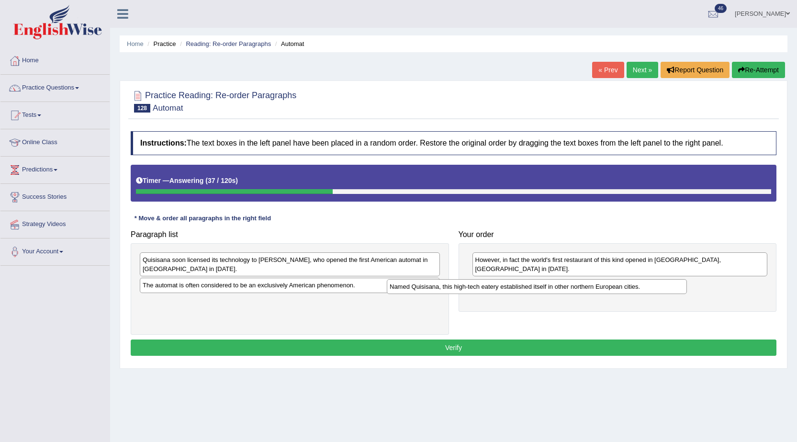
drag, startPoint x: 292, startPoint y: 303, endPoint x: 539, endPoint y: 287, distance: 247.6
click at [539, 287] on div "Named Quisisana, this high-tech eatery established itself in other northern Eur…" at bounding box center [537, 286] width 300 height 15
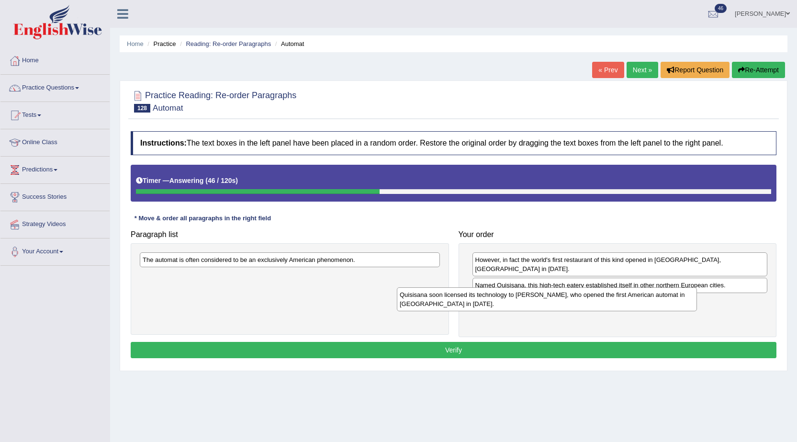
drag, startPoint x: 364, startPoint y: 266, endPoint x: 622, endPoint y: 301, distance: 259.5
click at [622, 301] on div "Quisisana soon licensed its technology to [PERSON_NAME], who opened the first A…" at bounding box center [547, 299] width 300 height 24
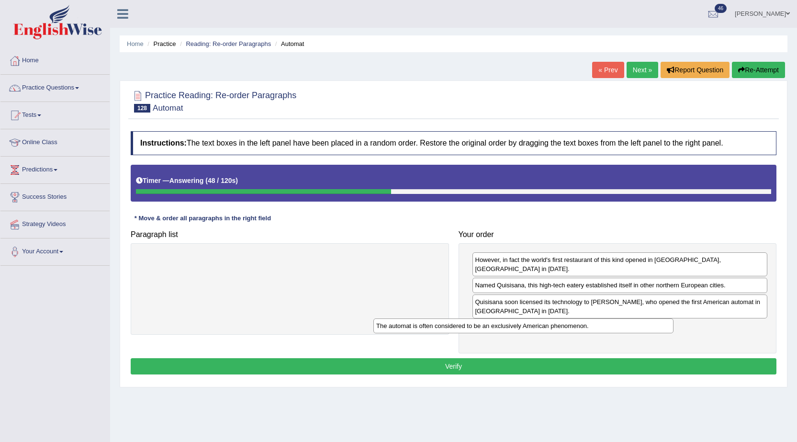
drag, startPoint x: 401, startPoint y: 260, endPoint x: 658, endPoint y: 326, distance: 265.5
click at [658, 326] on div "The automat is often considered to be an exclusively American phenomenon." at bounding box center [523, 325] width 300 height 15
click at [493, 358] on button "Verify" at bounding box center [454, 366] width 646 height 16
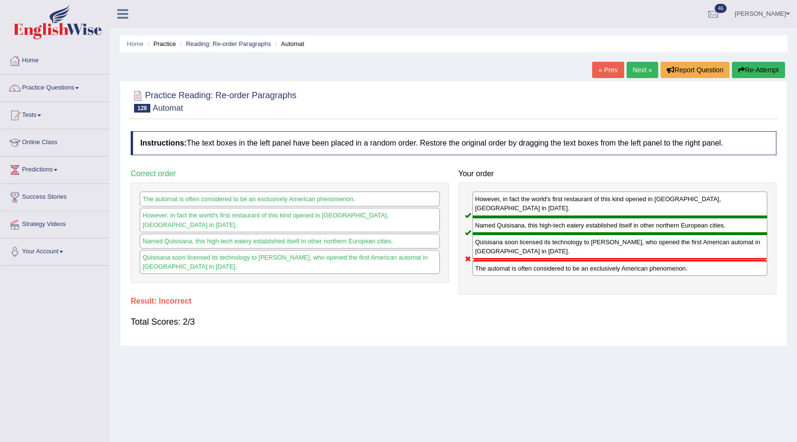
click at [641, 72] on link "Next »" at bounding box center [643, 70] width 32 height 16
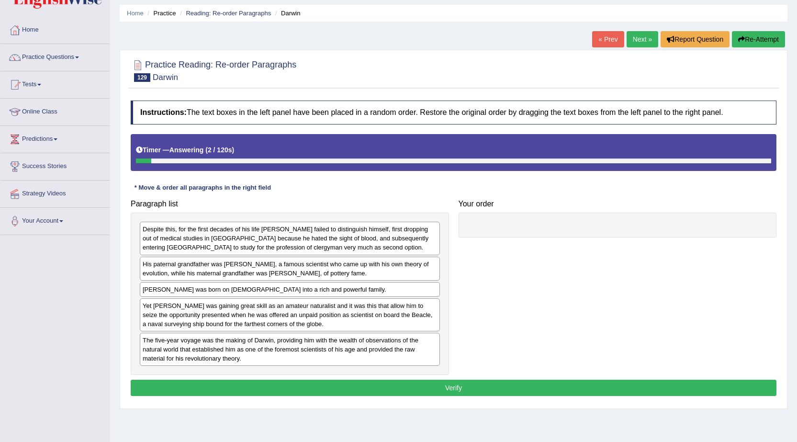
scroll to position [48, 0]
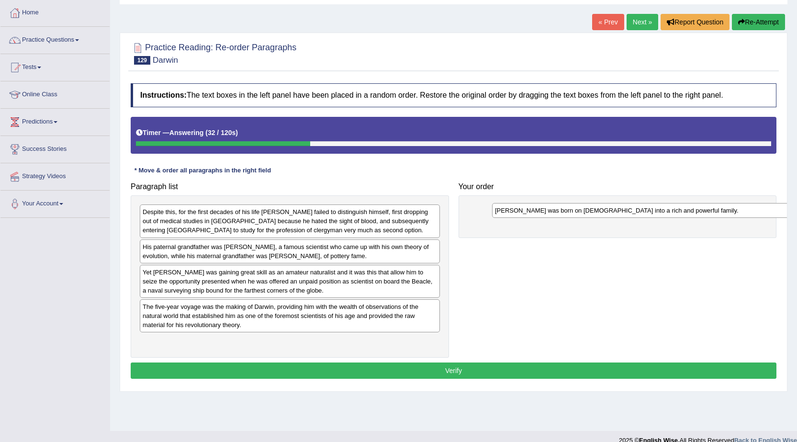
drag, startPoint x: 312, startPoint y: 275, endPoint x: 667, endPoint y: 211, distance: 360.2
click at [667, 211] on div "Charles Darwin was born on 12 February 1809 into a rich and powerful family." at bounding box center [642, 210] width 300 height 15
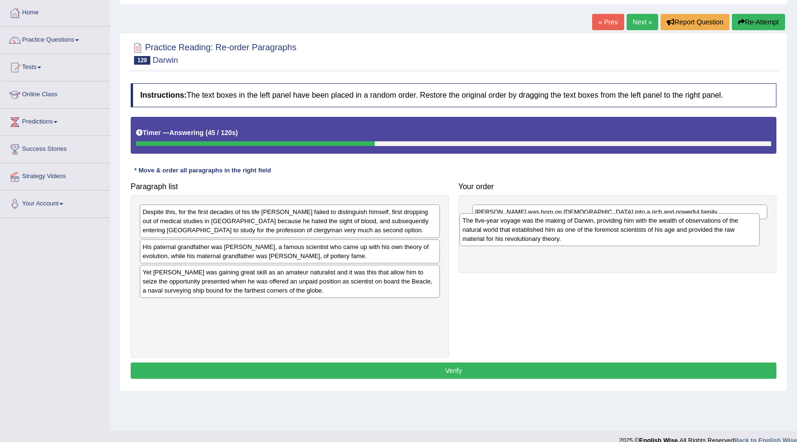
drag, startPoint x: 300, startPoint y: 329, endPoint x: 620, endPoint y: 243, distance: 331.3
click at [620, 243] on div "The five-year voyage was the making of Darwin, providing him with the wealth of…" at bounding box center [610, 229] width 300 height 33
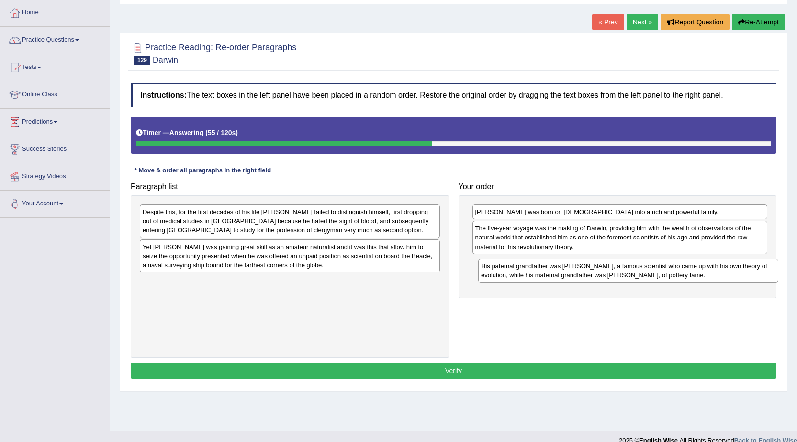
drag, startPoint x: 249, startPoint y: 253, endPoint x: 588, endPoint y: 272, distance: 339.1
click at [588, 272] on div "His paternal grandfather was Erasmus Darwin, a famous scientist who came up wit…" at bounding box center [628, 271] width 300 height 24
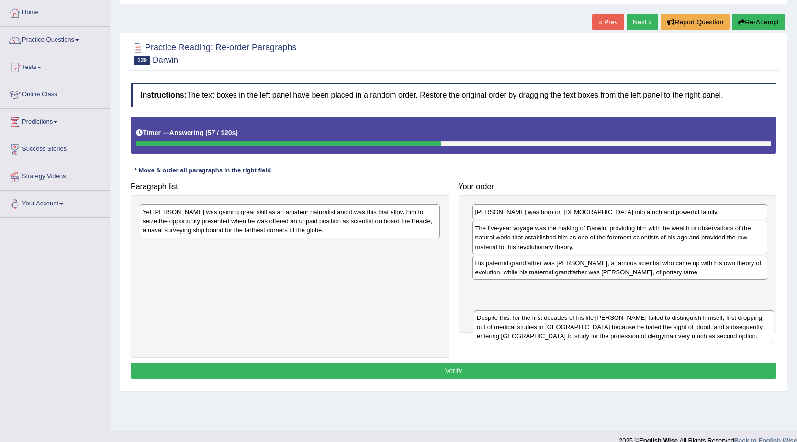
drag, startPoint x: 322, startPoint y: 223, endPoint x: 650, endPoint y: 316, distance: 341.4
click at [659, 321] on div "Despite this, for the first decades of his life Damin failed to distinguish him…" at bounding box center [624, 326] width 300 height 33
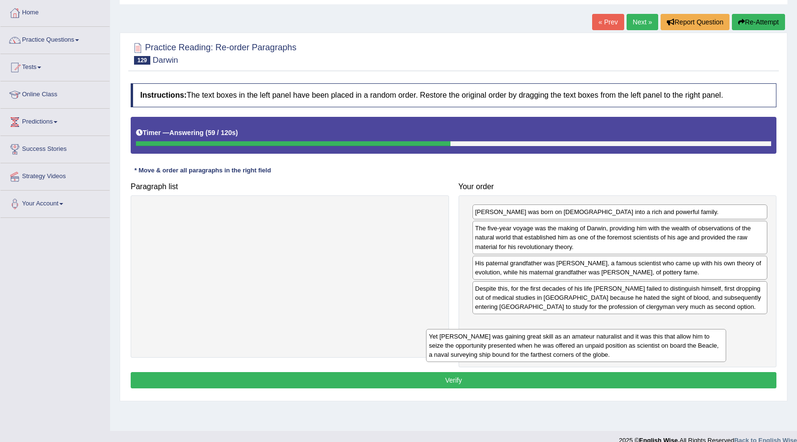
drag, startPoint x: 406, startPoint y: 225, endPoint x: 693, endPoint y: 349, distance: 313.1
click at [693, 349] on div "Yet Darwin was gaining great skill as an amateur naturalist and it was this tha…" at bounding box center [576, 345] width 300 height 33
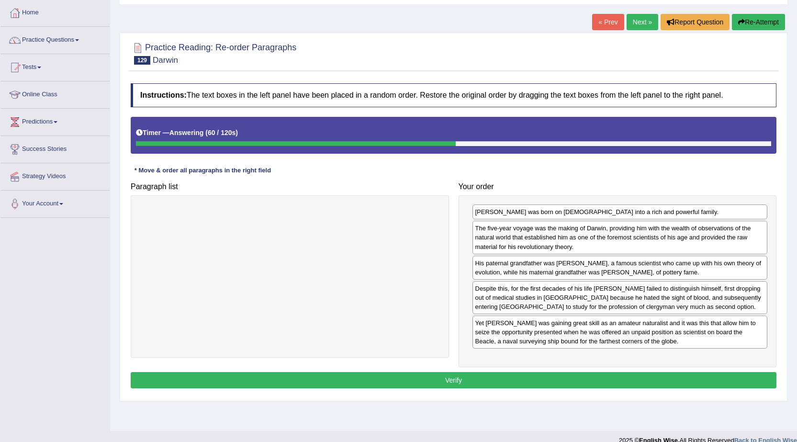
click at [488, 388] on button "Verify" at bounding box center [454, 380] width 646 height 16
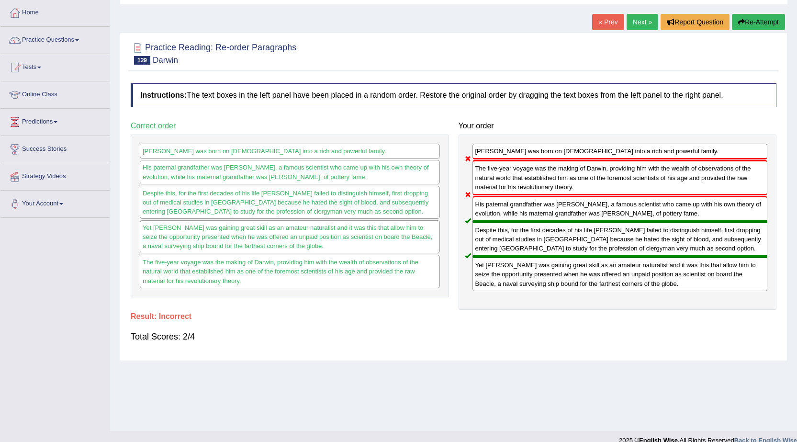
click at [488, 388] on div "Home Practice Reading: Re-order Paragraphs Darwin « Prev Next » Report Question…" at bounding box center [453, 191] width 687 height 479
click at [639, 23] on link "Next »" at bounding box center [643, 22] width 32 height 16
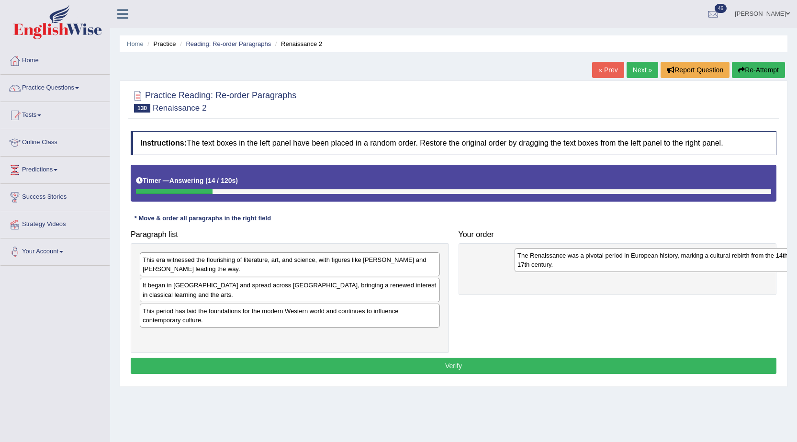
drag, startPoint x: 226, startPoint y: 335, endPoint x: 600, endPoint y: 262, distance: 381.5
click at [600, 262] on div "The Renaissance was a pivotal period in European history, marking a cultural re…" at bounding box center [665, 260] width 300 height 24
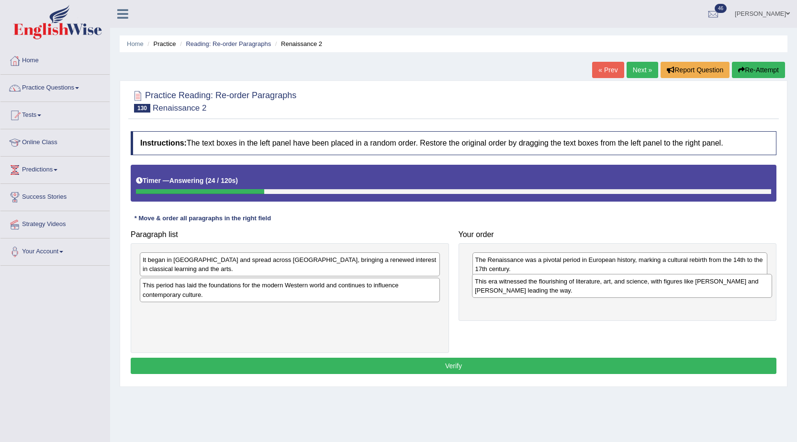
drag, startPoint x: 280, startPoint y: 259, endPoint x: 612, endPoint y: 281, distance: 333.0
click at [612, 281] on div "This era witnessed the flourishing of literature, art, and science, with figure…" at bounding box center [622, 286] width 300 height 24
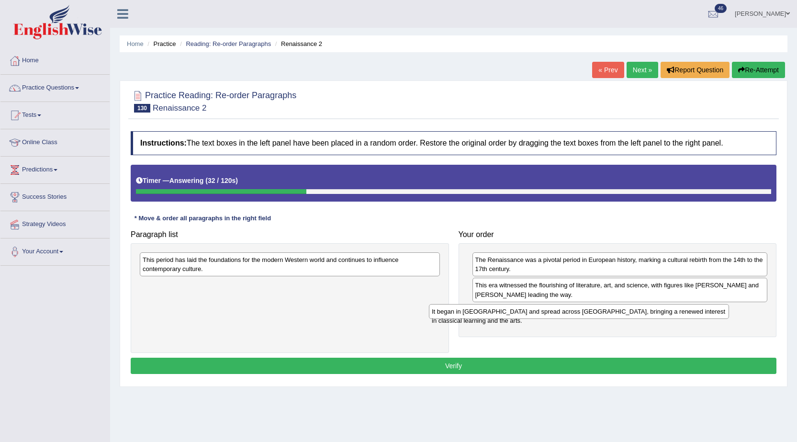
drag, startPoint x: 359, startPoint y: 255, endPoint x: 648, endPoint y: 307, distance: 293.8
click at [648, 307] on div "It began in Italy and spread across Europe, bringing a renewed interest in clas…" at bounding box center [579, 311] width 300 height 15
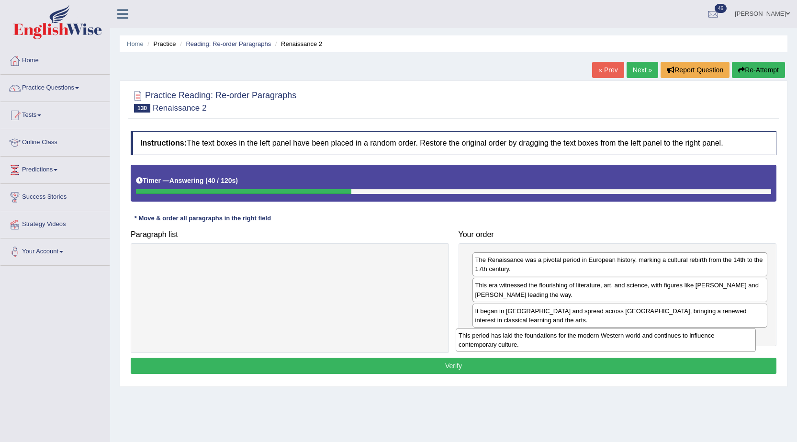
drag, startPoint x: 367, startPoint y: 272, endPoint x: 683, endPoint y: 347, distance: 325.0
click at [683, 347] on div "This period has laid the foundations for the modern Western world and continues…" at bounding box center [606, 340] width 300 height 24
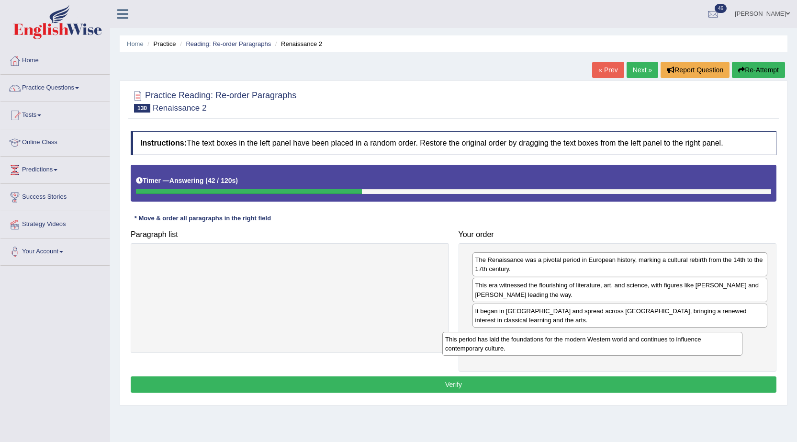
drag, startPoint x: 340, startPoint y: 270, endPoint x: 643, endPoint y: 349, distance: 312.9
click at [643, 349] on div "This period has laid the foundations for the modern Western world and continues…" at bounding box center [592, 344] width 300 height 24
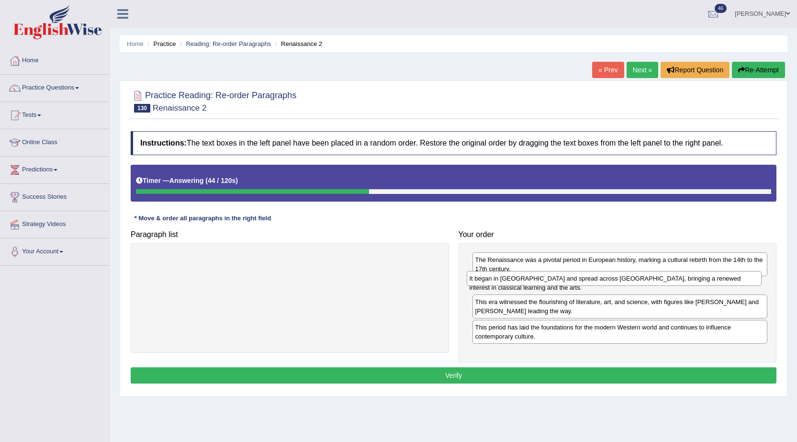
drag, startPoint x: 615, startPoint y: 315, endPoint x: 609, endPoint y: 283, distance: 33.1
click at [609, 283] on div "It began in Italy and spread across Europe, bringing a renewed interest in clas…" at bounding box center [614, 278] width 295 height 15
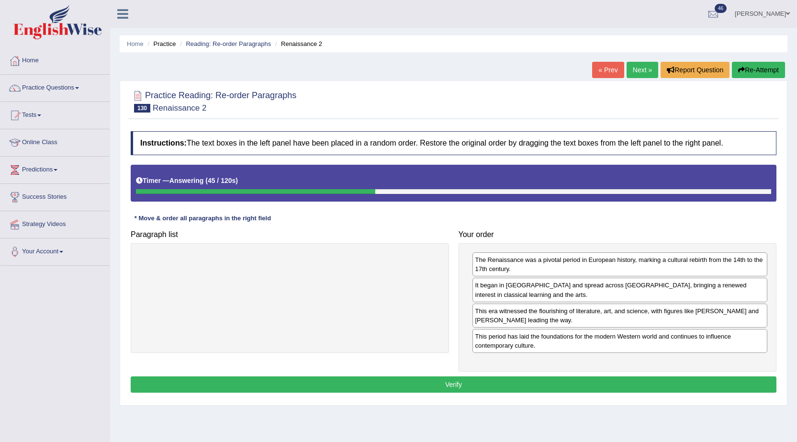
click at [593, 376] on button "Verify" at bounding box center [454, 384] width 646 height 16
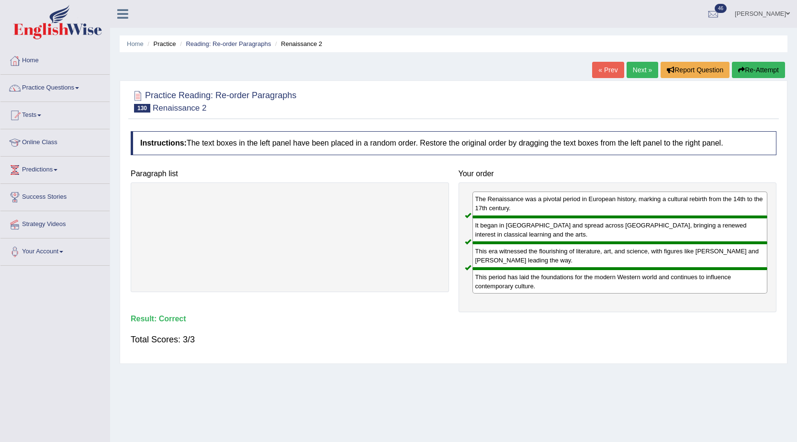
drag, startPoint x: 629, startPoint y: 65, endPoint x: 628, endPoint y: 81, distance: 16.3
click at [628, 77] on div "Home Practice Reading: Re-order Paragraphs Renaissance 2 « Prev Next » Report Q…" at bounding box center [453, 239] width 687 height 479
click at [640, 71] on link "Next »" at bounding box center [643, 70] width 32 height 16
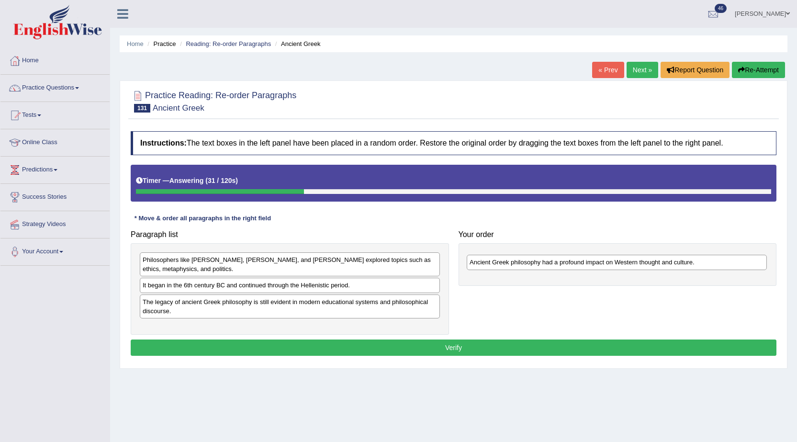
drag, startPoint x: 180, startPoint y: 298, endPoint x: 507, endPoint y: 268, distance: 328.4
click at [507, 268] on div "Ancient Greek philosophy had a profound impact on Western thought and culture." at bounding box center [617, 262] width 300 height 15
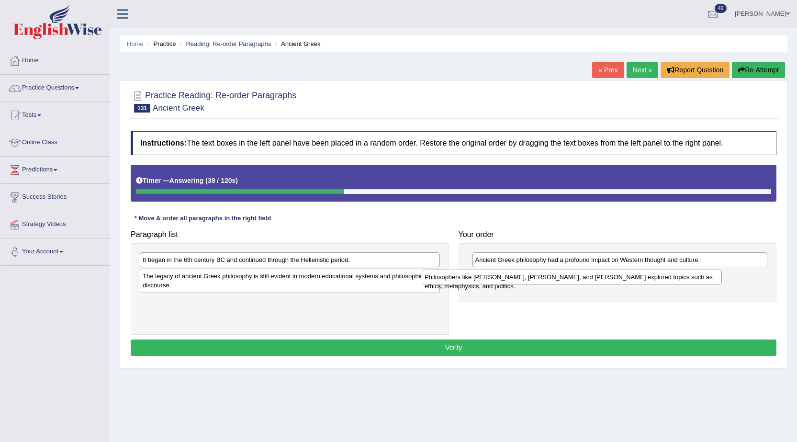
drag, startPoint x: 374, startPoint y: 257, endPoint x: 656, endPoint y: 274, distance: 282.6
click at [656, 274] on div "Philosophers like Socrates, Plato, and Aristotle explored topics such as ethics…" at bounding box center [572, 277] width 300 height 15
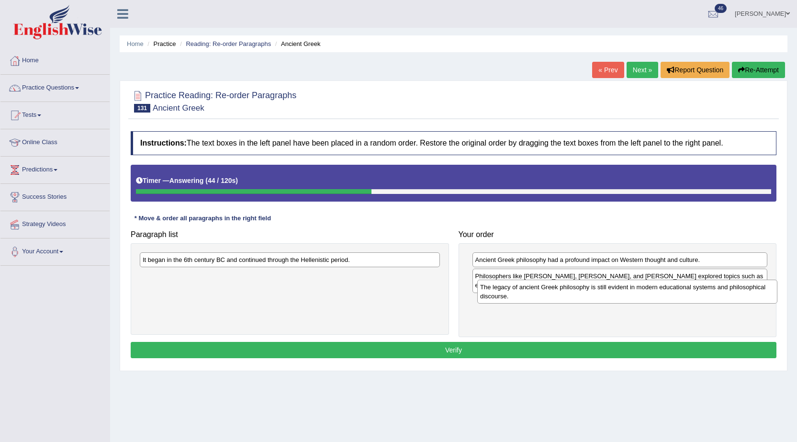
drag, startPoint x: 341, startPoint y: 279, endPoint x: 679, endPoint y: 290, distance: 337.8
click at [679, 290] on div "The legacy of ancient Greek philosophy is still evident in modern educational s…" at bounding box center [627, 292] width 300 height 24
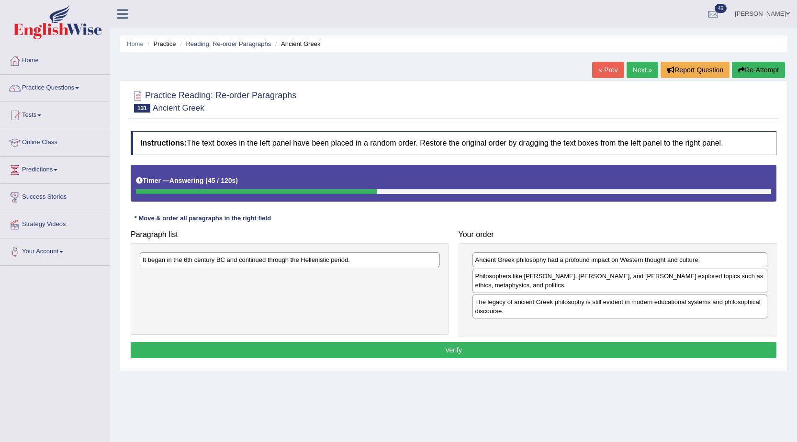
drag, startPoint x: 407, startPoint y: 239, endPoint x: 575, endPoint y: 304, distance: 179.2
click at [575, 304] on div "Paragraph list It began in the 6th century BC and continued through the Helleni…" at bounding box center [454, 282] width 656 height 112
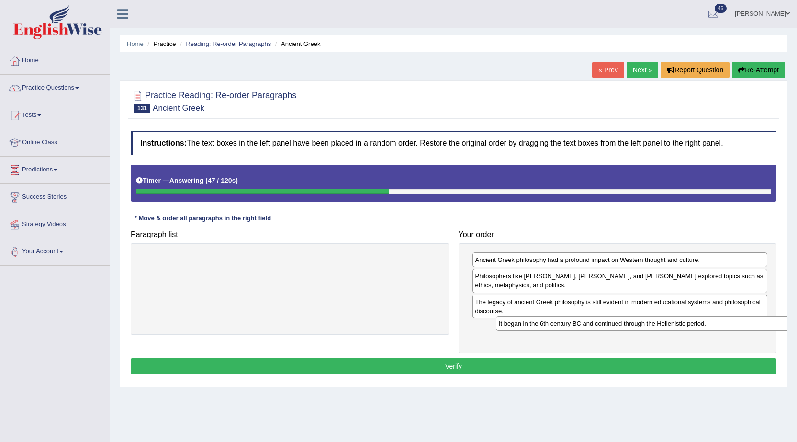
drag, startPoint x: 268, startPoint y: 258, endPoint x: 624, endPoint y: 322, distance: 361.9
click at [624, 322] on div "It began in the 6th century BC and continued through the Hellenistic period." at bounding box center [646, 323] width 300 height 15
click at [606, 358] on button "Verify" at bounding box center [454, 366] width 646 height 16
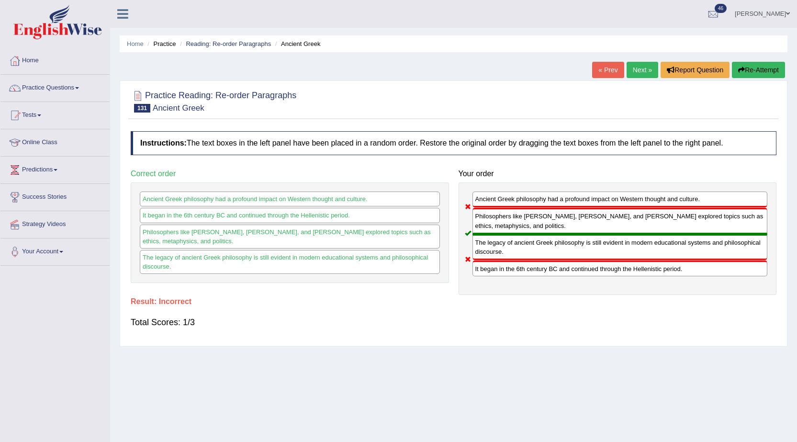
drag, startPoint x: 520, startPoint y: 282, endPoint x: 686, endPoint y: 203, distance: 183.3
click at [686, 203] on div "Ancient Greek philosophy had a profound impact on Western thought and culture. …" at bounding box center [618, 238] width 318 height 113
click at [646, 67] on link "Next »" at bounding box center [643, 70] width 32 height 16
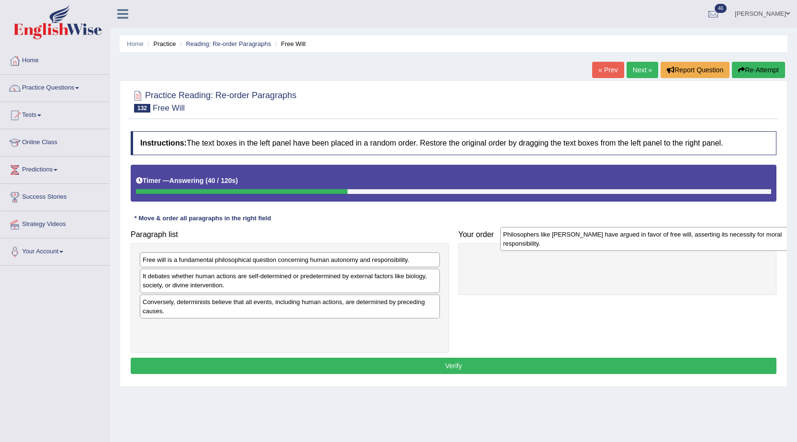
drag, startPoint x: 309, startPoint y: 258, endPoint x: 669, endPoint y: 233, distance: 361.5
click at [669, 233] on div "Philosophers like [PERSON_NAME] have argued in favor of free will, asserting it…" at bounding box center [650, 239] width 300 height 24
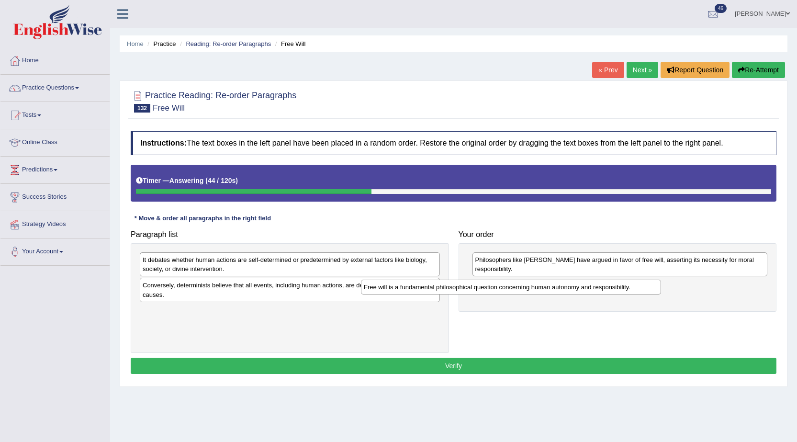
drag, startPoint x: 333, startPoint y: 258, endPoint x: 555, endPoint y: 285, distance: 222.9
click at [555, 285] on div "Free will is a fundamental philosophical question concerning human autonomy and…" at bounding box center [511, 287] width 300 height 15
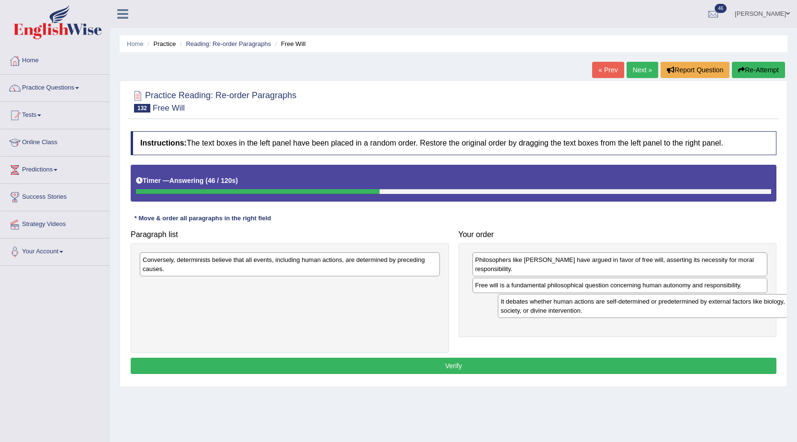
drag, startPoint x: 363, startPoint y: 254, endPoint x: 717, endPoint y: 294, distance: 355.7
click at [717, 294] on div "It debates whether human actions are self-determined or predetermined by extern…" at bounding box center [648, 306] width 300 height 24
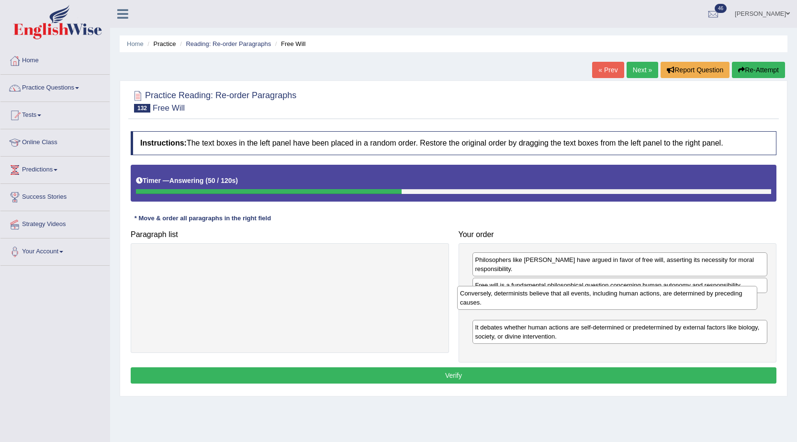
drag, startPoint x: 414, startPoint y: 266, endPoint x: 732, endPoint y: 301, distance: 320.3
click at [732, 301] on div "Conversely, determinists believe that all events, including human actions, are …" at bounding box center [607, 298] width 300 height 24
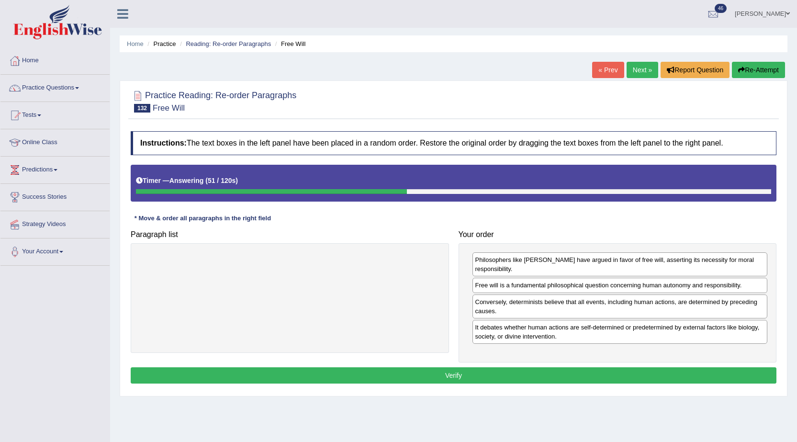
click at [574, 372] on button "Verify" at bounding box center [454, 375] width 646 height 16
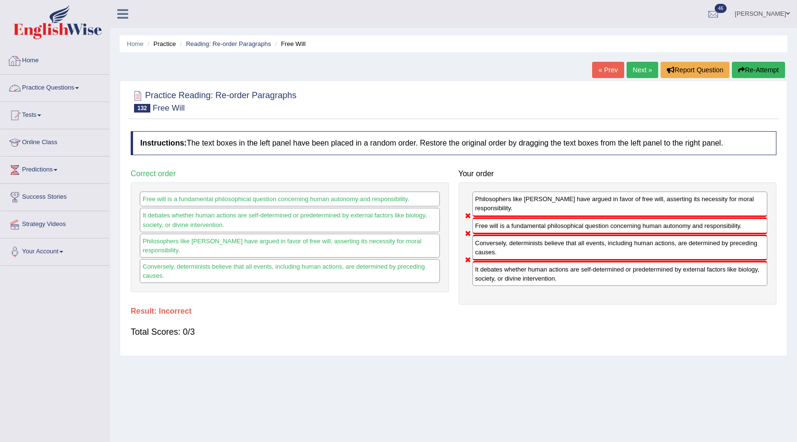
click at [70, 84] on link "Practice Questions" at bounding box center [54, 87] width 109 height 24
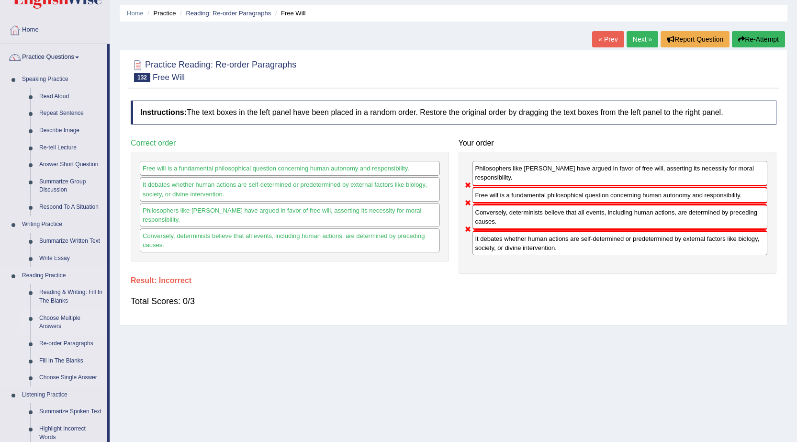
scroll to position [48, 0]
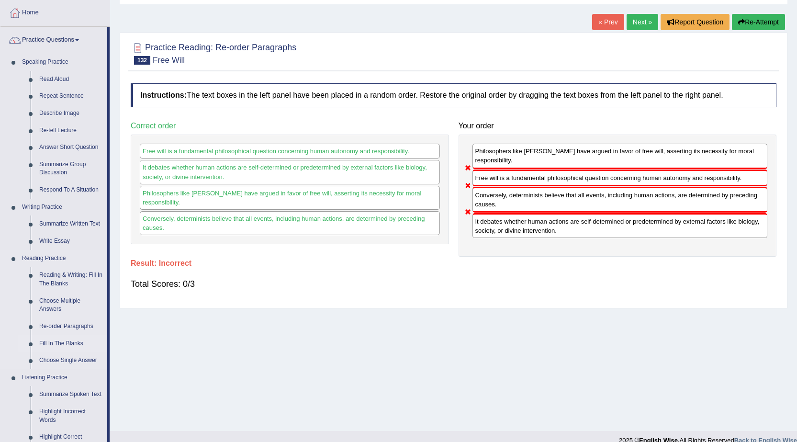
click at [77, 342] on link "Fill In The Blanks" at bounding box center [71, 343] width 72 height 17
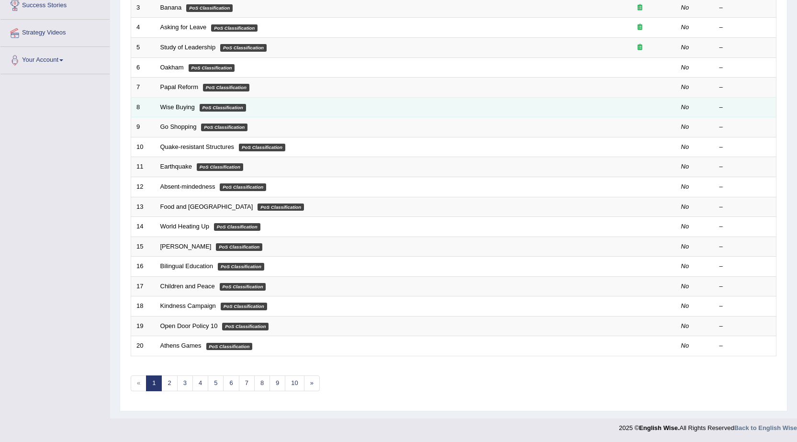
scroll to position [192, 0]
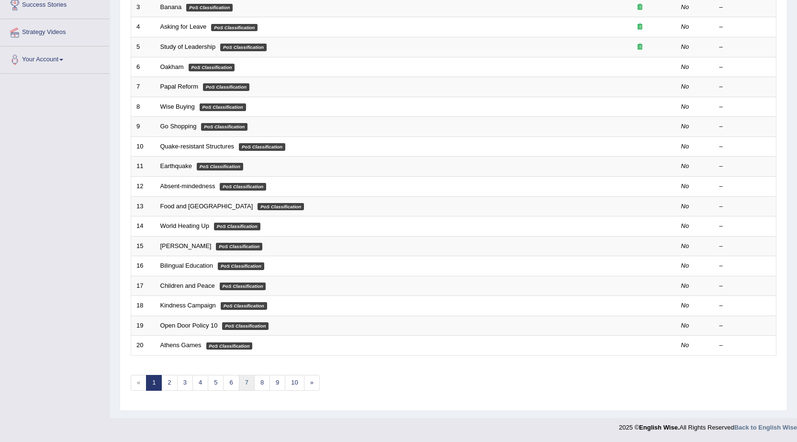
click at [249, 377] on link "7" at bounding box center [247, 383] width 16 height 16
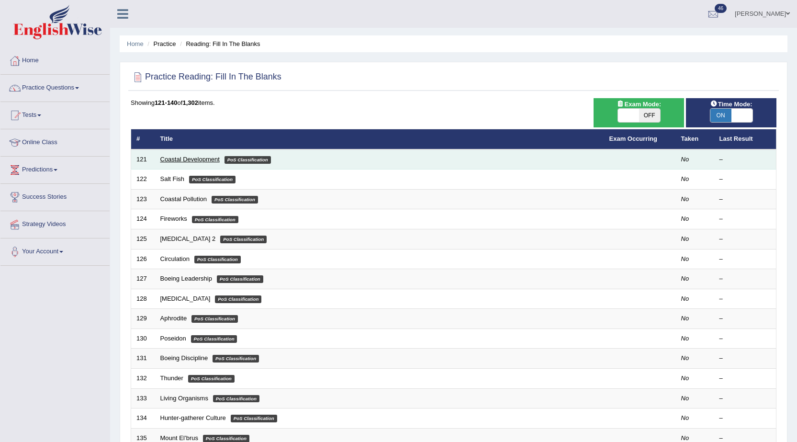
click at [207, 157] on link "Coastal Development" at bounding box center [189, 159] width 59 height 7
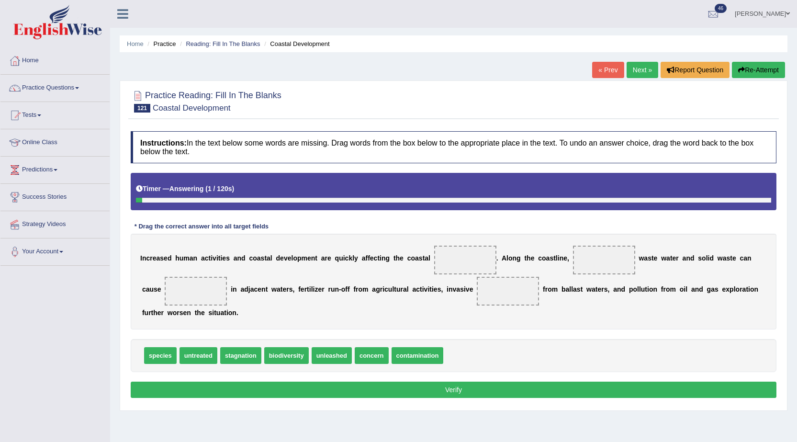
scroll to position [48, 0]
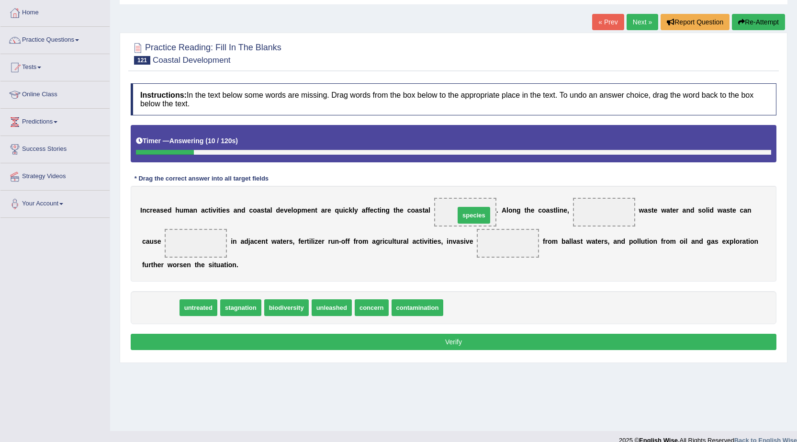
drag, startPoint x: 152, startPoint y: 306, endPoint x: 466, endPoint y: 213, distance: 327.0
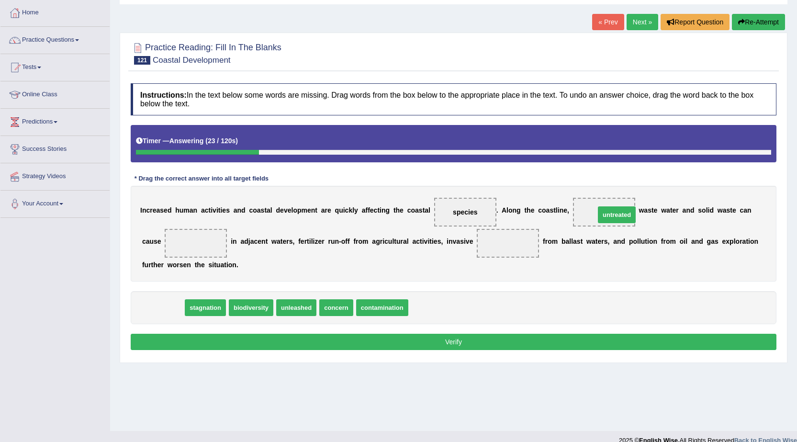
drag, startPoint x: 160, startPoint y: 308, endPoint x: 612, endPoint y: 215, distance: 461.5
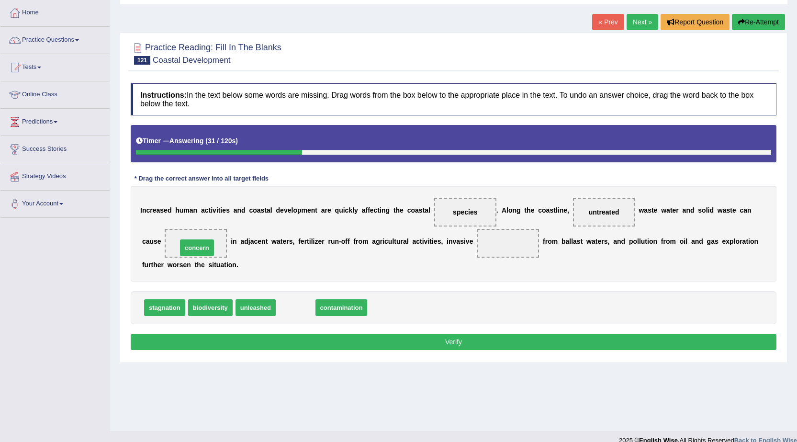
drag, startPoint x: 289, startPoint y: 307, endPoint x: 190, endPoint y: 247, distance: 115.4
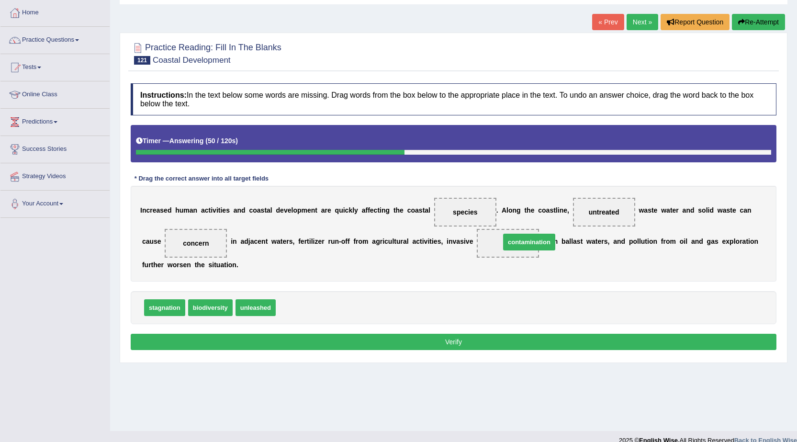
drag, startPoint x: 303, startPoint y: 308, endPoint x: 527, endPoint y: 242, distance: 234.0
click at [464, 343] on button "Verify" at bounding box center [454, 342] width 646 height 16
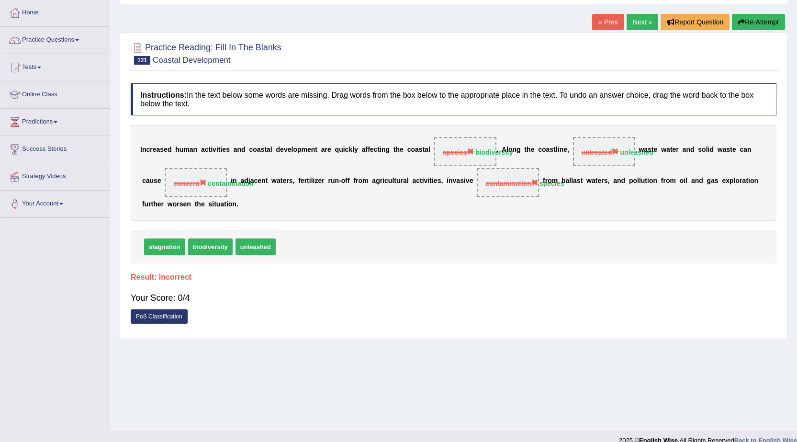
scroll to position [0, 0]
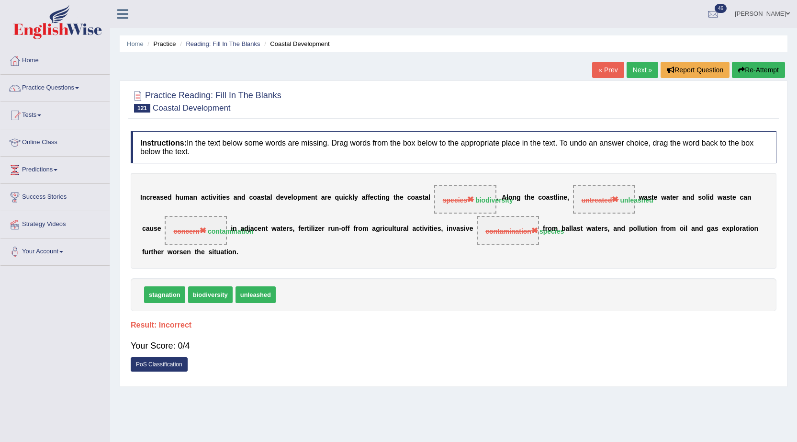
click at [634, 71] on link "Next »" at bounding box center [643, 70] width 32 height 16
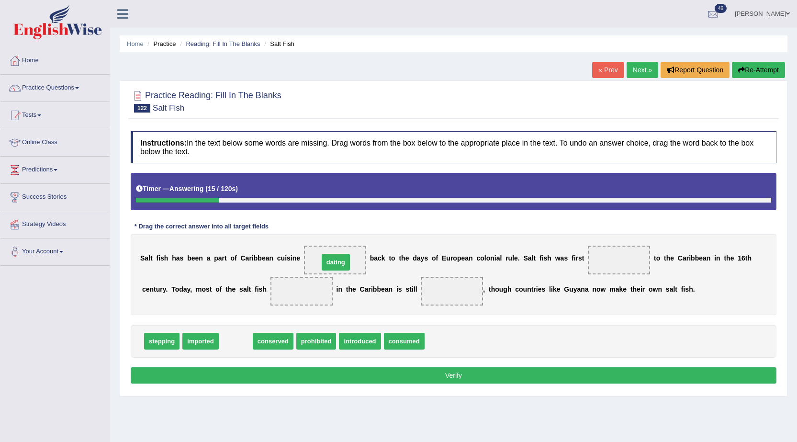
drag, startPoint x: 228, startPoint y: 343, endPoint x: 328, endPoint y: 264, distance: 127.5
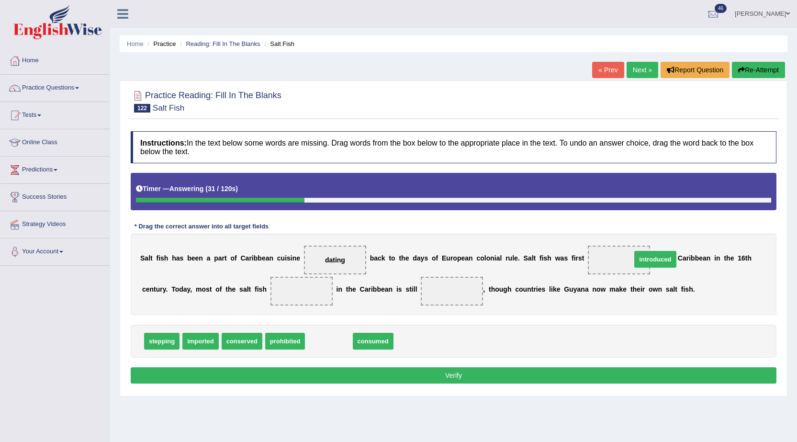
drag, startPoint x: 327, startPoint y: 340, endPoint x: 657, endPoint y: 257, distance: 340.0
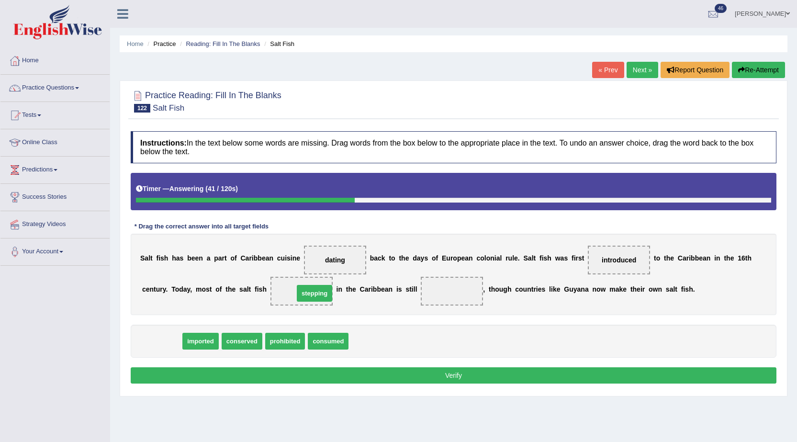
drag, startPoint x: 159, startPoint y: 340, endPoint x: 309, endPoint y: 291, distance: 157.6
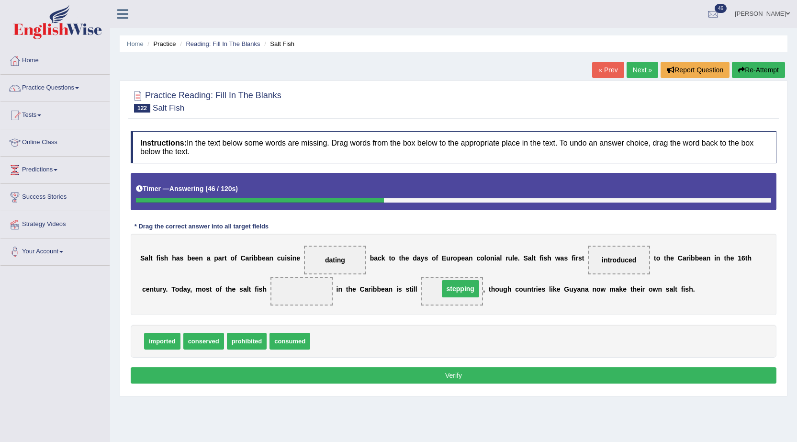
drag, startPoint x: 298, startPoint y: 289, endPoint x: 457, endPoint y: 287, distance: 159.0
drag, startPoint x: 170, startPoint y: 346, endPoint x: 323, endPoint y: 306, distance: 157.5
click at [324, 372] on button "Verify" at bounding box center [454, 375] width 646 height 16
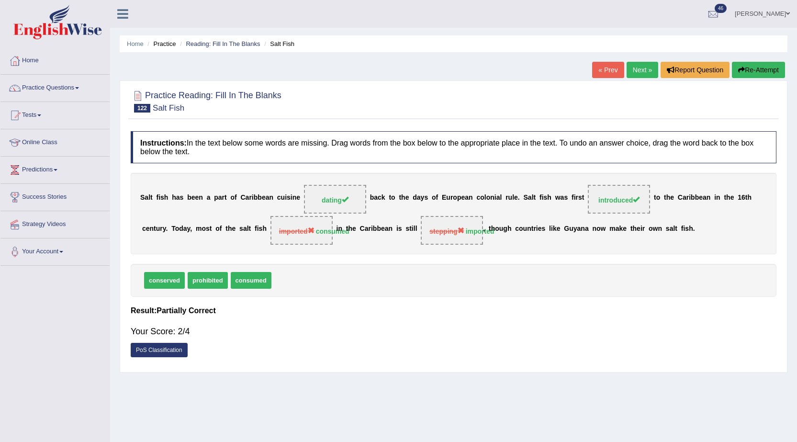
click at [643, 67] on link "Next »" at bounding box center [643, 70] width 32 height 16
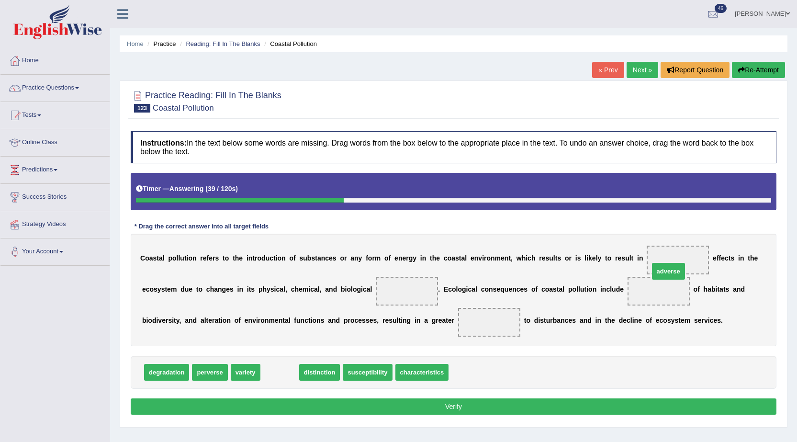
drag, startPoint x: 274, startPoint y: 373, endPoint x: 663, endPoint y: 272, distance: 401.7
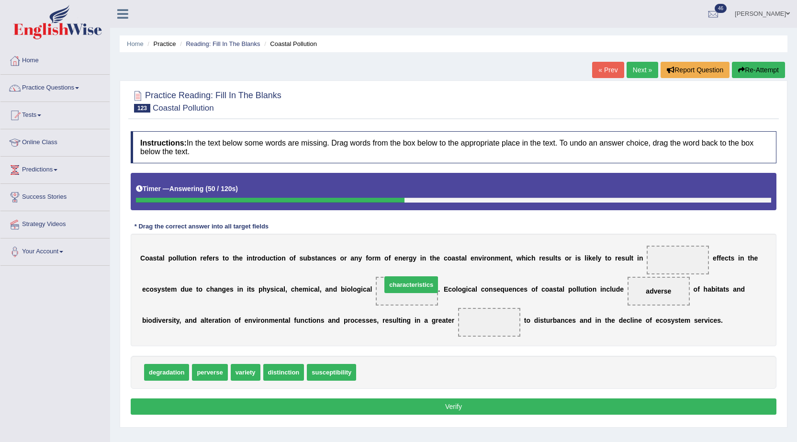
drag, startPoint x: 372, startPoint y: 371, endPoint x: 397, endPoint y: 283, distance: 91.2
drag, startPoint x: 659, startPoint y: 292, endPoint x: 685, endPoint y: 255, distance: 45.0
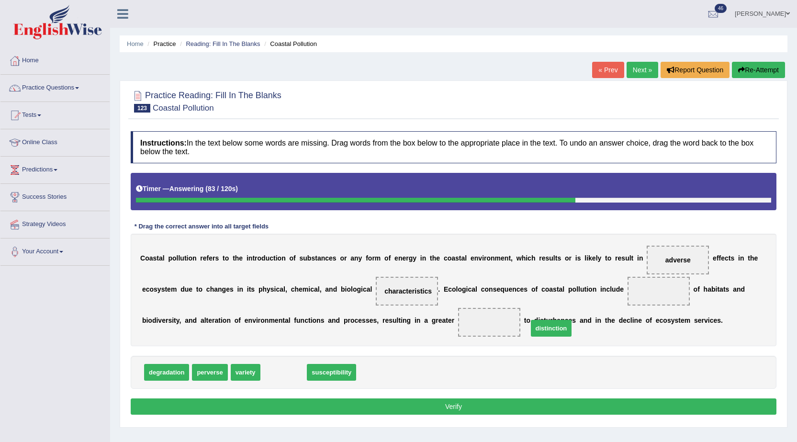
drag, startPoint x: 287, startPoint y: 374, endPoint x: 638, endPoint y: 306, distance: 357.1
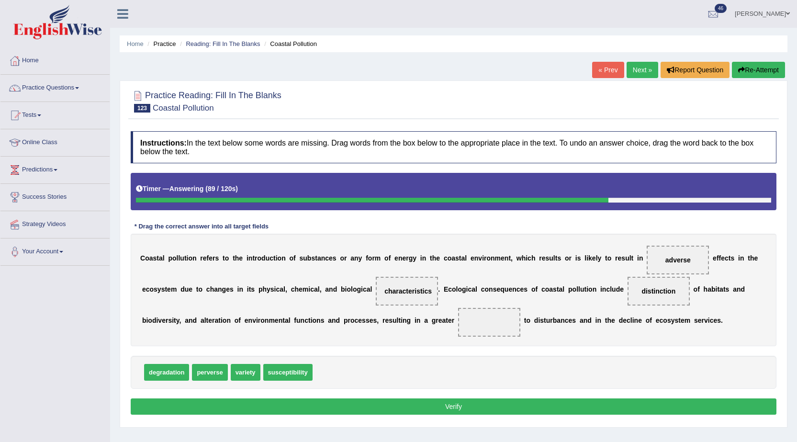
click at [285, 329] on div "C o a s t a l p o l l u t i o n r e f e r s t o t h e i n t r o d u c t i o n o…" at bounding box center [454, 290] width 646 height 113
click at [285, 330] on div "C o a s t a l p o l l u t i o n r e f e r s t o t h e i n t r o d u c t i o n o…" at bounding box center [454, 290] width 646 height 113
drag, startPoint x: 254, startPoint y: 375, endPoint x: 503, endPoint y: 327, distance: 253.7
click at [470, 404] on button "Verify" at bounding box center [454, 406] width 646 height 16
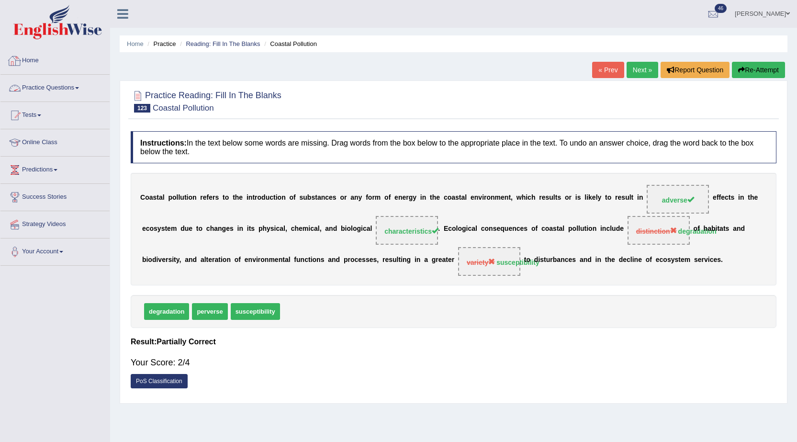
click at [78, 88] on link "Practice Questions" at bounding box center [54, 87] width 109 height 24
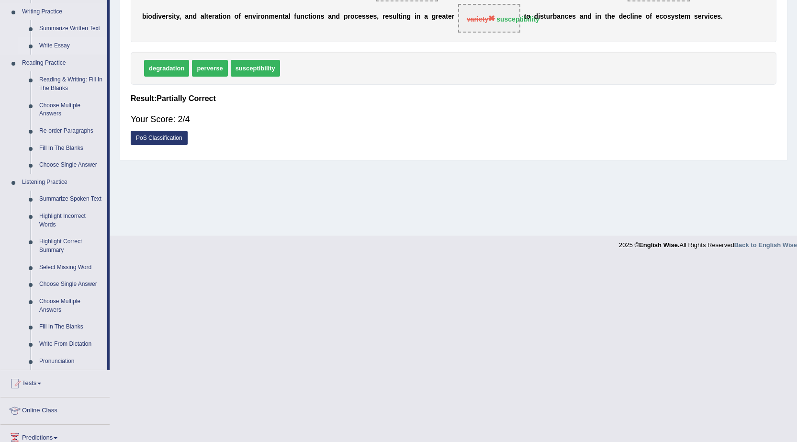
scroll to position [287, 0]
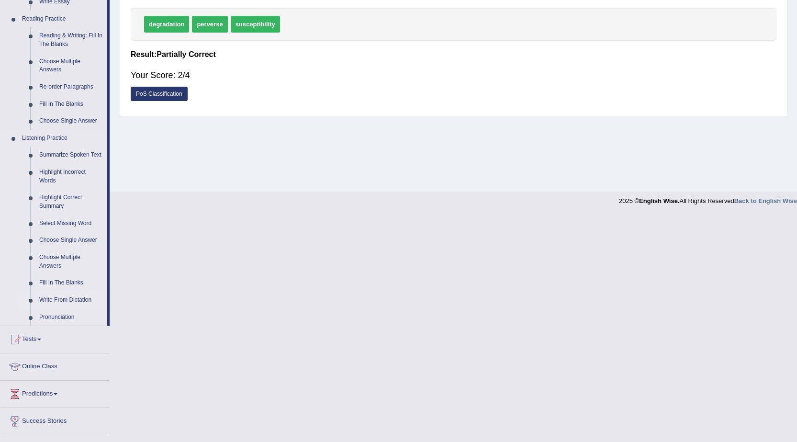
click at [72, 295] on link "Write From Dictation" at bounding box center [71, 300] width 72 height 17
